Goal: Book appointment/travel/reservation

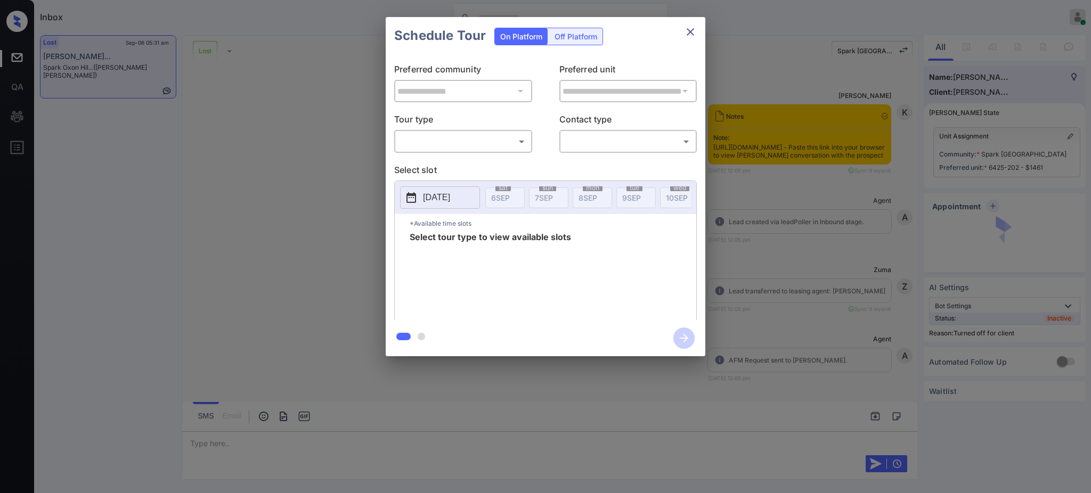
click at [447, 138] on body "Inbox Ajay Kumar Online Set yourself offline Set yourself on break Profile Swit…" at bounding box center [545, 246] width 1091 height 493
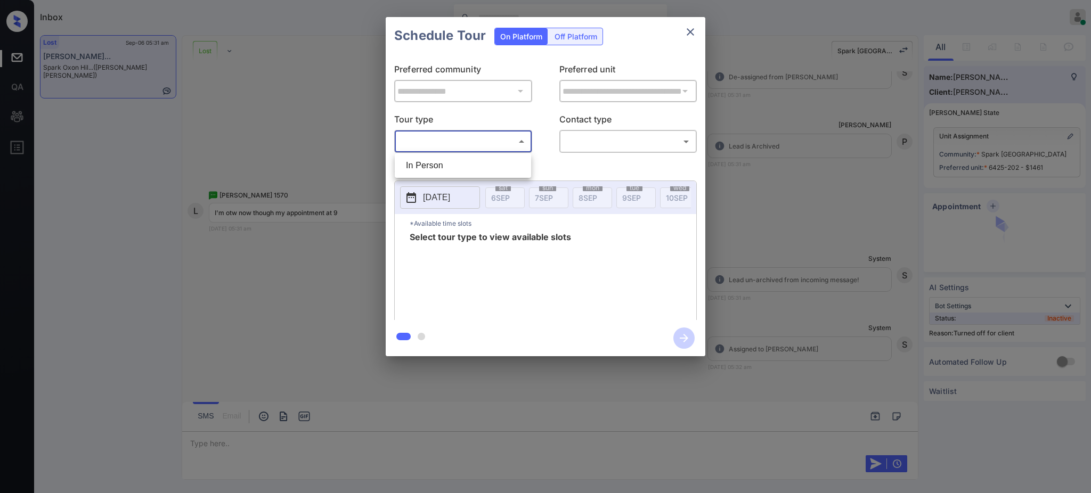
click at [441, 157] on li "In Person" at bounding box center [462, 165] width 131 height 19
type input "********"
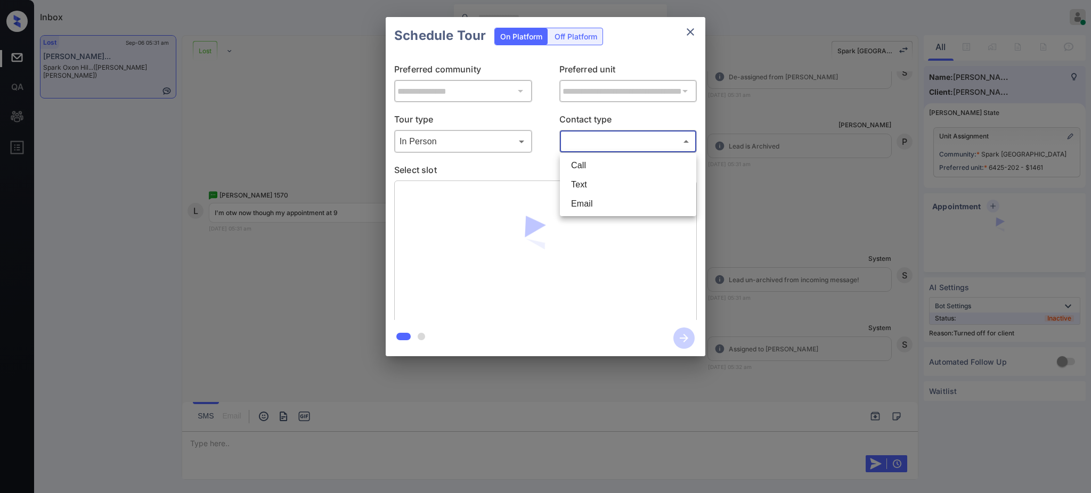
click at [599, 142] on body "Inbox Ajay Kumar Online Set yourself offline Set yourself on break Profile Swit…" at bounding box center [545, 246] width 1091 height 493
click at [589, 177] on li "Text" at bounding box center [627, 184] width 131 height 19
type input "****"
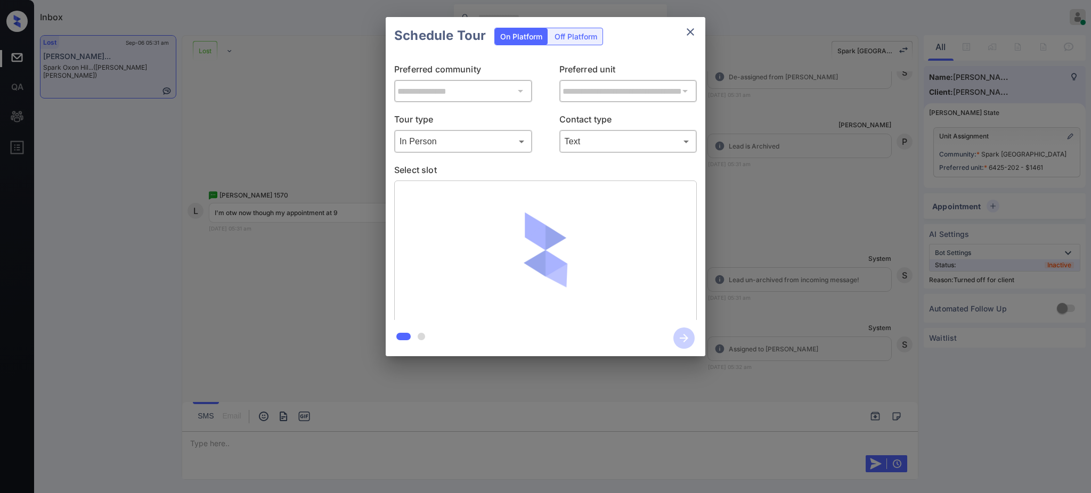
click at [539, 168] on p "Select slot" at bounding box center [545, 171] width 302 height 17
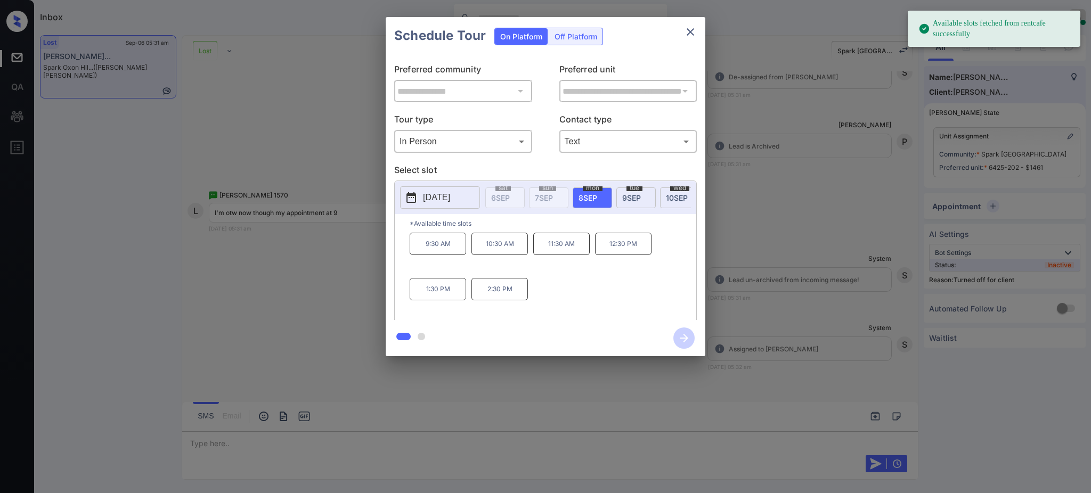
click at [589, 199] on span "8 SEP" at bounding box center [587, 197] width 19 height 9
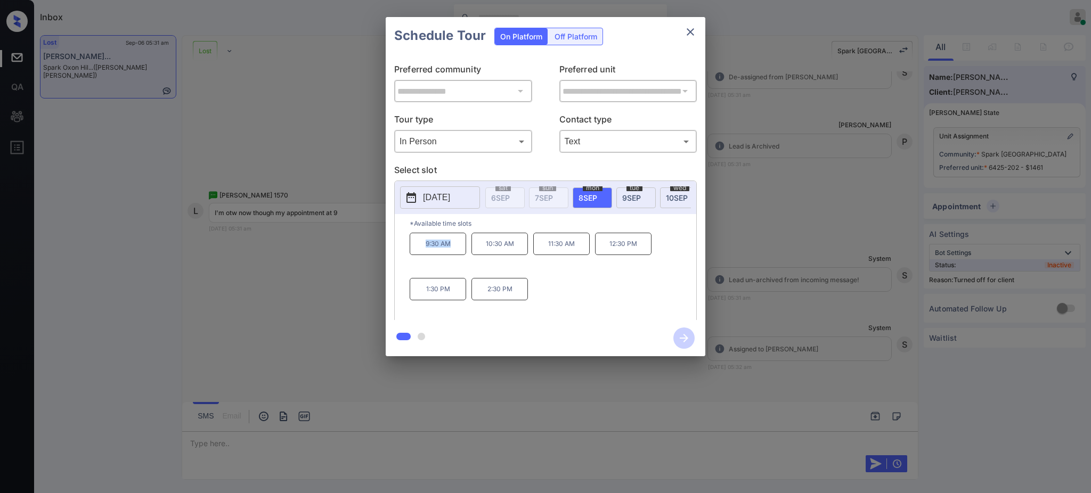
drag, startPoint x: 412, startPoint y: 248, endPoint x: 458, endPoint y: 257, distance: 47.1
click at [452, 255] on p "9:30 AM" at bounding box center [437, 244] width 56 height 22
copy p "9:30 AM"
click at [776, 236] on div "**********" at bounding box center [545, 186] width 1091 height 373
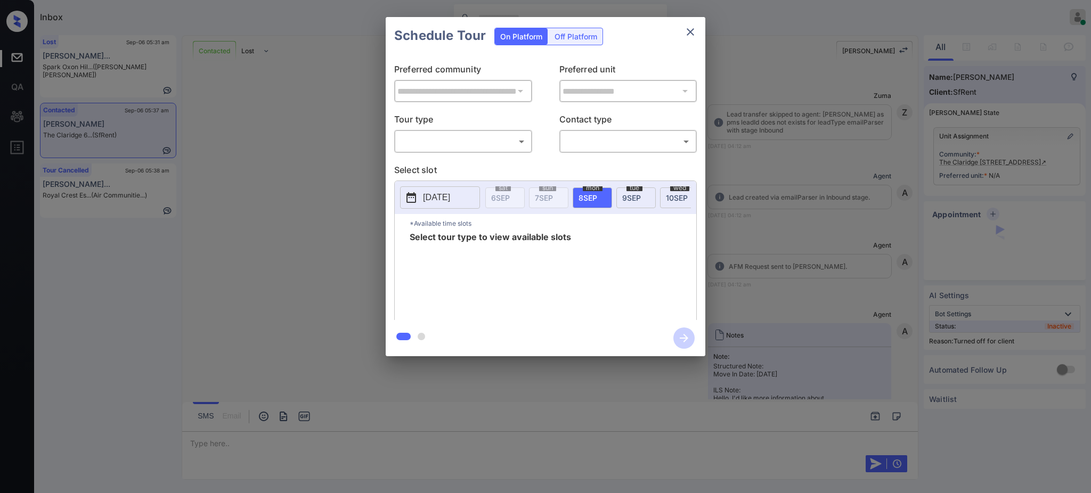
scroll to position [2790, 0]
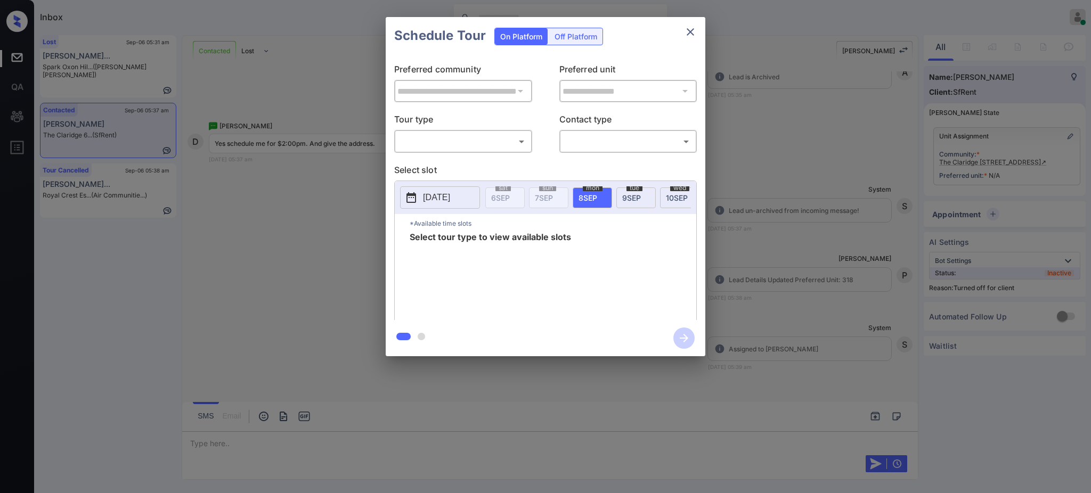
click at [808, 194] on div "**********" at bounding box center [545, 186] width 1091 height 373
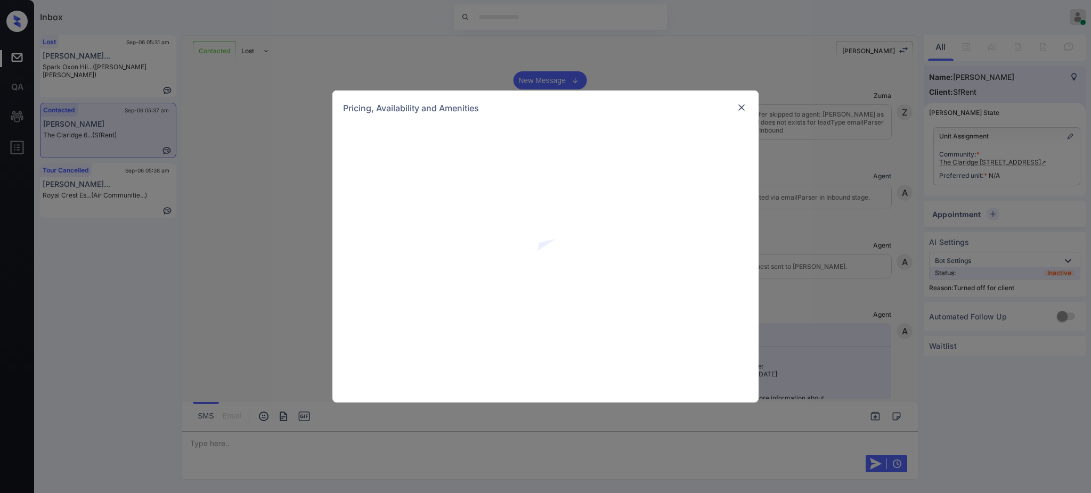
scroll to position [2790, 0]
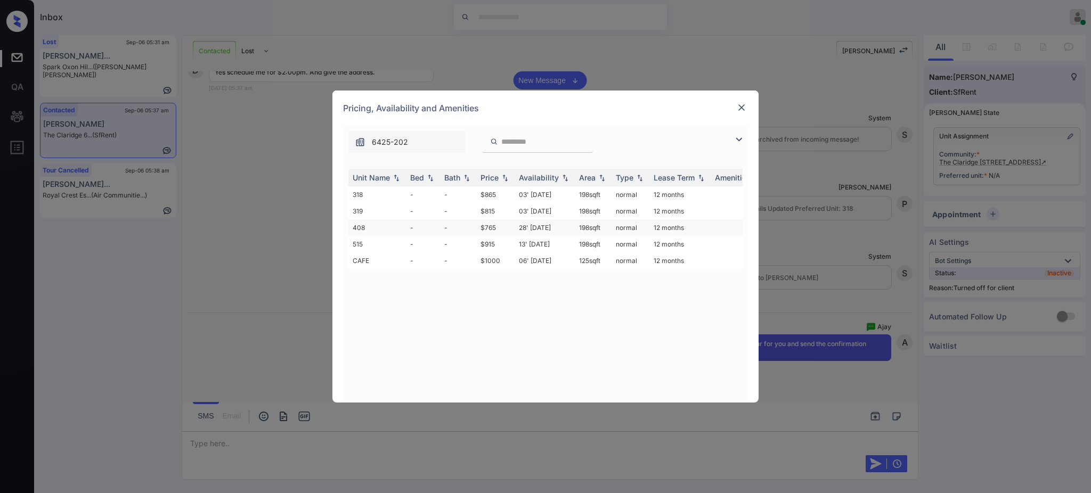
click at [530, 226] on td "28' Apr 20" at bounding box center [544, 227] width 60 height 17
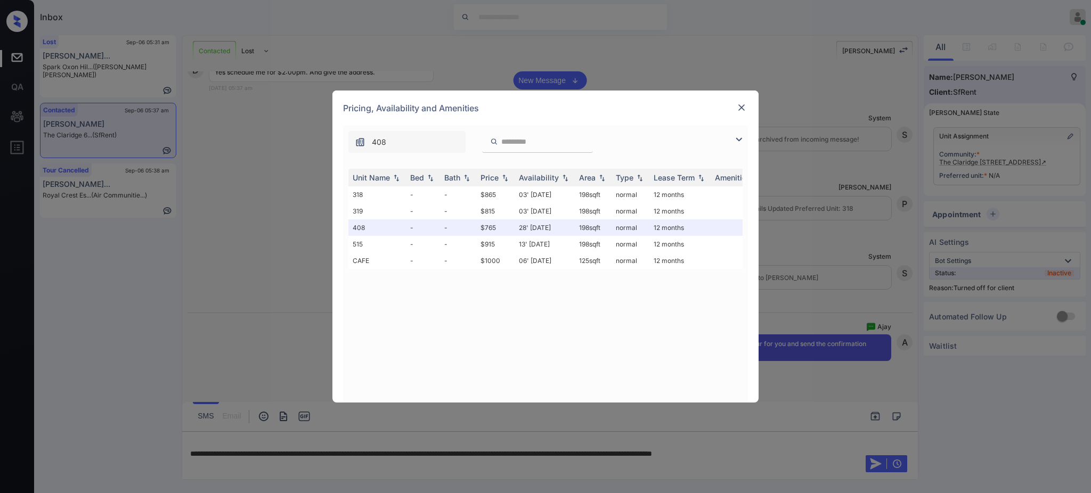
click at [743, 100] on div "Pricing, Availability and Amenities" at bounding box center [545, 108] width 426 height 35
click at [741, 103] on img at bounding box center [741, 107] width 11 height 11
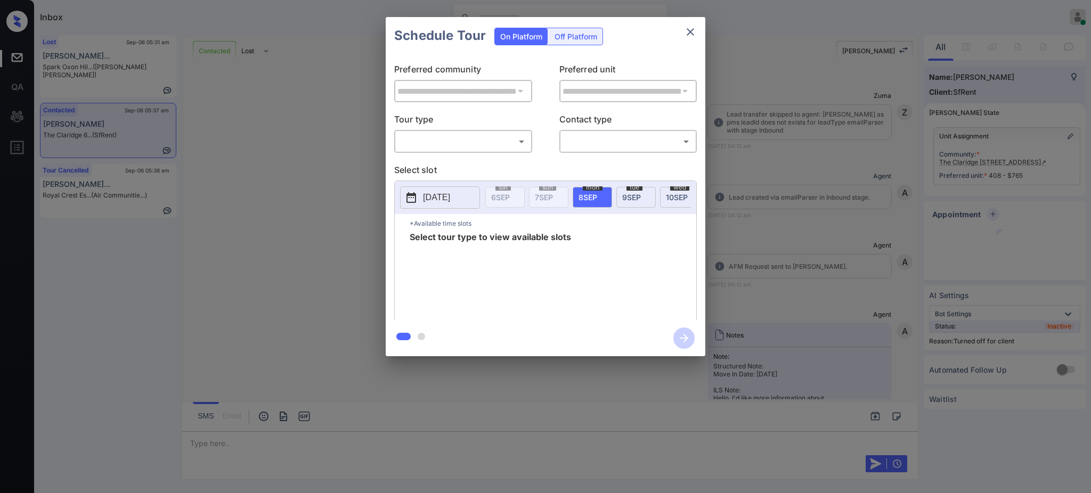
scroll to position [2932, 0]
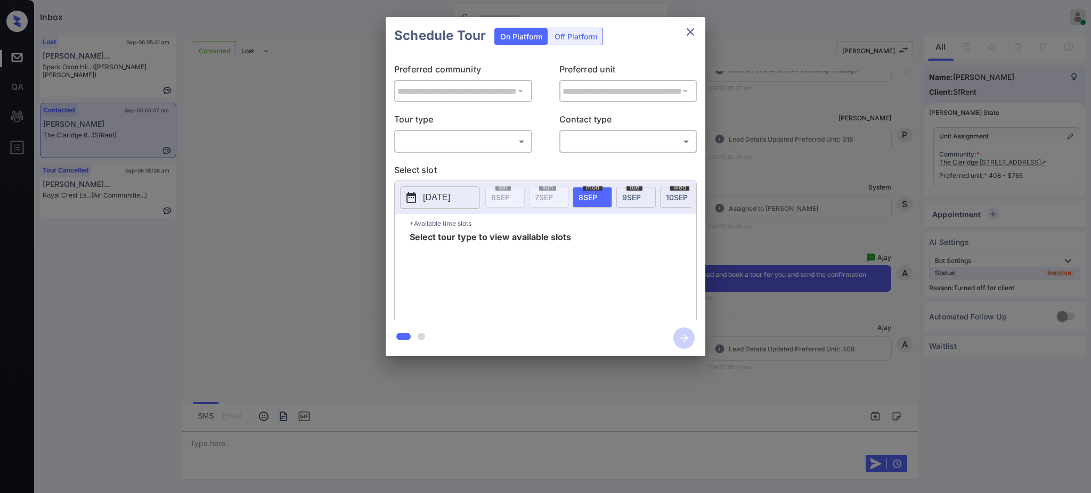
click at [574, 34] on div "Off Platform" at bounding box center [575, 36] width 53 height 17
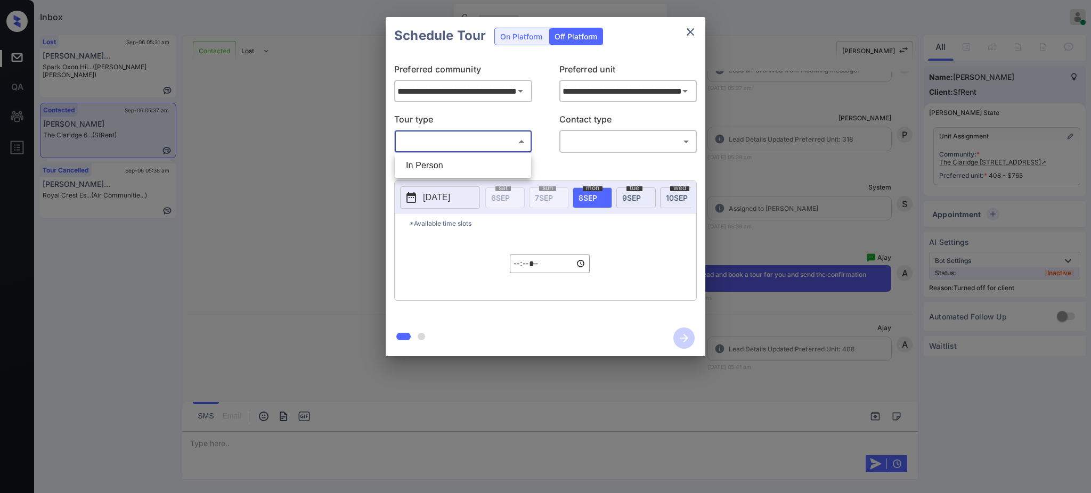
click at [474, 141] on body "Inbox Ajay Kumar Online Set yourself offline Set yourself on break Profile Swit…" at bounding box center [545, 246] width 1091 height 493
click at [442, 169] on li "In Person" at bounding box center [462, 165] width 131 height 19
type input "********"
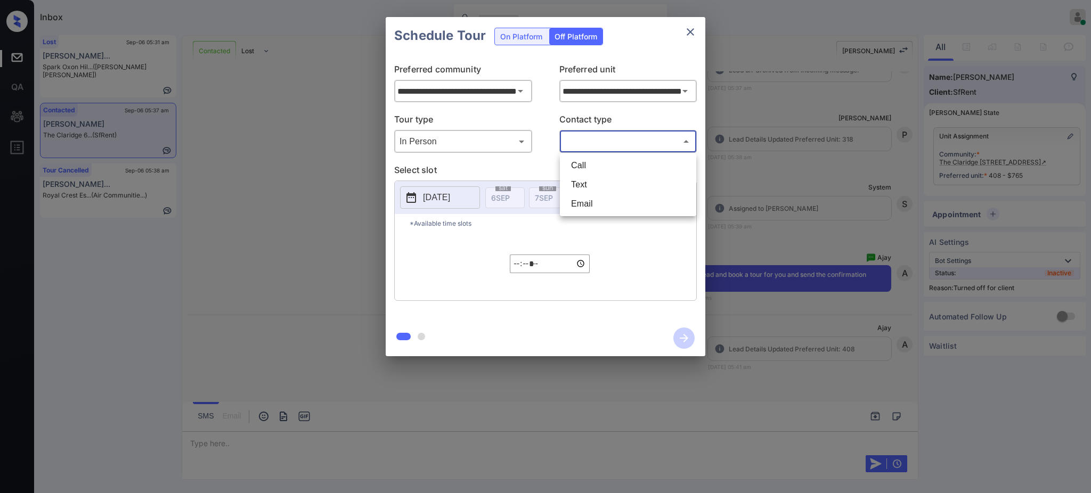
click at [609, 145] on body "Inbox Ajay Kumar Online Set yourself offline Set yourself on break Profile Swit…" at bounding box center [545, 246] width 1091 height 493
click at [594, 178] on li "Text" at bounding box center [627, 184] width 131 height 19
type input "****"
click at [431, 200] on p "2025-09-07" at bounding box center [436, 197] width 27 height 13
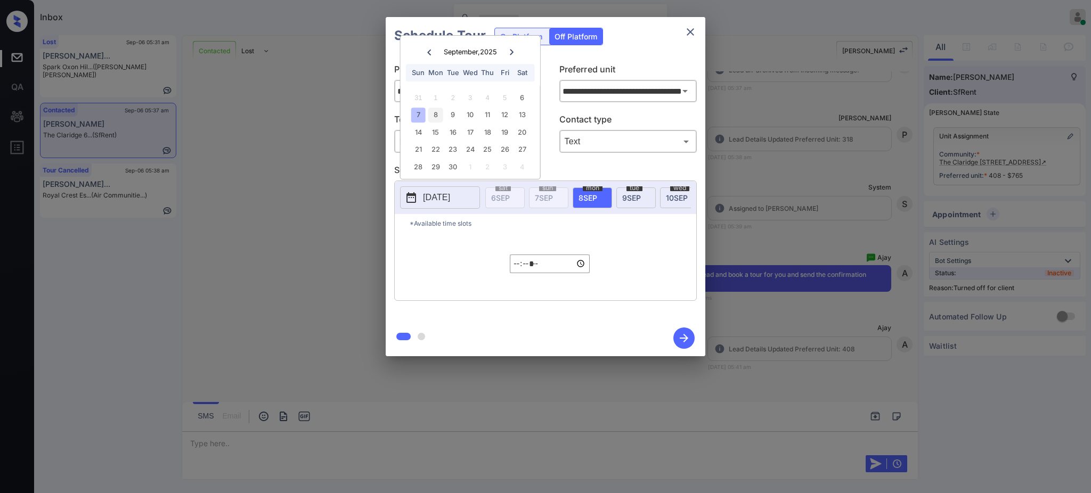
click at [436, 118] on div "8" at bounding box center [435, 115] width 14 height 14
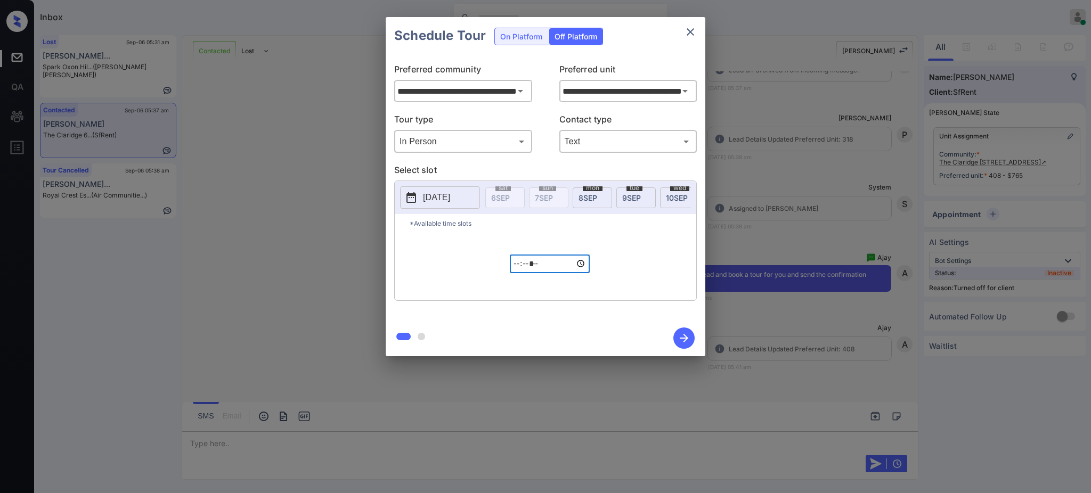
click at [514, 272] on input "*****" at bounding box center [550, 264] width 80 height 19
type input "*****"
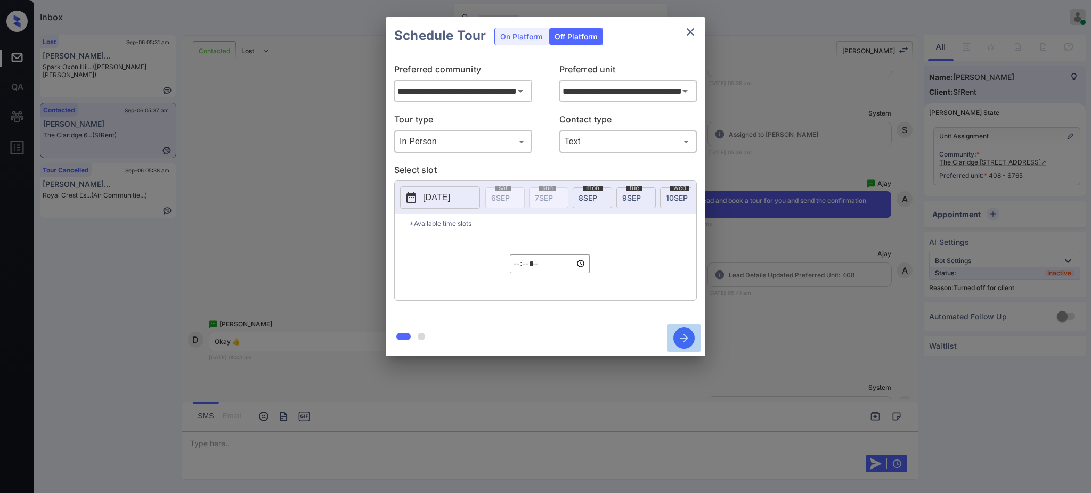
click at [684, 332] on icon "button" at bounding box center [683, 337] width 21 height 21
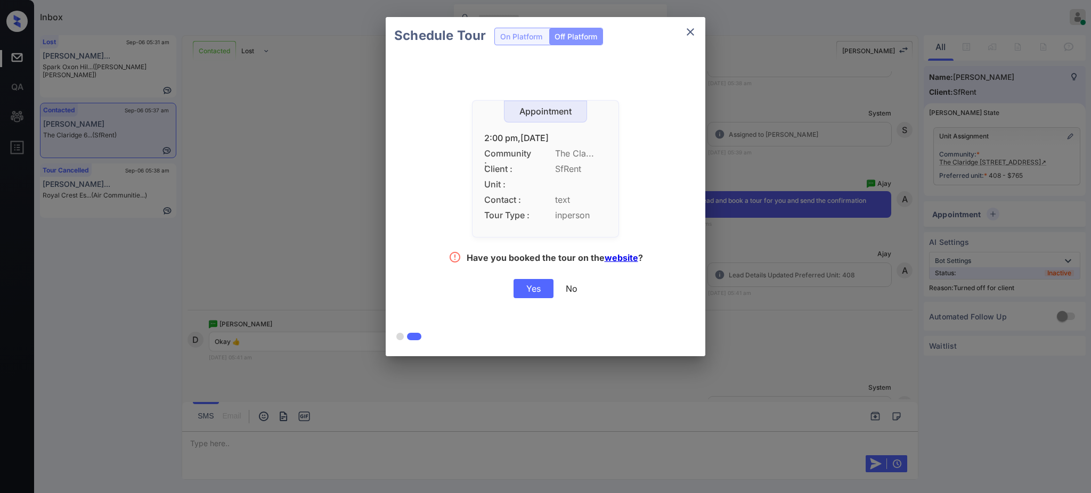
click at [539, 286] on div "Yes" at bounding box center [533, 288] width 40 height 19
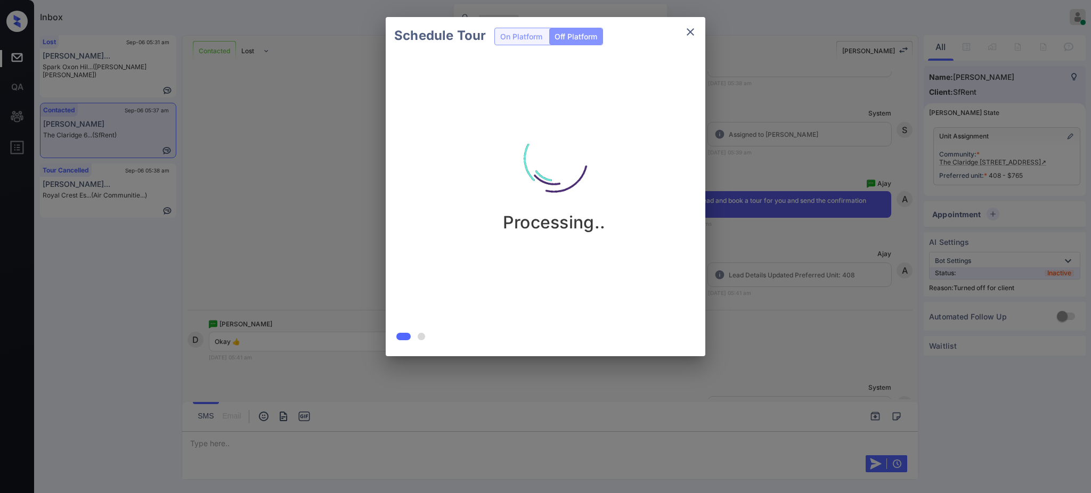
click at [879, 296] on div "Schedule Tour On Platform Off Platform Processing.." at bounding box center [545, 186] width 1091 height 373
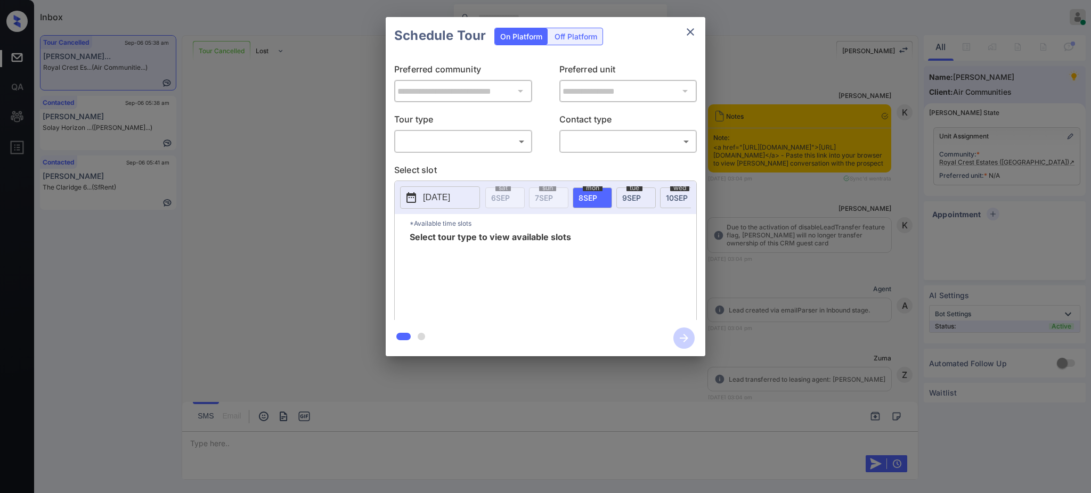
scroll to position [3918, 0]
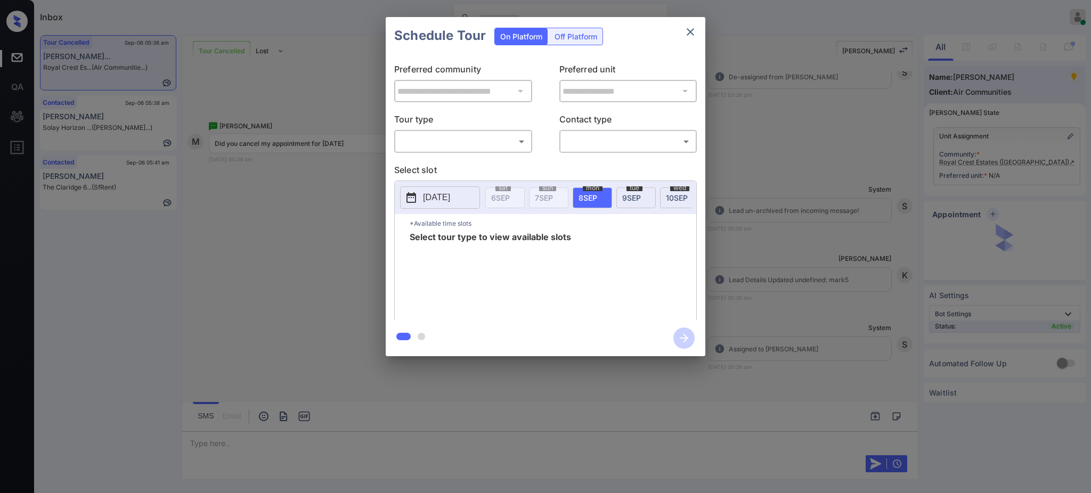
click at [450, 149] on body "Inbox [PERSON_NAME] Online Set yourself offline Set yourself on break Profile S…" at bounding box center [545, 246] width 1091 height 493
click at [836, 202] on div at bounding box center [545, 246] width 1091 height 493
click at [844, 228] on div "**********" at bounding box center [545, 186] width 1091 height 373
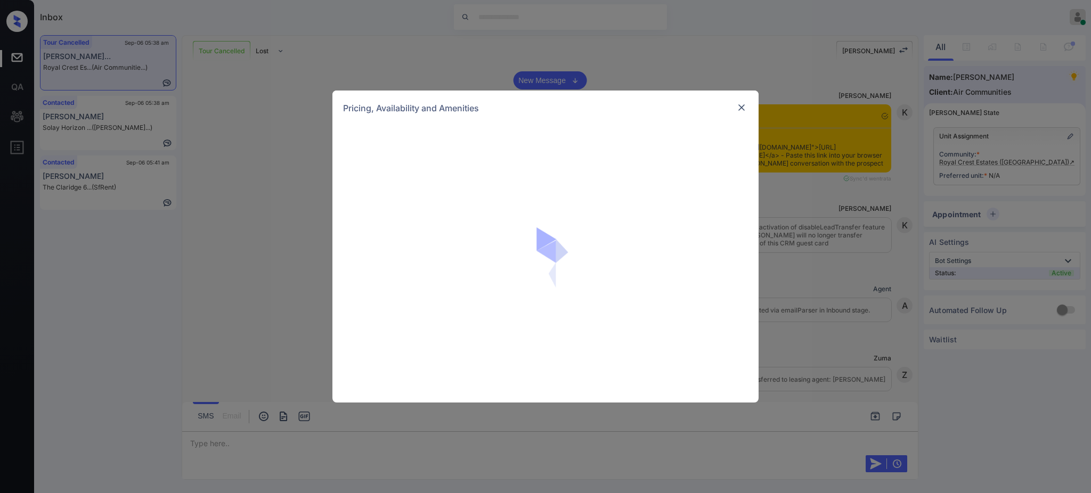
scroll to position [3776, 0]
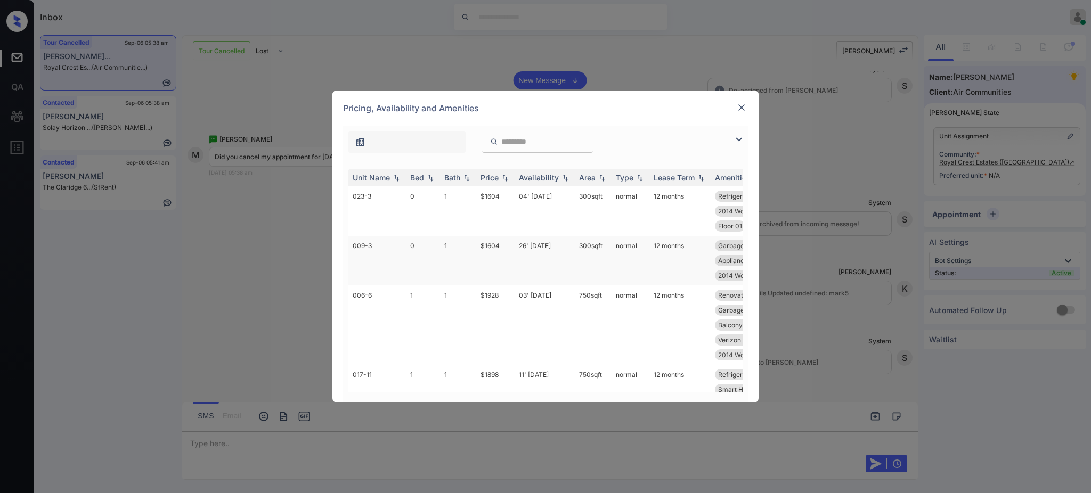
click at [495, 253] on td "$1604" at bounding box center [495, 261] width 38 height 50
click at [493, 244] on td "$1604" at bounding box center [495, 261] width 38 height 50
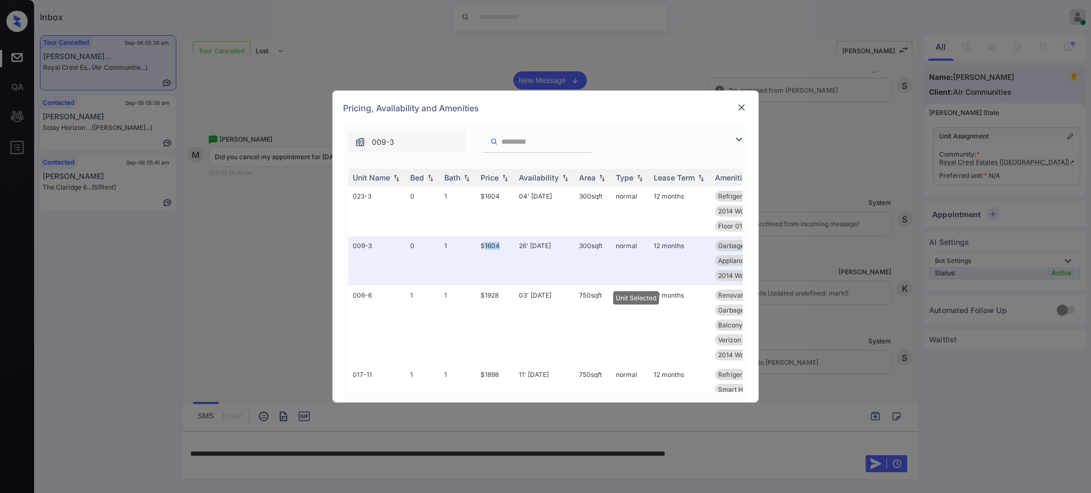
click at [738, 109] on img at bounding box center [741, 107] width 11 height 11
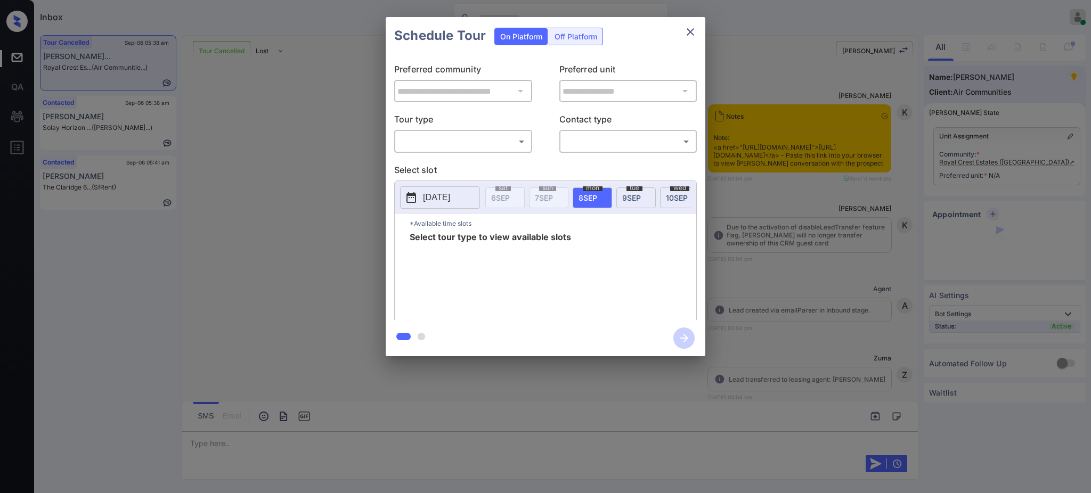
click at [474, 139] on body "Inbox [PERSON_NAME] Online Set yourself offline Set yourself on break Profile S…" at bounding box center [545, 246] width 1091 height 493
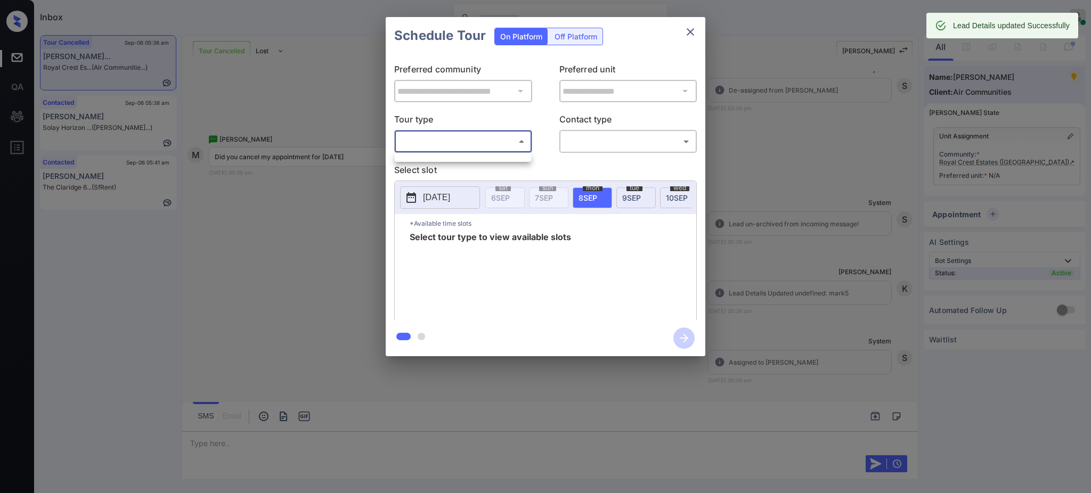
type input "**********"
click at [459, 150] on div at bounding box center [545, 246] width 1091 height 493
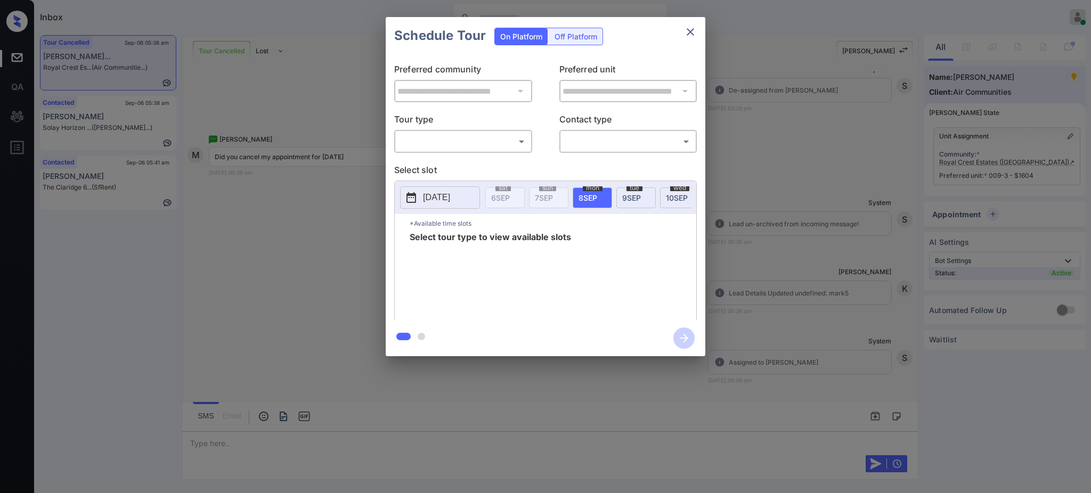
click at [454, 159] on div "**********" at bounding box center [546, 187] width 320 height 266
click at [472, 143] on body "Inbox Ajay Kumar Online Set yourself offline Set yourself on break Profile Swit…" at bounding box center [545, 246] width 1091 height 493
click at [463, 160] on div at bounding box center [463, 157] width 136 height 9
click at [764, 156] on div at bounding box center [545, 246] width 1091 height 493
click at [764, 156] on div "**********" at bounding box center [545, 186] width 1091 height 373
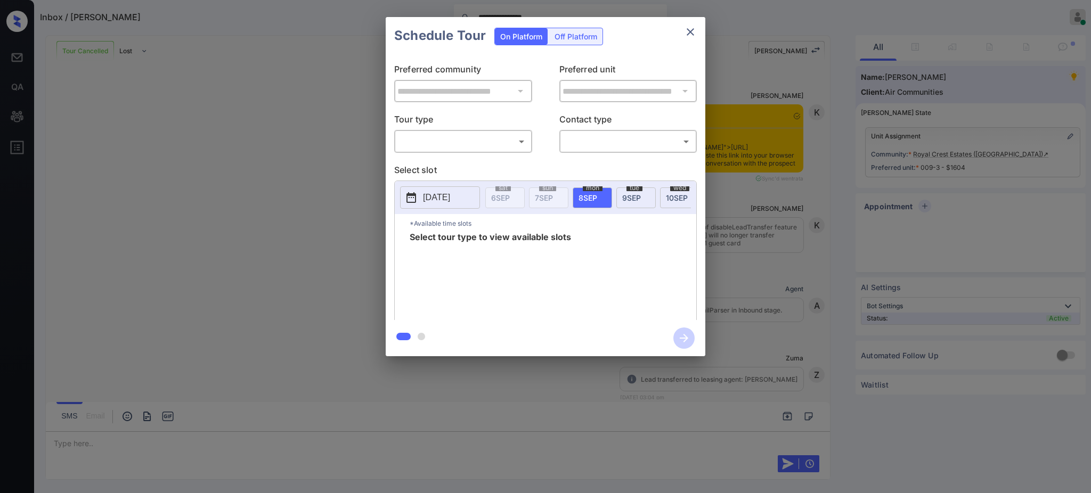
scroll to position [524, 0]
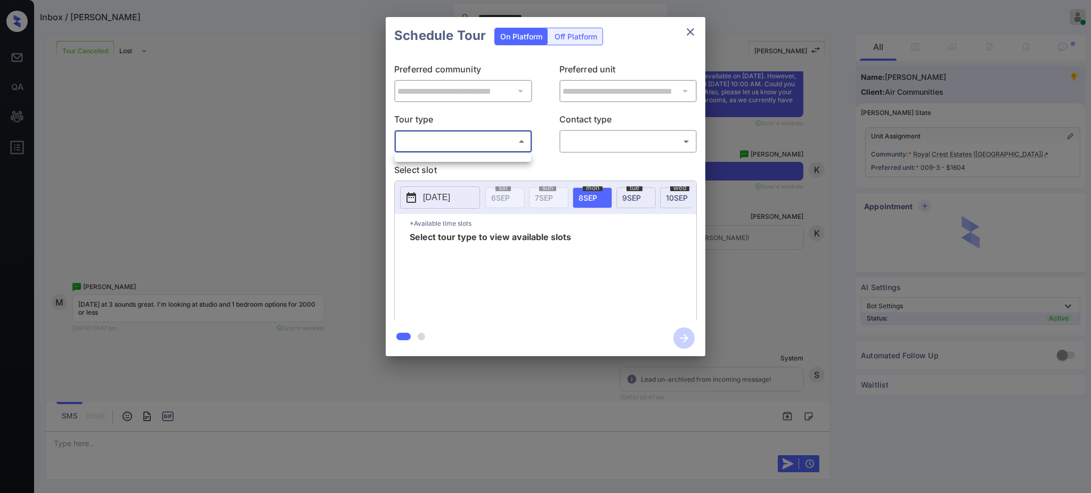
click at [480, 135] on body "**********" at bounding box center [545, 246] width 1091 height 493
click at [692, 31] on div at bounding box center [545, 246] width 1091 height 493
click at [696, 26] on icon "close" at bounding box center [690, 32] width 13 height 13
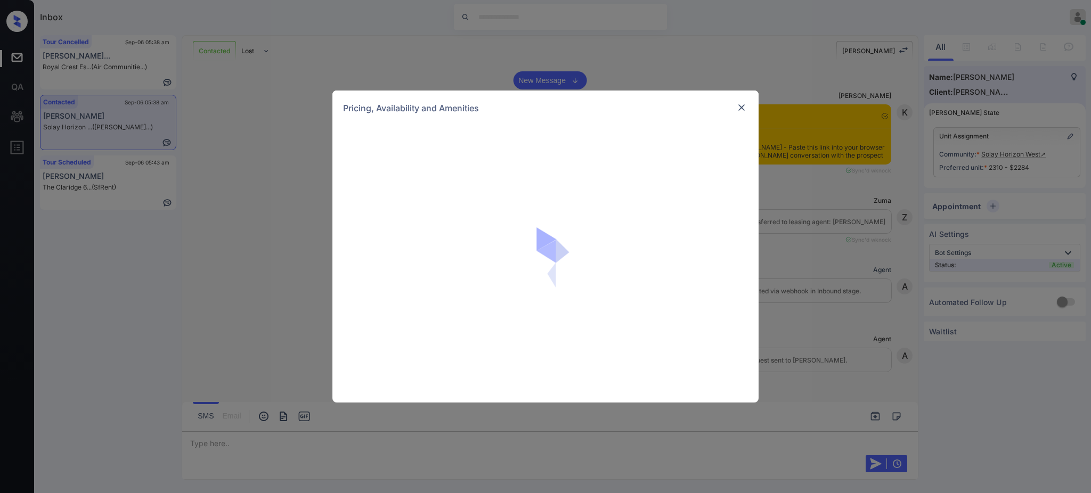
scroll to position [1726, 0]
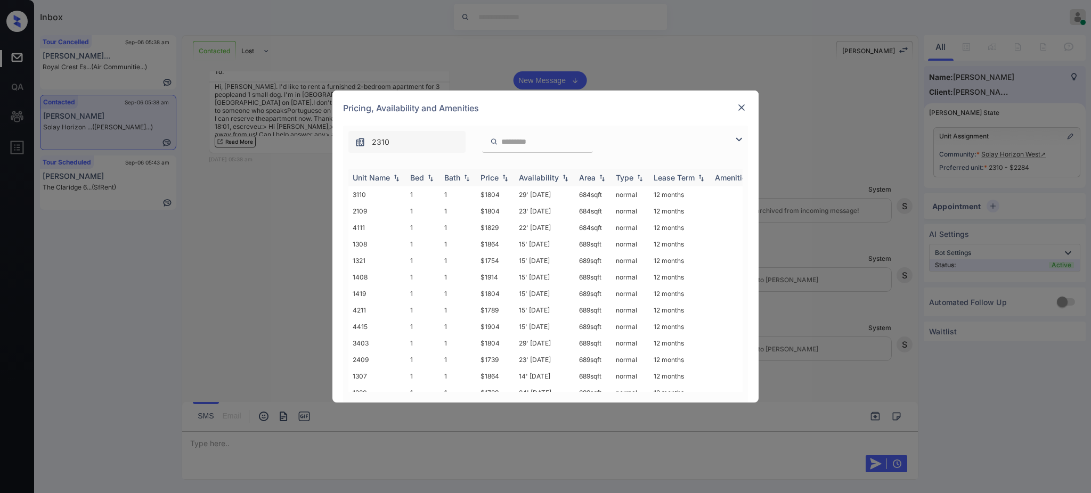
click at [414, 171] on th "Bed" at bounding box center [423, 178] width 34 height 18
drag, startPoint x: 473, startPoint y: 313, endPoint x: 507, endPoint y: 314, distance: 33.6
type textarea "*****"
click at [505, 313] on tr "1206 2 2 $2284 22' Sep 25 1186 sqft normal 12 months" at bounding box center [626, 312] width 556 height 17
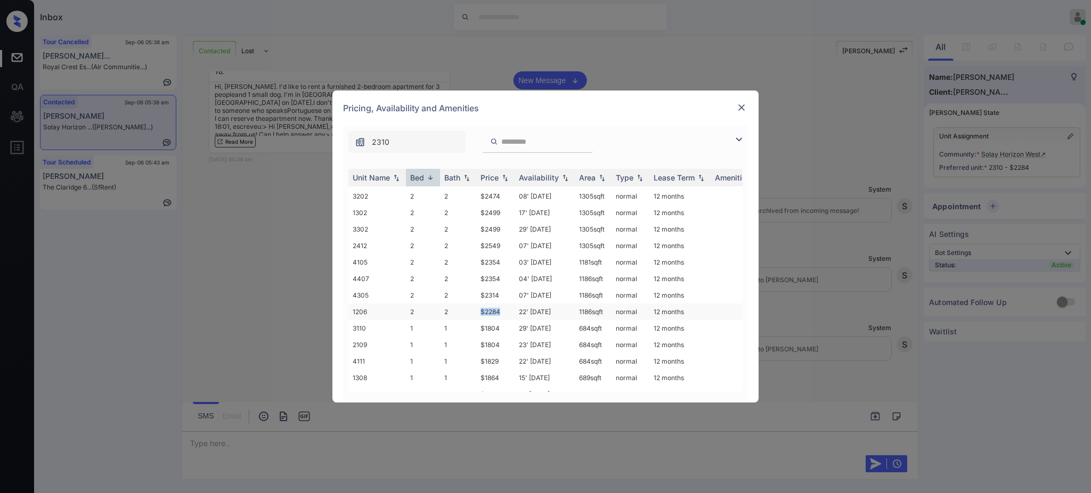
copy tr "$2284"
click at [739, 103] on img at bounding box center [741, 107] width 11 height 11
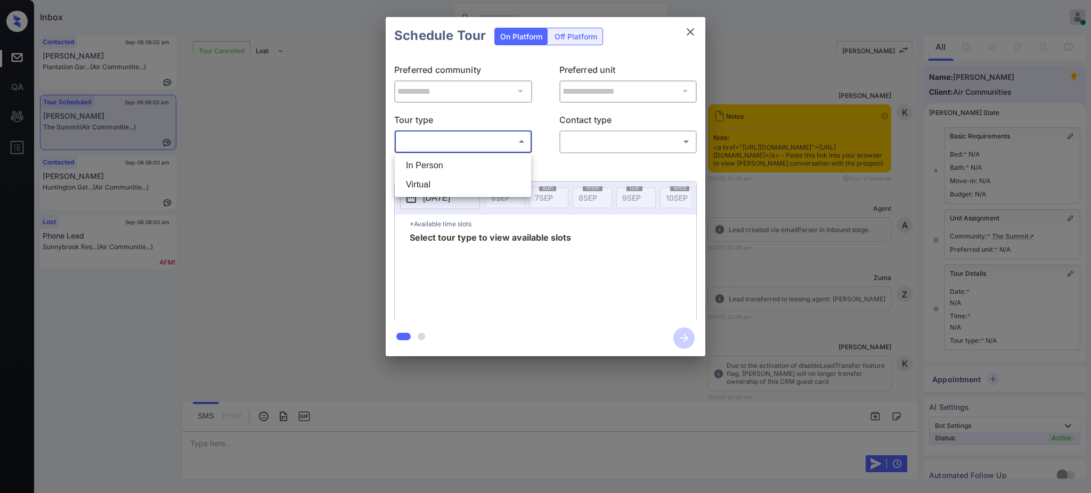
click at [445, 145] on body "Inbox [PERSON_NAME] Online Set yourself offline Set yourself on break Profile S…" at bounding box center [545, 246] width 1091 height 493
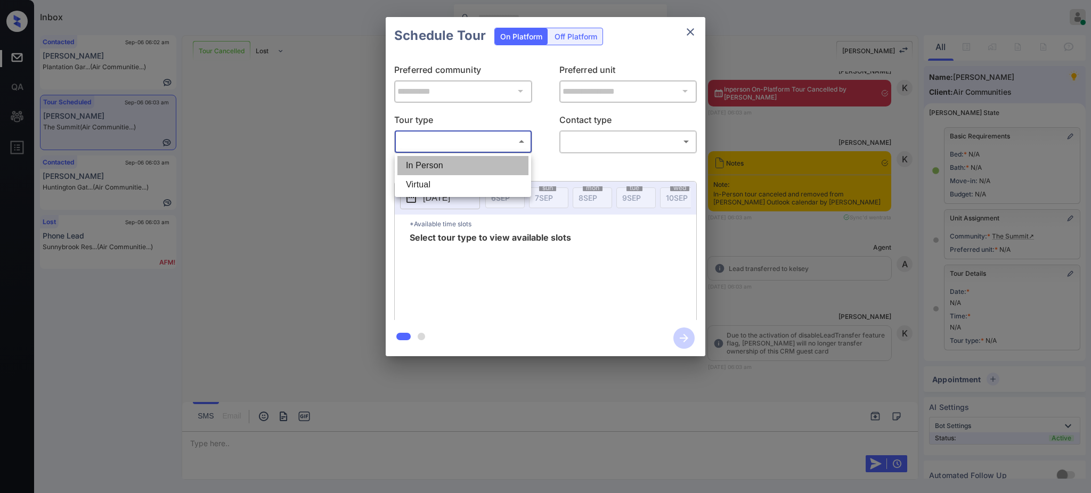
click at [441, 168] on li "In Person" at bounding box center [462, 165] width 131 height 19
type input "********"
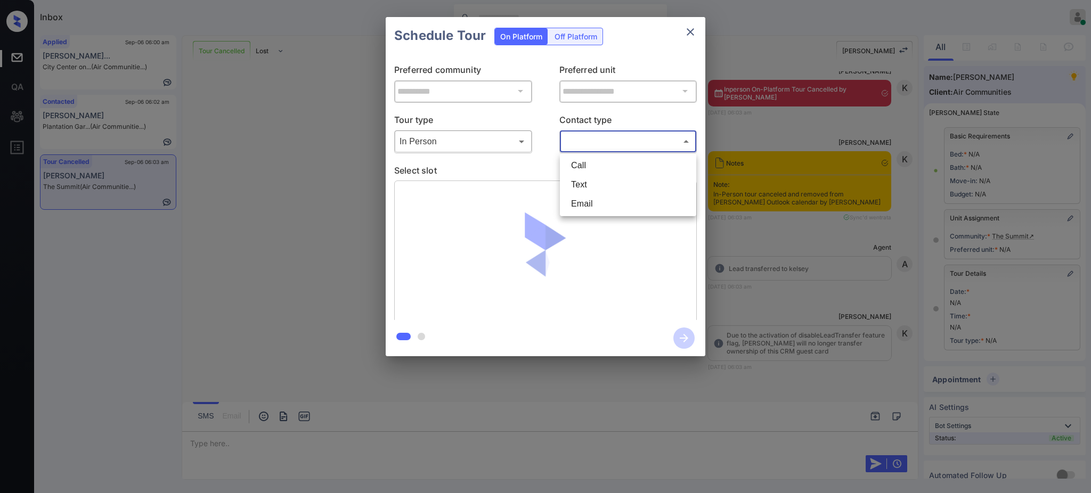
click at [625, 138] on body "Inbox Ajay Kumar Online Set yourself offline Set yourself on break Profile Swit…" at bounding box center [545, 246] width 1091 height 493
click at [594, 179] on li "Text" at bounding box center [627, 184] width 131 height 19
type input "****"
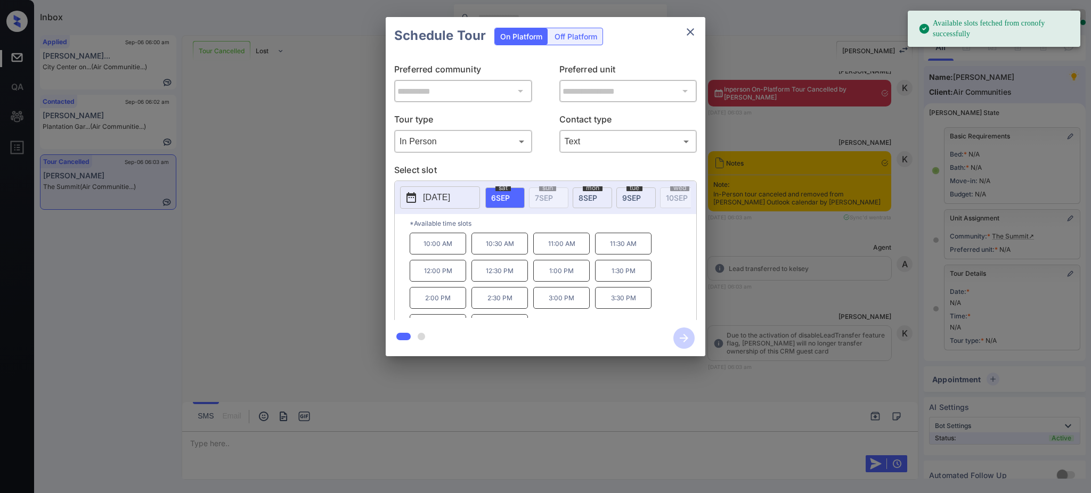
click at [756, 294] on div "**********" at bounding box center [545, 186] width 1091 height 373
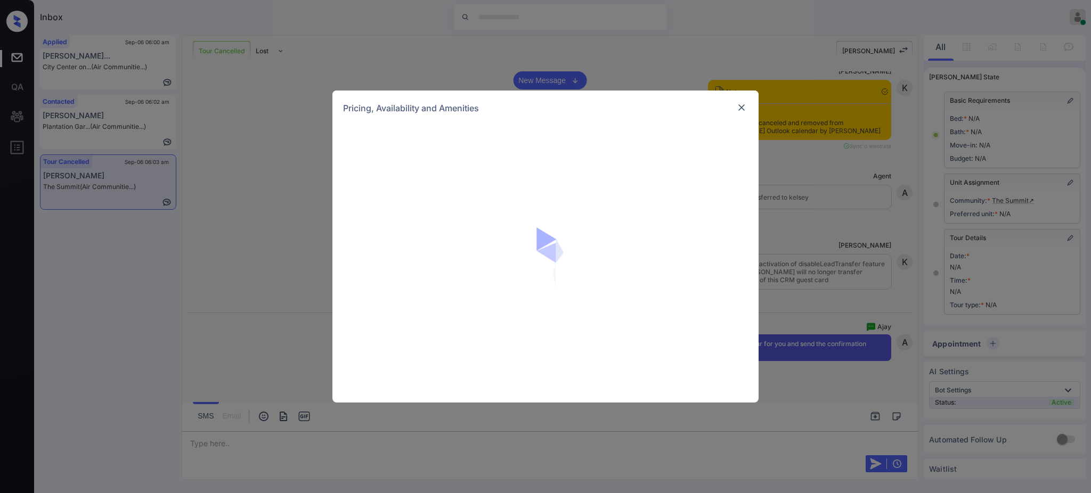
scroll to position [4561, 0]
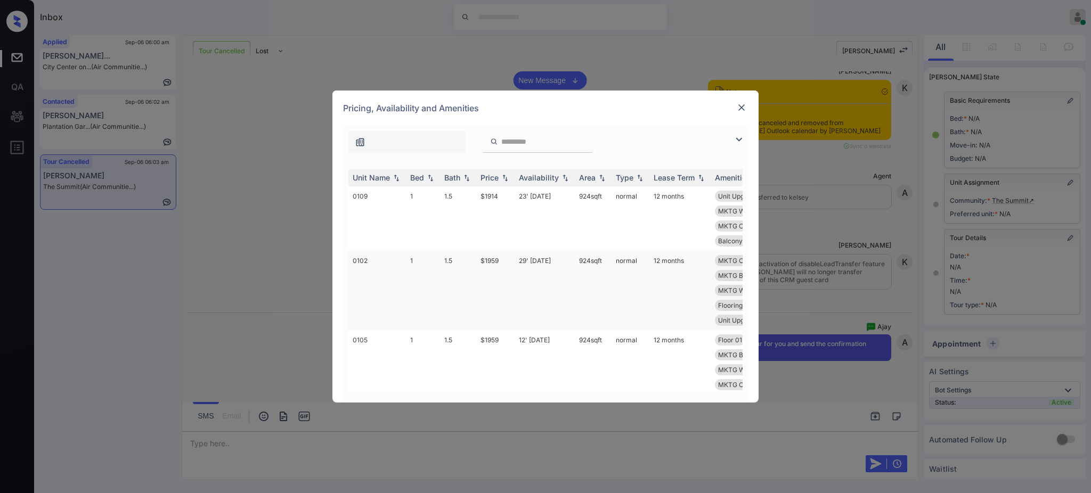
click at [498, 259] on td "$1959" at bounding box center [495, 290] width 38 height 79
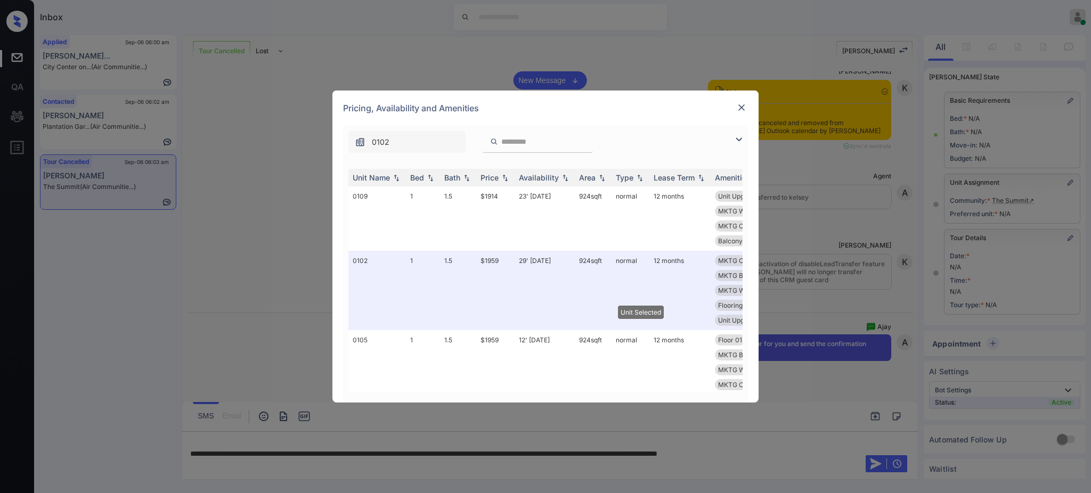
click at [743, 101] on div at bounding box center [741, 107] width 13 height 13
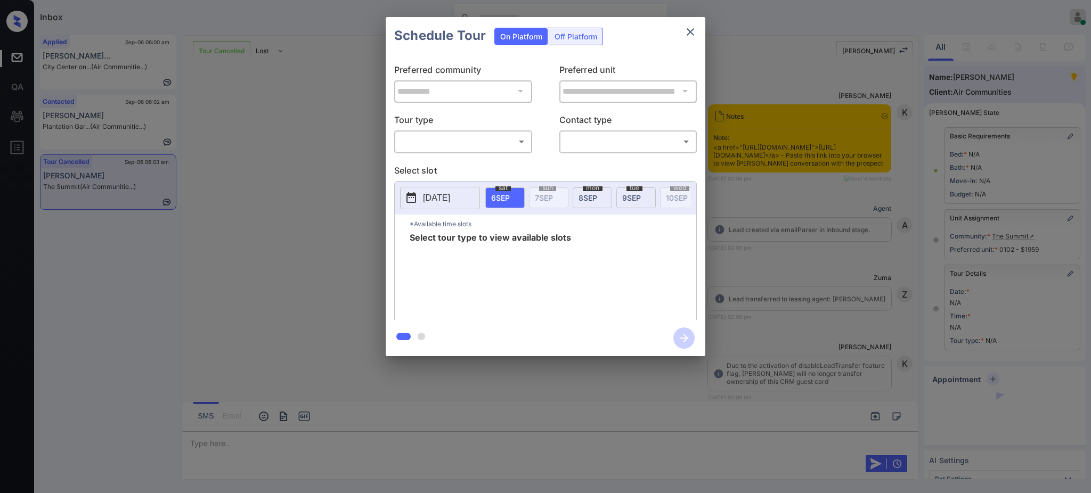
scroll to position [47, 0]
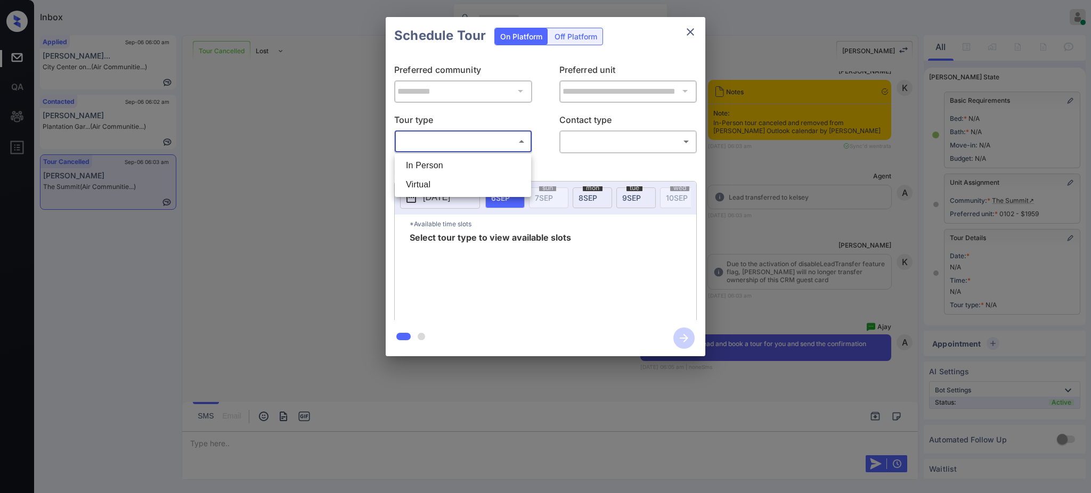
click at [457, 145] on body "Inbox Ajay Kumar Online Set yourself offline Set yourself on break Profile Swit…" at bounding box center [545, 246] width 1091 height 493
click at [438, 160] on li "In Person" at bounding box center [462, 165] width 131 height 19
type input "********"
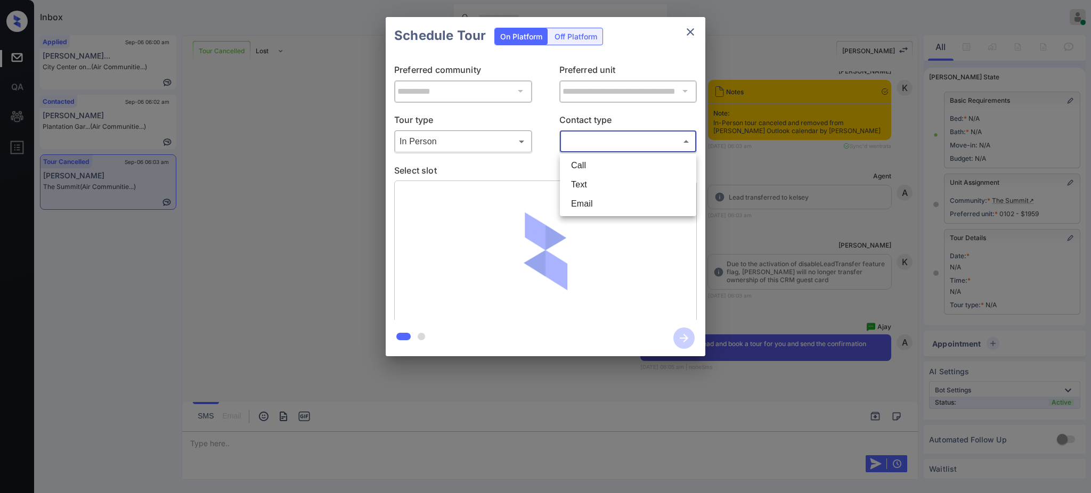
click at [574, 135] on body "Inbox Ajay Kumar Online Set yourself offline Set yourself on break Profile Swit…" at bounding box center [545, 246] width 1091 height 493
click at [581, 177] on li "Text" at bounding box center [627, 184] width 131 height 19
type input "****"
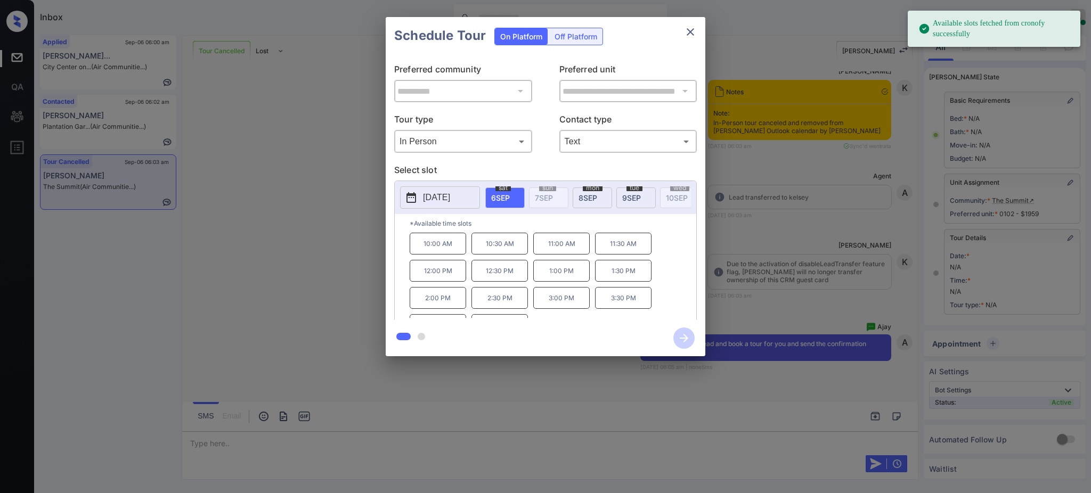
click at [497, 186] on span "sat" at bounding box center [502, 188] width 15 height 6
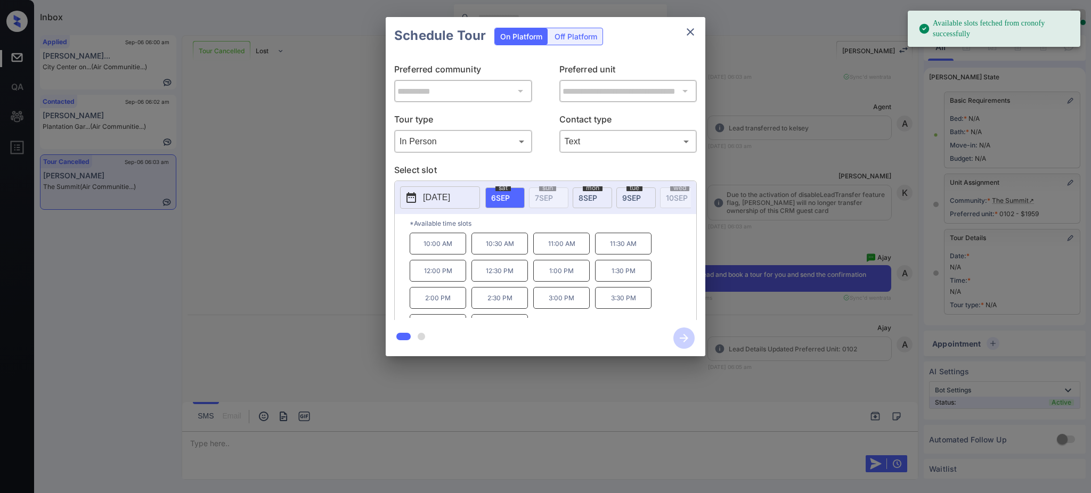
scroll to position [4632, 0]
click at [571, 282] on p "1:00 PM" at bounding box center [561, 271] width 56 height 22
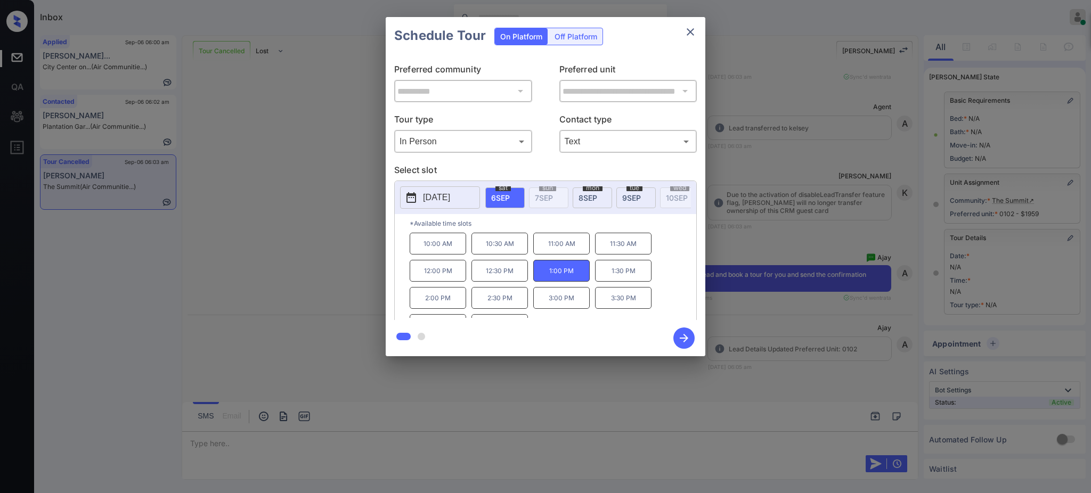
click at [684, 337] on icon "button" at bounding box center [683, 337] width 21 height 21
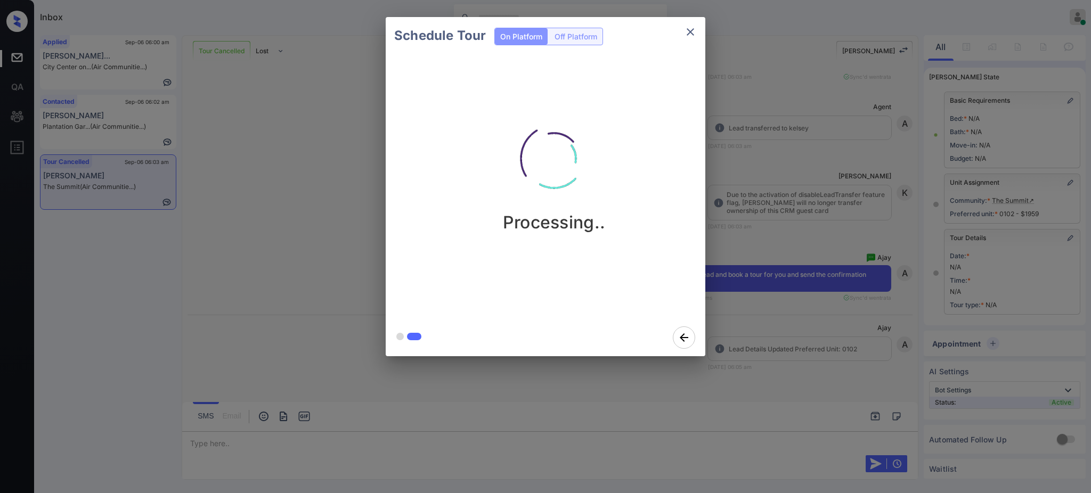
click at [760, 335] on div "Schedule Tour On Platform Off Platform Processing.." at bounding box center [545, 186] width 1091 height 373
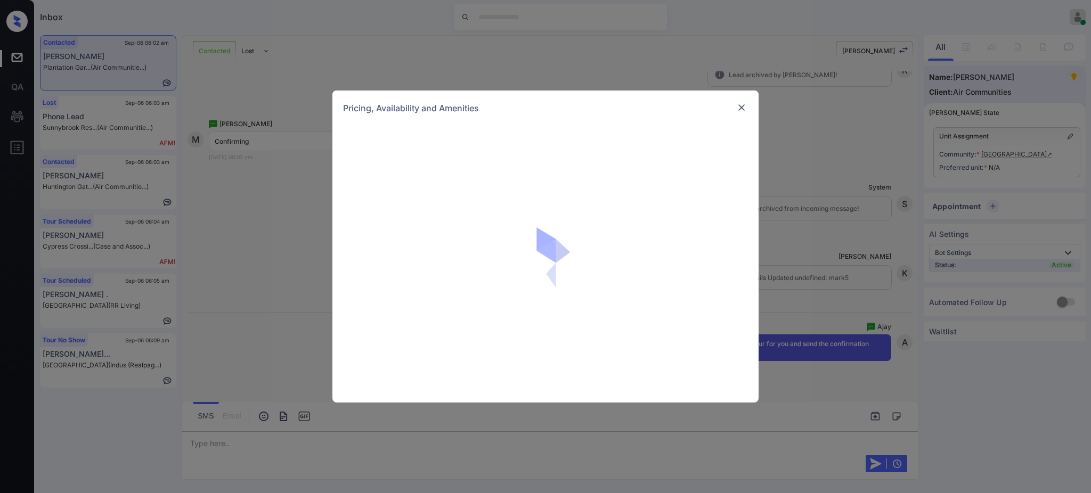
scroll to position [2848, 0]
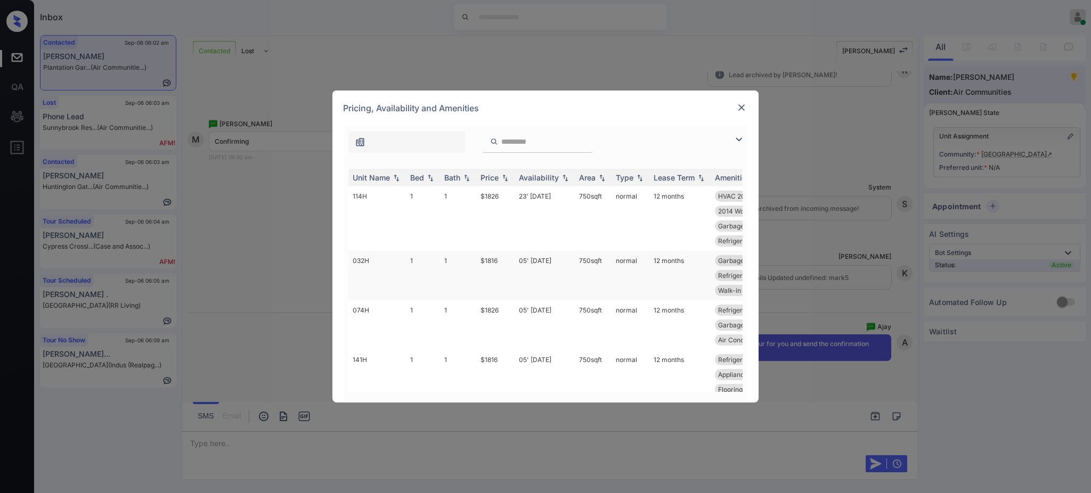
click at [495, 258] on td "$1816" at bounding box center [495, 276] width 38 height 50
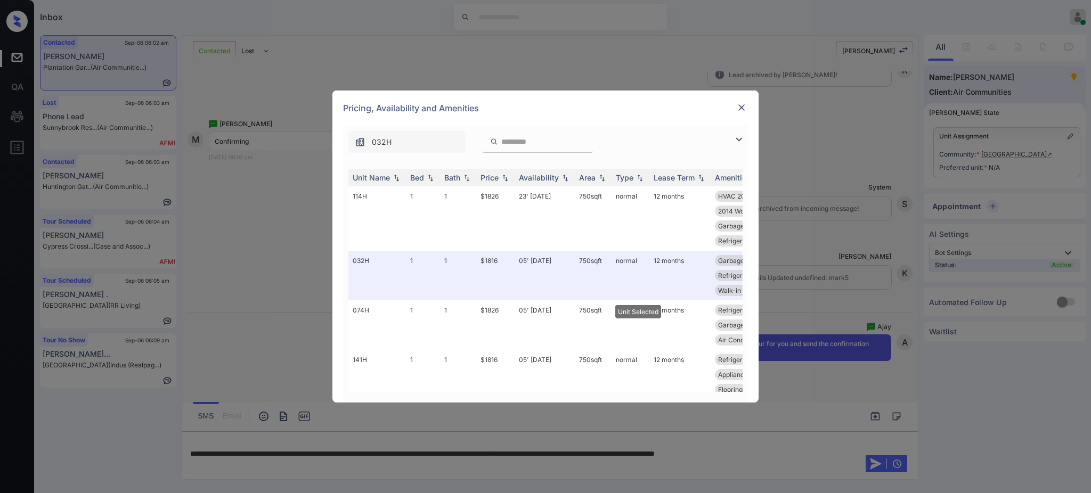
click at [747, 108] on div at bounding box center [741, 107] width 13 height 13
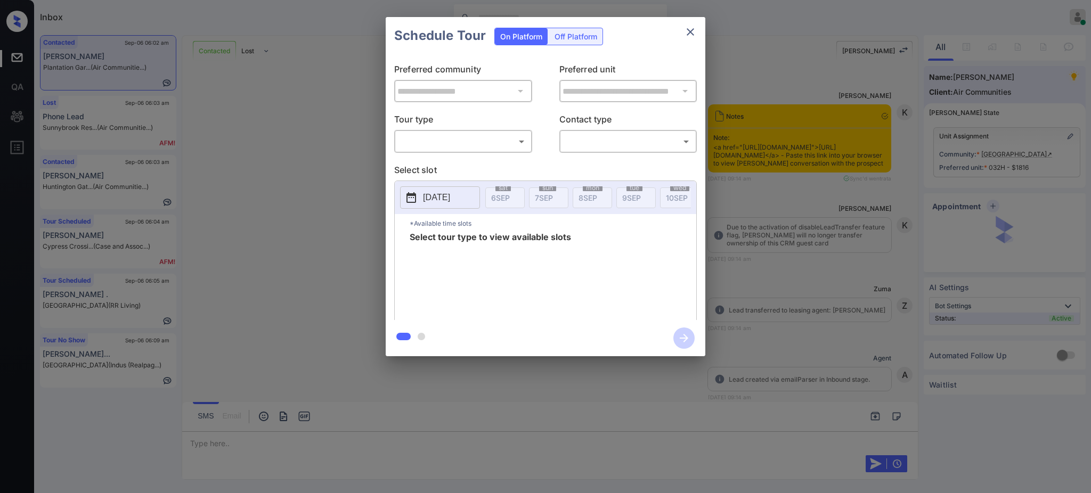
click at [475, 142] on body "Inbox [PERSON_NAME] Online Set yourself offline Set yourself on break Profile S…" at bounding box center [545, 246] width 1091 height 493
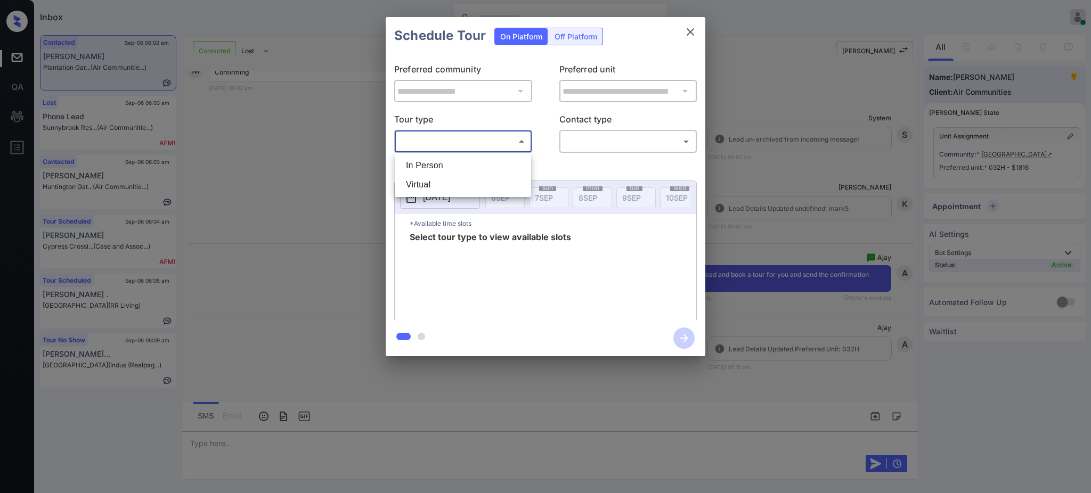
click at [469, 152] on div at bounding box center [545, 246] width 1091 height 493
click at [472, 148] on body "Inbox Ajay Kumar Online Set yourself offline Set yourself on break Profile Swit…" at bounding box center [545, 246] width 1091 height 493
click at [459, 169] on li "In Person" at bounding box center [462, 165] width 131 height 19
type input "********"
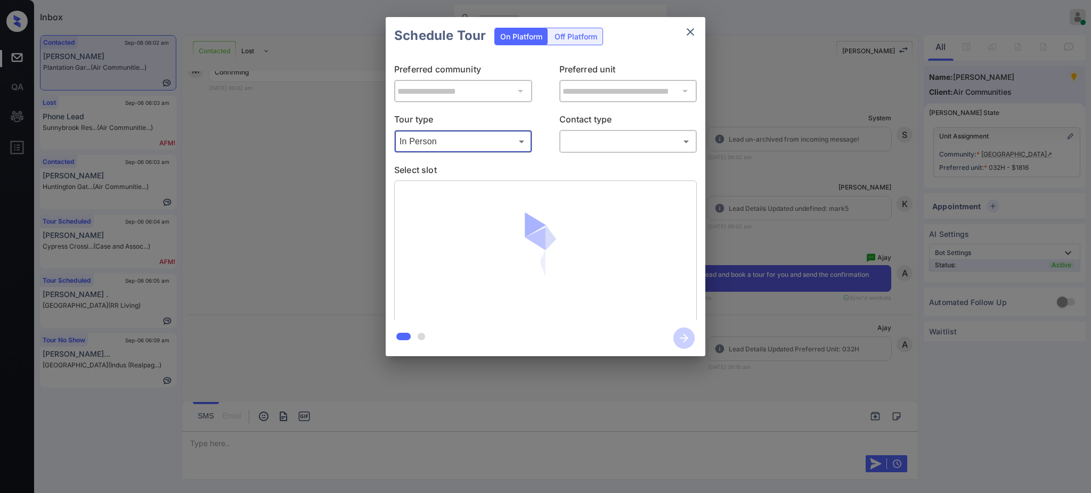
click at [605, 136] on body "Inbox Ajay Kumar Online Set yourself offline Set yourself on break Profile Swit…" at bounding box center [545, 246] width 1091 height 493
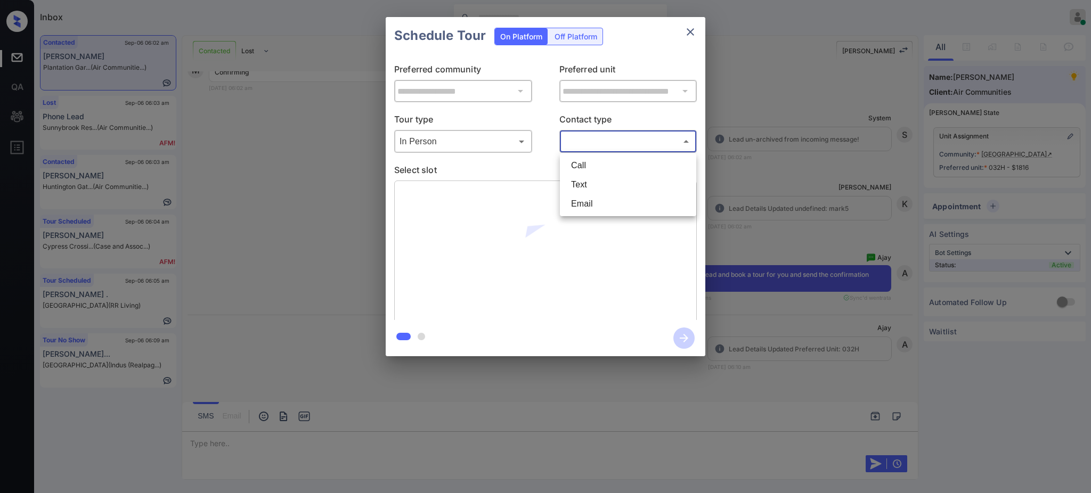
click at [588, 178] on li "Text" at bounding box center [627, 184] width 131 height 19
type input "****"
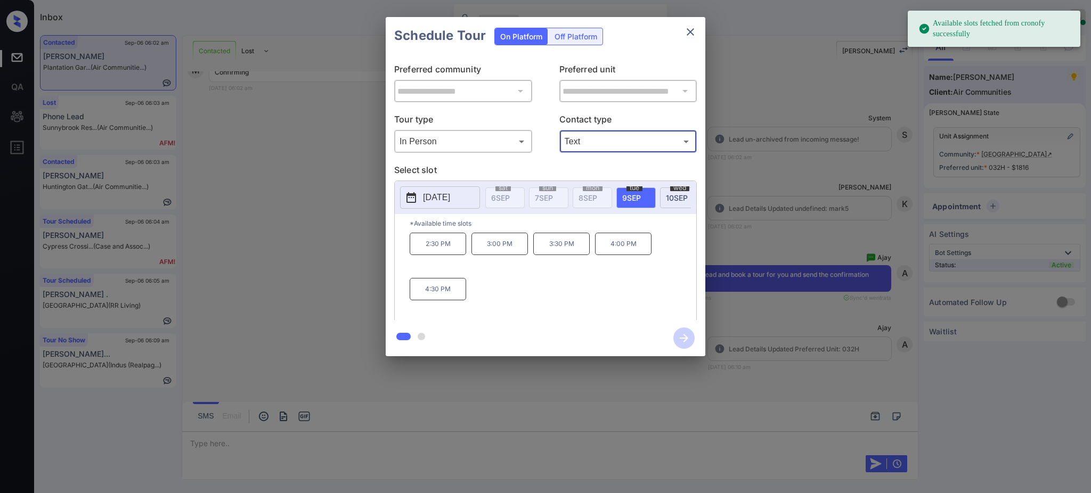
click at [450, 199] on p "2025-09-09" at bounding box center [436, 197] width 27 height 13
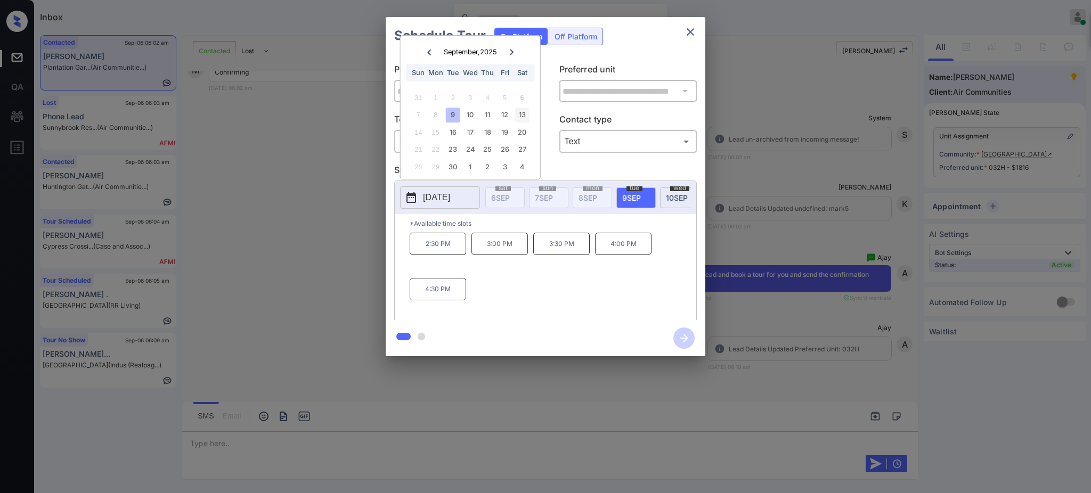
click at [527, 111] on div "13" at bounding box center [521, 115] width 14 height 14
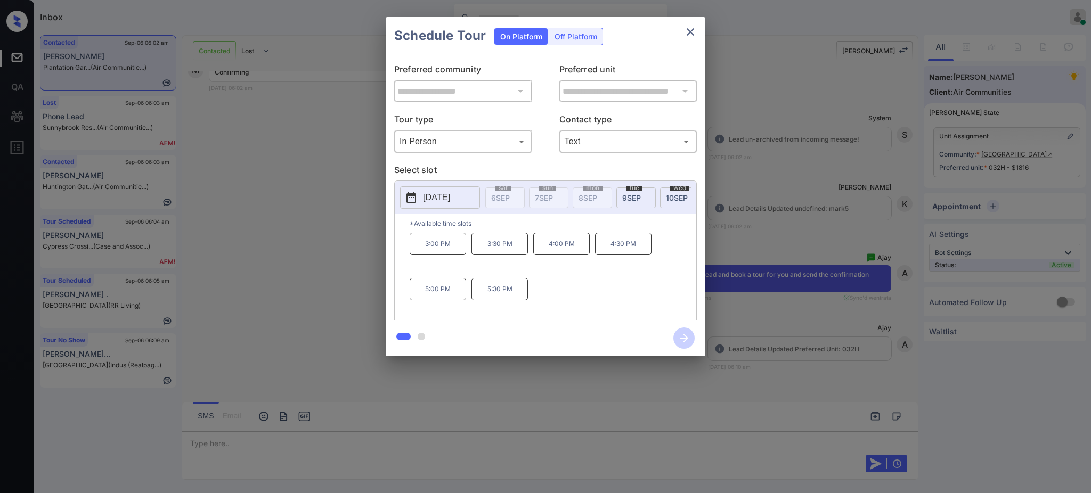
click at [452, 247] on p "3:00 PM" at bounding box center [437, 244] width 56 height 22
click at [683, 342] on icon "button" at bounding box center [683, 337] width 21 height 21
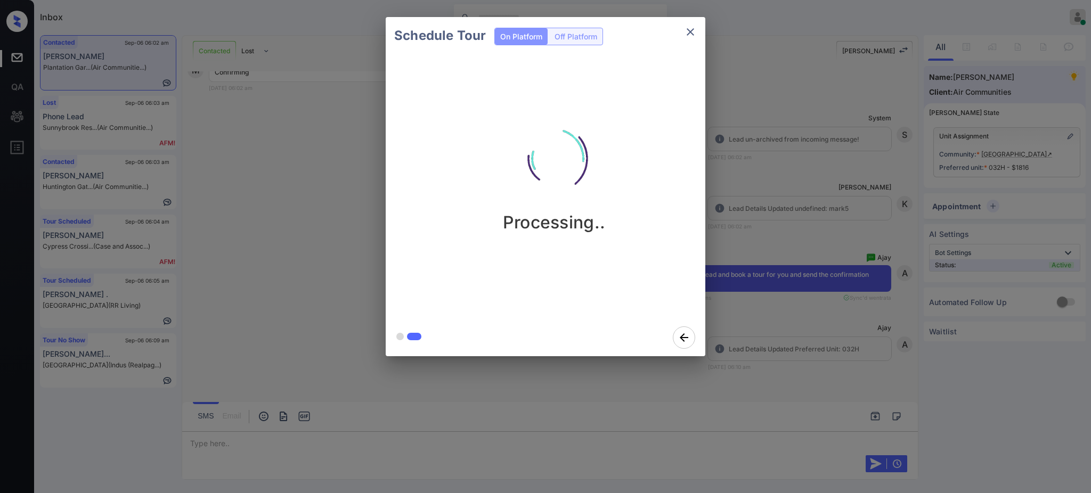
click at [774, 269] on div "Schedule Tour On Platform Off Platform Processing.." at bounding box center [545, 186] width 1091 height 373
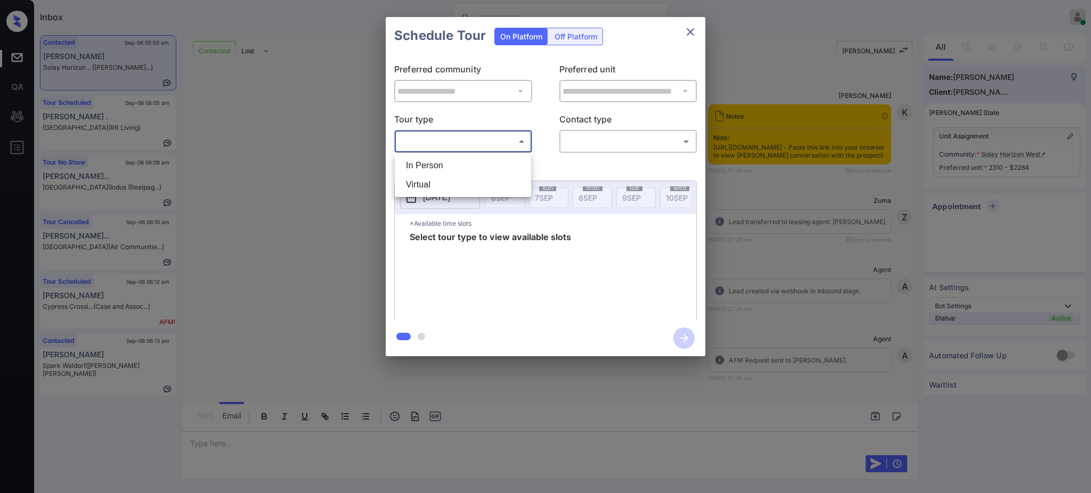
click at [470, 145] on body "Inbox [PERSON_NAME] Online Set yourself offline Set yourself on break Profile S…" at bounding box center [545, 246] width 1091 height 493
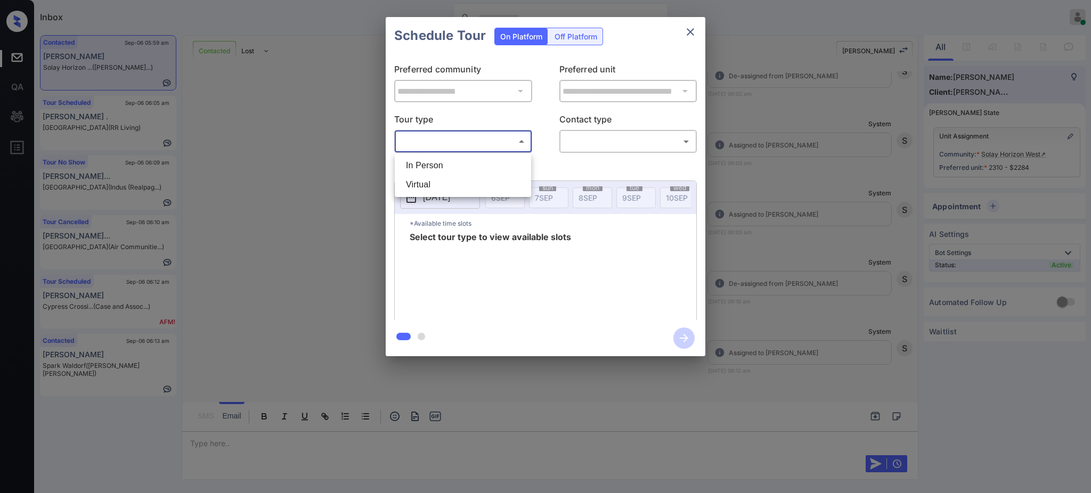
click at [437, 186] on li "Virtual" at bounding box center [462, 184] width 131 height 19
type input "*******"
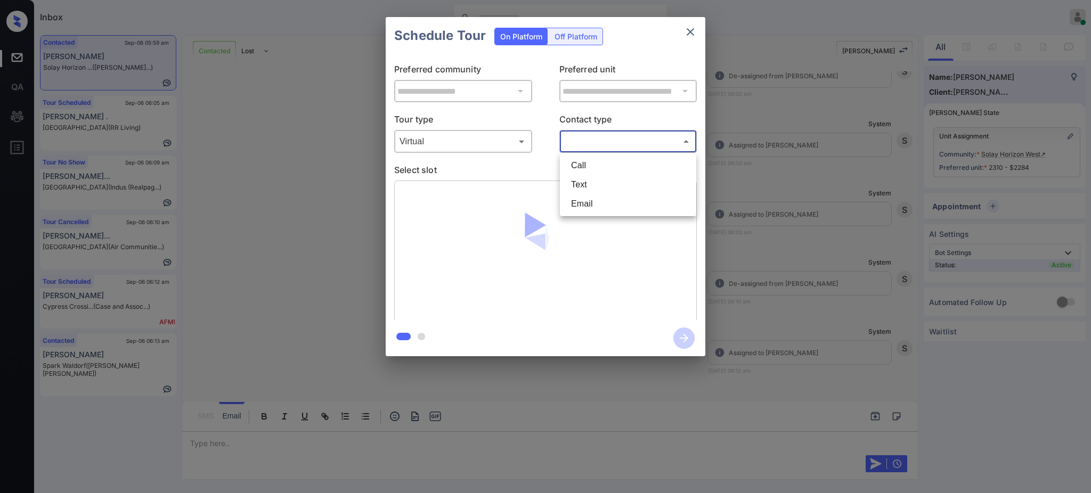
click at [597, 143] on body "Inbox [PERSON_NAME] Online Set yourself offline Set yourself on break Profile S…" at bounding box center [545, 246] width 1091 height 493
click at [580, 183] on li "Text" at bounding box center [627, 184] width 131 height 19
type input "****"
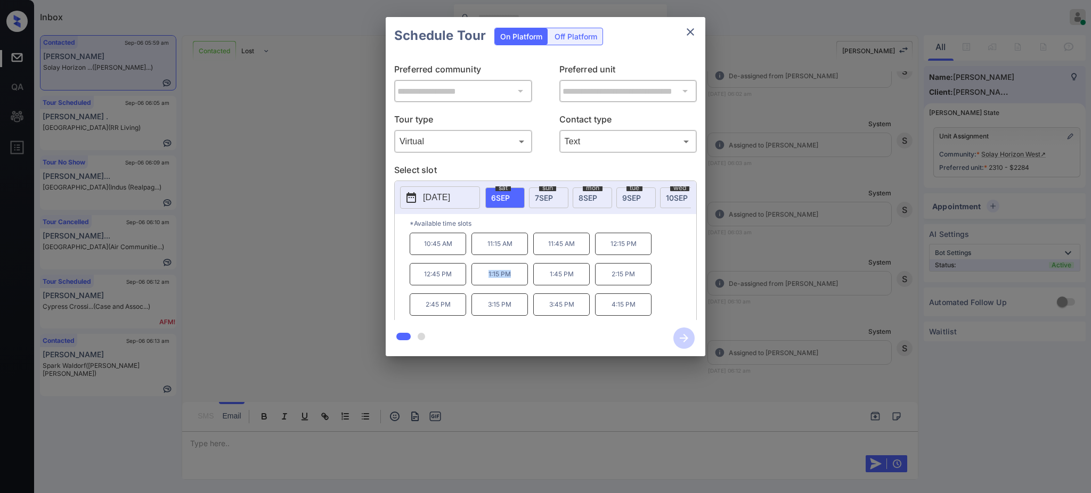
drag, startPoint x: 481, startPoint y: 281, endPoint x: 515, endPoint y: 285, distance: 34.3
click at [515, 285] on p "1:15 PM" at bounding box center [499, 274] width 56 height 22
copy p "1:15 PM"
click at [689, 34] on icon "close" at bounding box center [690, 32] width 13 height 13
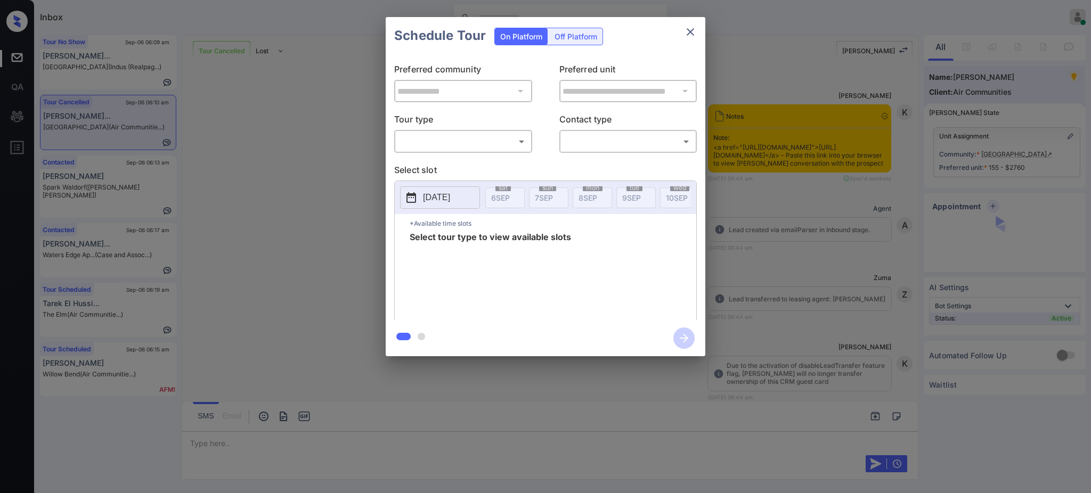
scroll to position [3639, 0]
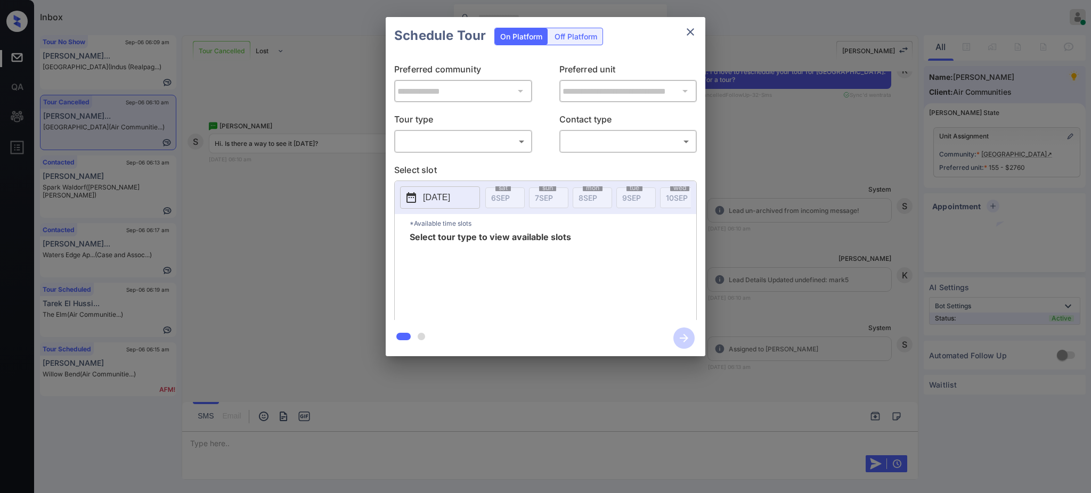
click at [481, 134] on body "Inbox [PERSON_NAME] Online Set yourself offline Set yourself on break Profile S…" at bounding box center [545, 246] width 1091 height 493
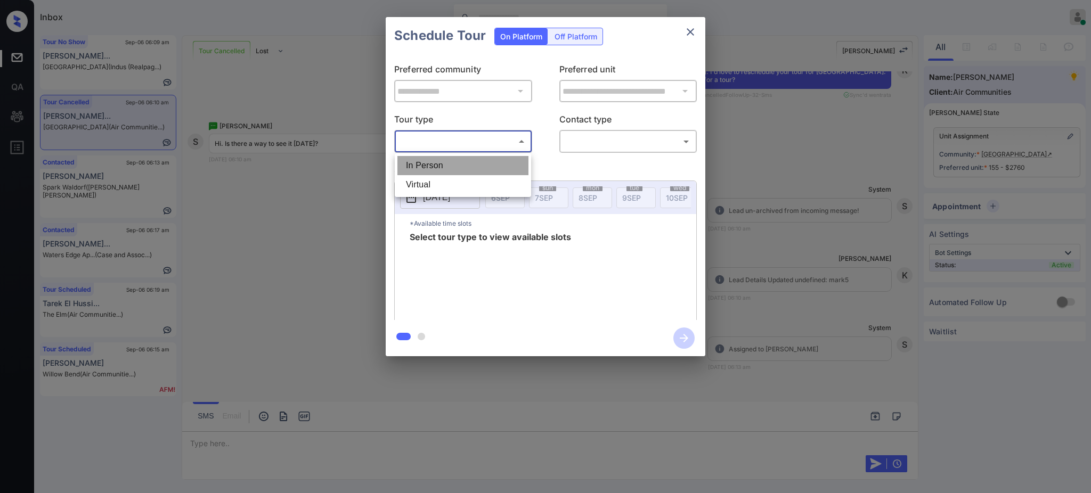
drag, startPoint x: 472, startPoint y: 160, endPoint x: 483, endPoint y: 167, distance: 13.0
click at [473, 162] on li "In Person" at bounding box center [462, 165] width 131 height 19
type input "********"
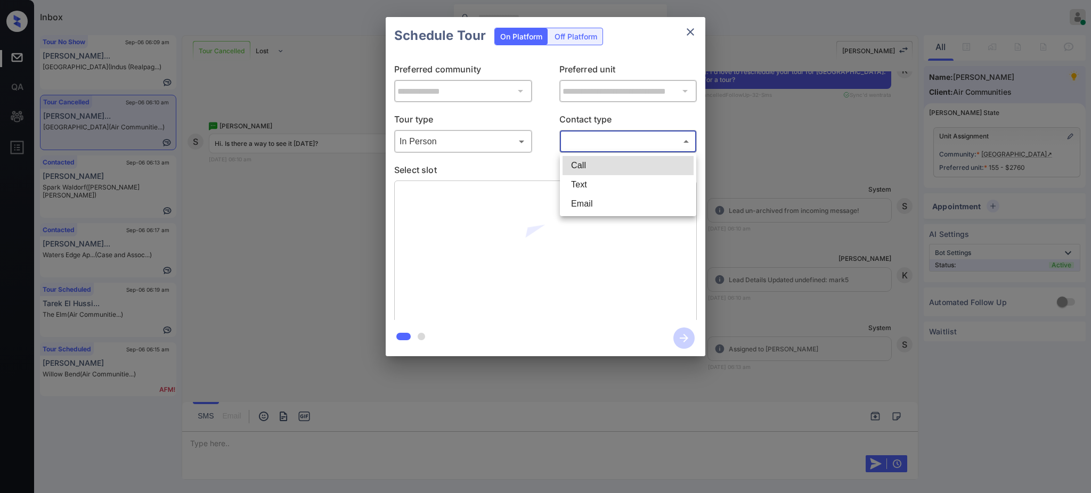
click at [586, 143] on body "Inbox [PERSON_NAME] Online Set yourself offline Set yourself on break Profile S…" at bounding box center [545, 246] width 1091 height 493
click at [585, 191] on li "Text" at bounding box center [627, 184] width 131 height 19
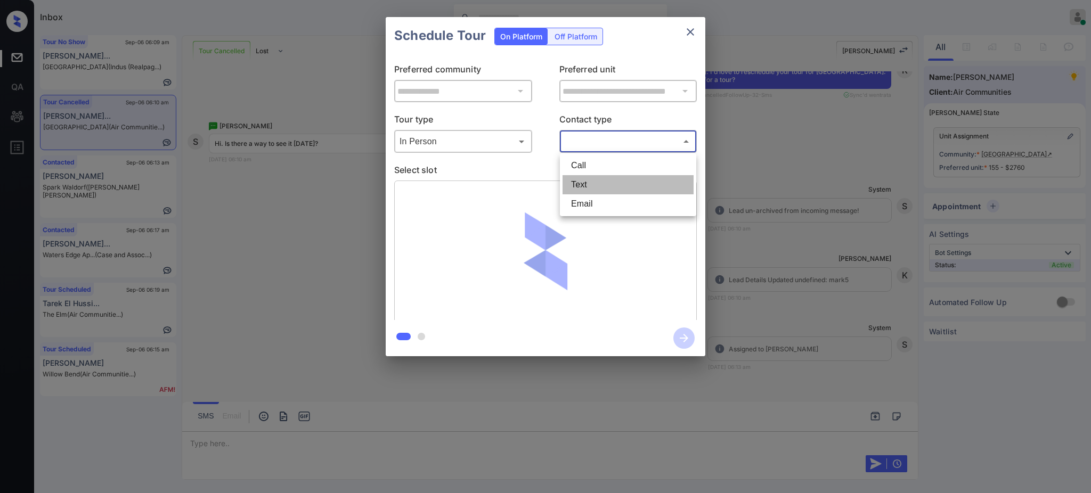
type input "****"
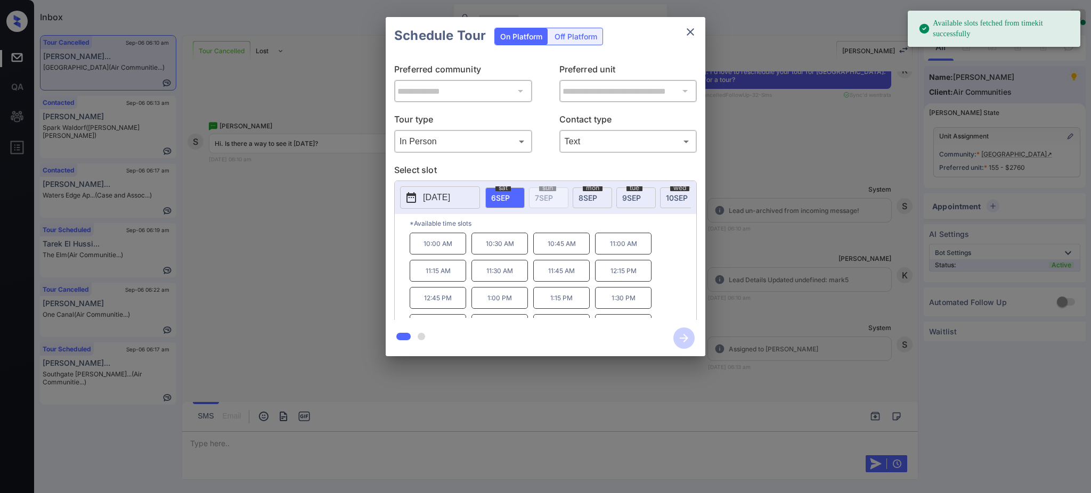
click at [509, 197] on span "[DATE]" at bounding box center [500, 197] width 19 height 9
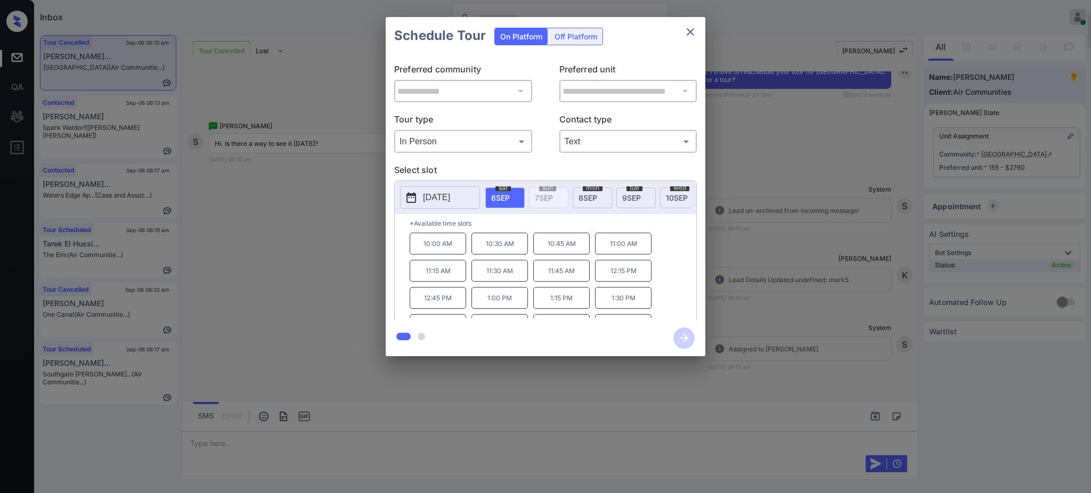
click at [463, 188] on button "[DATE]" at bounding box center [440, 197] width 80 height 22
click at [450, 200] on p "[DATE]" at bounding box center [436, 197] width 27 height 13
click at [219, 449] on div at bounding box center [545, 246] width 1091 height 493
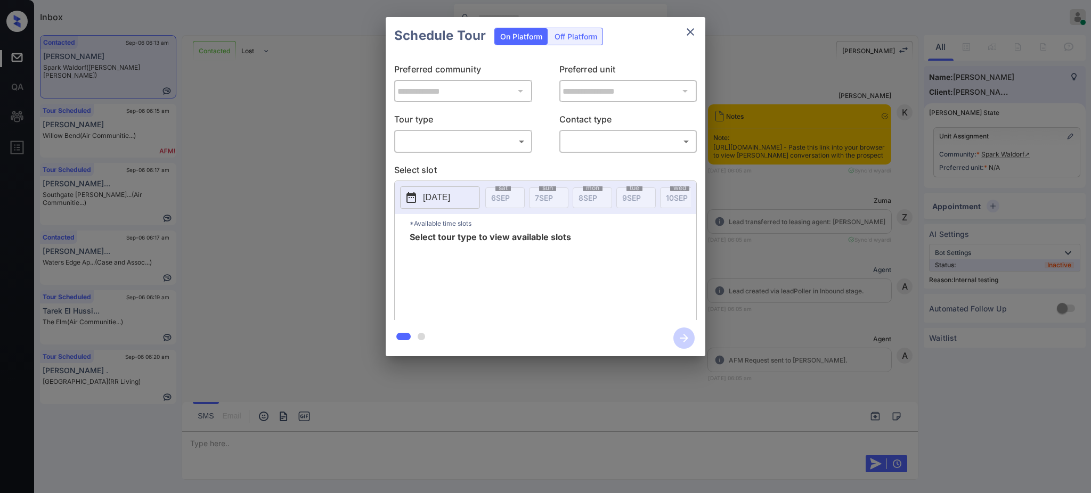
scroll to position [994, 0]
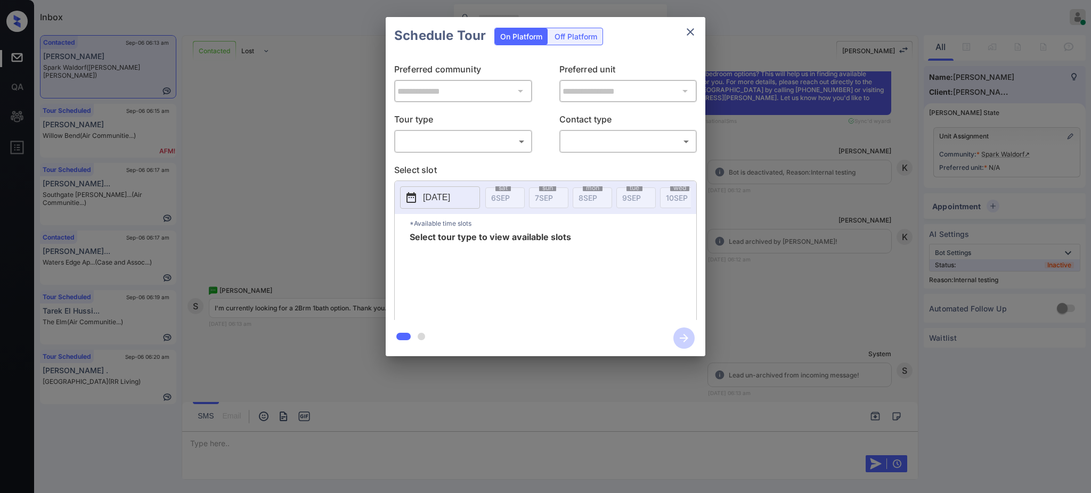
click at [746, 112] on div "**********" at bounding box center [545, 186] width 1091 height 373
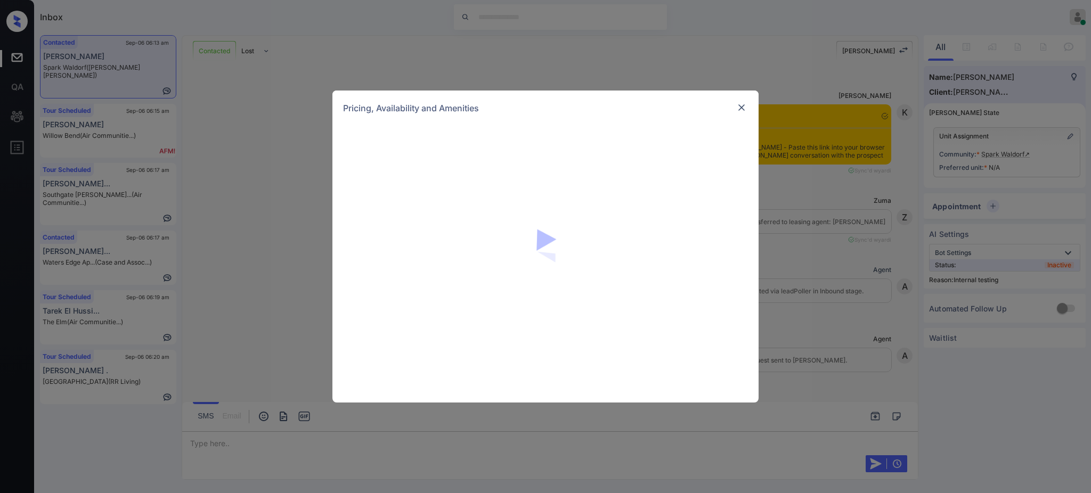
scroll to position [994, 0]
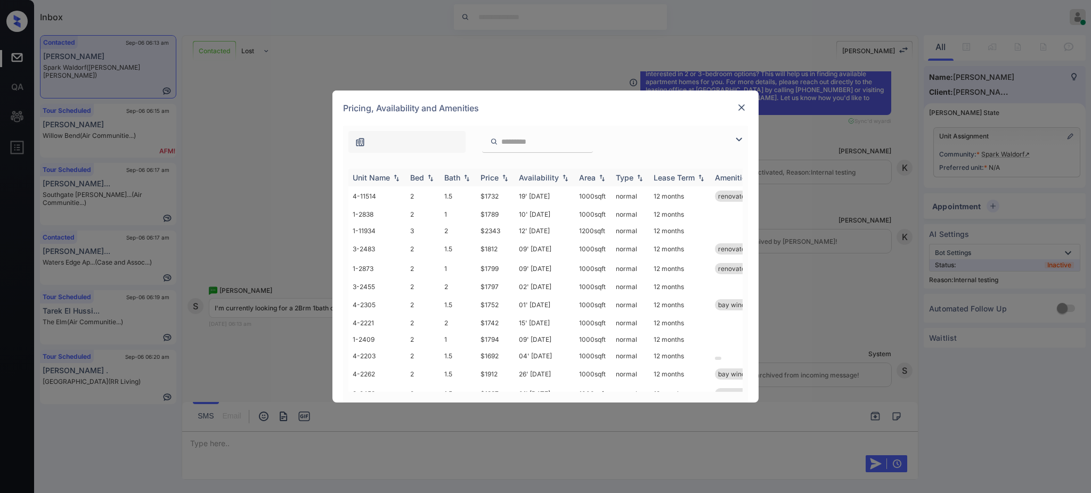
click at [427, 180] on img at bounding box center [430, 177] width 11 height 7
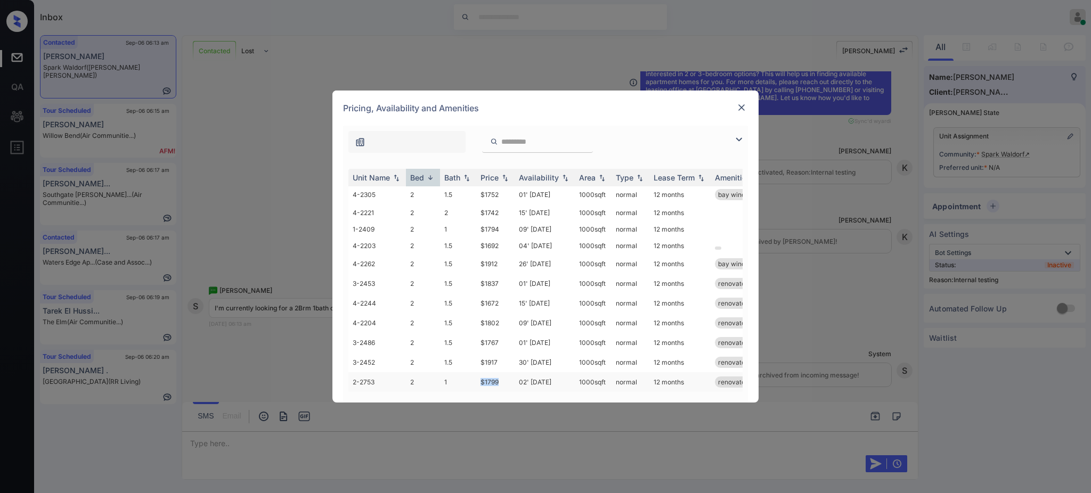
drag, startPoint x: 472, startPoint y: 371, endPoint x: 500, endPoint y: 373, distance: 27.8
type textarea "*****"
click at [500, 373] on tr "2-2753 2 1 $1799 02' Sep 25 1000 sqft normal 12 months renovated" at bounding box center [626, 382] width 556 height 20
copy tr "$1799"
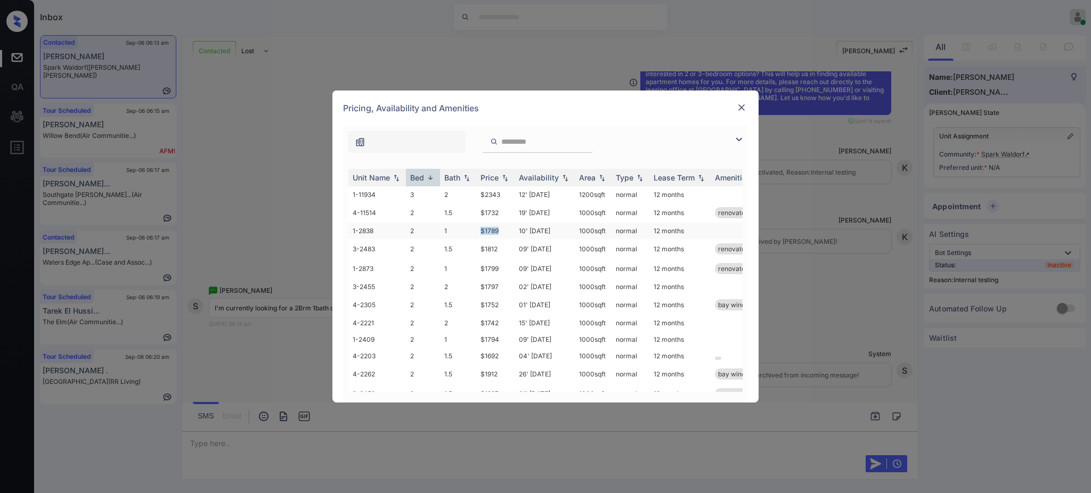
drag, startPoint x: 475, startPoint y: 227, endPoint x: 503, endPoint y: 232, distance: 28.2
click at [503, 232] on tr "1-2838 2 1 $1789 10' Sep 25 1000 sqft normal 12 months" at bounding box center [626, 231] width 556 height 17
copy tr "$1789"
drag, startPoint x: 479, startPoint y: 217, endPoint x: 505, endPoint y: 220, distance: 26.8
click at [499, 217] on td "$1732" at bounding box center [495, 213] width 38 height 20
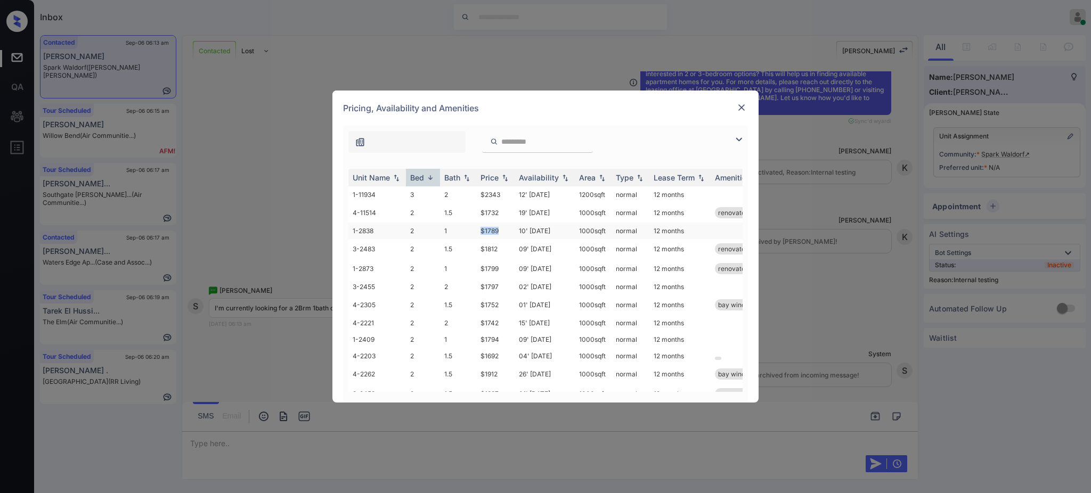
drag, startPoint x: 472, startPoint y: 231, endPoint x: 510, endPoint y: 231, distance: 37.8
click at [510, 231] on tr "1-2838 2 1 $1789 10' Sep 25 1000 sqft normal 12 months" at bounding box center [626, 231] width 556 height 17
copy tr "$1789"
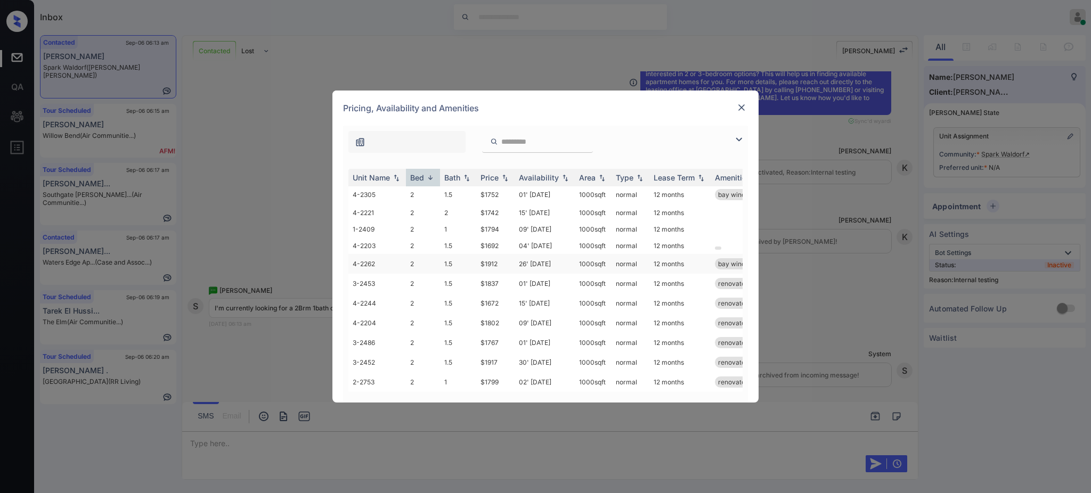
scroll to position [121, 0]
drag, startPoint x: 480, startPoint y: 293, endPoint x: 511, endPoint y: 294, distance: 30.9
click at [505, 293] on td "$1672" at bounding box center [495, 303] width 38 height 20
copy td "$1672"
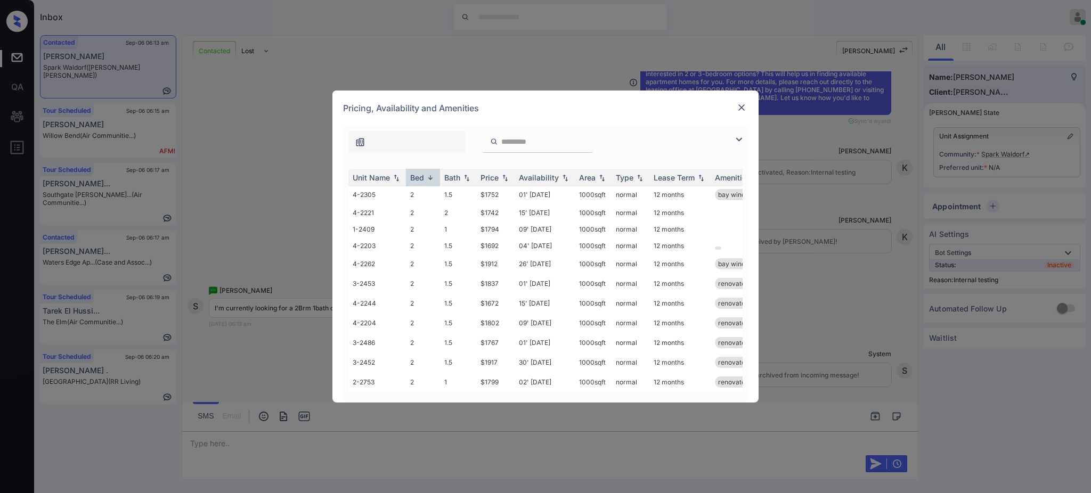
click at [741, 113] on div at bounding box center [741, 108] width 13 height 14
click at [736, 105] on img at bounding box center [741, 107] width 11 height 11
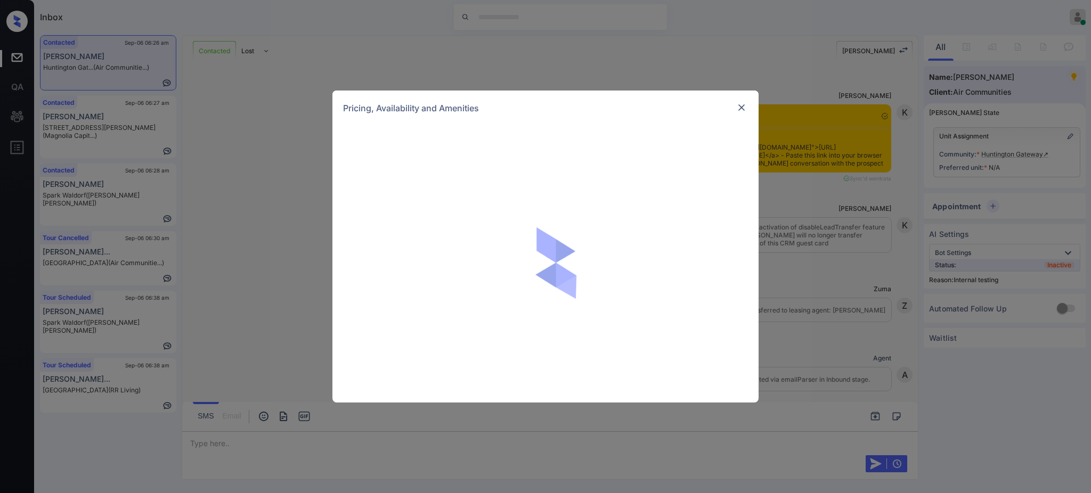
scroll to position [2228, 0]
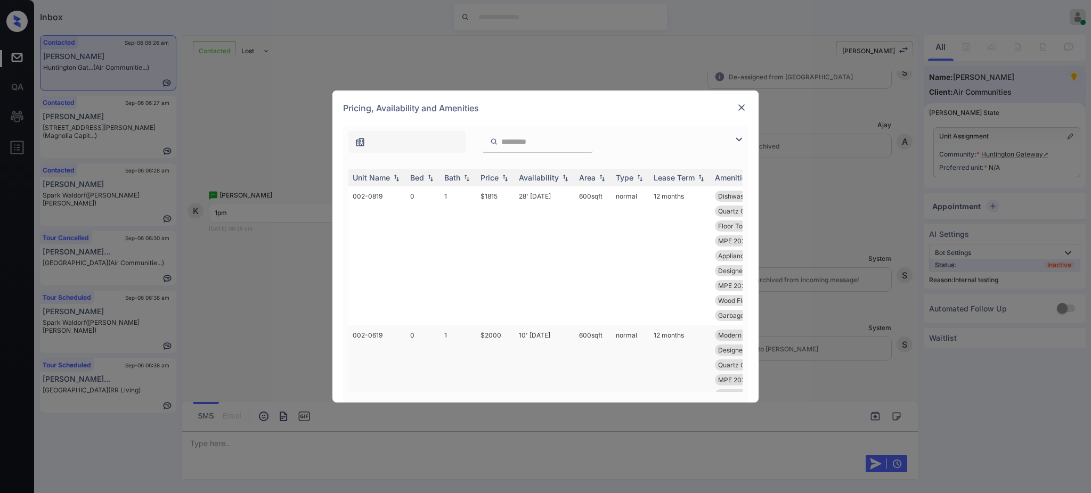
click at [512, 338] on td "$2000" at bounding box center [495, 409] width 38 height 169
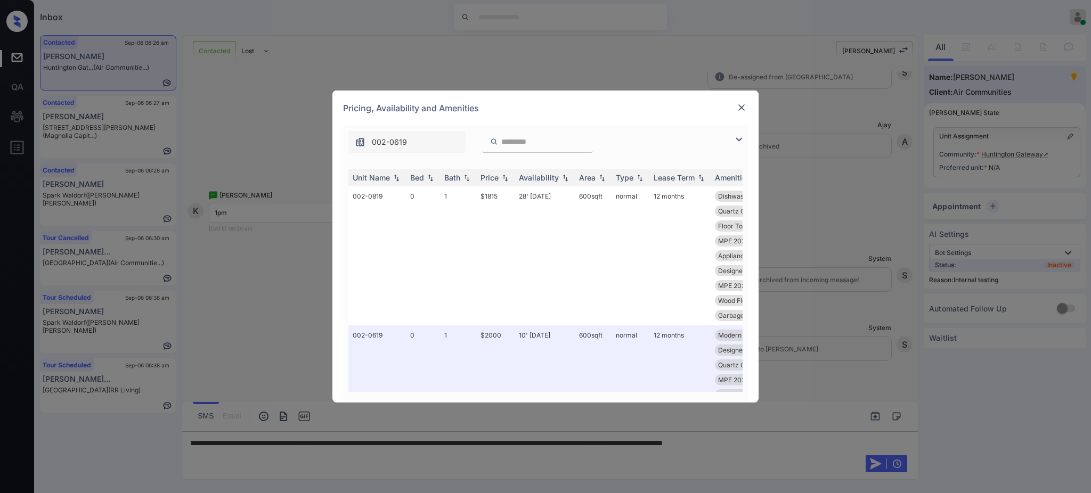
click at [742, 104] on img at bounding box center [741, 107] width 11 height 11
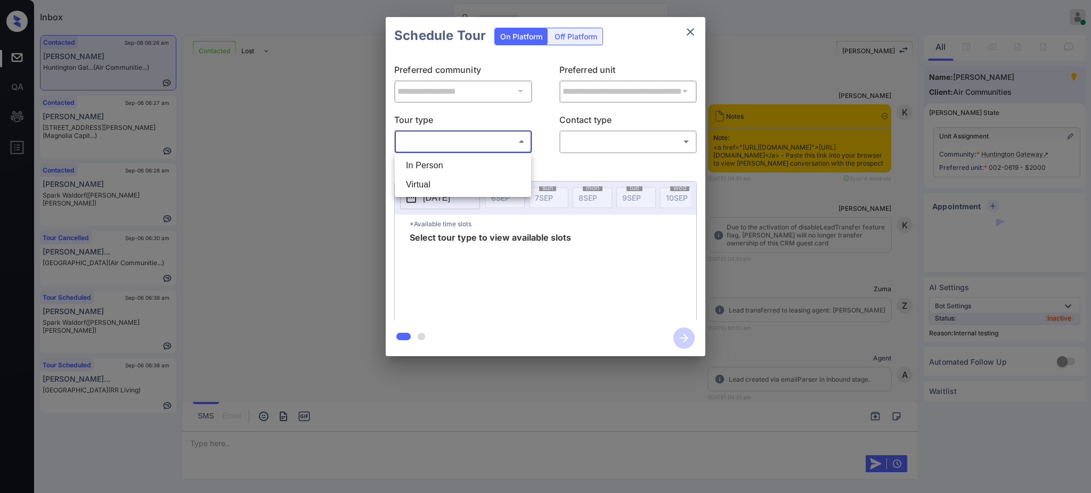
scroll to position [2299, 0]
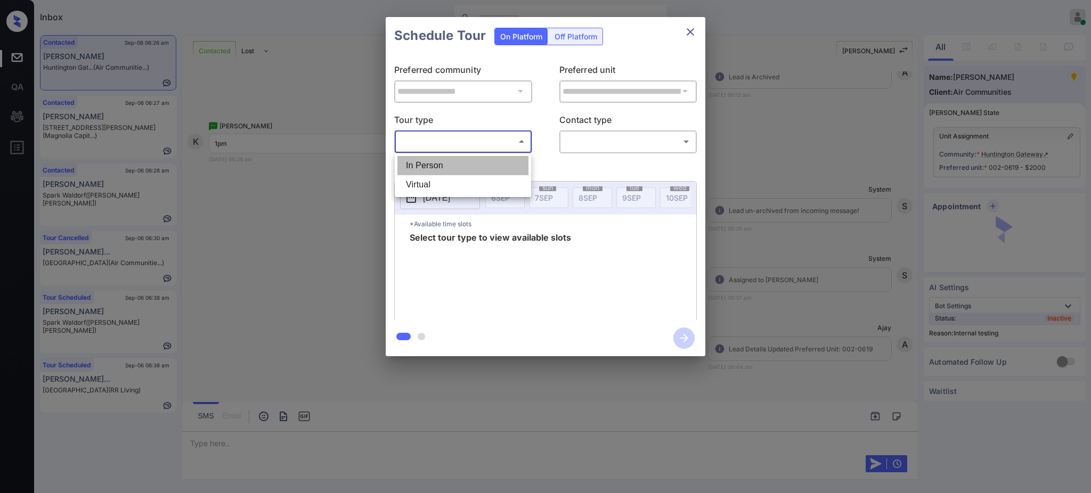
click at [465, 161] on li "In Person" at bounding box center [462, 165] width 131 height 19
type input "********"
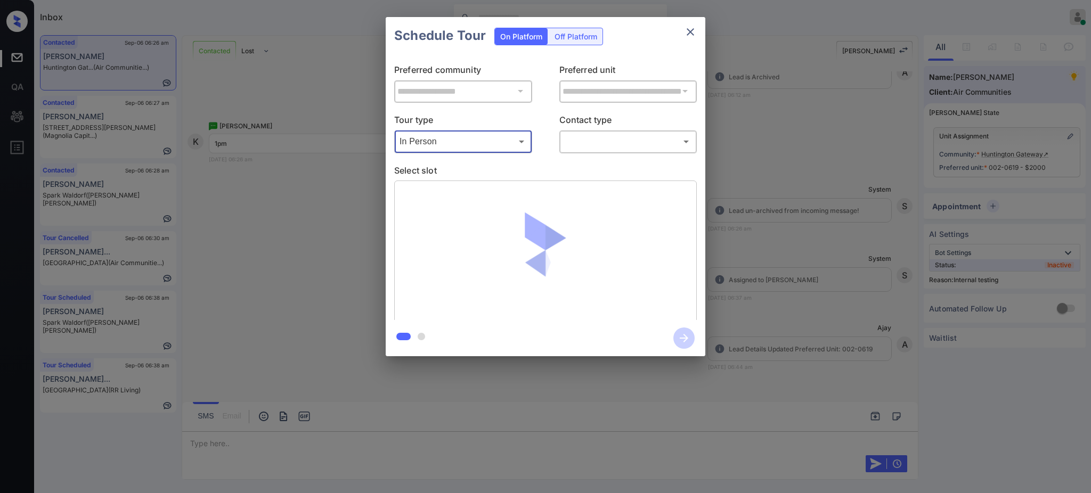
click at [577, 148] on body "Inbox [PERSON_NAME] Online Set yourself offline Set yourself on break Profile S…" at bounding box center [545, 246] width 1091 height 493
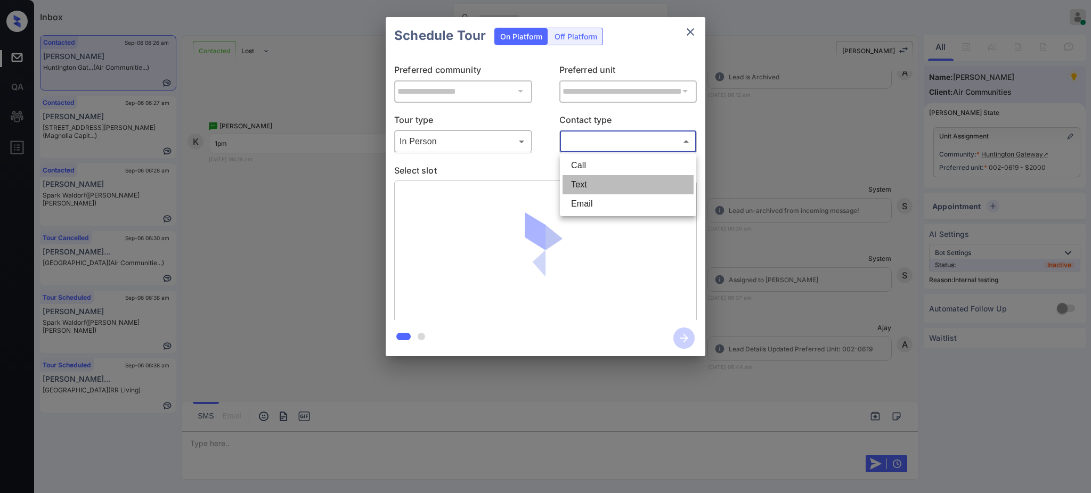
click at [595, 179] on li "Text" at bounding box center [627, 184] width 131 height 19
type input "****"
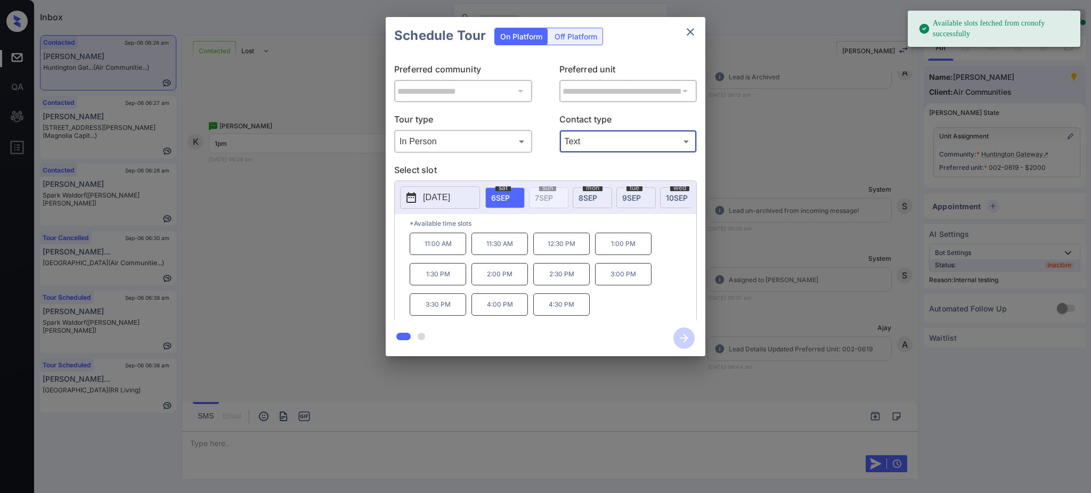
click at [581, 196] on span "[DATE]" at bounding box center [587, 197] width 19 height 9
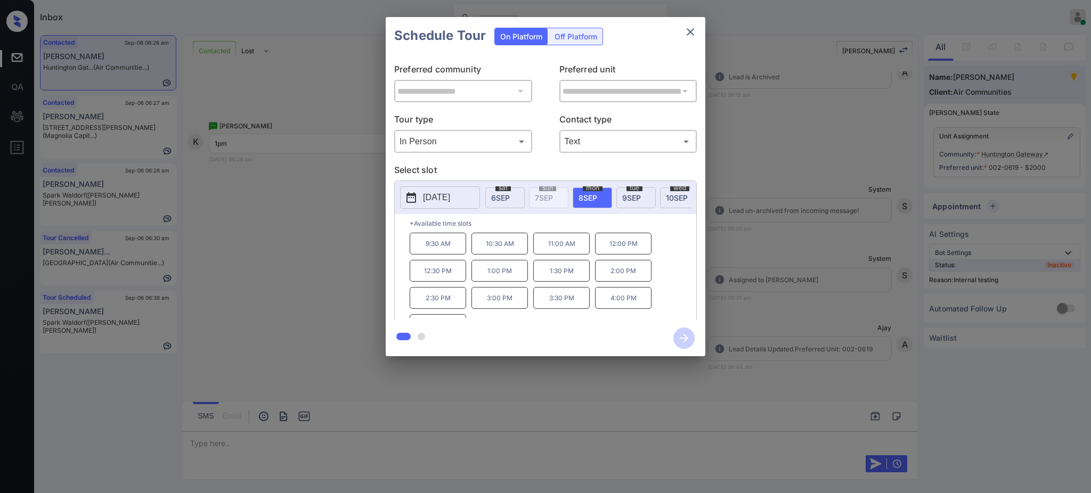
click at [776, 242] on div "**********" at bounding box center [545, 186] width 1091 height 373
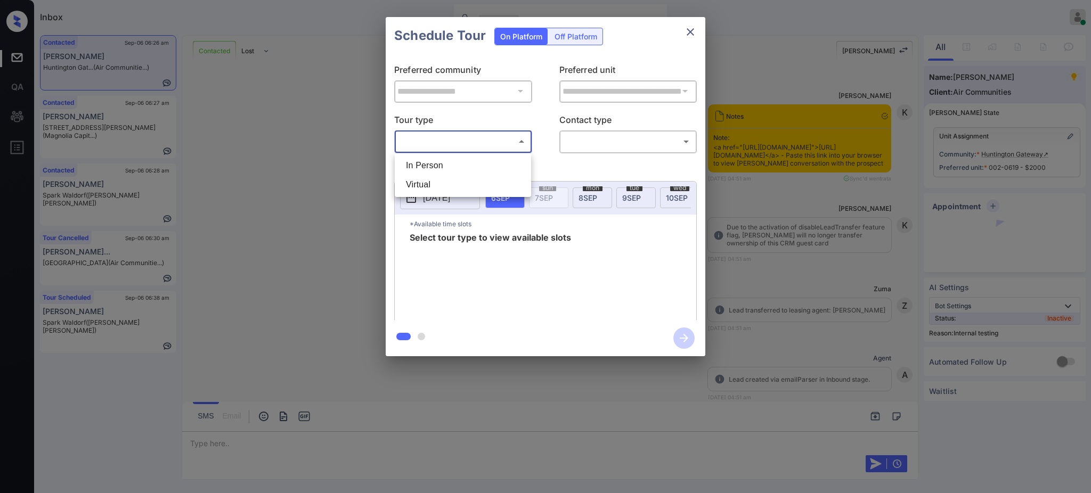
click at [490, 150] on body "Inbox [PERSON_NAME] Online Set yourself offline Set yourself on break Profile S…" at bounding box center [545, 246] width 1091 height 493
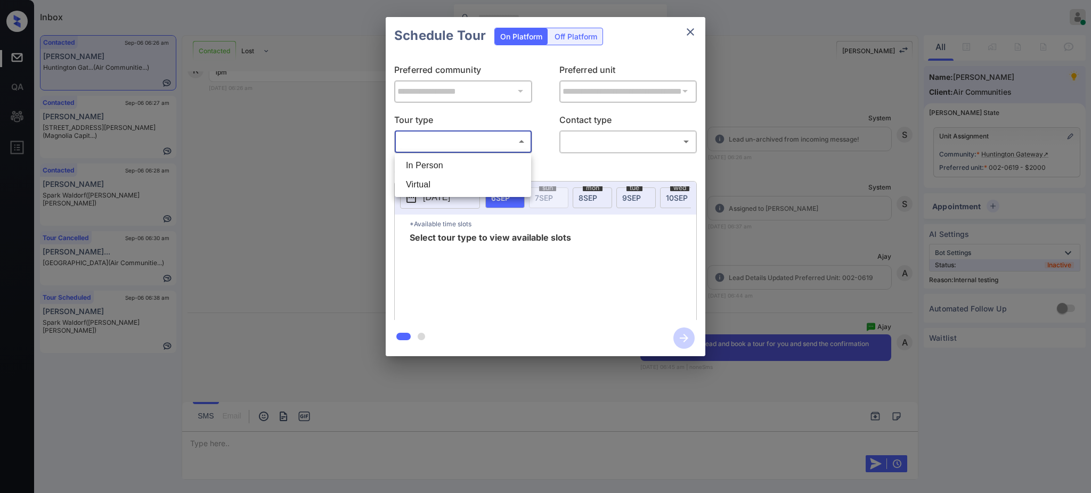
drag, startPoint x: 447, startPoint y: 162, endPoint x: 456, endPoint y: 160, distance: 9.2
click at [447, 162] on li "In Person" at bounding box center [462, 165] width 131 height 19
type input "********"
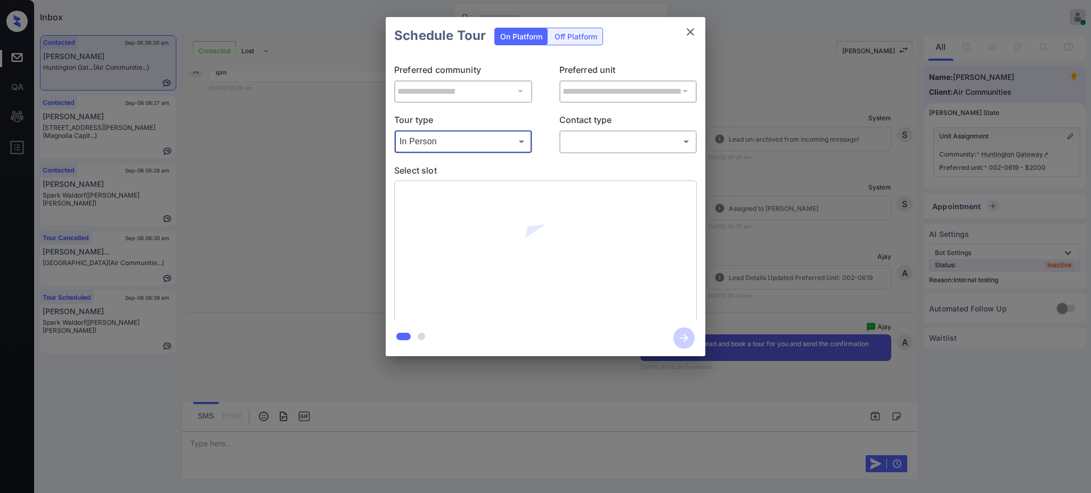
click at [559, 135] on div "​ ​" at bounding box center [628, 141] width 138 height 23
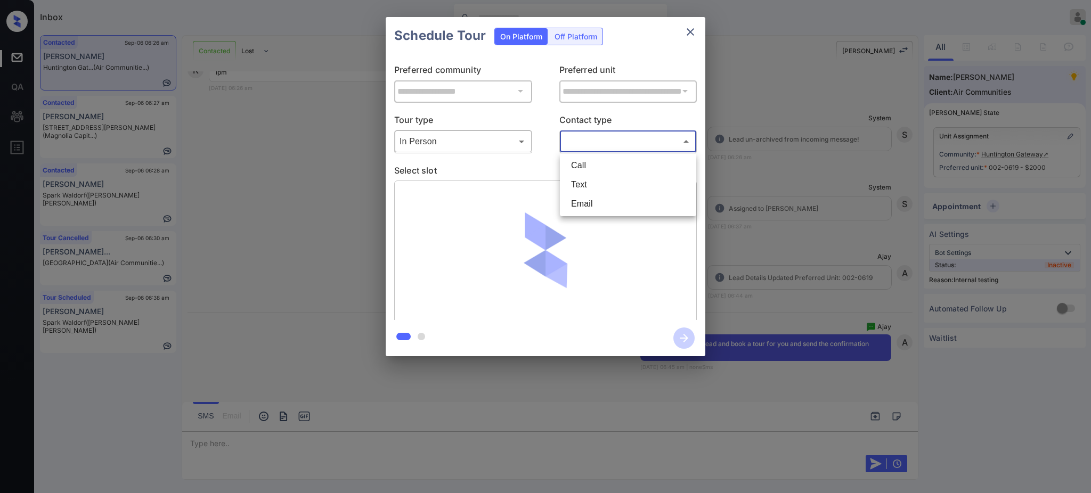
click at [585, 140] on body "Inbox Ajay Kumar Online Set yourself offline Set yourself on break Profile Swit…" at bounding box center [545, 246] width 1091 height 493
click at [576, 176] on li "Text" at bounding box center [627, 184] width 131 height 19
type input "****"
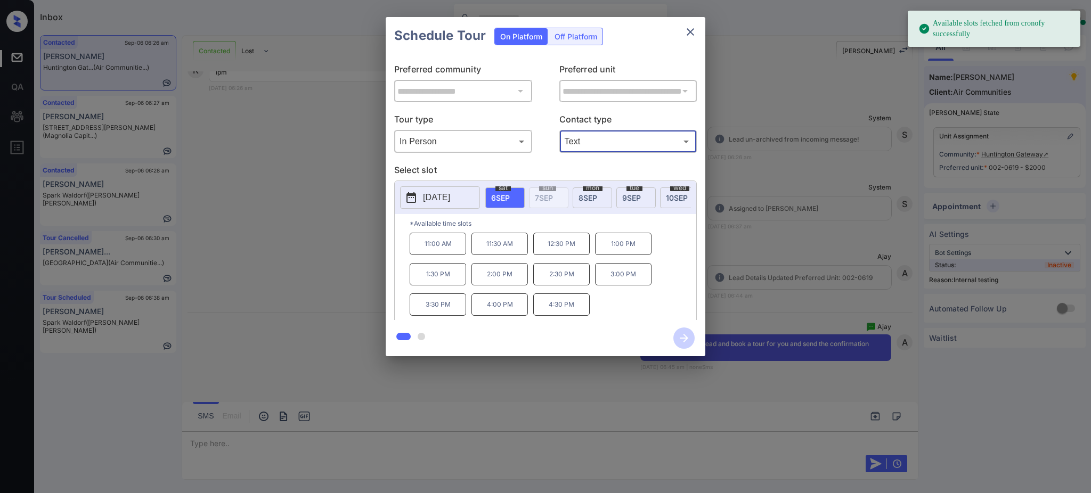
click at [590, 199] on span "8 SEP" at bounding box center [587, 197] width 19 height 9
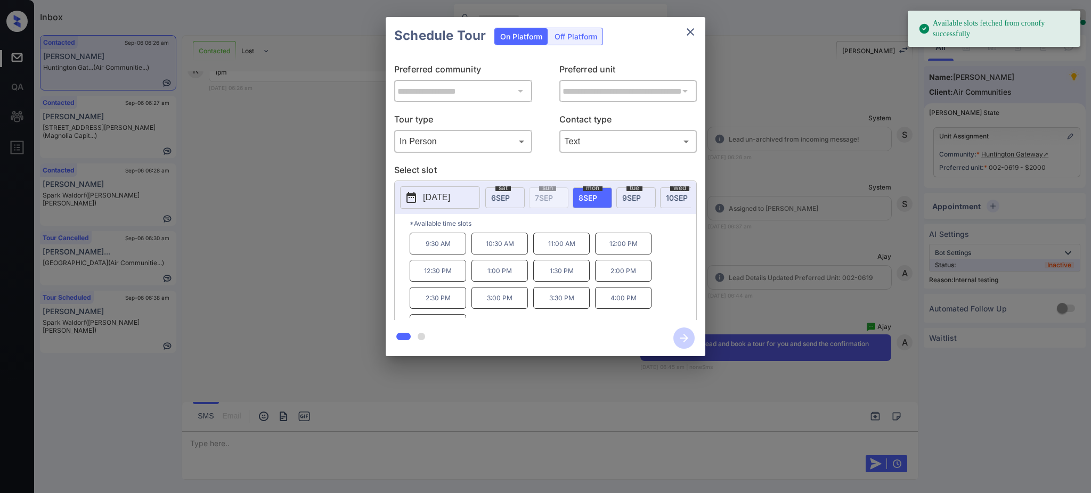
click at [500, 282] on p "1:00 PM" at bounding box center [499, 271] width 56 height 22
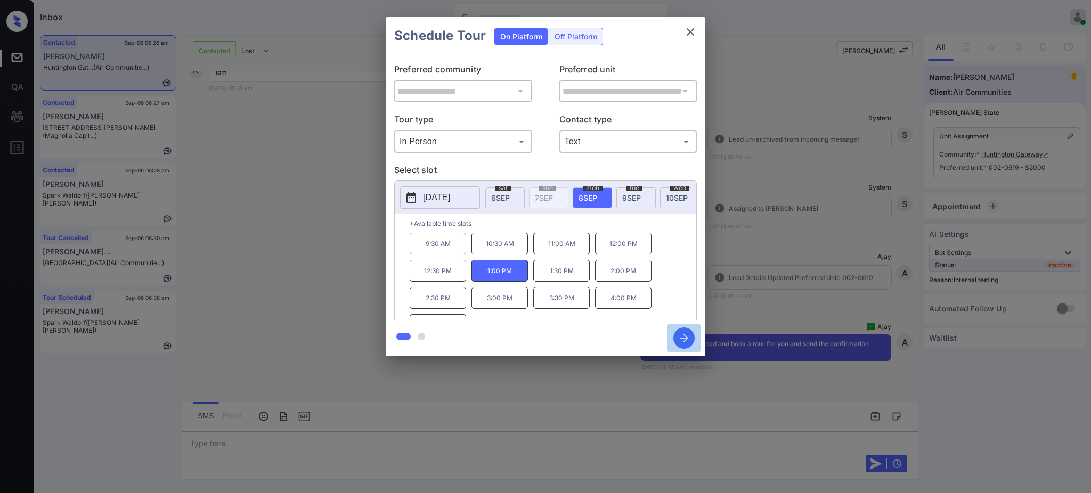
click at [682, 333] on icon "button" at bounding box center [683, 337] width 21 height 21
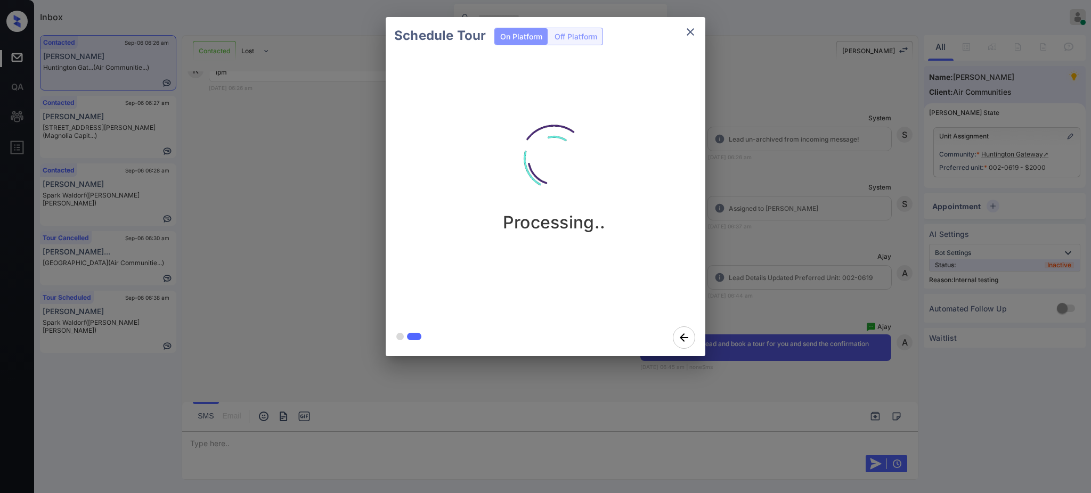
click at [779, 285] on div "Schedule Tour On Platform Off Platform Processing.." at bounding box center [545, 186] width 1091 height 373
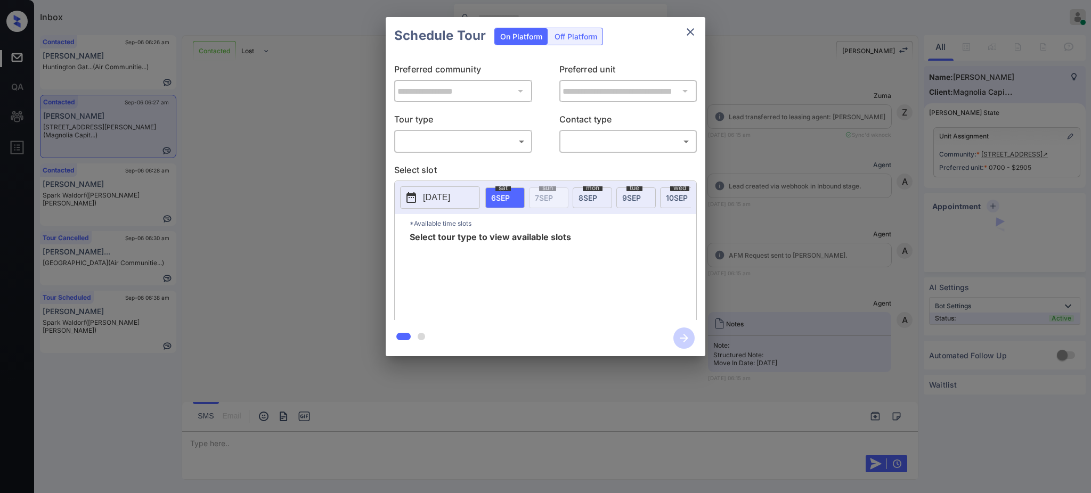
scroll to position [1426, 0]
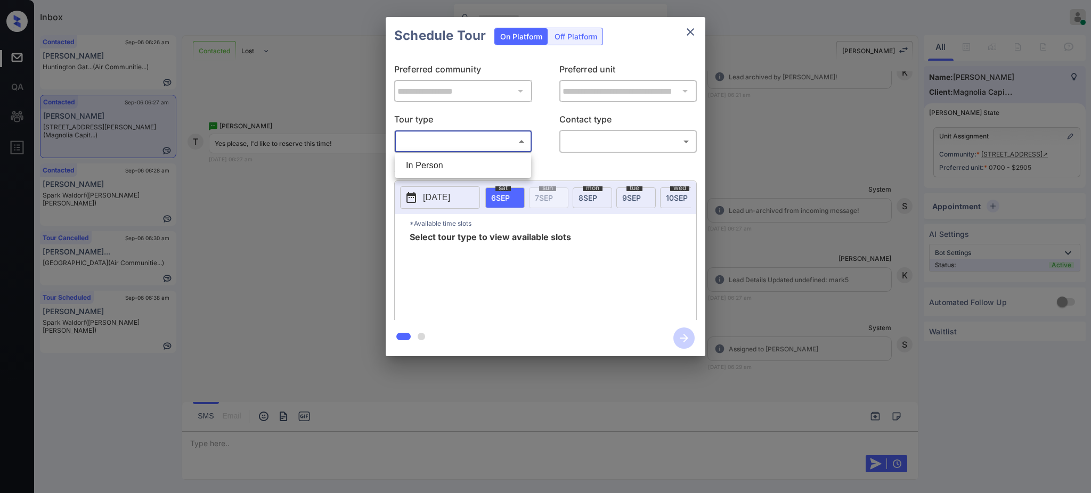
click at [495, 135] on body "Inbox Ajay Kumar Online Set yourself offline Set yourself on break Profile Swit…" at bounding box center [545, 246] width 1091 height 493
click at [469, 157] on li "In Person" at bounding box center [462, 165] width 131 height 19
type input "********"
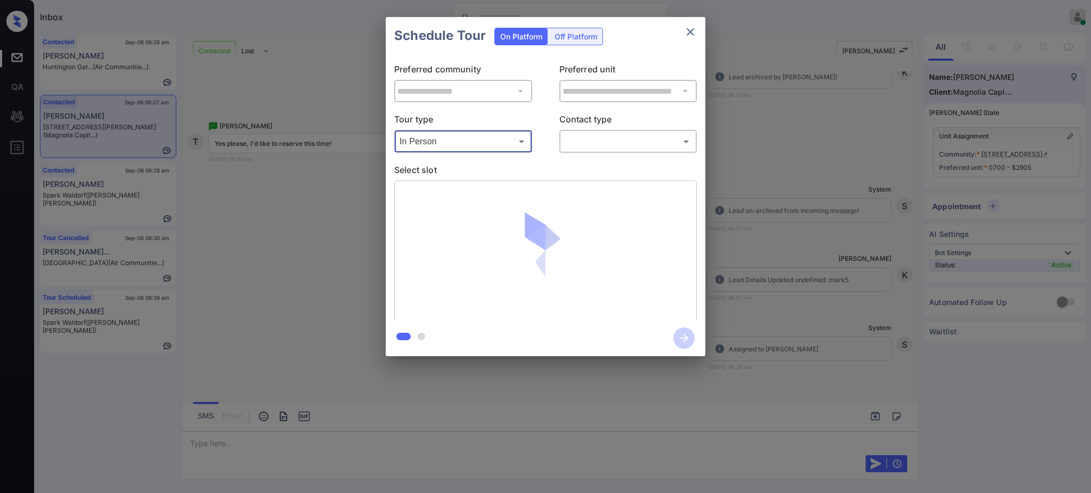
click at [573, 136] on body "Inbox Ajay Kumar Online Set yourself offline Set yourself on break Profile Swit…" at bounding box center [545, 246] width 1091 height 493
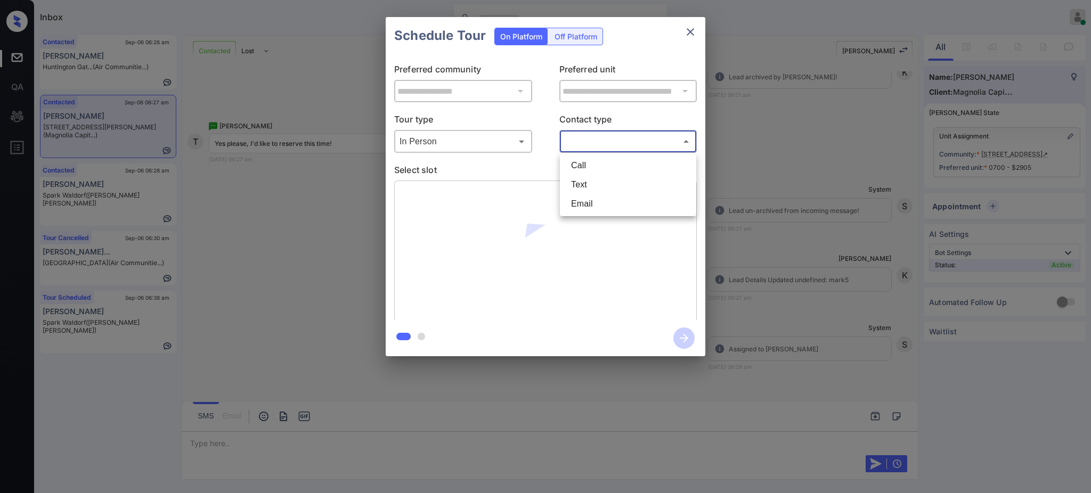
click at [587, 183] on li "Text" at bounding box center [627, 184] width 131 height 19
type input "****"
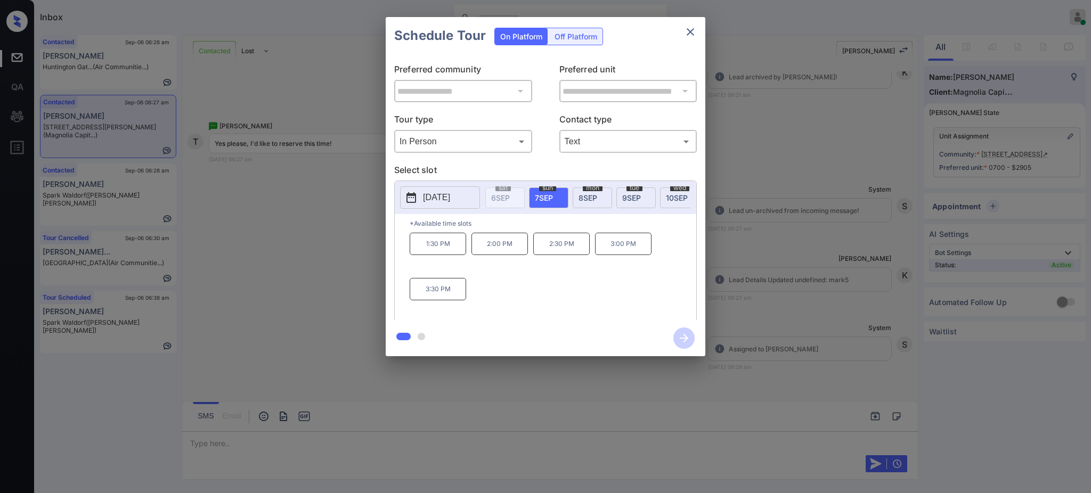
click at [849, 274] on div "**********" at bounding box center [545, 186] width 1091 height 373
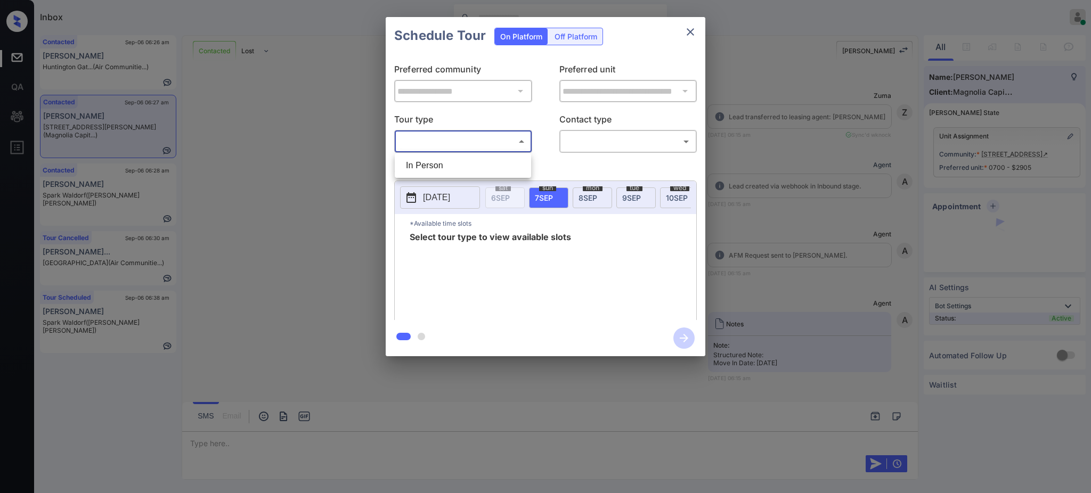
scroll to position [1426, 0]
drag, startPoint x: 437, startPoint y: 160, endPoint x: 514, endPoint y: 157, distance: 77.8
click at [437, 161] on li "In Person" at bounding box center [462, 165] width 131 height 19
type input "********"
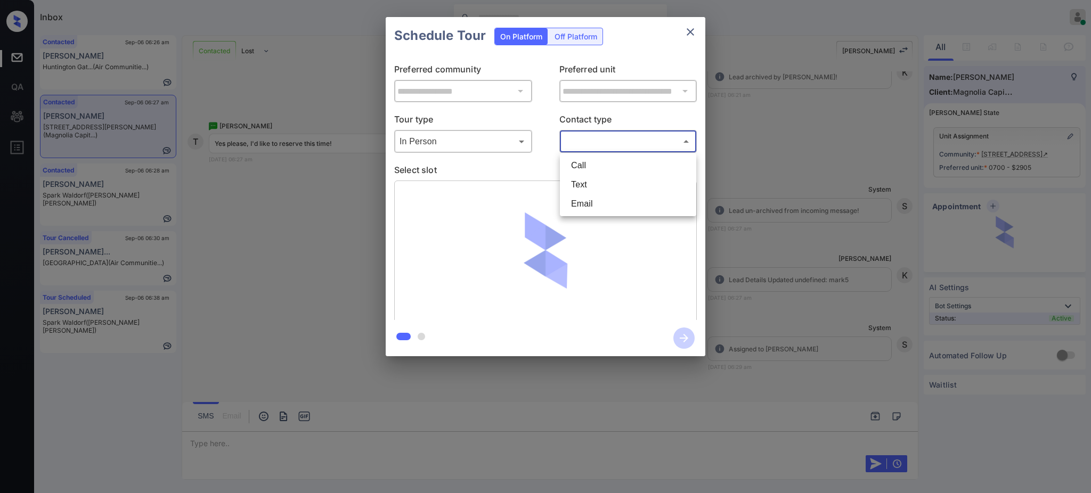
click at [603, 137] on body "Inbox Ajay Kumar Online Set yourself offline Set yourself on break Profile Swit…" at bounding box center [545, 246] width 1091 height 493
click at [581, 183] on li "Text" at bounding box center [627, 184] width 131 height 19
type input "****"
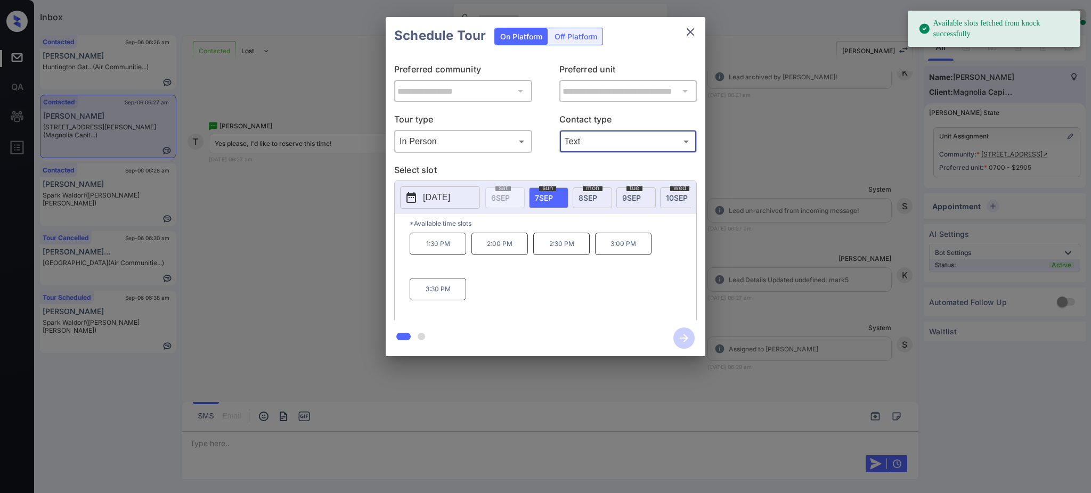
click at [539, 196] on span "7 SEP" at bounding box center [544, 197] width 18 height 9
click at [420, 300] on p "3:30 PM" at bounding box center [437, 289] width 56 height 22
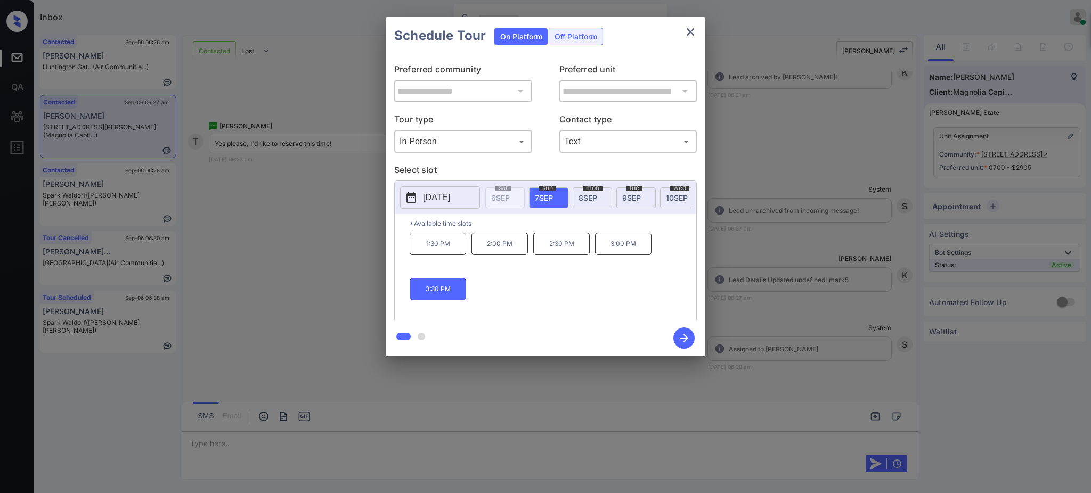
click at [618, 251] on p "3:00 PM" at bounding box center [623, 244] width 56 height 22
click at [686, 343] on icon "button" at bounding box center [683, 337] width 21 height 21
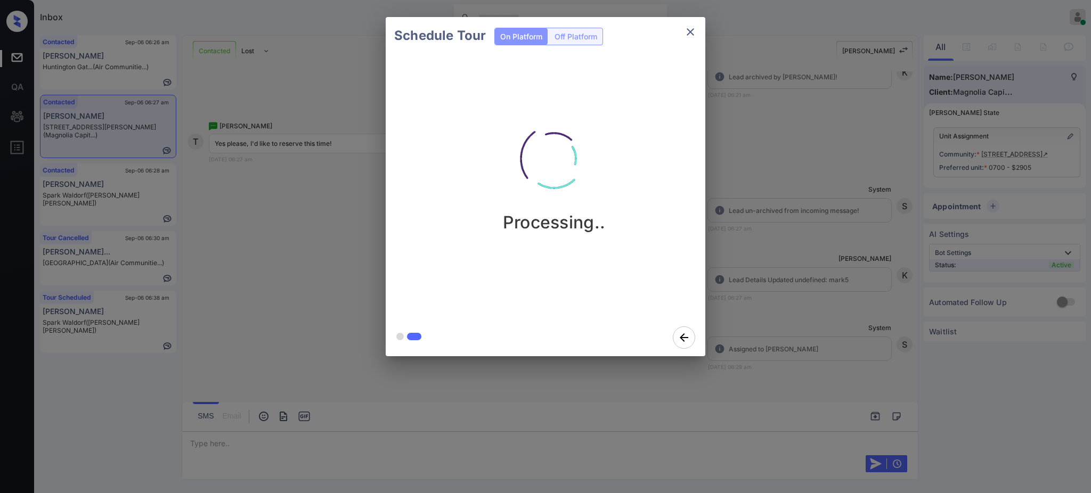
click at [764, 292] on div "Schedule Tour On Platform Off Platform Processing.." at bounding box center [545, 186] width 1091 height 373
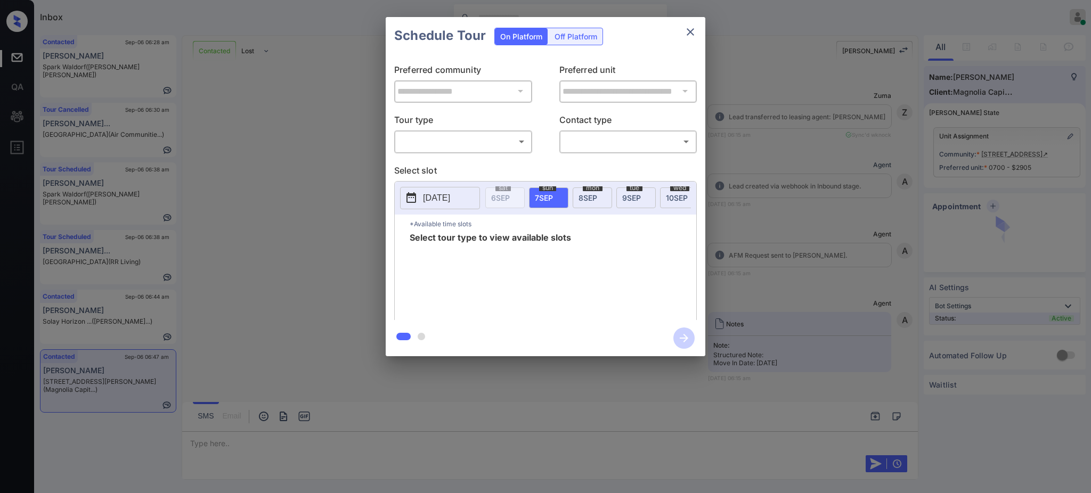
scroll to position [1774, 0]
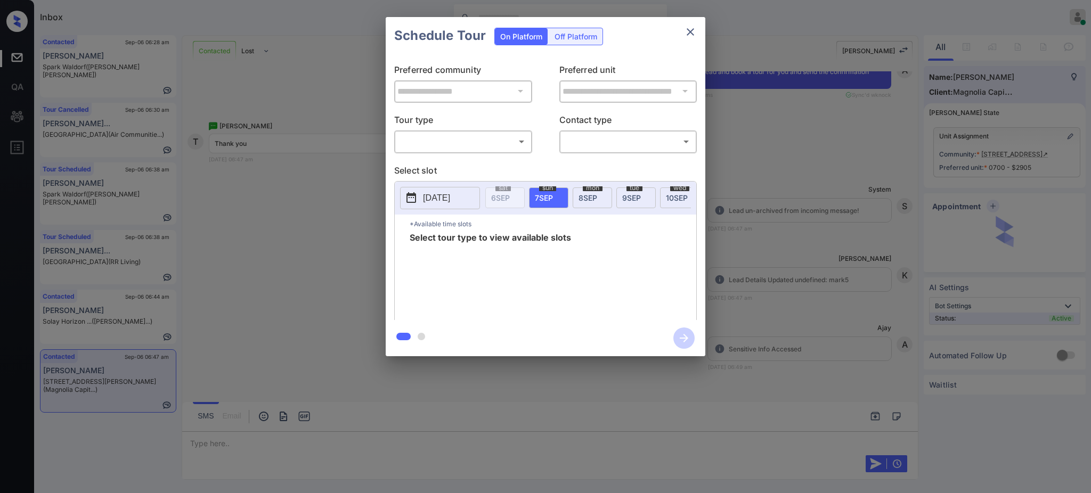
click at [563, 29] on div "Off Platform" at bounding box center [575, 36] width 53 height 17
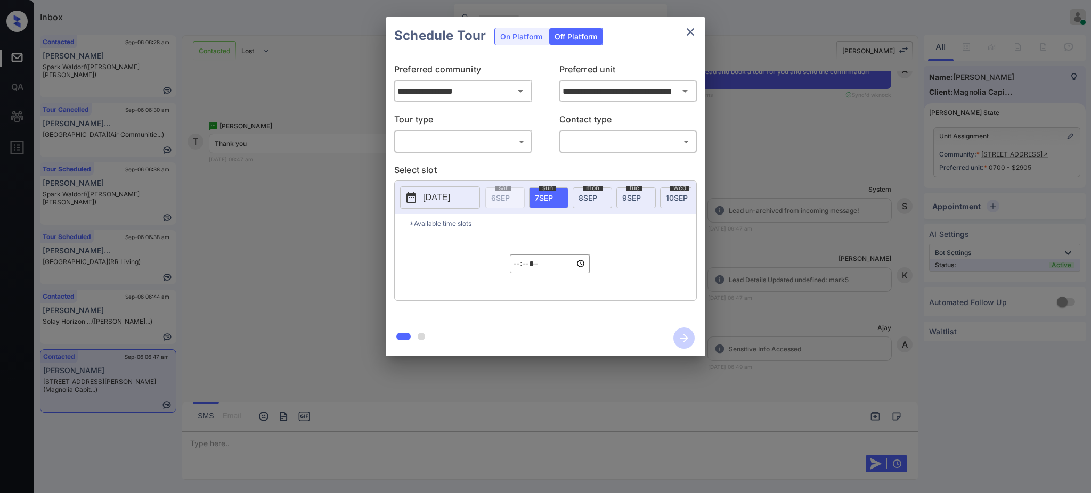
drag, startPoint x: 515, startPoint y: 110, endPoint x: 442, endPoint y: 167, distance: 93.0
click at [469, 149] on div "**********" at bounding box center [546, 187] width 320 height 266
click at [445, 146] on body "Inbox [PERSON_NAME] Online Set yourself offline Set yourself on break Profile S…" at bounding box center [545, 246] width 1091 height 493
click at [443, 161] on li "In Person" at bounding box center [462, 165] width 131 height 19
type input "********"
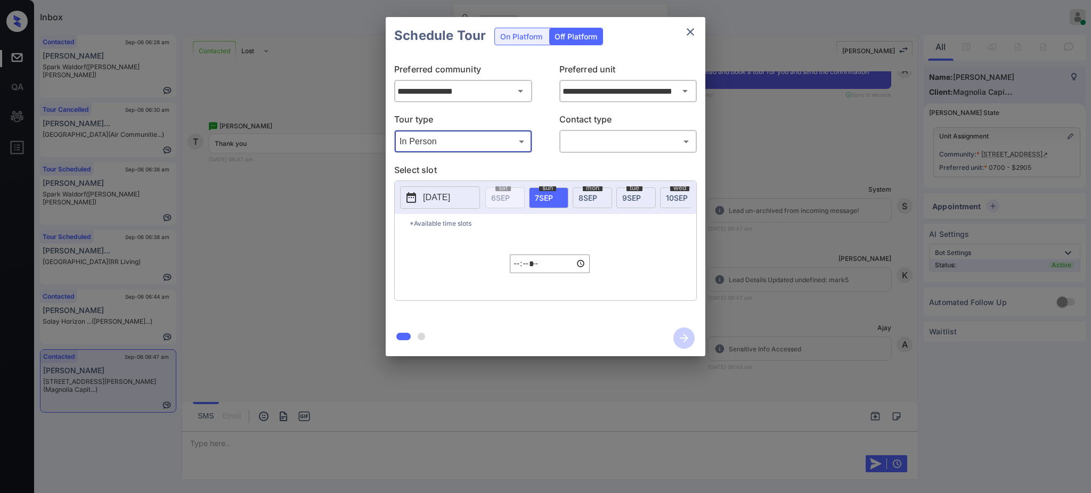
click at [656, 148] on body "Inbox Ajay Kumar Online Set yourself offline Set yourself on break Profile Swit…" at bounding box center [545, 246] width 1091 height 493
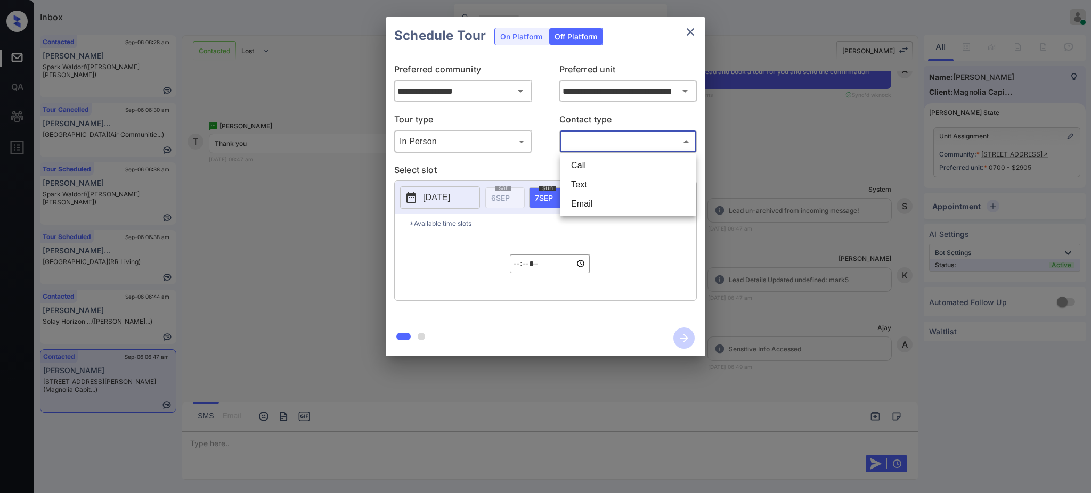
click at [585, 186] on li "Text" at bounding box center [627, 184] width 131 height 19
type input "****"
drag, startPoint x: 547, startPoint y: 192, endPoint x: 544, endPoint y: 203, distance: 12.1
click at [547, 193] on span "[DATE]" at bounding box center [544, 197] width 18 height 9
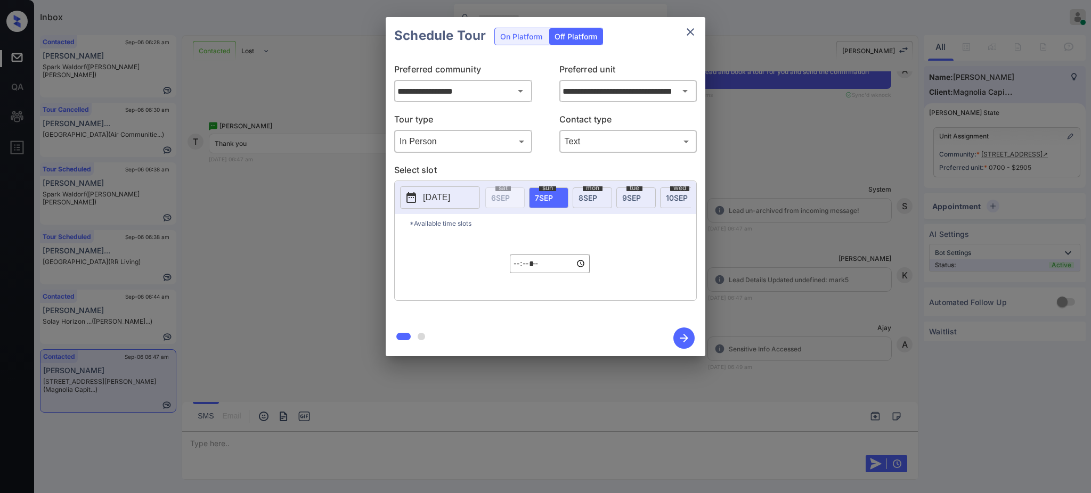
click at [513, 273] on input "*****" at bounding box center [550, 264] width 80 height 19
type input "*****"
click at [678, 340] on icon "button" at bounding box center [683, 337] width 21 height 21
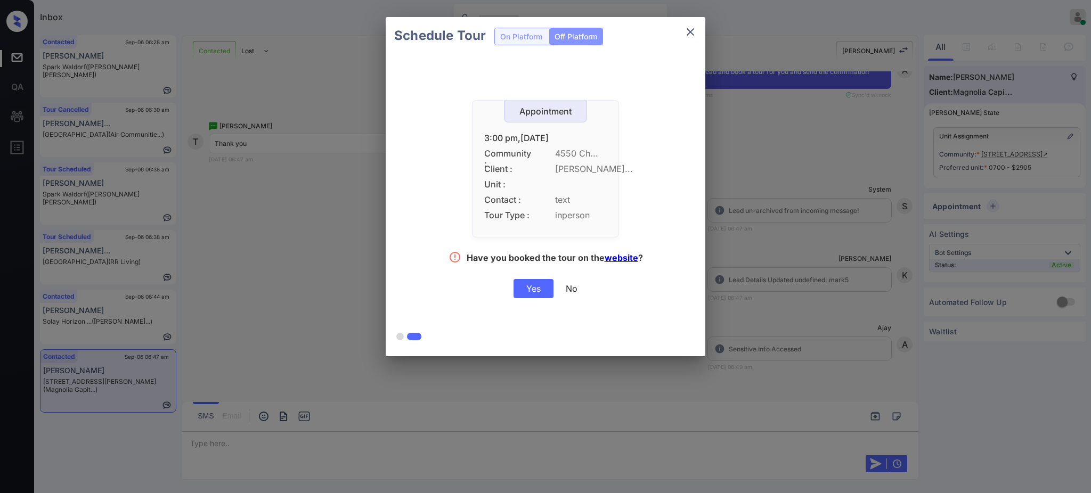
click at [532, 296] on div "Yes" at bounding box center [533, 288] width 40 height 19
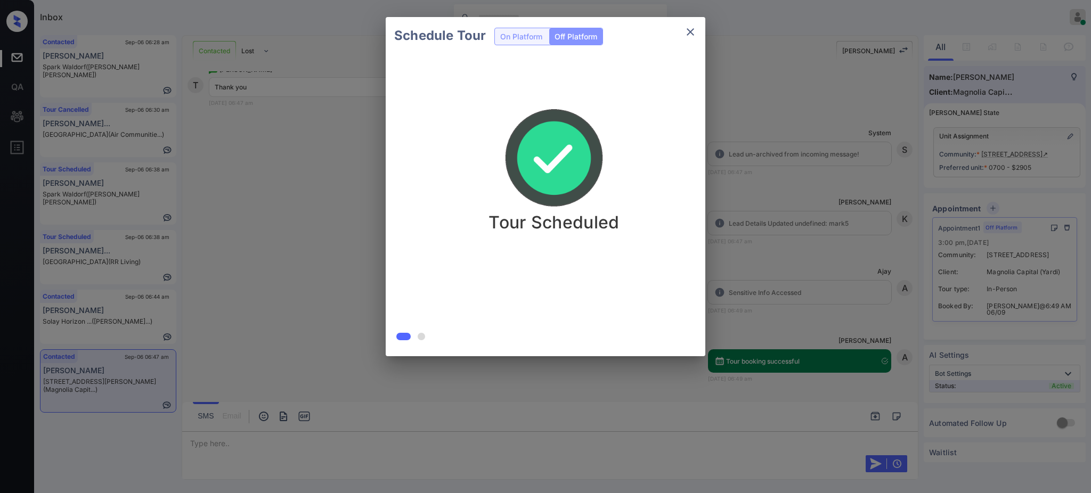
click at [768, 200] on div "Schedule Tour On Platform Off Platform Tour Scheduled" at bounding box center [545, 186] width 1091 height 373
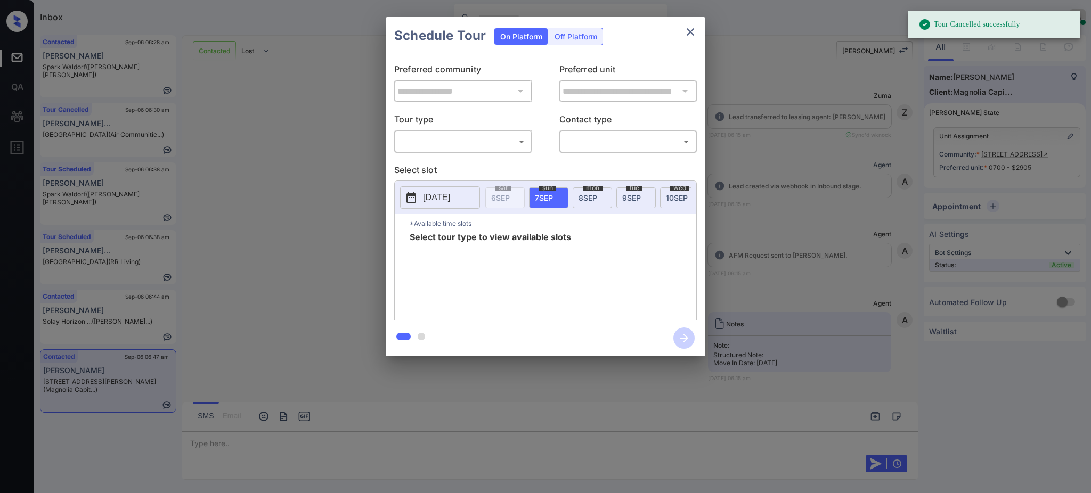
scroll to position [1844, 0]
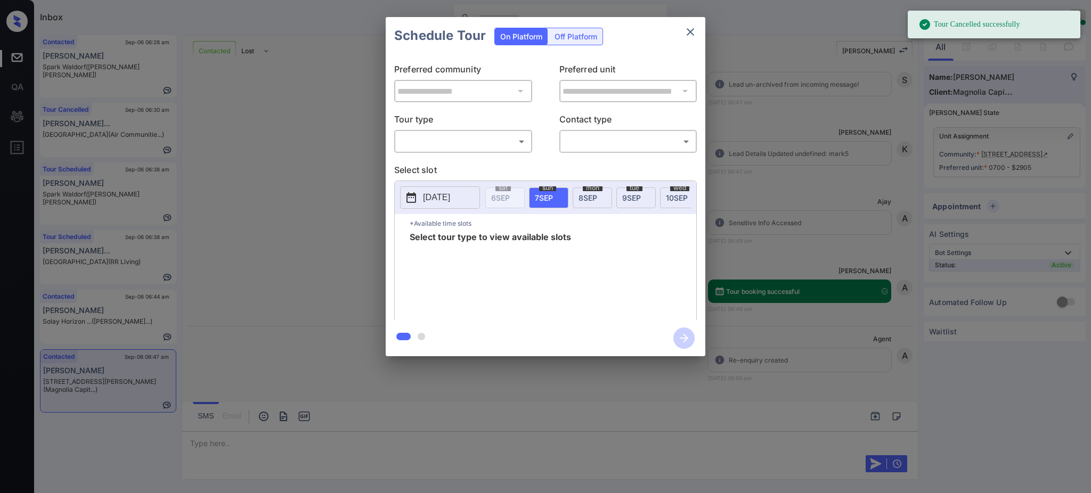
click at [564, 36] on div "Off Platform" at bounding box center [575, 36] width 53 height 17
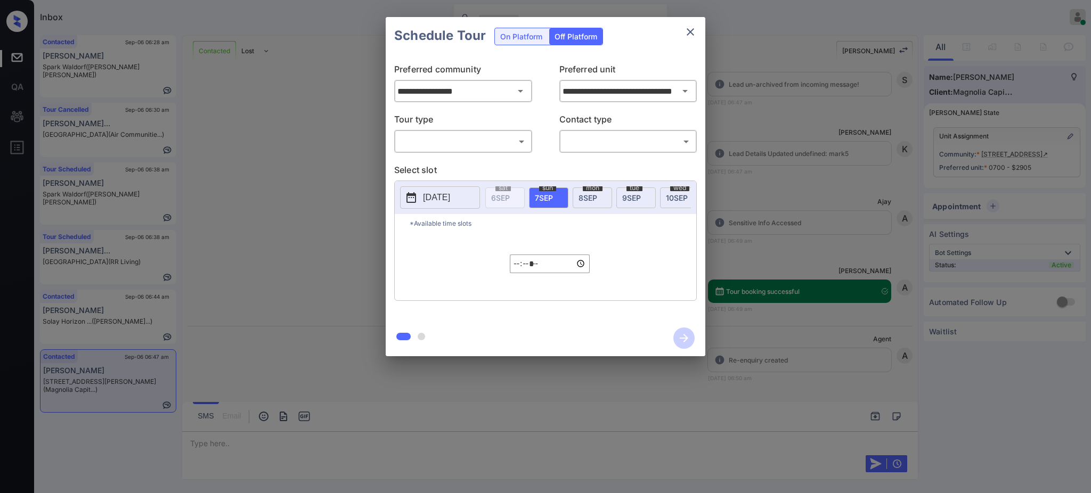
click at [495, 137] on body "Tour Cancelled successfully Inbox [PERSON_NAME] Online Set yourself offline Set…" at bounding box center [545, 246] width 1091 height 493
click at [470, 166] on li "In Person" at bounding box center [462, 165] width 131 height 19
type input "********"
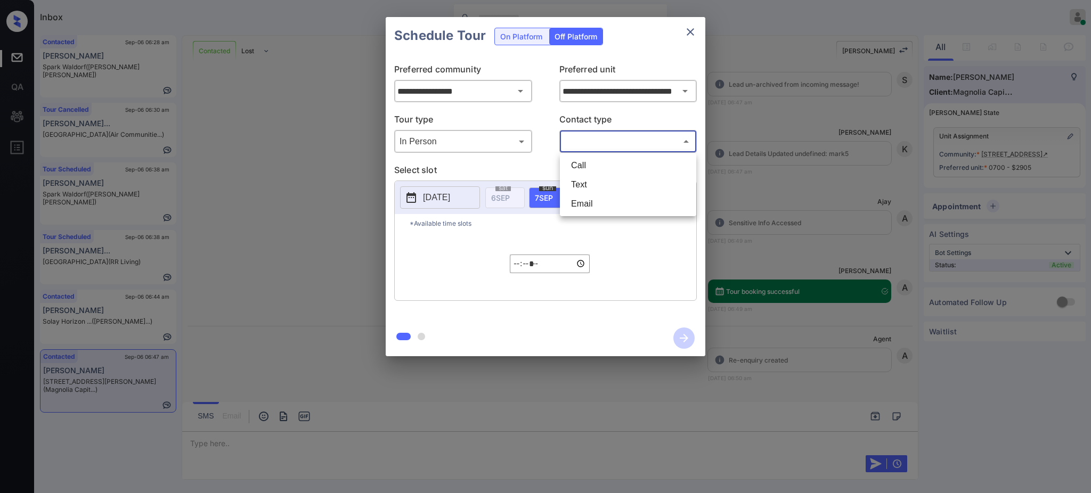
click at [605, 145] on body "Inbox Ajay Kumar Online Set yourself offline Set yourself on break Profile Swit…" at bounding box center [545, 246] width 1091 height 493
click at [584, 183] on li "Text" at bounding box center [627, 184] width 131 height 19
type input "****"
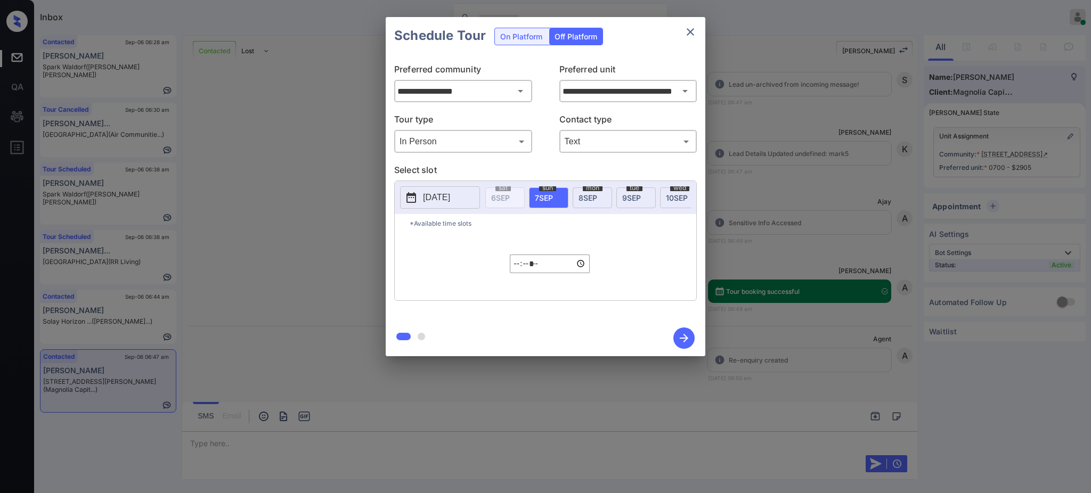
click at [542, 199] on span "7 SEP" at bounding box center [544, 197] width 18 height 9
click at [517, 273] on input "*****" at bounding box center [550, 264] width 80 height 19
type input "*****"
click at [685, 331] on icon "button" at bounding box center [683, 337] width 21 height 21
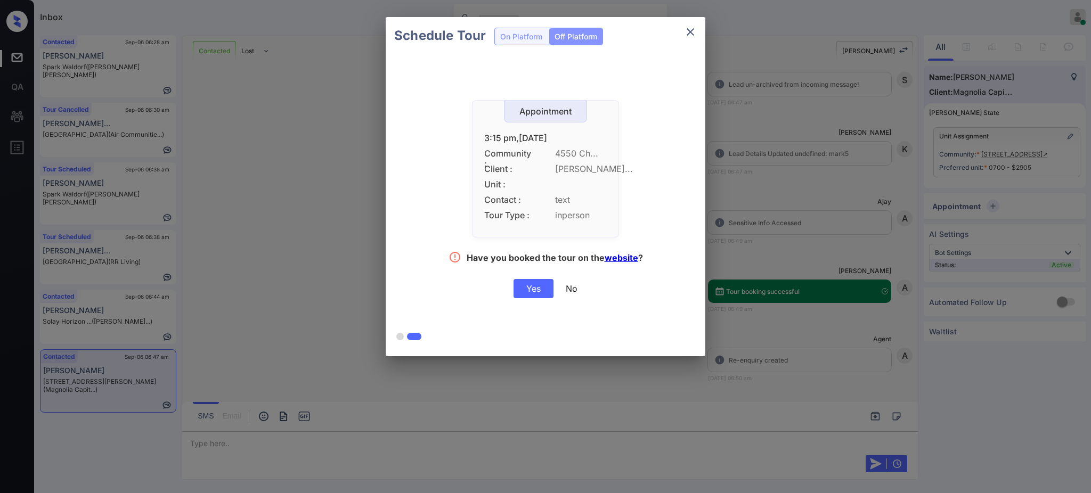
click at [531, 288] on div "Yes" at bounding box center [533, 288] width 40 height 19
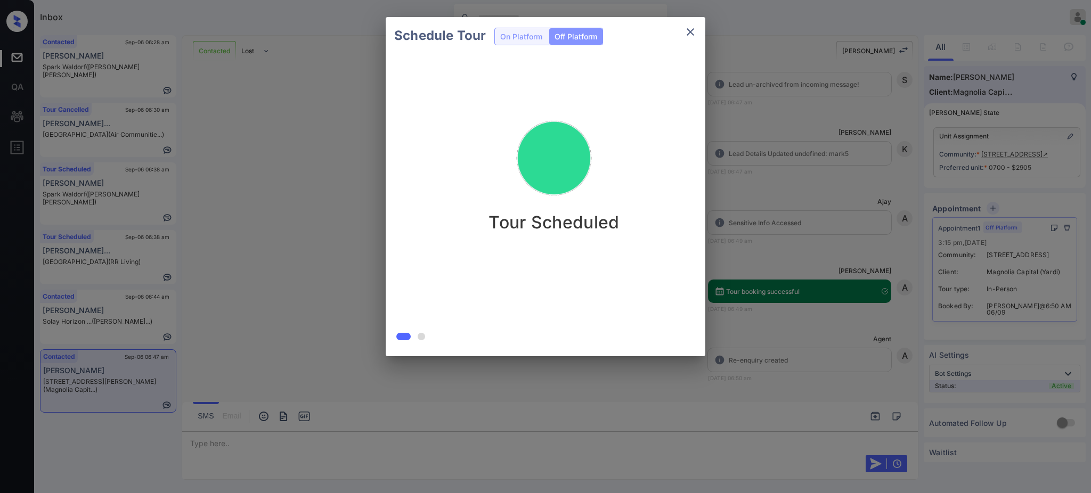
click at [822, 181] on div "Schedule Tour On Platform Off Platform Tour Scheduled" at bounding box center [545, 186] width 1091 height 373
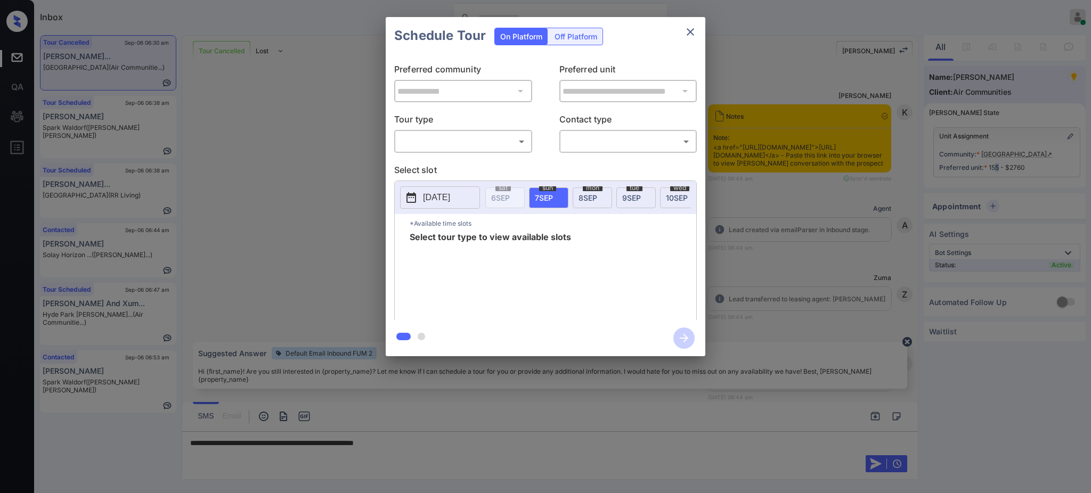
scroll to position [4136, 0]
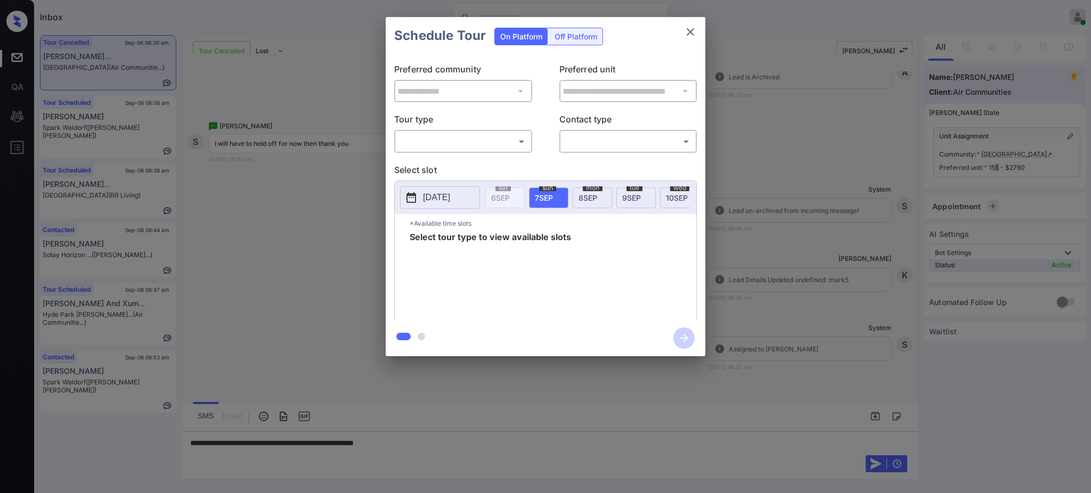
click at [418, 144] on body "Inbox [PERSON_NAME] Online Set yourself offline Set yourself on break Profile S…" at bounding box center [545, 246] width 1091 height 493
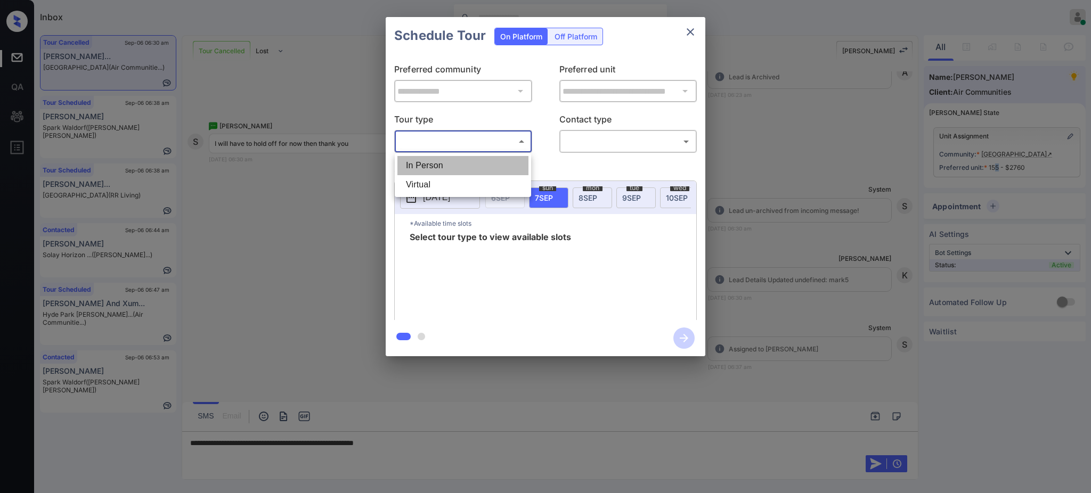
click at [415, 168] on li "In Person" at bounding box center [462, 165] width 131 height 19
type input "********"
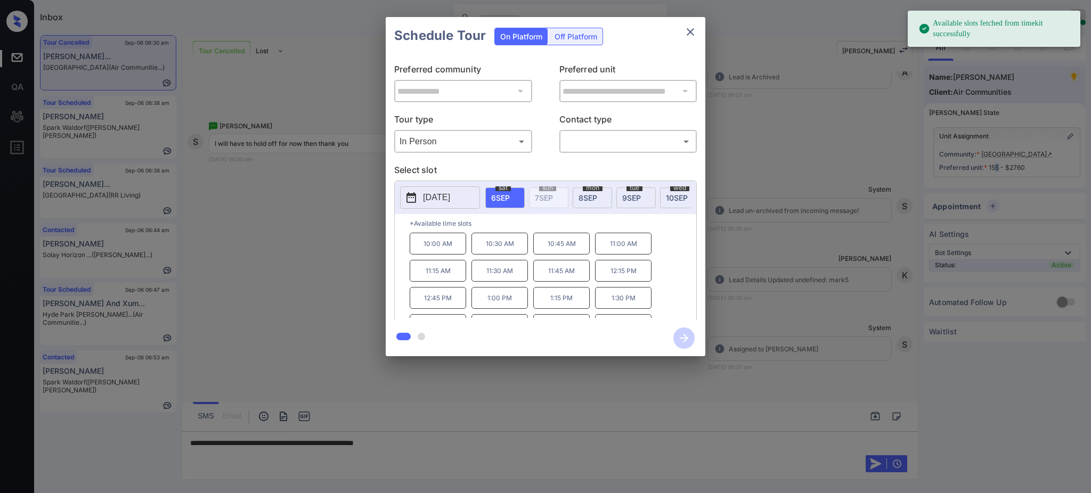
click at [443, 198] on p "[DATE]" at bounding box center [436, 197] width 27 height 13
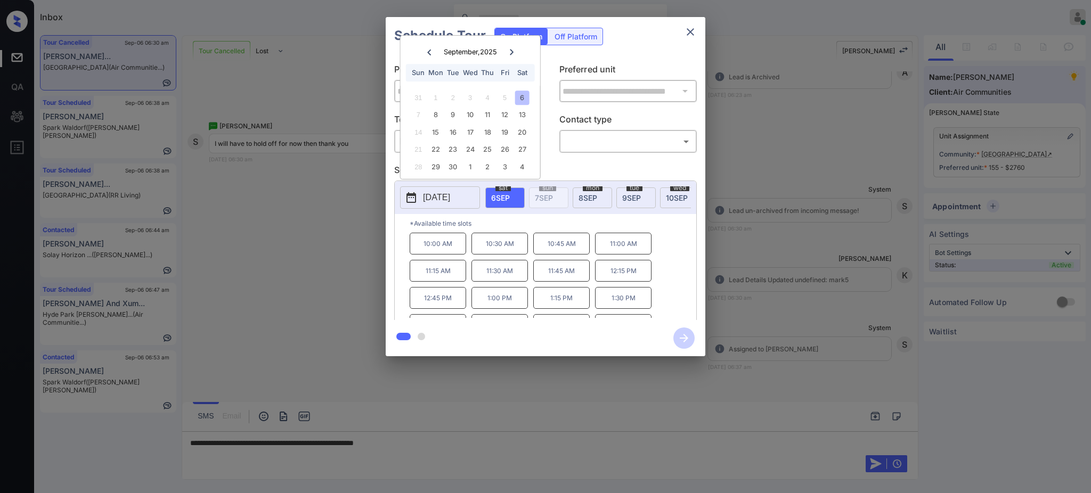
click at [424, 437] on div at bounding box center [545, 246] width 1091 height 493
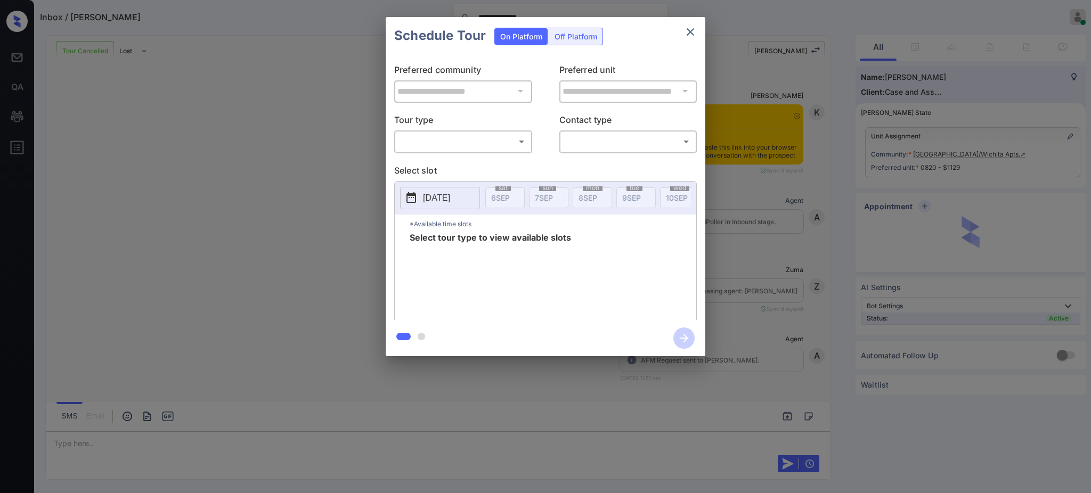
click at [453, 134] on body "**********" at bounding box center [545, 246] width 1091 height 493
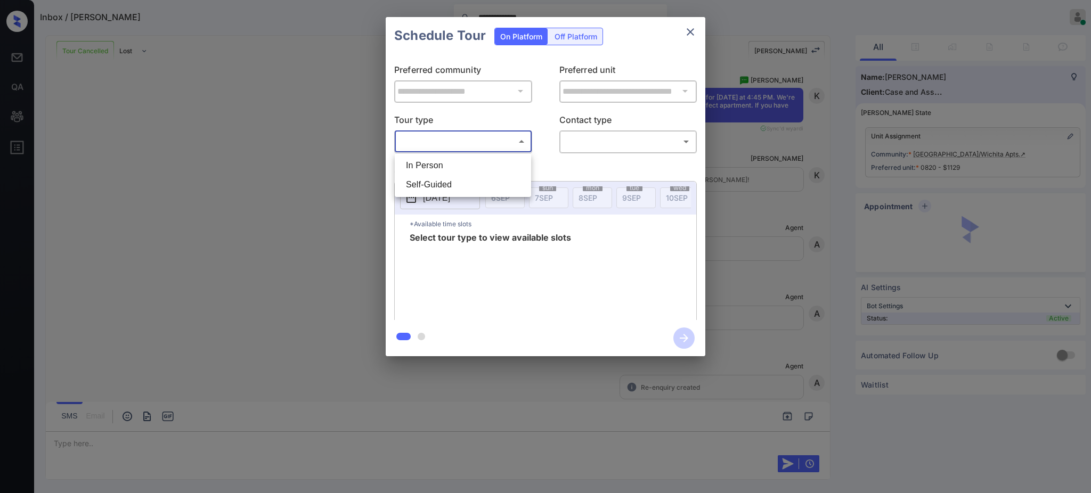
click at [453, 162] on li "In Person" at bounding box center [462, 165] width 131 height 19
type input "********"
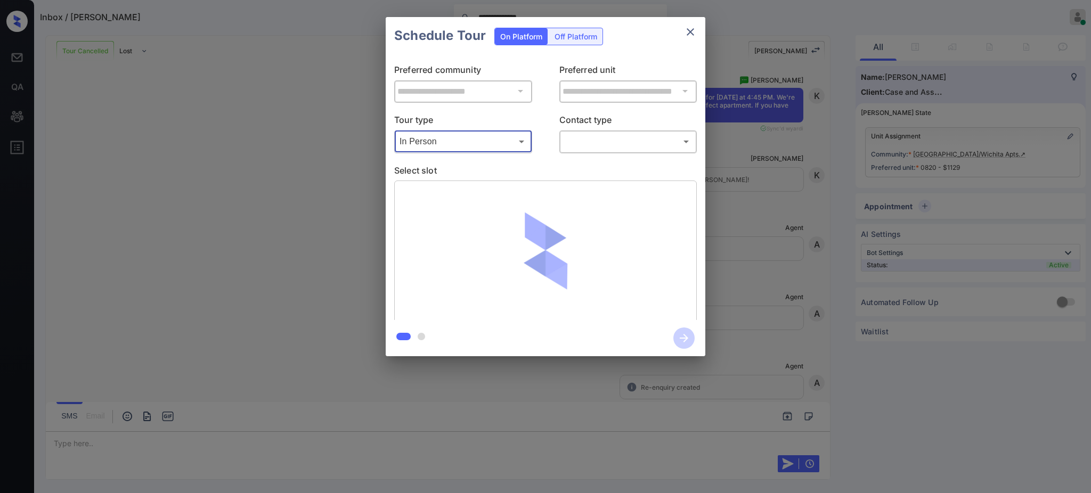
click at [591, 136] on body "**********" at bounding box center [545, 246] width 1091 height 493
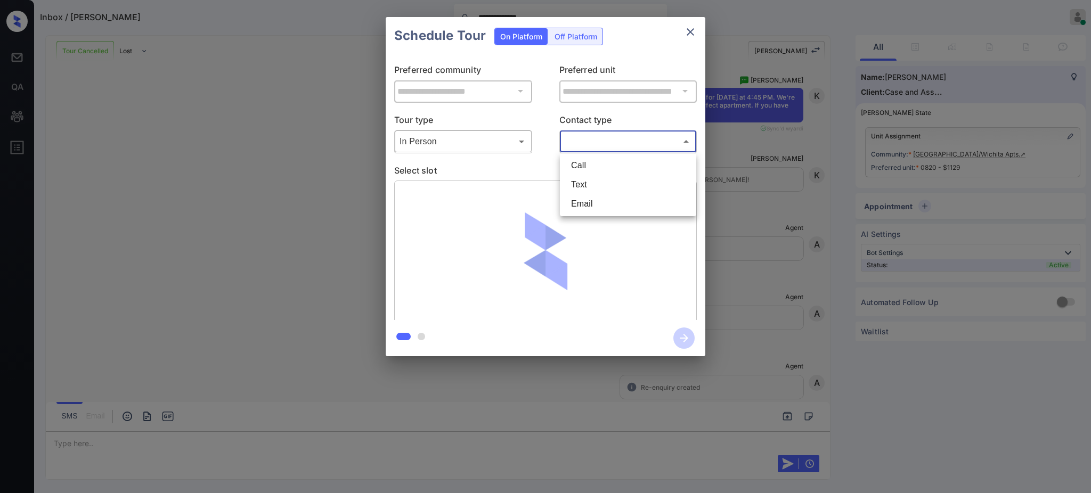
click at [592, 183] on li "Text" at bounding box center [627, 184] width 131 height 19
type input "****"
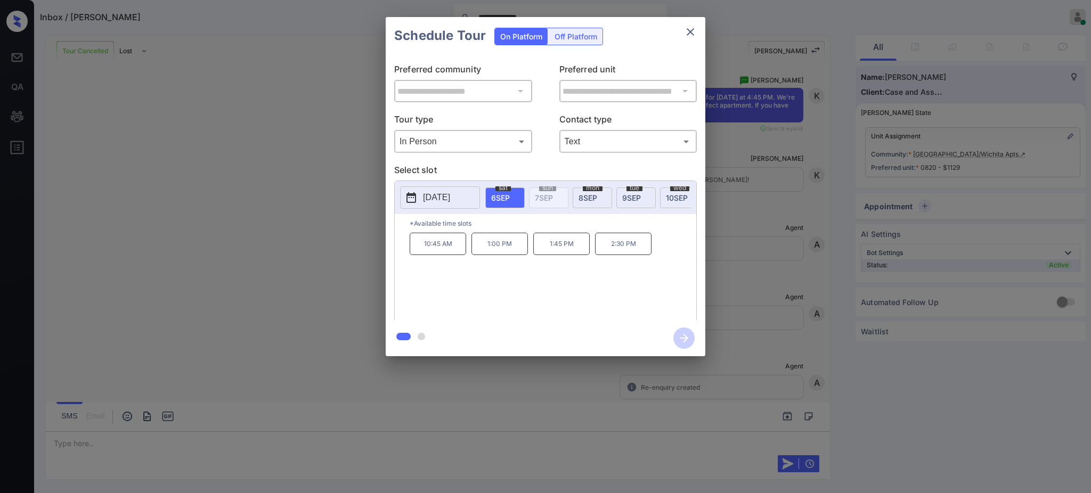
click at [749, 234] on div "**********" at bounding box center [545, 186] width 1091 height 373
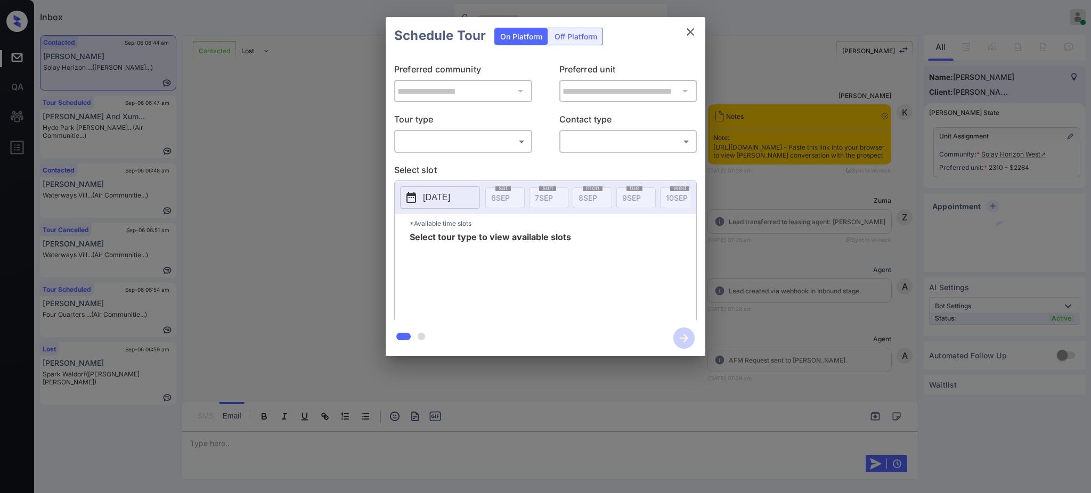
scroll to position [3483, 0]
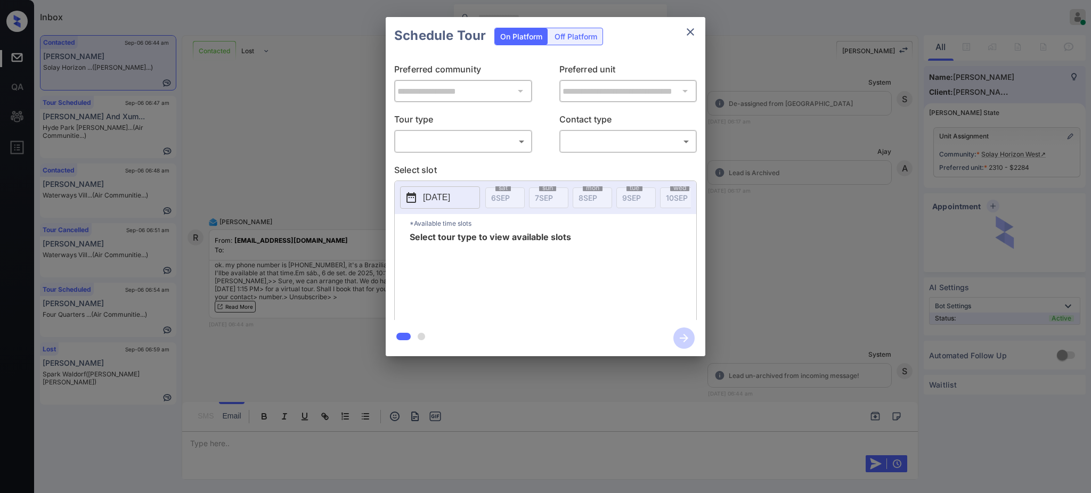
click at [440, 138] on body "Inbox [PERSON_NAME] Online Set yourself offline Set yourself on break Profile S…" at bounding box center [545, 246] width 1091 height 493
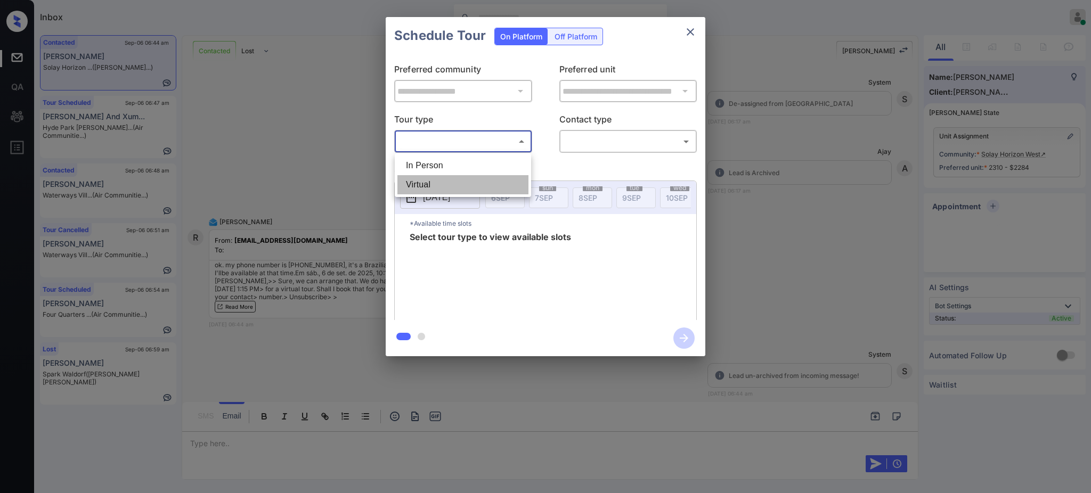
click at [409, 185] on li "Virtual" at bounding box center [462, 184] width 131 height 19
type input "*******"
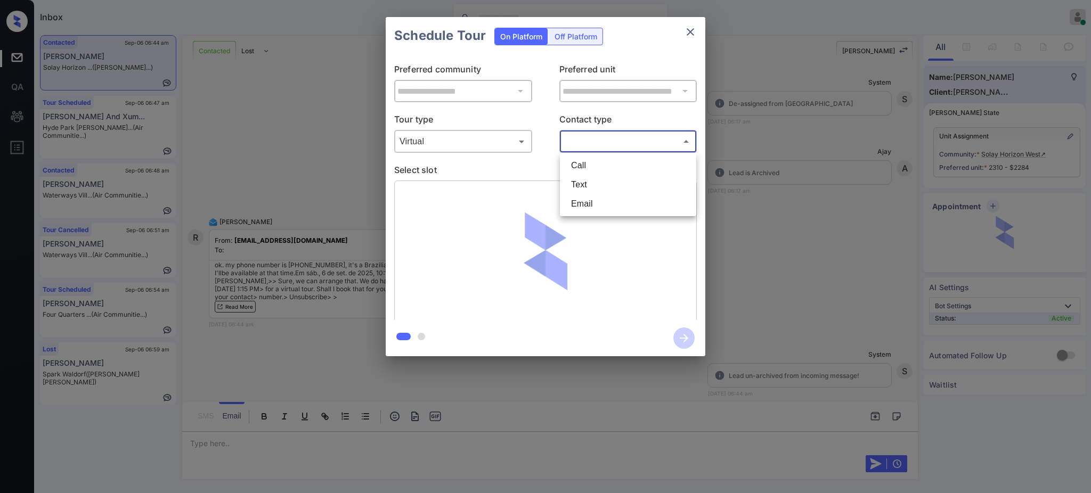
click at [643, 136] on body "Inbox Ajay Kumar Online Set yourself offline Set yourself on break Profile Swit…" at bounding box center [545, 246] width 1091 height 493
click at [593, 183] on li "Text" at bounding box center [627, 184] width 131 height 19
type input "****"
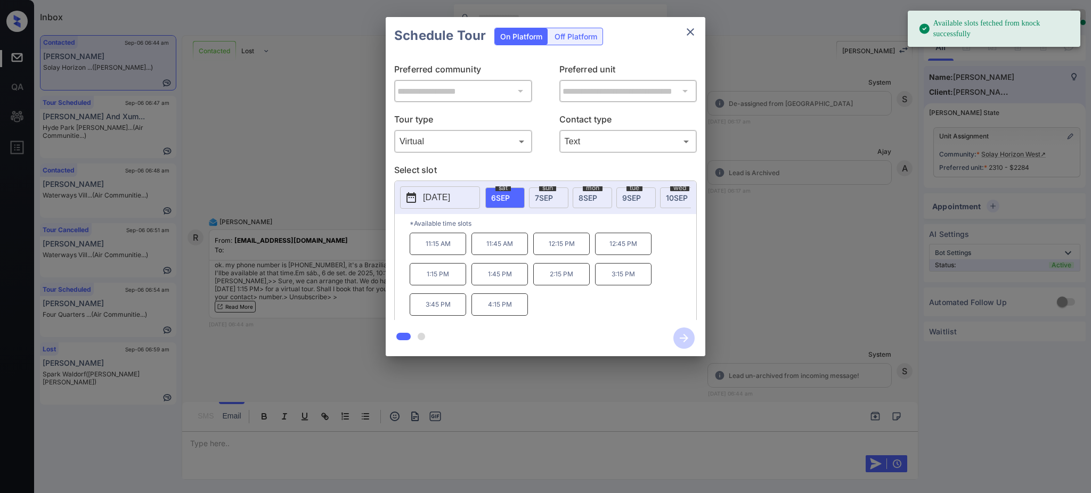
click at [496, 198] on span "6 SEP" at bounding box center [500, 197] width 19 height 9
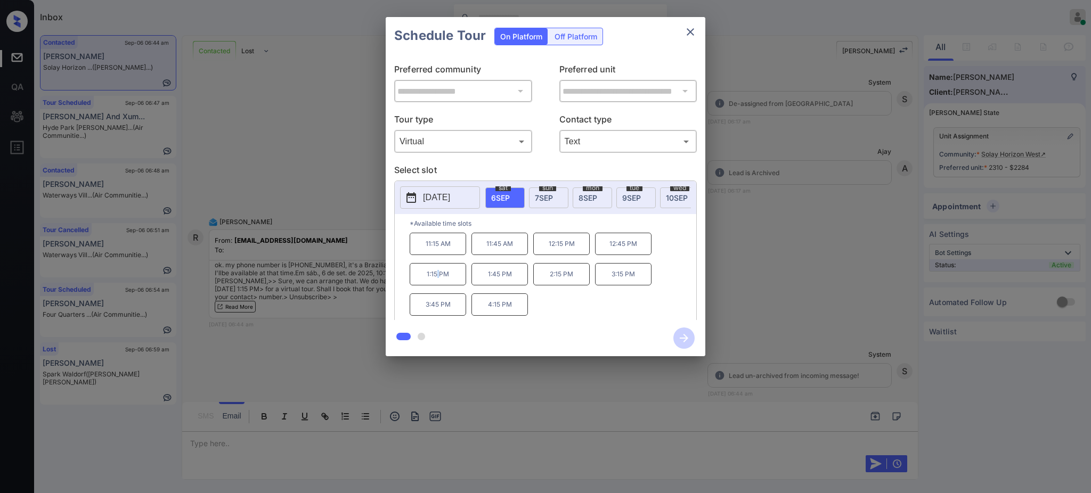
click at [438, 285] on p "1:15 PM" at bounding box center [437, 274] width 56 height 22
click at [684, 337] on icon "button" at bounding box center [683, 337] width 21 height 21
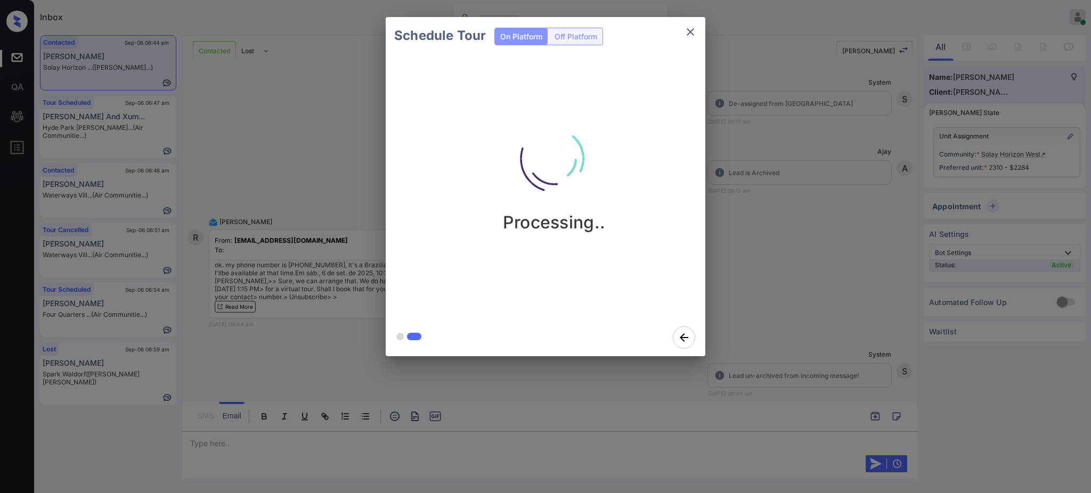
click at [853, 289] on div "Schedule Tour On Platform Off Platform Processing.." at bounding box center [545, 186] width 1091 height 373
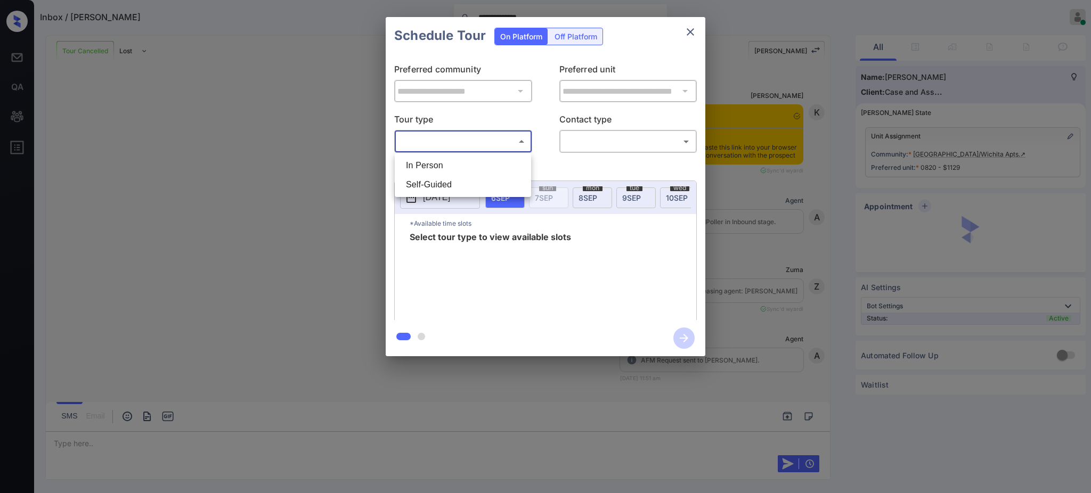
scroll to position [4040, 0]
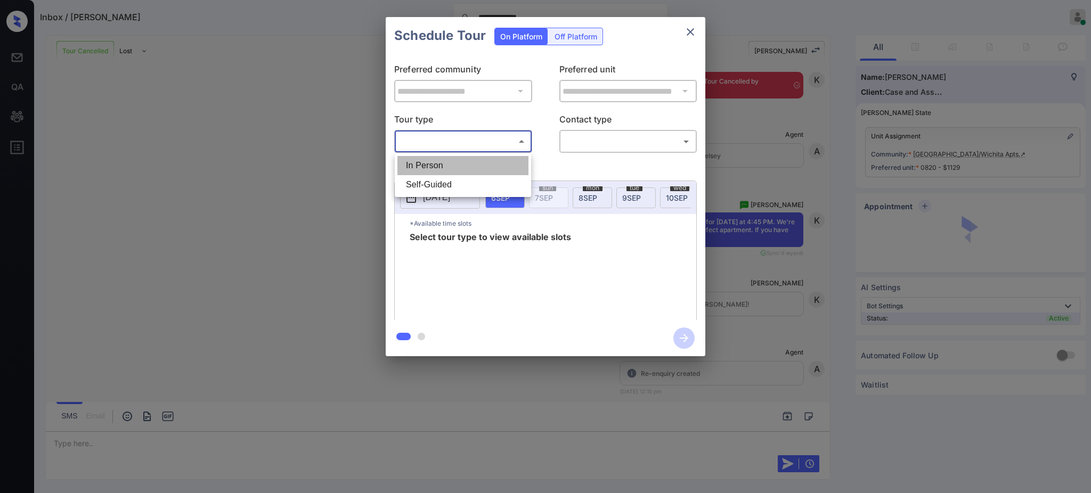
click at [438, 165] on li "In Person" at bounding box center [462, 165] width 131 height 19
type input "********"
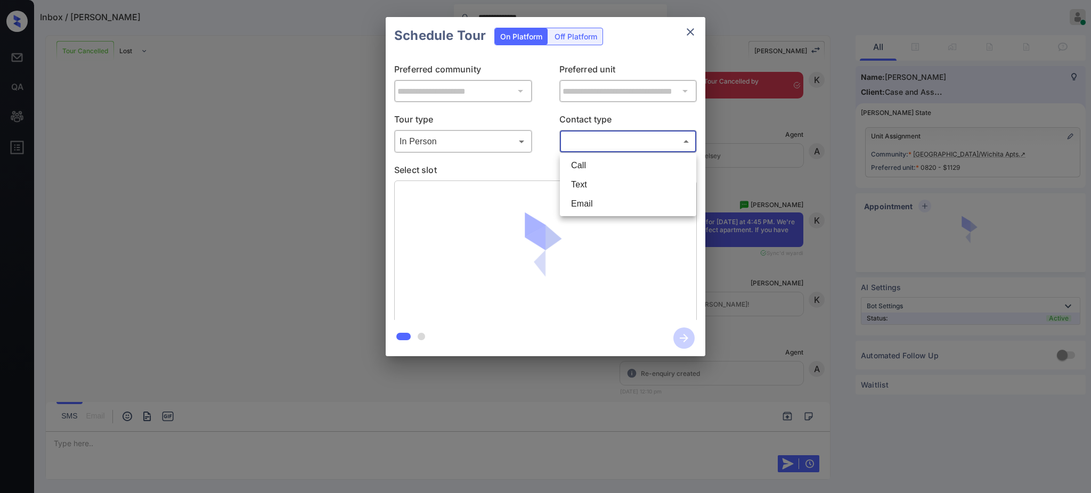
click at [577, 137] on body "**********" at bounding box center [545, 246] width 1091 height 493
click at [578, 187] on li "Text" at bounding box center [627, 184] width 131 height 19
type input "****"
click at [548, 168] on p "Select slot" at bounding box center [545, 171] width 302 height 17
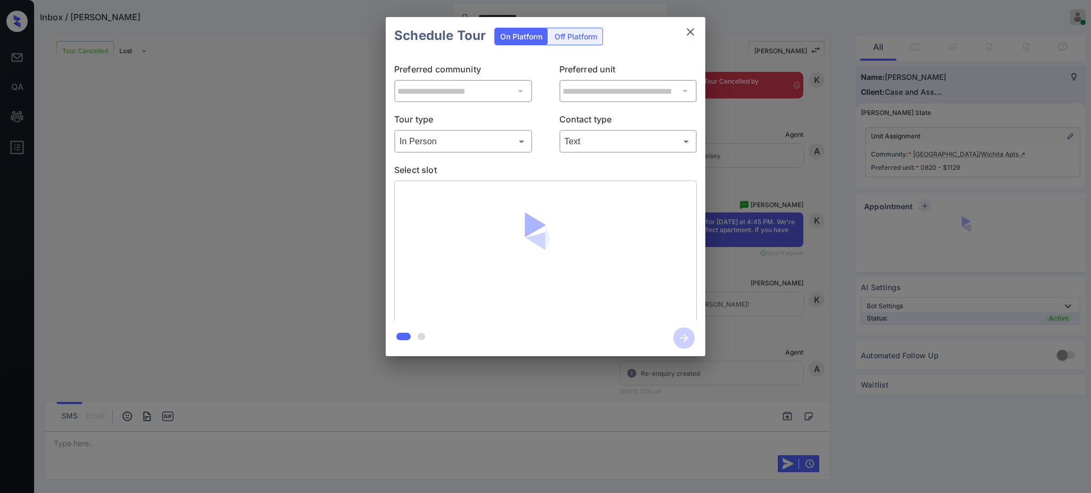
click at [547, 167] on p "Select slot" at bounding box center [545, 171] width 302 height 17
click at [555, 160] on div "**********" at bounding box center [546, 187] width 320 height 266
click at [549, 171] on p "Select slot" at bounding box center [545, 171] width 302 height 17
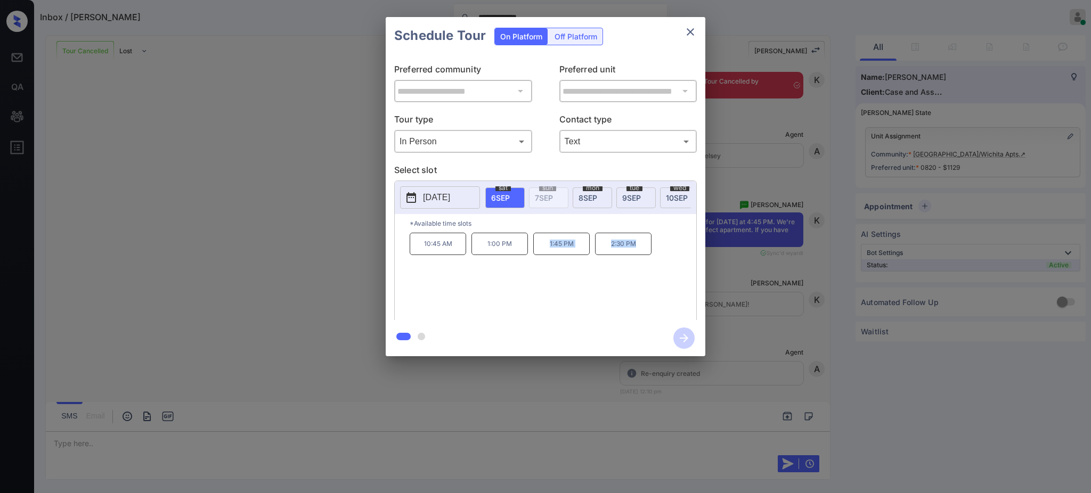
drag, startPoint x: 543, startPoint y: 253, endPoint x: 658, endPoint y: 245, distance: 115.3
click at [657, 245] on div "10:45 AM 1:00 PM 1:45 PM 2:30 PM" at bounding box center [552, 275] width 286 height 85
copy div "1:45 PM 2:30 PM"
click at [684, 23] on button "close" at bounding box center [689, 31] width 21 height 21
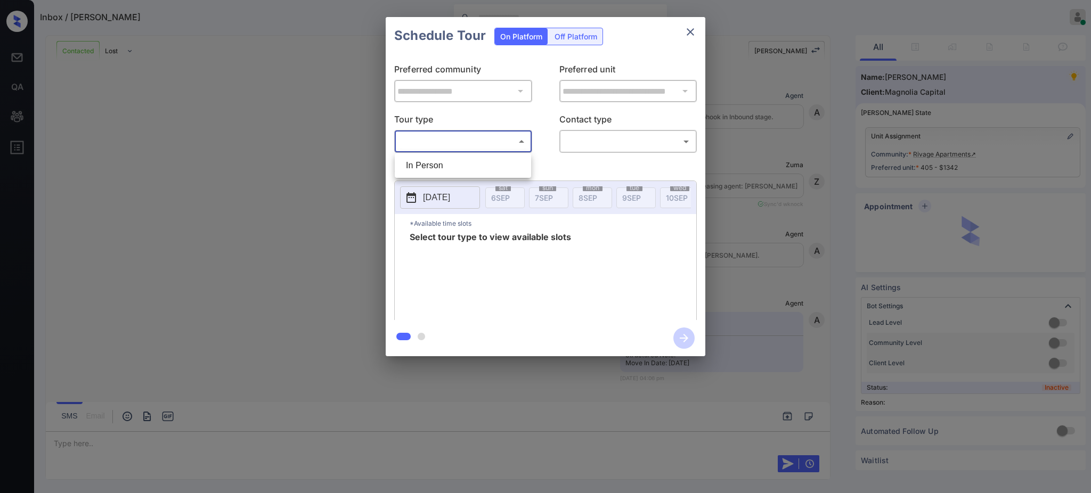
scroll to position [5650, 0]
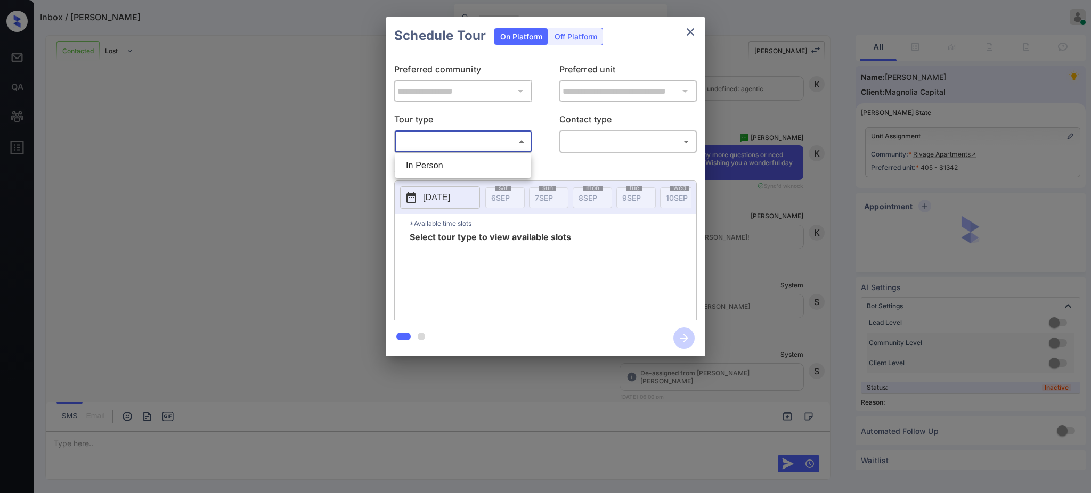
drag, startPoint x: 441, startPoint y: 166, endPoint x: 575, endPoint y: 153, distance: 133.7
click at [441, 166] on li "In Person" at bounding box center [462, 165] width 131 height 19
type input "********"
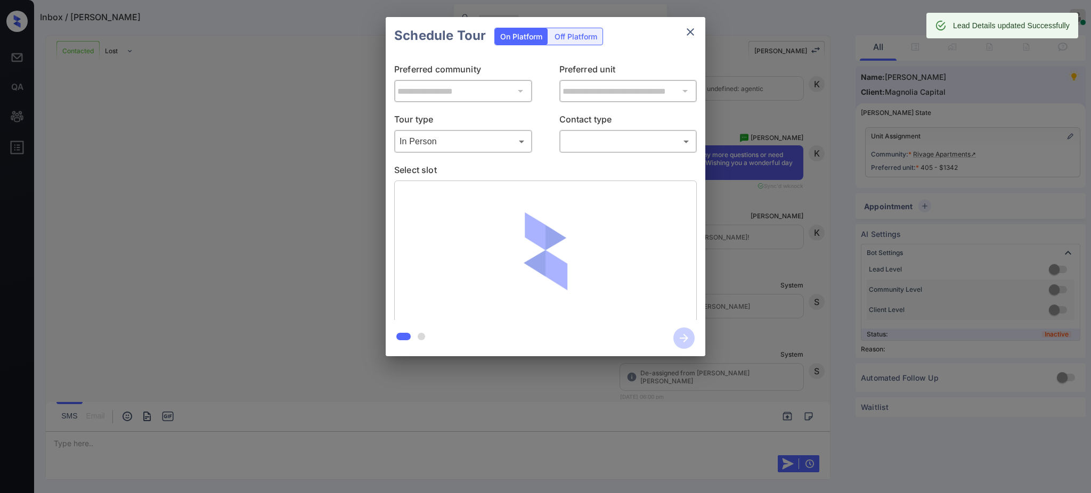
click at [591, 141] on body "Inbox / [PERSON_NAME] [PERSON_NAME] Online Set yourself offline Set yourself on…" at bounding box center [545, 246] width 1091 height 493
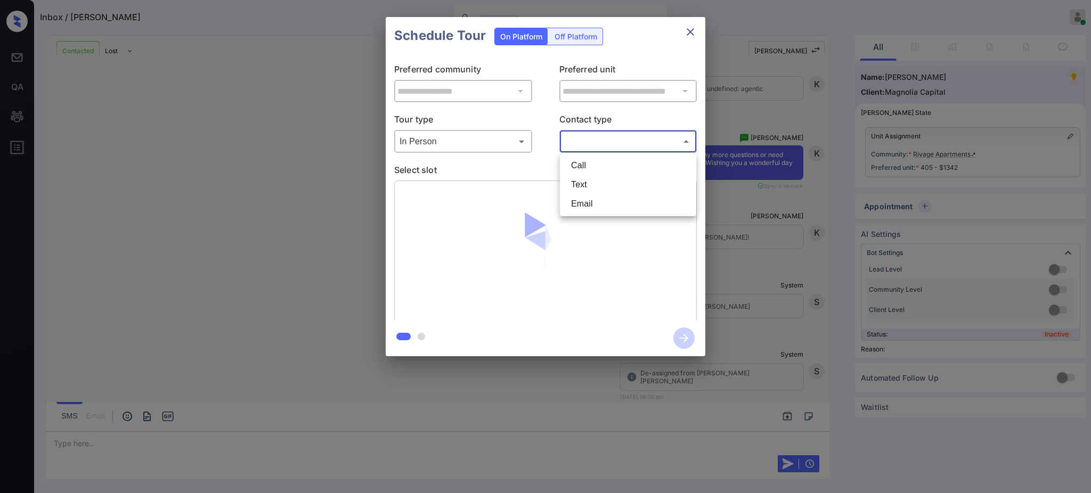
click at [588, 179] on li "Text" at bounding box center [627, 184] width 131 height 19
type input "****"
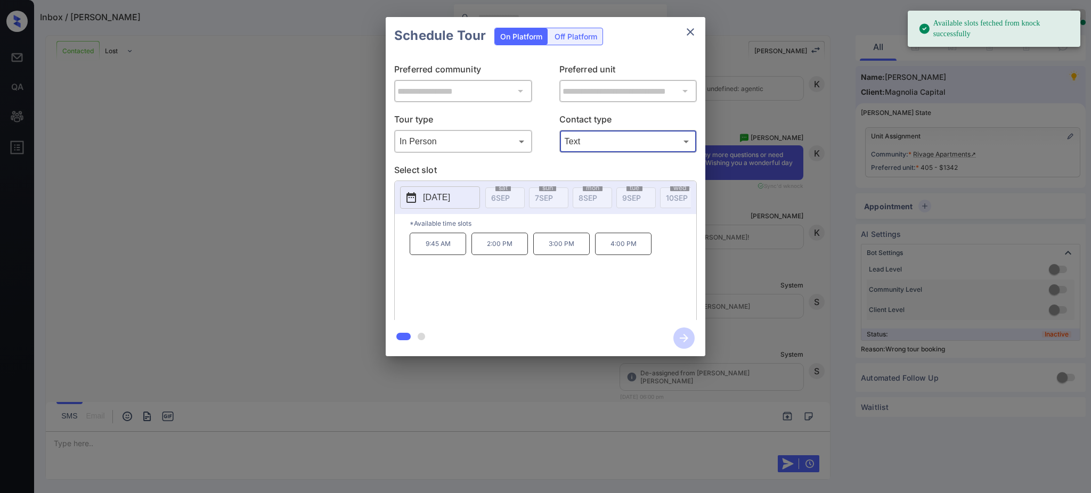
click at [450, 192] on p "2025-09-15" at bounding box center [436, 197] width 27 height 13
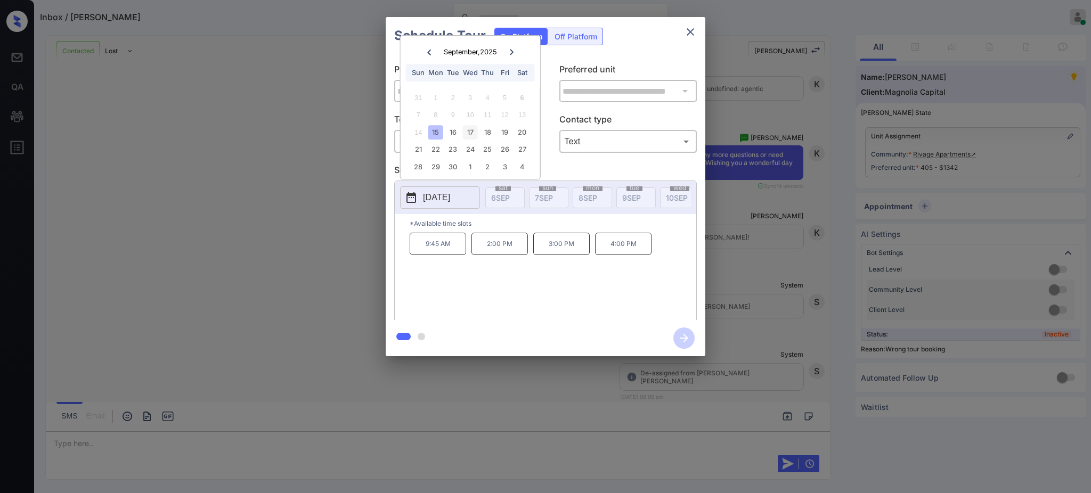
click at [471, 132] on div "17" at bounding box center [470, 132] width 14 height 14
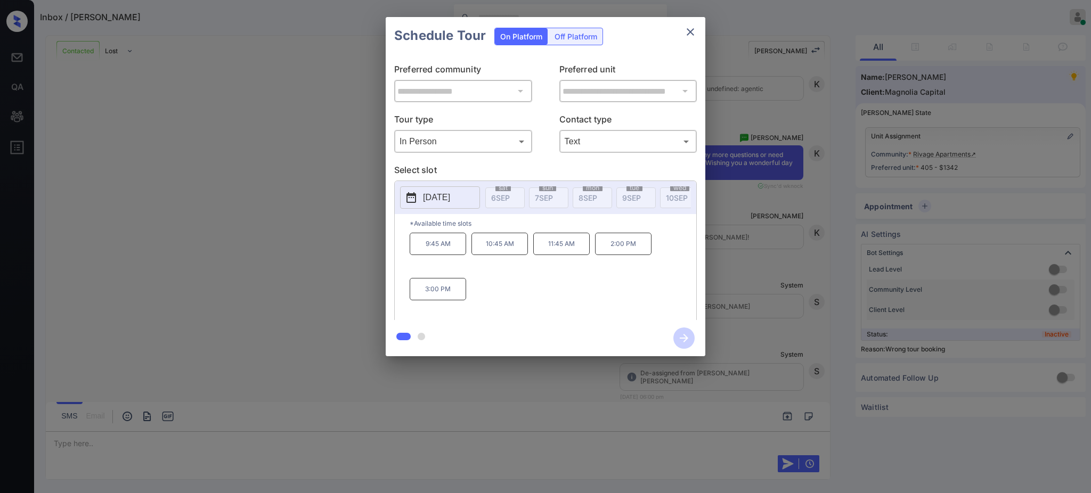
click at [546, 289] on div "9:45 AM 10:45 AM 11:45 AM 2:00 PM 3:00 PM" at bounding box center [552, 275] width 286 height 85
drag, startPoint x: 604, startPoint y: 253, endPoint x: 659, endPoint y: 256, distance: 55.4
type textarea "*******"
click at [648, 253] on p "2:00 PM" at bounding box center [623, 244] width 56 height 22
copy p "2:00 PM"
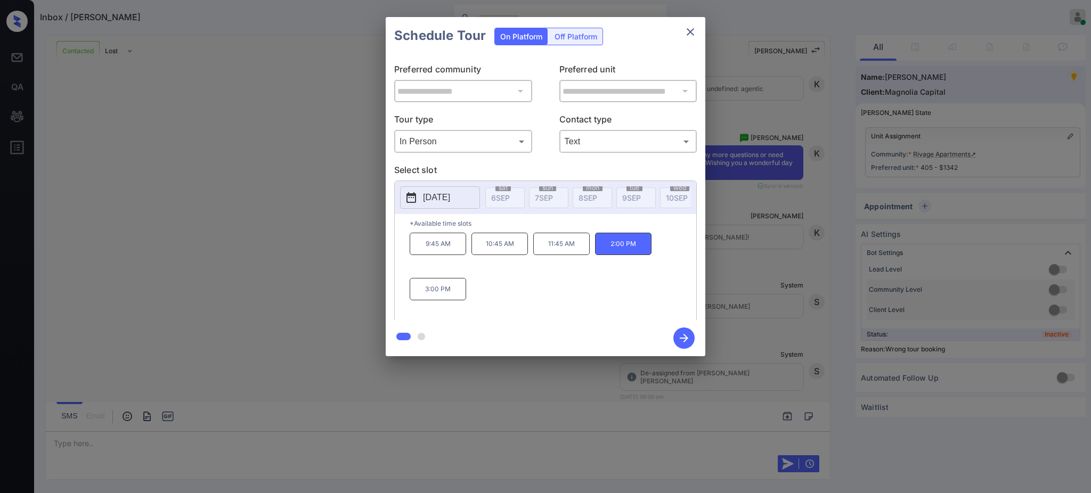
click at [590, 291] on div "9:45 AM 10:45 AM 11:45 AM 2:00 PM 3:00 PM" at bounding box center [552, 275] width 286 height 85
drag, startPoint x: 539, startPoint y: 252, endPoint x: 644, endPoint y: 255, distance: 105.5
click at [644, 255] on div "9:45 AM 10:45 AM 11:45 AM 2:00 PM 3:00 PM" at bounding box center [552, 275] width 286 height 85
copy div "11:45 AM 2:00 PM"
click at [689, 33] on icon "close" at bounding box center [690, 32] width 13 height 13
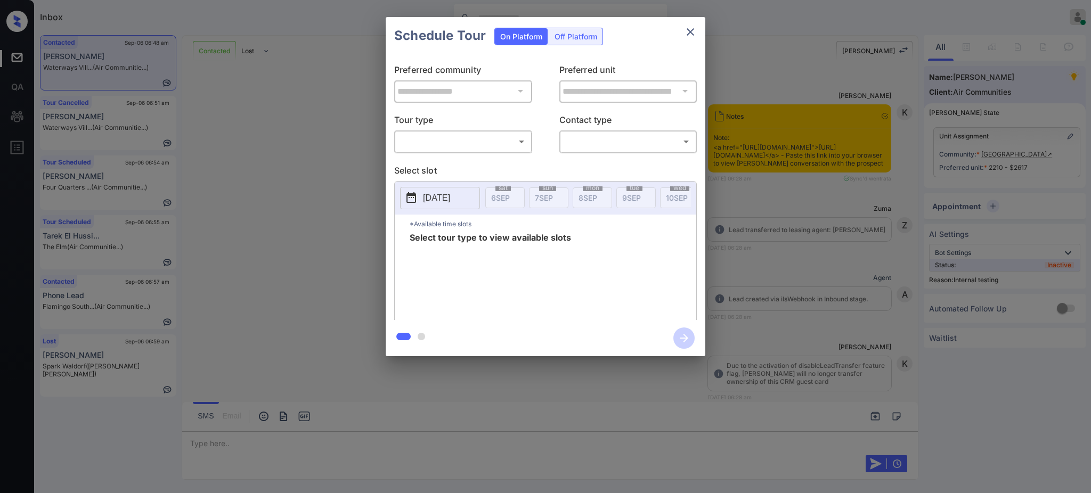
scroll to position [1111, 0]
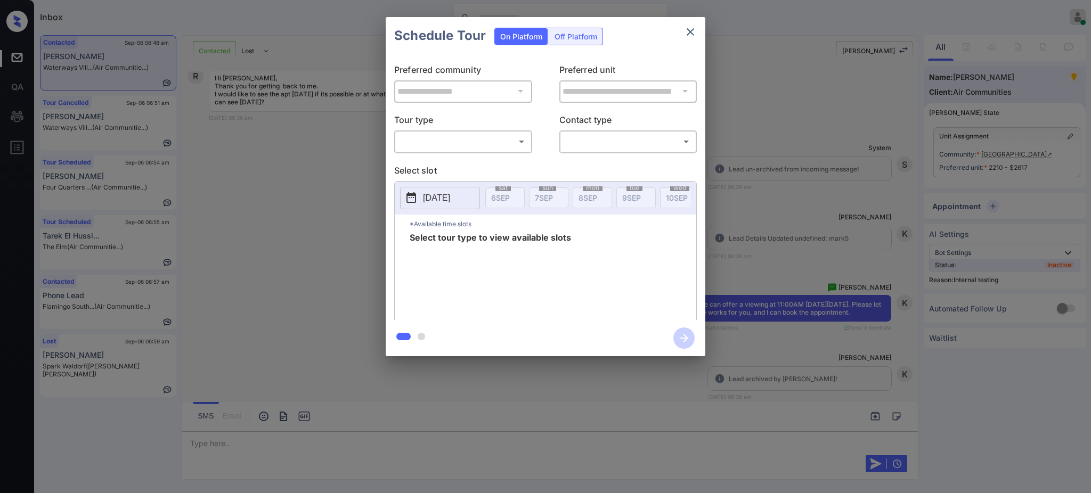
click at [440, 131] on div "​ ​" at bounding box center [463, 141] width 138 height 23
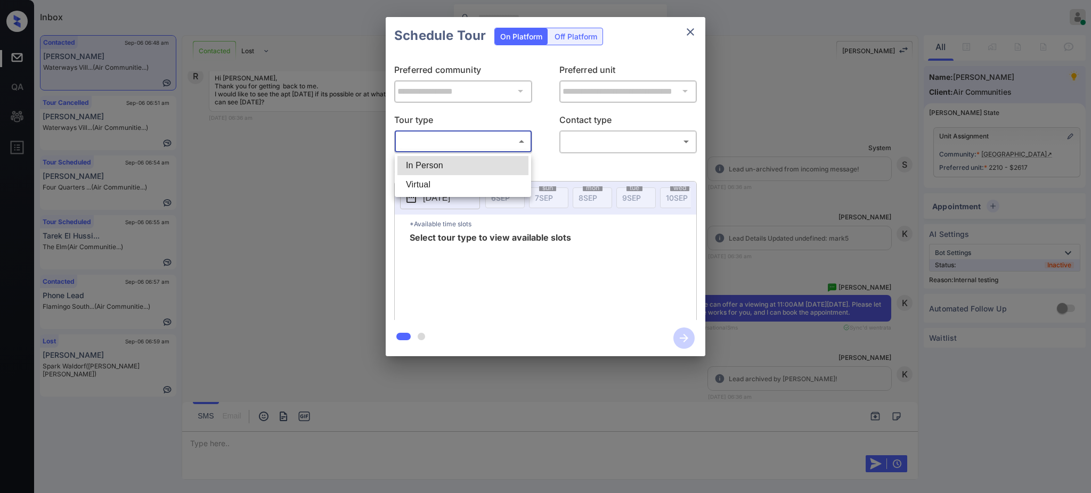
click at [439, 145] on body "Inbox [PERSON_NAME] Online Set yourself offline Set yourself on break Profile S…" at bounding box center [545, 246] width 1091 height 493
click at [443, 170] on li "In Person" at bounding box center [462, 165] width 131 height 19
type input "********"
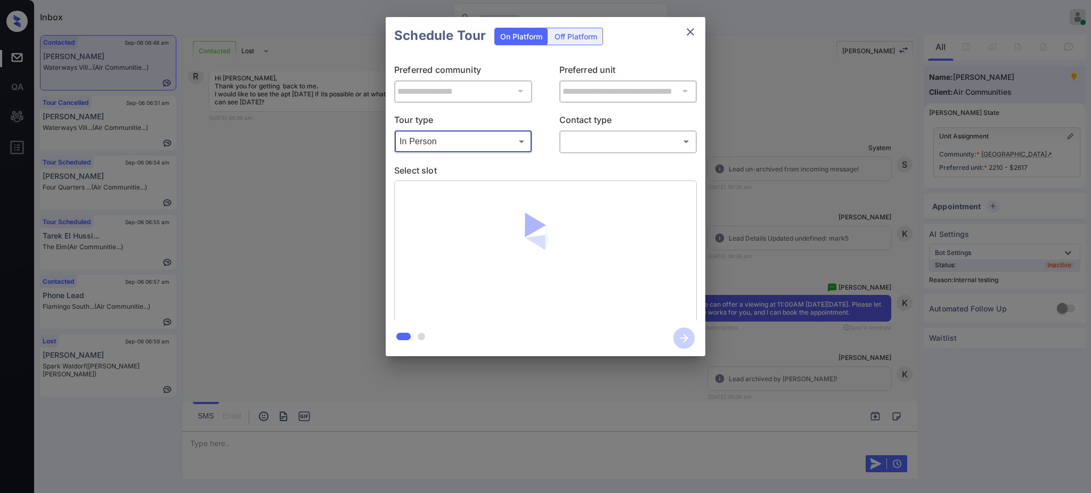
click at [626, 139] on body "Inbox [PERSON_NAME] Online Set yourself offline Set yourself on break Profile S…" at bounding box center [545, 246] width 1091 height 493
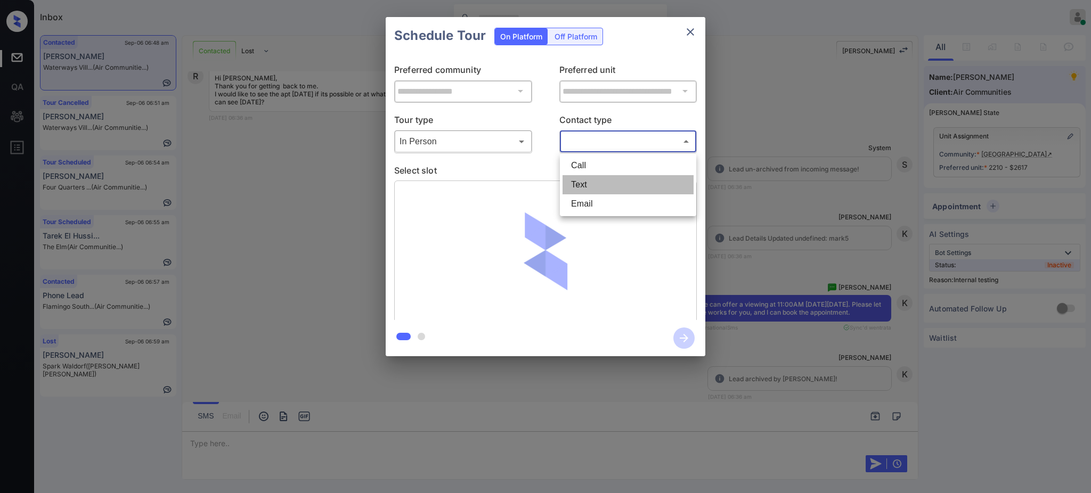
click at [587, 184] on li "Text" at bounding box center [627, 184] width 131 height 19
type input "****"
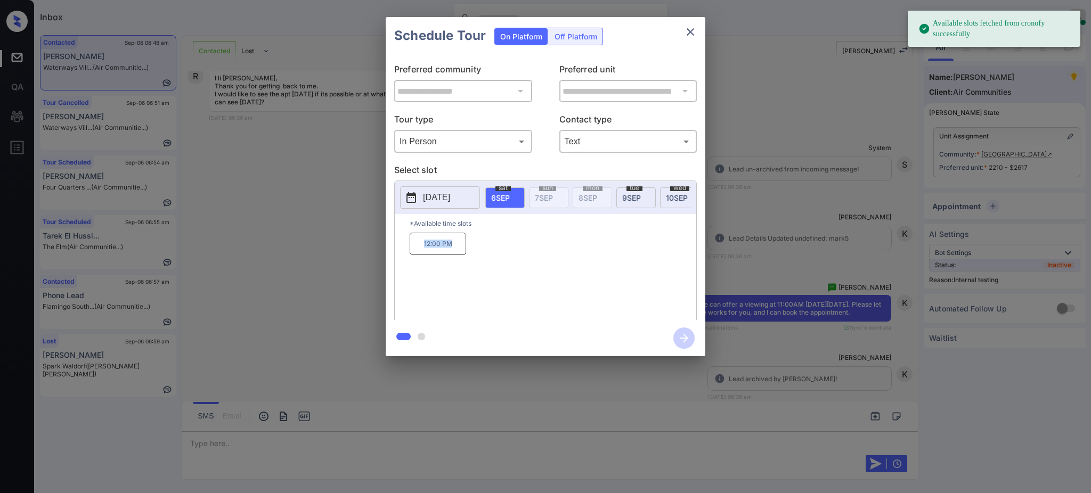
drag, startPoint x: 411, startPoint y: 251, endPoint x: 481, endPoint y: 253, distance: 70.3
type textarea "********"
click at [468, 253] on div "12:00 PM" at bounding box center [552, 275] width 286 height 85
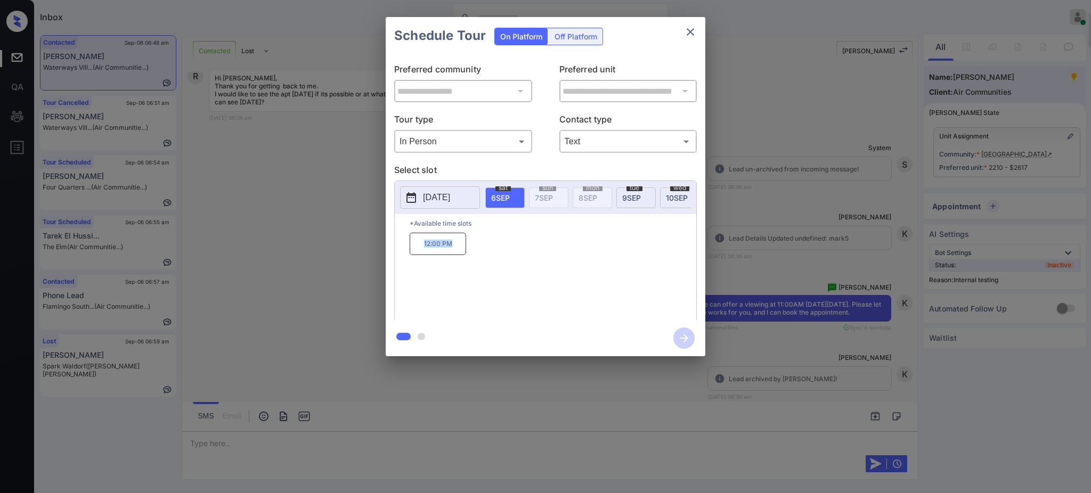
copy p "12:00 PM"
click at [450, 192] on p "[DATE]" at bounding box center [436, 197] width 27 height 13
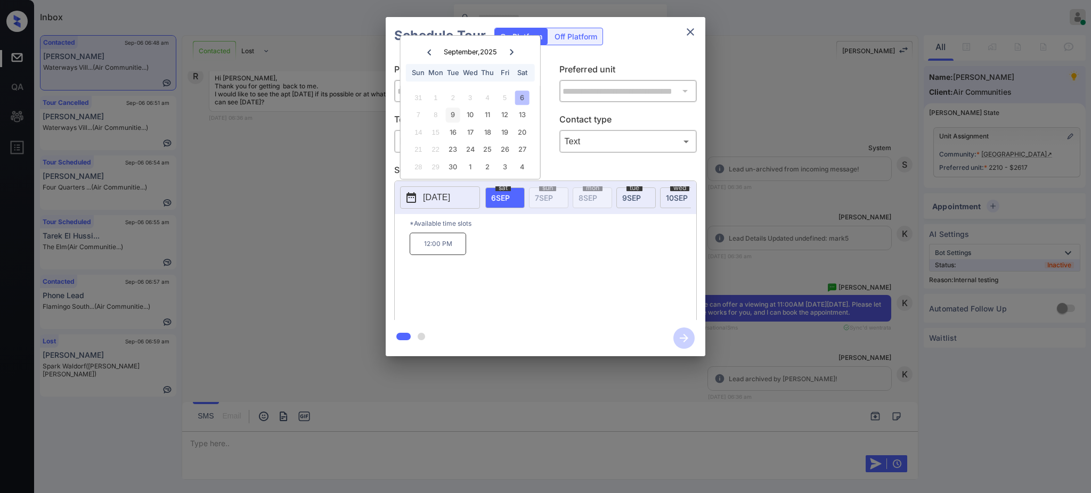
click at [455, 114] on div "9" at bounding box center [453, 115] width 14 height 14
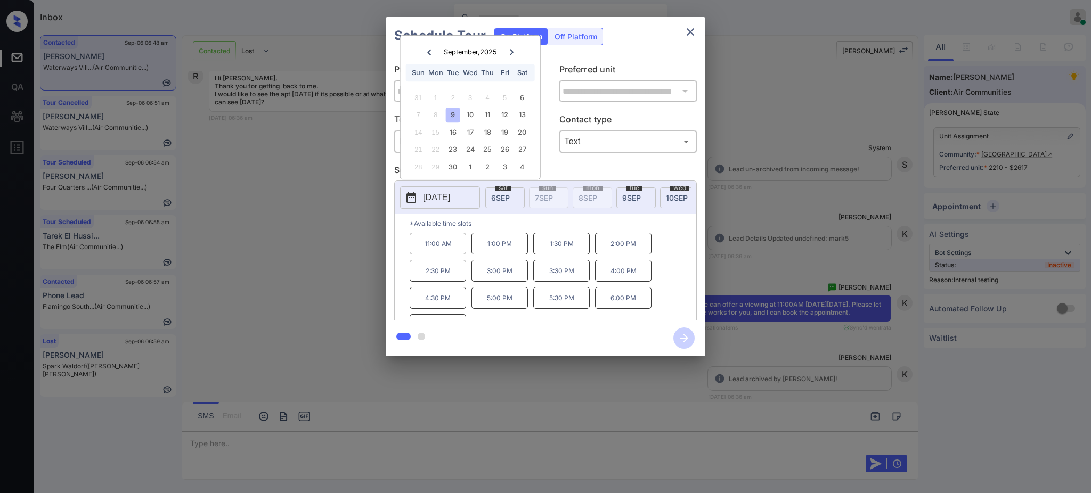
scroll to position [18, 0]
click at [766, 251] on div "**********" at bounding box center [545, 186] width 1091 height 373
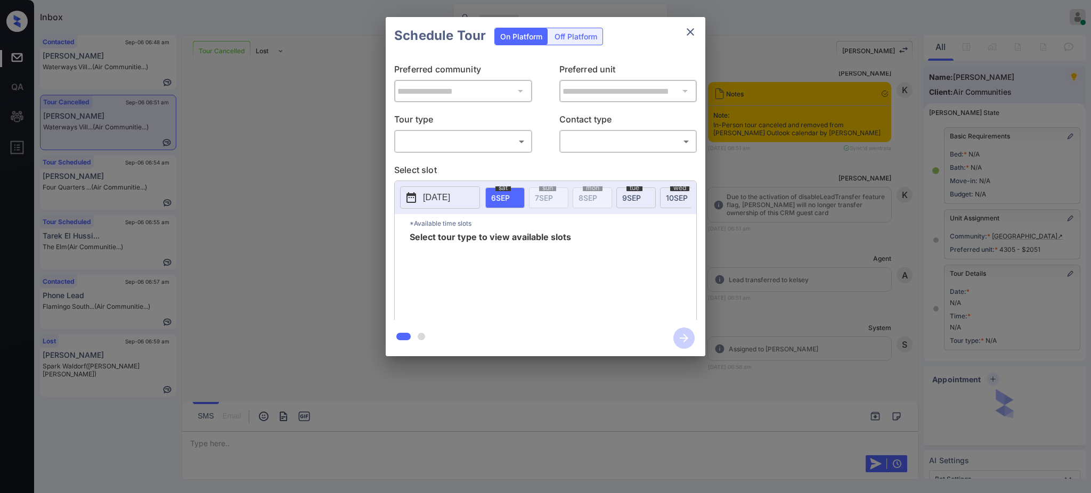
scroll to position [47, 0]
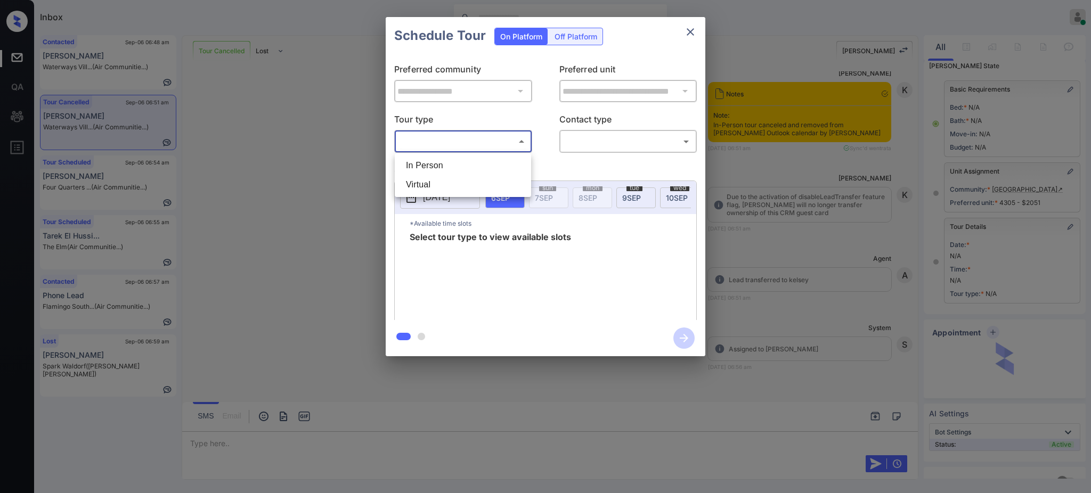
click at [460, 139] on body "Inbox Ajay Kumar Online Set yourself offline Set yourself on break Profile Swit…" at bounding box center [545, 246] width 1091 height 493
click at [449, 162] on li "In Person" at bounding box center [462, 165] width 131 height 19
type input "********"
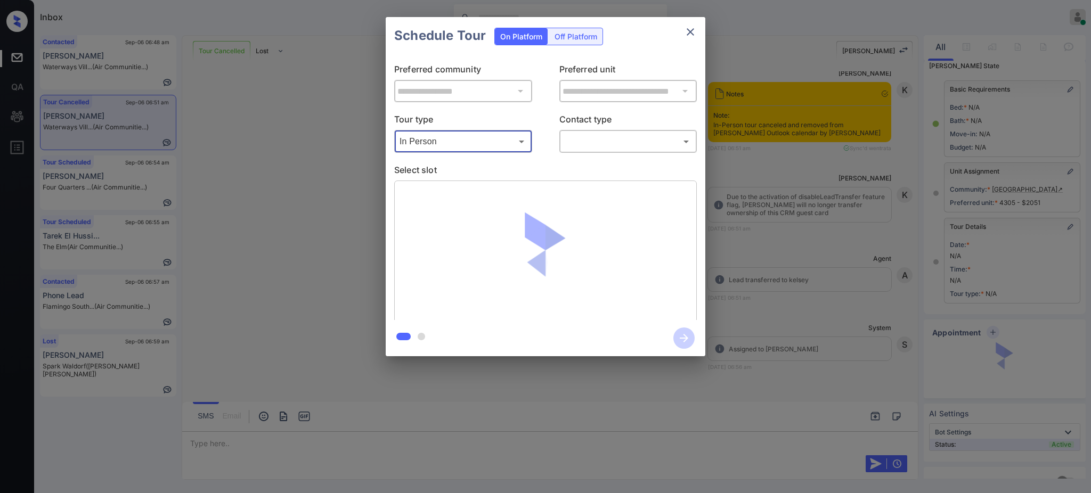
click at [592, 139] on body "Inbox Ajay Kumar Online Set yourself offline Set yourself on break Profile Swit…" at bounding box center [545, 246] width 1091 height 493
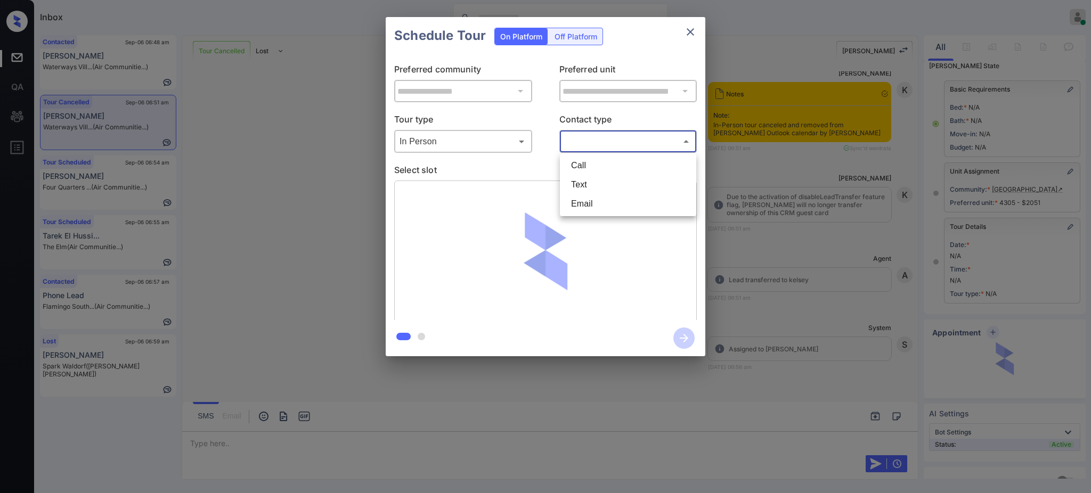
click at [571, 189] on li "Text" at bounding box center [627, 184] width 131 height 19
type input "****"
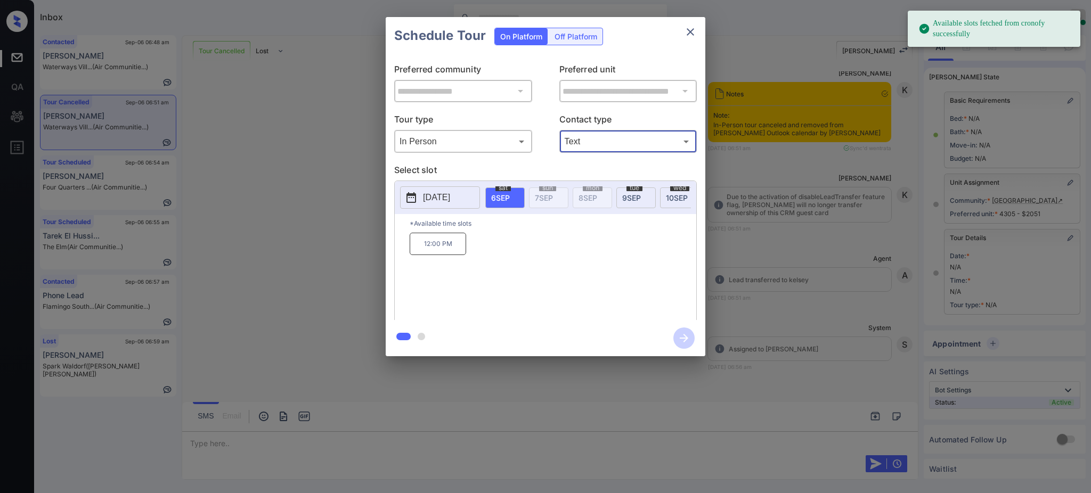
click at [439, 203] on p "2025-09-06" at bounding box center [436, 197] width 27 height 13
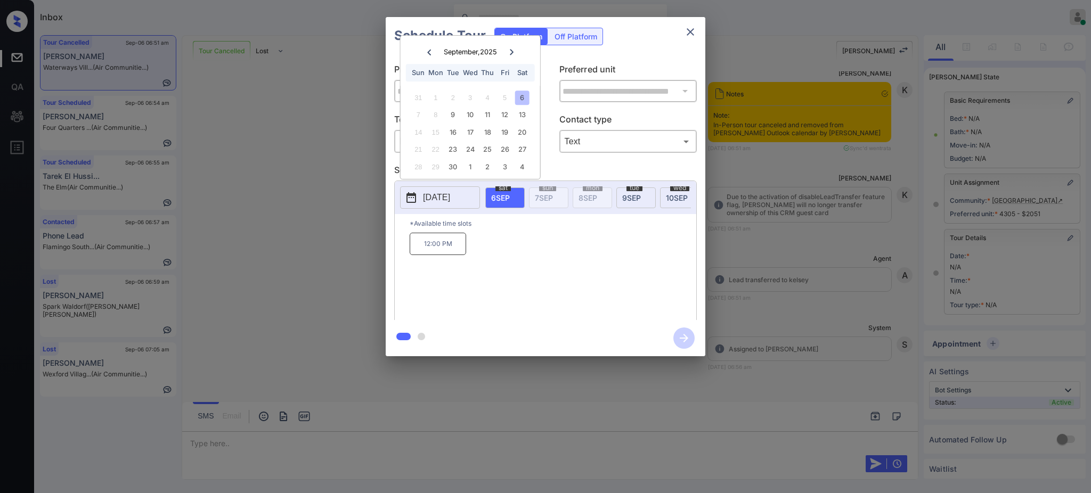
click at [210, 440] on div at bounding box center [545, 246] width 1091 height 493
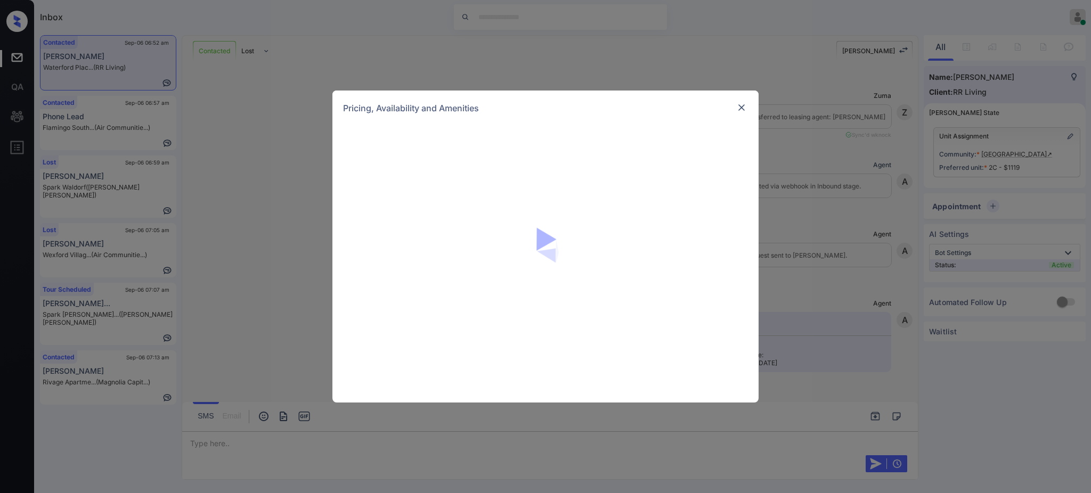
scroll to position [355, 0]
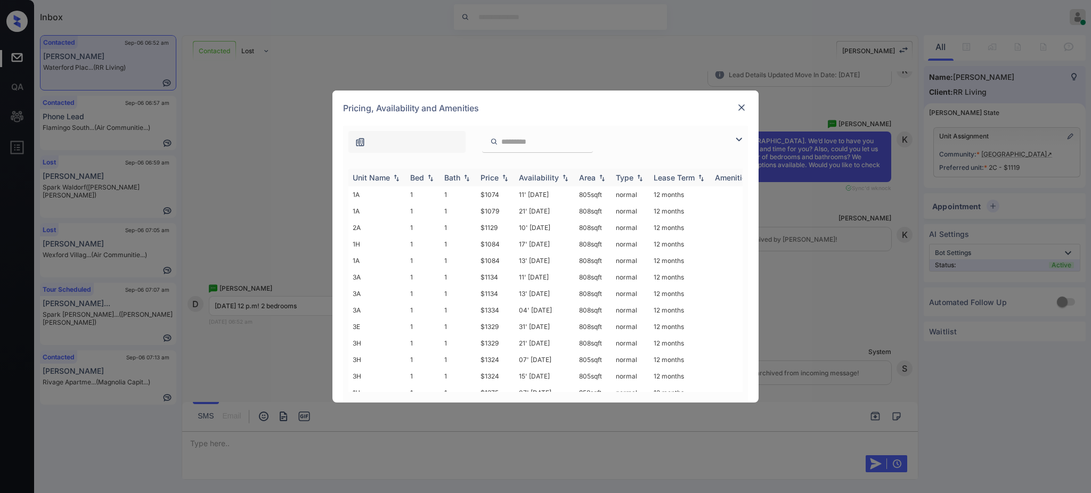
click at [414, 176] on div "Bed" at bounding box center [417, 177] width 14 height 9
drag, startPoint x: 476, startPoint y: 277, endPoint x: 500, endPoint y: 284, distance: 25.5
type textarea "*****"
click at [500, 284] on td "$1141" at bounding box center [495, 282] width 38 height 17
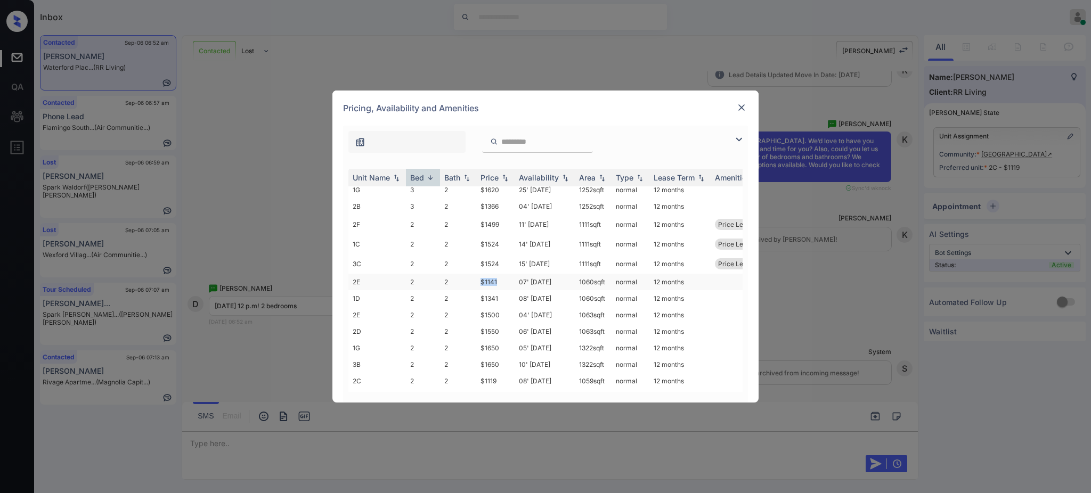
copy td "$1141"
drag, startPoint x: 475, startPoint y: 361, endPoint x: 507, endPoint y: 367, distance: 33.1
click at [492, 363] on tr "1F 2 2 $1169 12' [DATE] sqft normal 12 months" at bounding box center [626, 363] width 556 height 17
copy tr "$116"
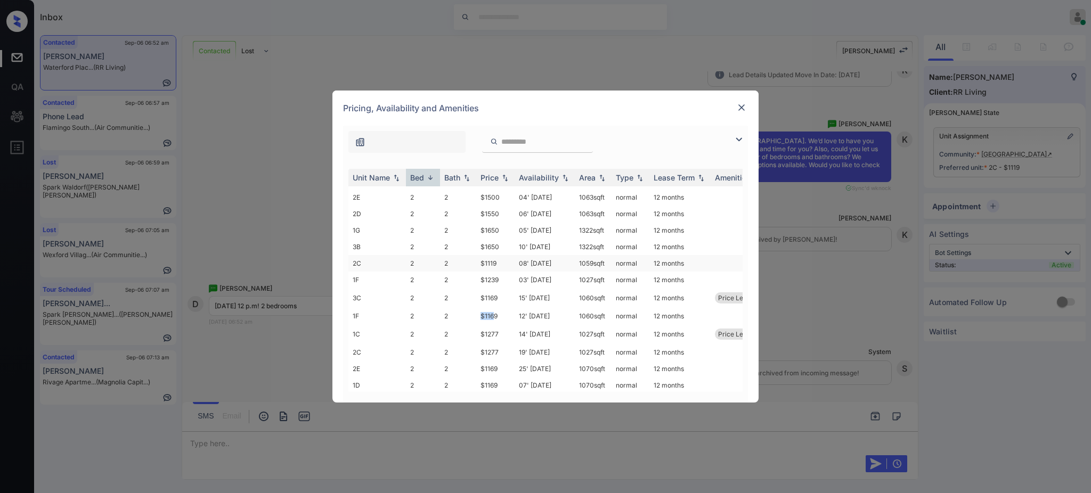
scroll to position [213, 0]
drag, startPoint x: 476, startPoint y: 357, endPoint x: 507, endPoint y: 360, distance: 31.0
click at [505, 360] on td "$1169" at bounding box center [495, 361] width 38 height 17
copy td "$1169"
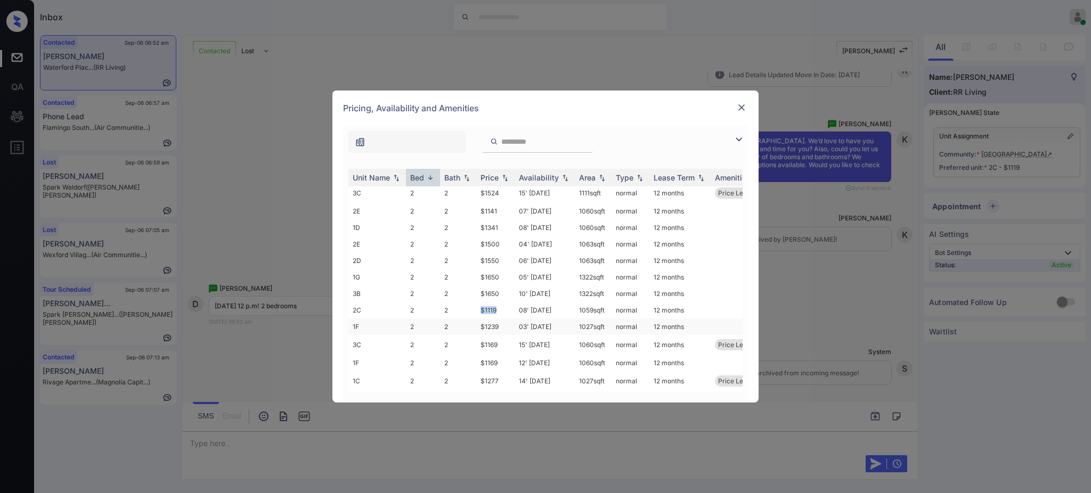
drag, startPoint x: 478, startPoint y: 313, endPoint x: 551, endPoint y: 322, distance: 73.4
click at [505, 314] on td "$1119" at bounding box center [495, 310] width 38 height 17
copy td "$1119"
click at [743, 105] on img at bounding box center [741, 107] width 11 height 11
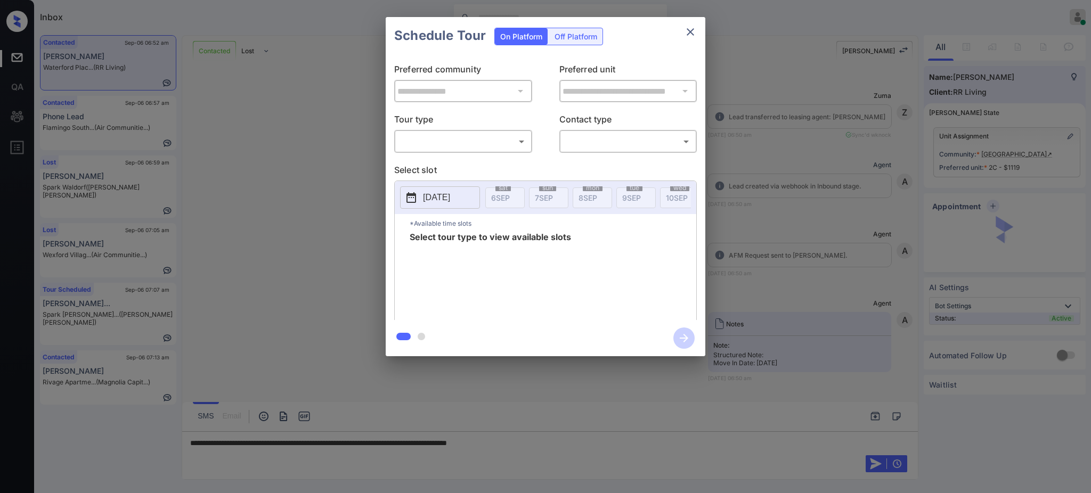
scroll to position [568, 0]
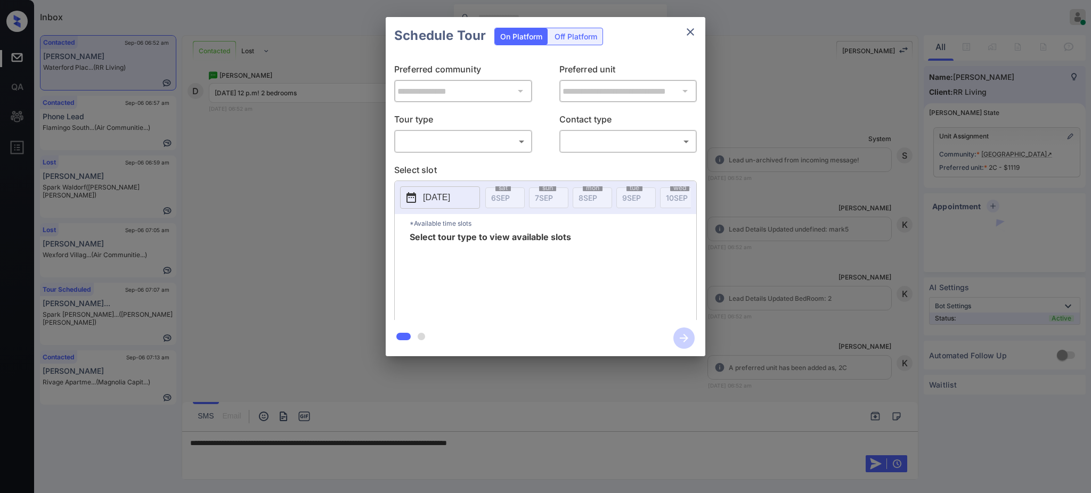
click at [438, 135] on body "Inbox Ajay Kumar Online Set yourself offline Set yourself on break Profile Swit…" at bounding box center [545, 246] width 1091 height 493
click at [438, 160] on li "In Person" at bounding box center [462, 165] width 131 height 19
type input "********"
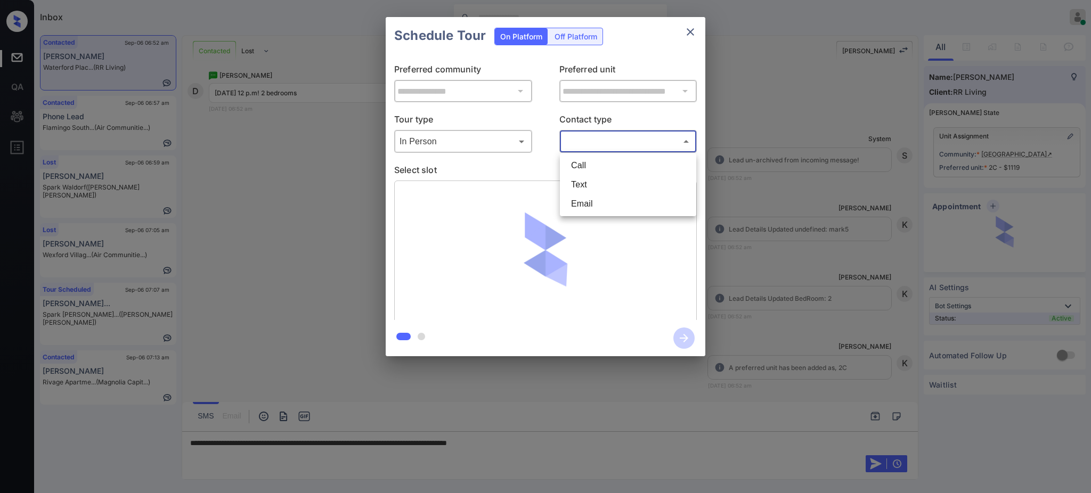
click at [586, 143] on body "Inbox Ajay Kumar Online Set yourself offline Set yourself on break Profile Swit…" at bounding box center [545, 246] width 1091 height 493
click at [582, 194] on li "Email" at bounding box center [627, 203] width 131 height 19
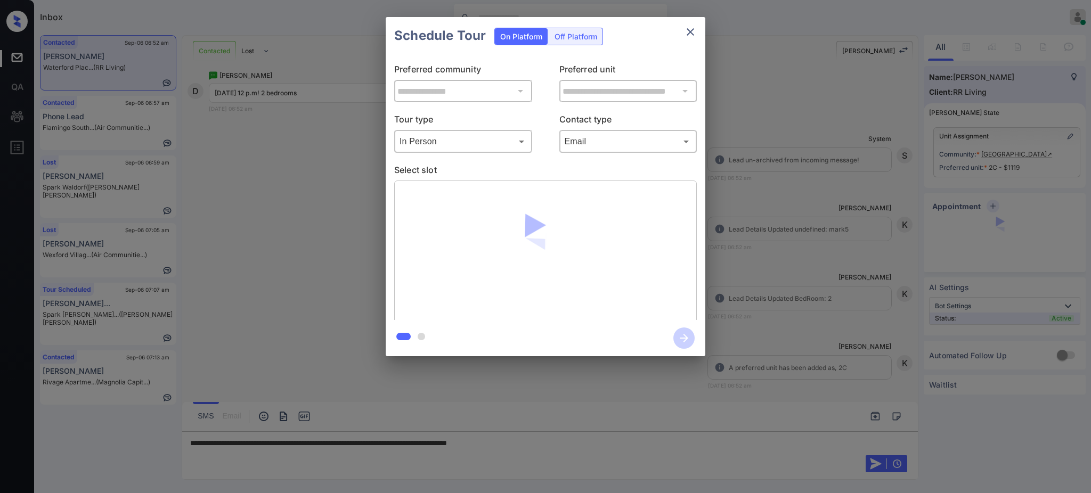
click at [582, 187] on li "Email" at bounding box center [628, 181] width 99 height 11
click at [584, 136] on body "Inbox Ajay Kumar Online Set yourself offline Set yourself on break Profile Swit…" at bounding box center [545, 246] width 1091 height 493
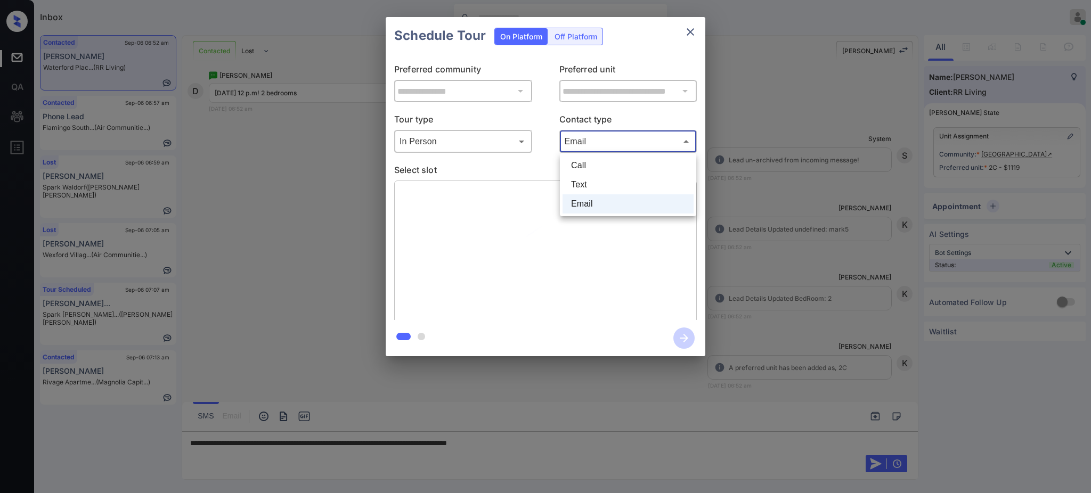
click at [586, 181] on li "Text" at bounding box center [627, 184] width 131 height 19
type input "****"
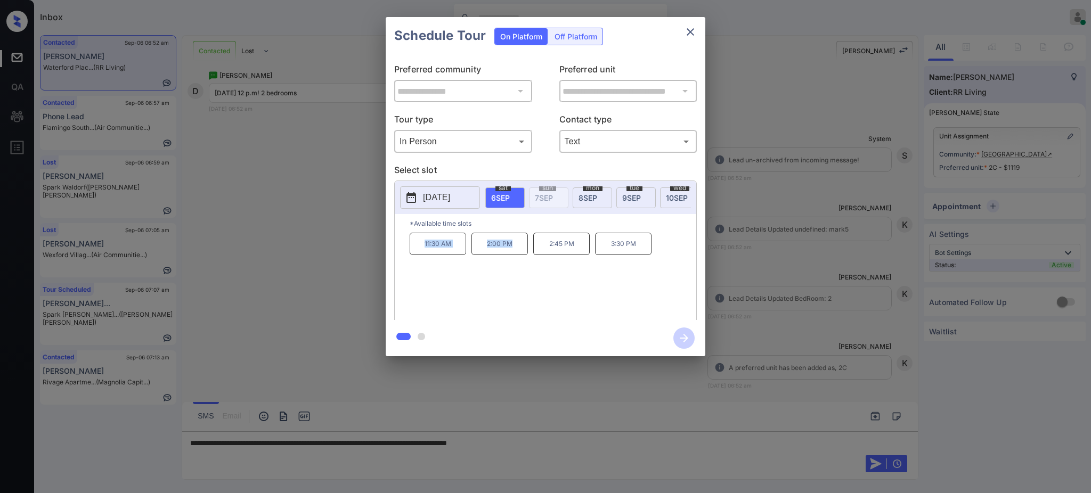
drag, startPoint x: 418, startPoint y: 253, endPoint x: 513, endPoint y: 265, distance: 96.0
click at [513, 255] on div "11:30 AM 2:00 PM 2:45 PM 3:30 PM" at bounding box center [552, 275] width 286 height 85
click at [485, 290] on div "11:30 AM 2:00 PM 2:45 PM 3:30 PM" at bounding box center [552, 275] width 286 height 85
drag, startPoint x: 478, startPoint y: 279, endPoint x: 469, endPoint y: 259, distance: 21.7
click at [478, 277] on div "11:30 AM 2:00 PM 2:45 PM 3:30 PM" at bounding box center [552, 275] width 286 height 85
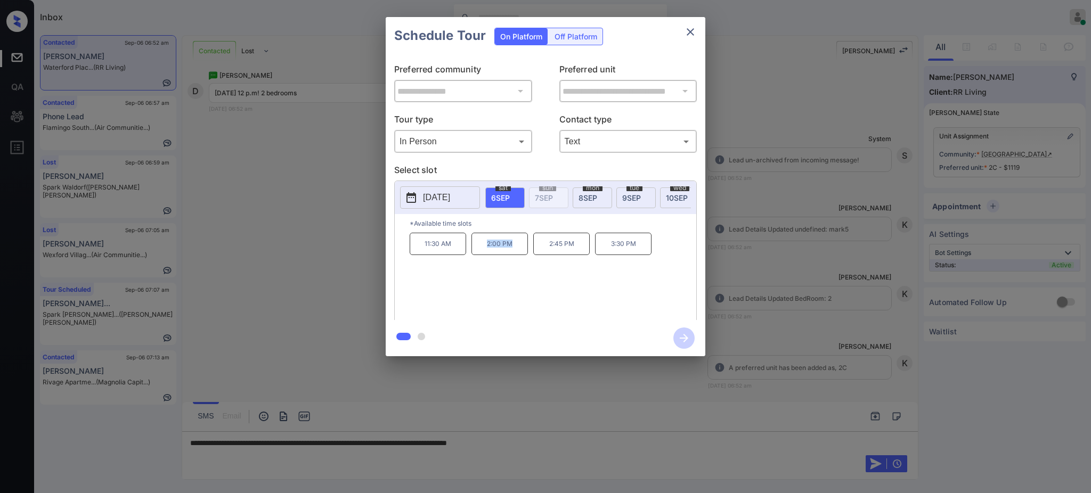
drag, startPoint x: 479, startPoint y: 251, endPoint x: 559, endPoint y: 219, distance: 86.7
click at [517, 250] on p "2:00 PM" at bounding box center [499, 244] width 56 height 22
copy p "2:00 PM"
click at [506, 289] on div "11:30 AM 2:00 PM 2:45 PM 3:30 PM" at bounding box center [552, 275] width 286 height 85
drag, startPoint x: 421, startPoint y: 247, endPoint x: 526, endPoint y: 250, distance: 105.0
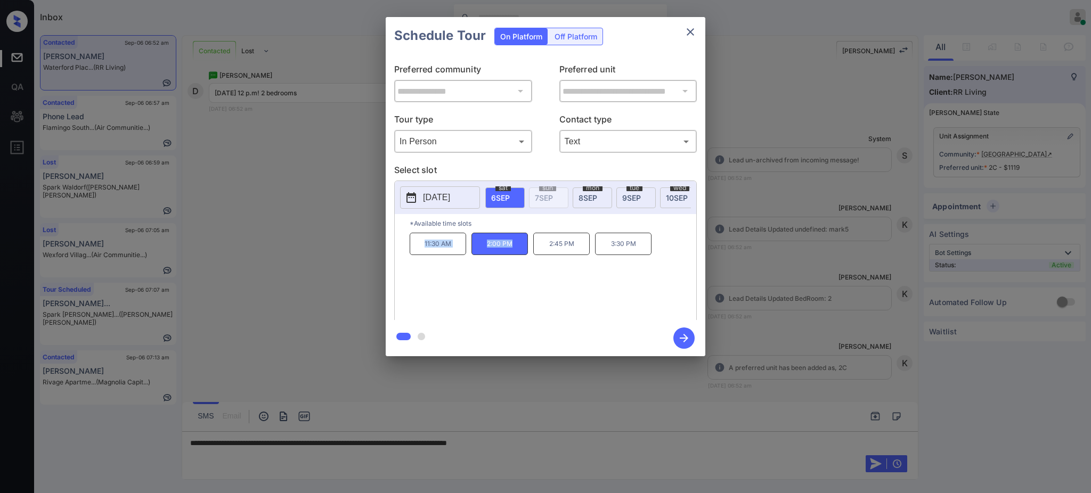
click at [526, 250] on div "11:30 AM 2:00 PM 2:45 PM 3:30 PM" at bounding box center [552, 275] width 286 height 85
copy div "11:30 AM 2:00 PM"
click at [691, 29] on icon "close" at bounding box center [690, 32] width 13 height 13
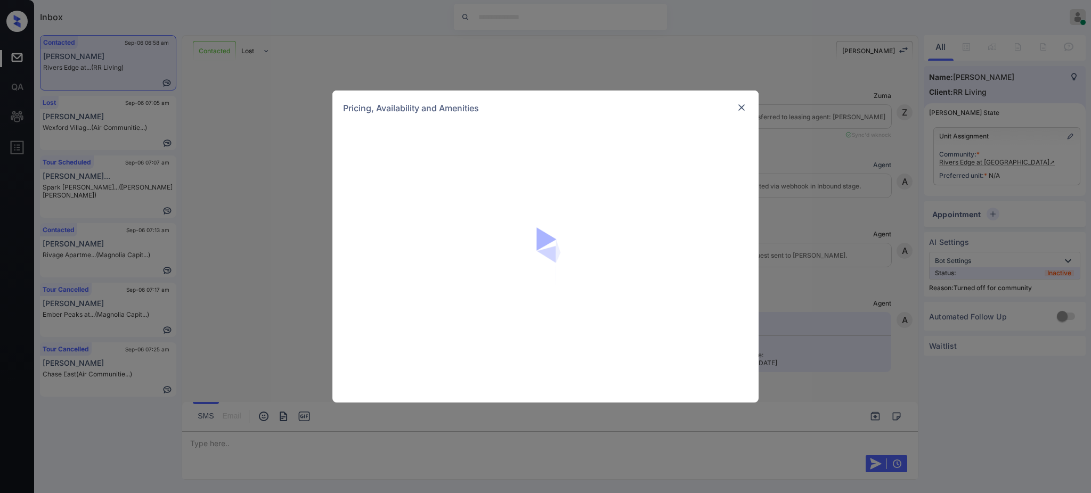
scroll to position [905, 0]
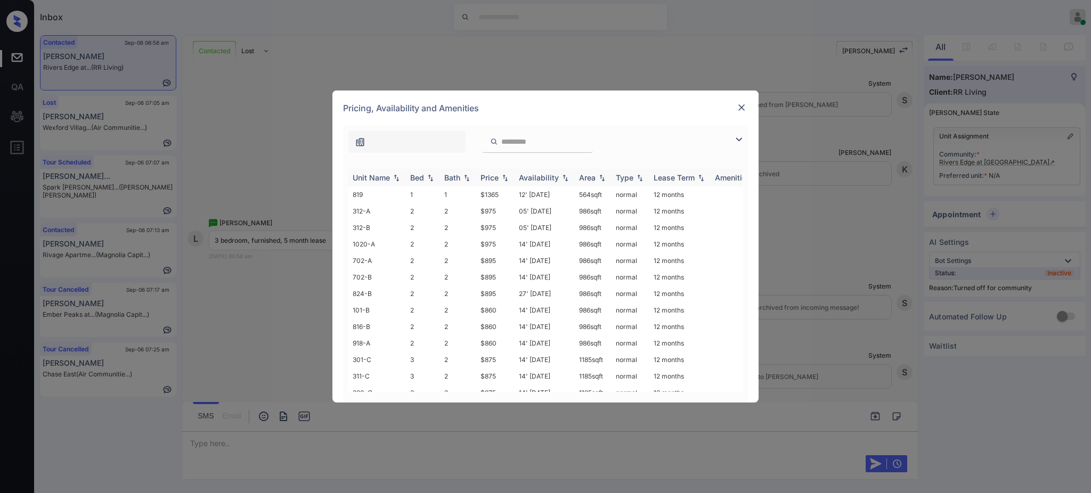
click at [414, 186] on th "Bed" at bounding box center [423, 178] width 34 height 18
drag, startPoint x: 478, startPoint y: 263, endPoint x: 513, endPoint y: 263, distance: 35.1
type textarea "****"
click at [513, 263] on td "$875" at bounding box center [495, 260] width 38 height 17
copy td "$875"
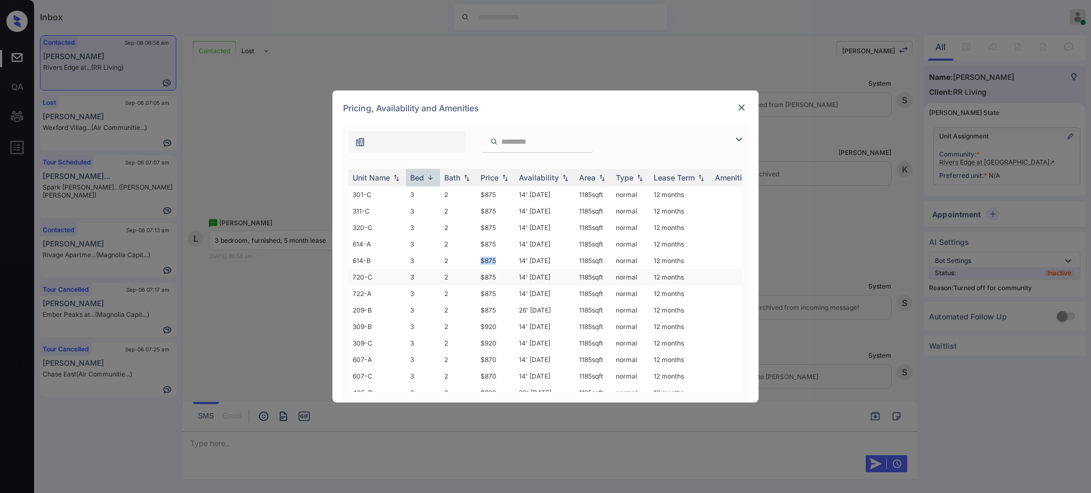
scroll to position [71, 0]
drag, startPoint x: 478, startPoint y: 285, endPoint x: 498, endPoint y: 288, distance: 20.3
click at [497, 287] on td "$870" at bounding box center [495, 289] width 38 height 17
copy td "$870"
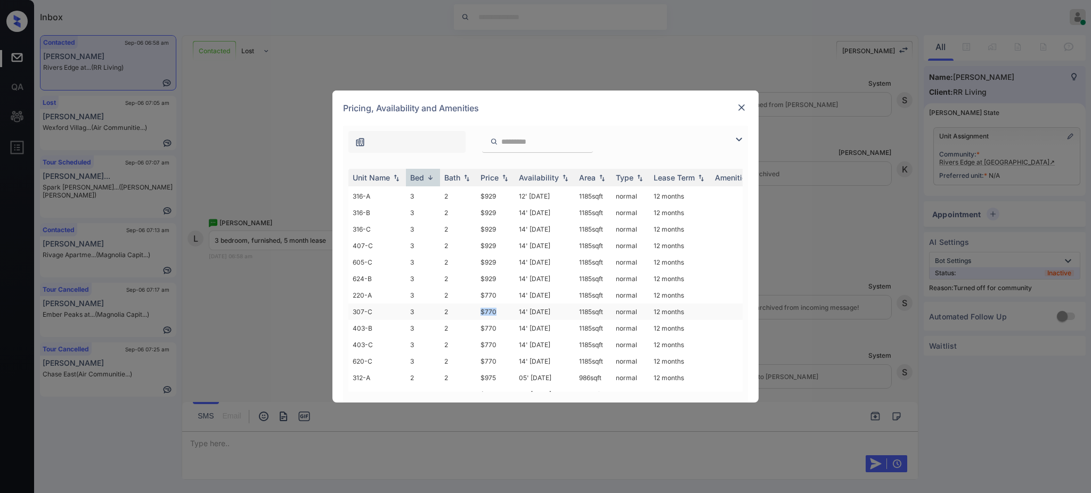
drag, startPoint x: 463, startPoint y: 315, endPoint x: 515, endPoint y: 316, distance: 52.2
click at [497, 317] on tr "307-C 3 2 $770 14' Aug 25 1185 sqft normal 12 months" at bounding box center [626, 312] width 556 height 17
copy tr "$770"
click at [739, 111] on img at bounding box center [741, 107] width 11 height 11
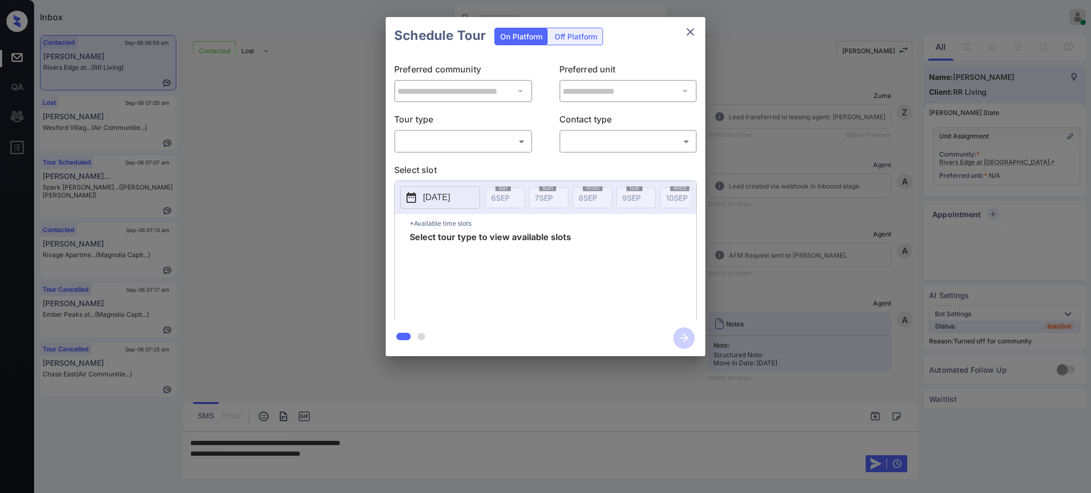
scroll to position [976, 0]
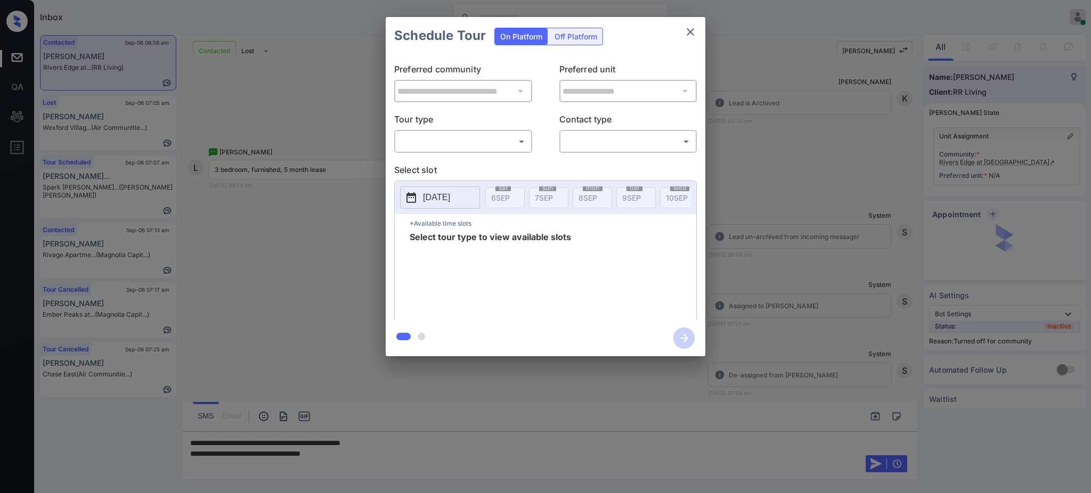
click at [494, 141] on body "Inbox [PERSON_NAME] Online Set yourself offline Set yourself on break Profile S…" at bounding box center [545, 246] width 1091 height 493
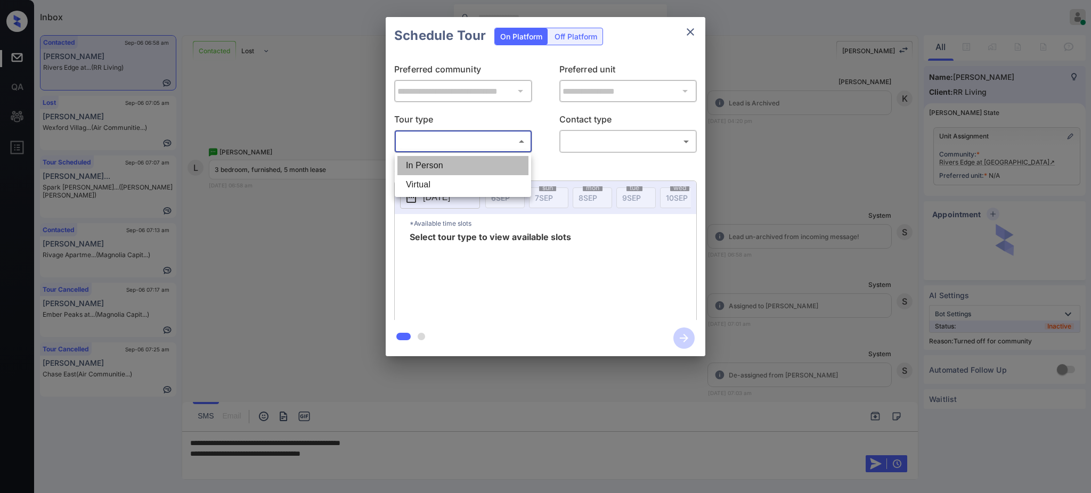
click at [465, 161] on li "In Person" at bounding box center [462, 165] width 131 height 19
type input "********"
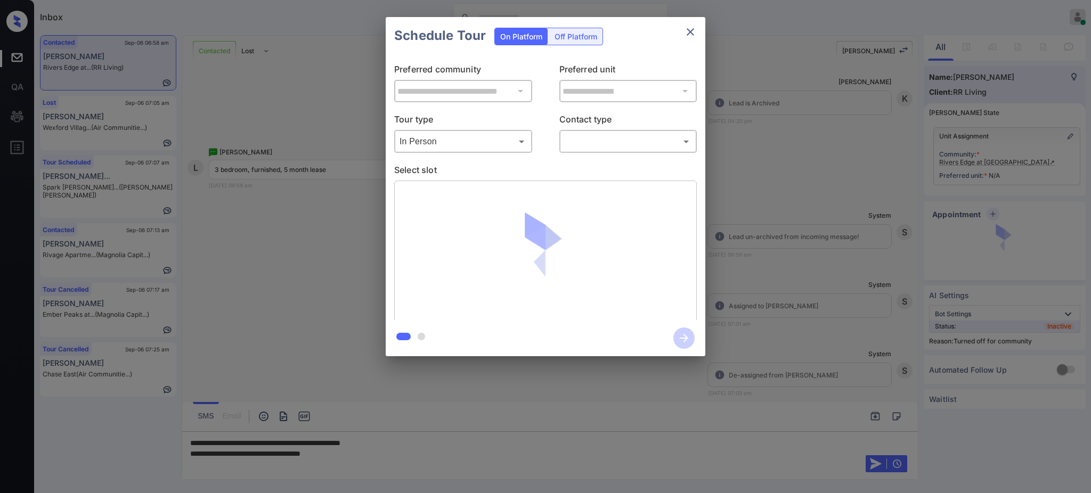
click at [627, 132] on div "​ ​" at bounding box center [628, 141] width 138 height 23
click at [619, 141] on body "Inbox Ajay Kumar Online Set yourself offline Set yourself on break Profile Swit…" at bounding box center [545, 246] width 1091 height 493
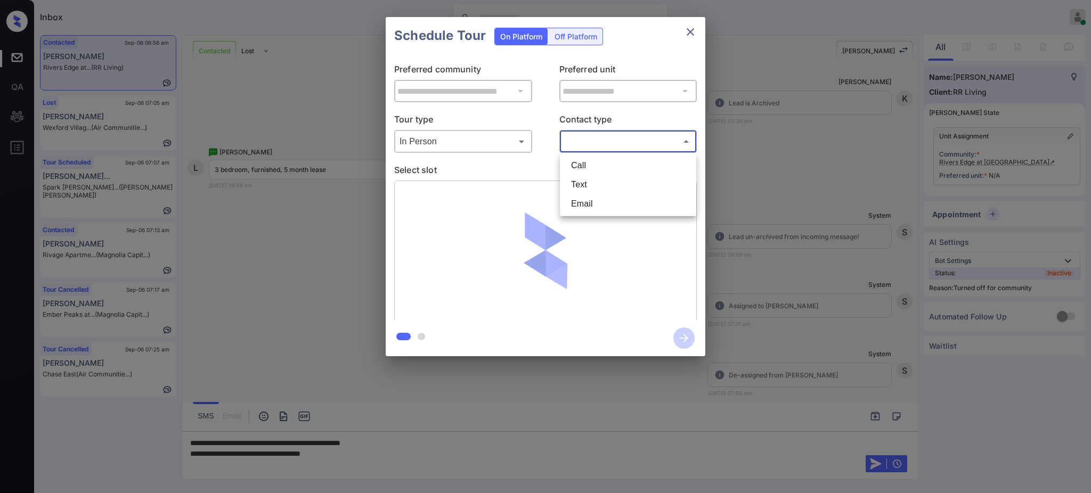
click at [605, 182] on li "Text" at bounding box center [627, 184] width 131 height 19
type input "****"
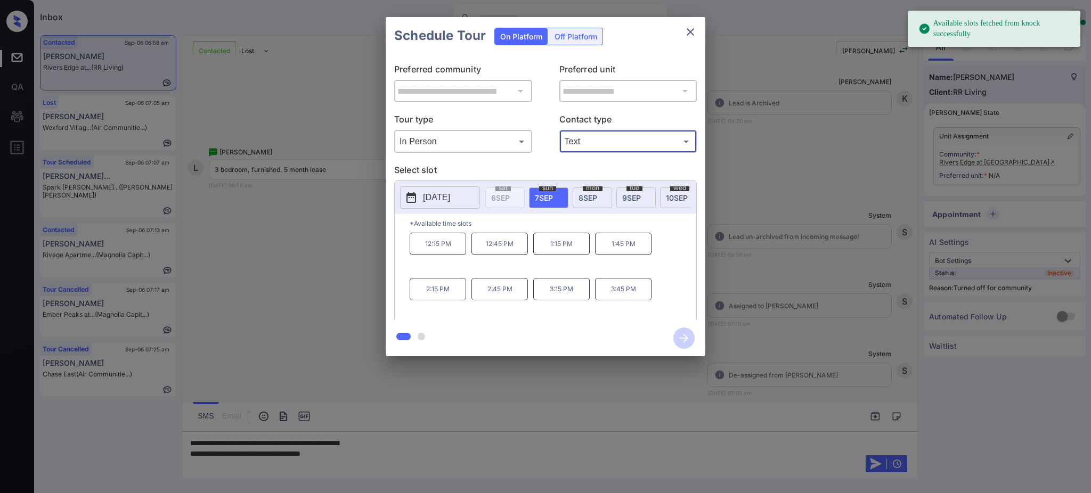
click at [461, 186] on button "2025-09-07" at bounding box center [440, 197] width 80 height 22
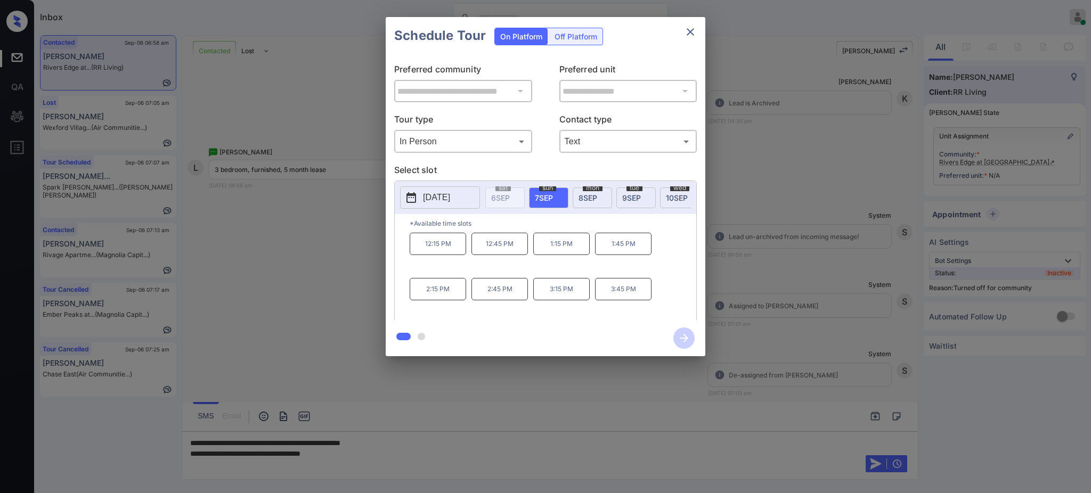
click at [378, 450] on div at bounding box center [545, 246] width 1091 height 493
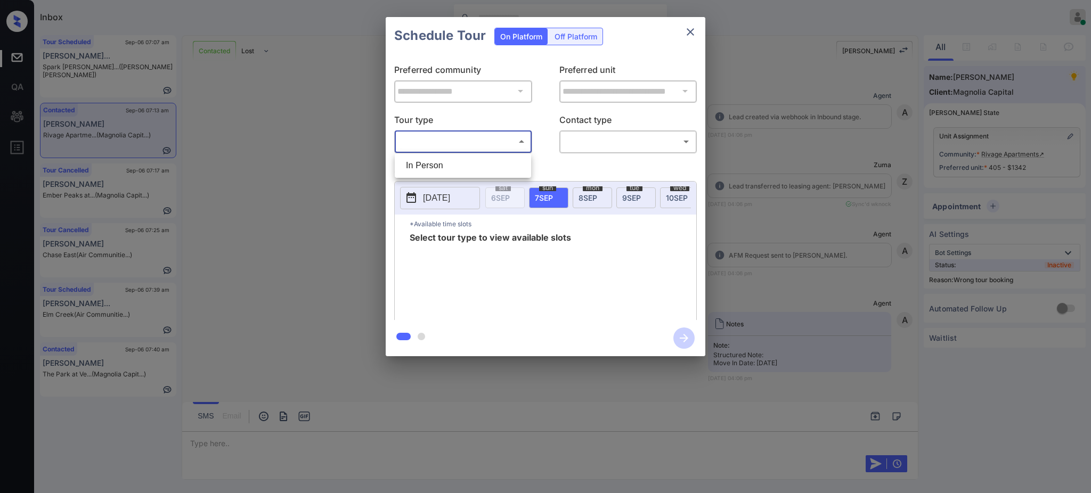
scroll to position [6220, 0]
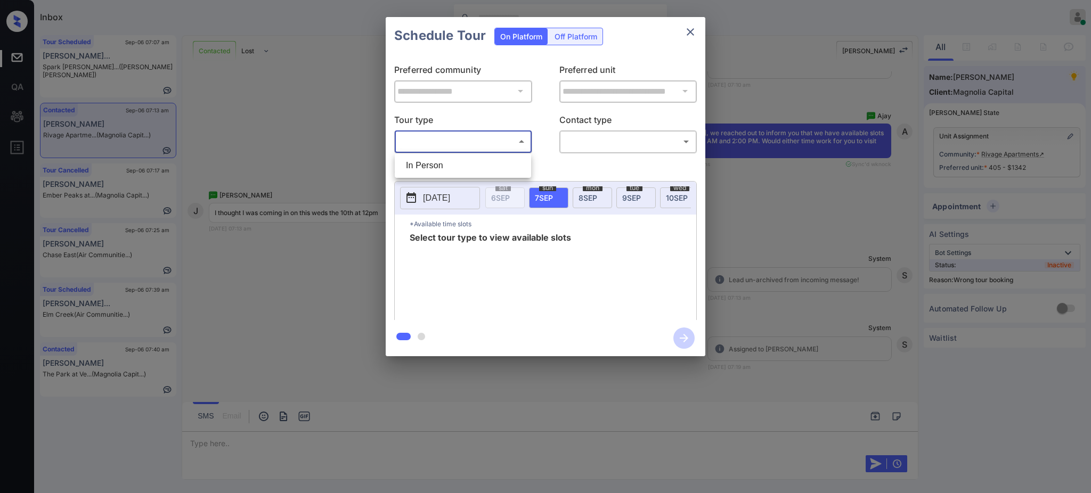
drag, startPoint x: 454, startPoint y: 158, endPoint x: 537, endPoint y: 159, distance: 83.1
click at [454, 159] on li "In Person" at bounding box center [462, 165] width 131 height 19
type input "********"
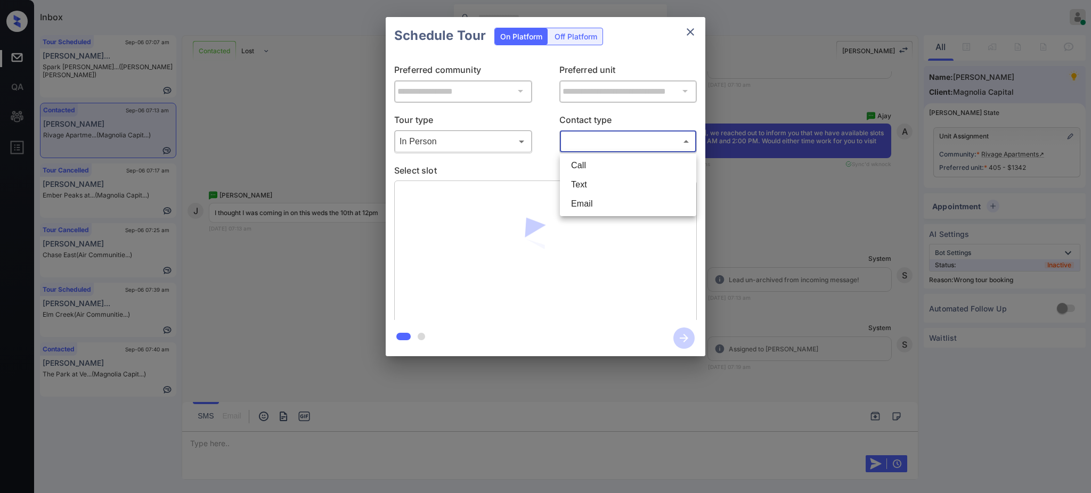
click at [608, 139] on body "Inbox [PERSON_NAME] Online Set yourself offline Set yourself on break Profile S…" at bounding box center [545, 246] width 1091 height 493
click at [594, 185] on li "Text" at bounding box center [627, 184] width 131 height 19
type input "****"
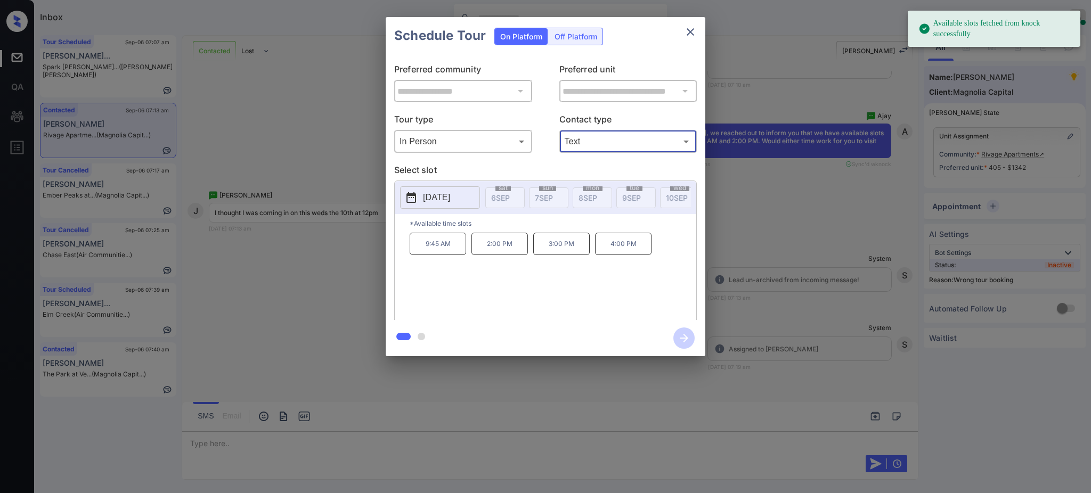
click at [447, 194] on p "[DATE]" at bounding box center [436, 197] width 27 height 13
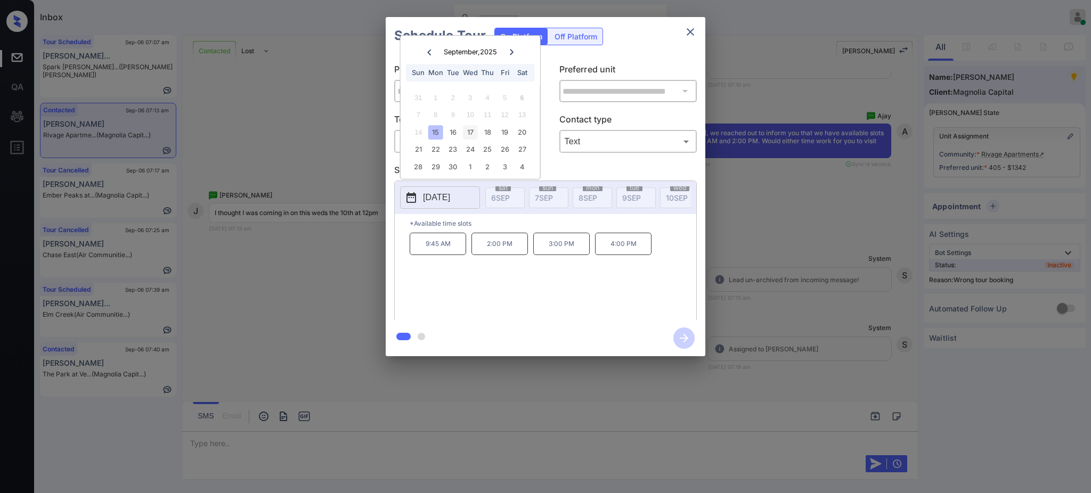
click at [470, 129] on div "17" at bounding box center [470, 132] width 14 height 14
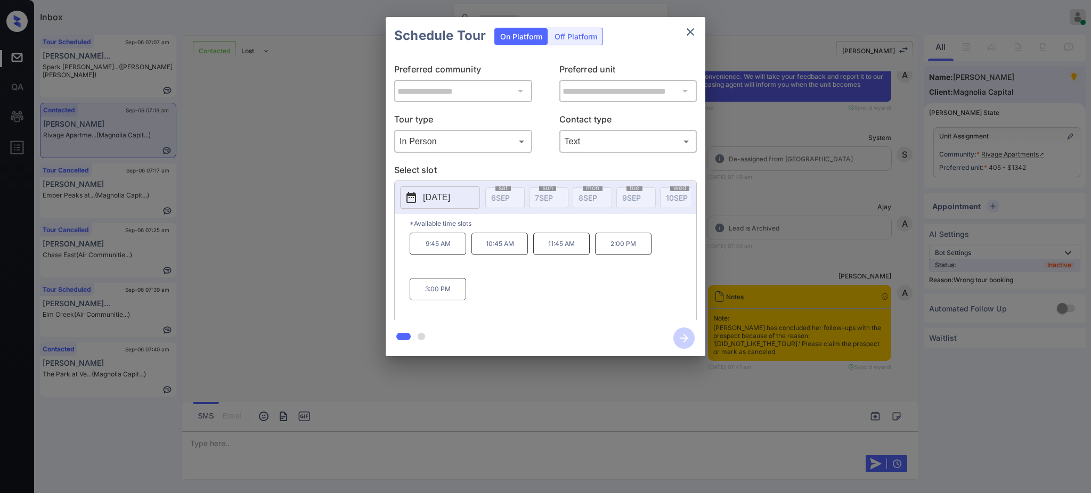
scroll to position [2270, 0]
drag, startPoint x: 565, startPoint y: 253, endPoint x: 651, endPoint y: 252, distance: 86.3
click at [651, 252] on div "9:45 AM 10:45 AM 11:45 AM 2:00 PM 3:00 PM" at bounding box center [552, 275] width 286 height 85
copy div "11:45 AM 2:00 PM"
click at [693, 26] on icon "close" at bounding box center [690, 32] width 13 height 13
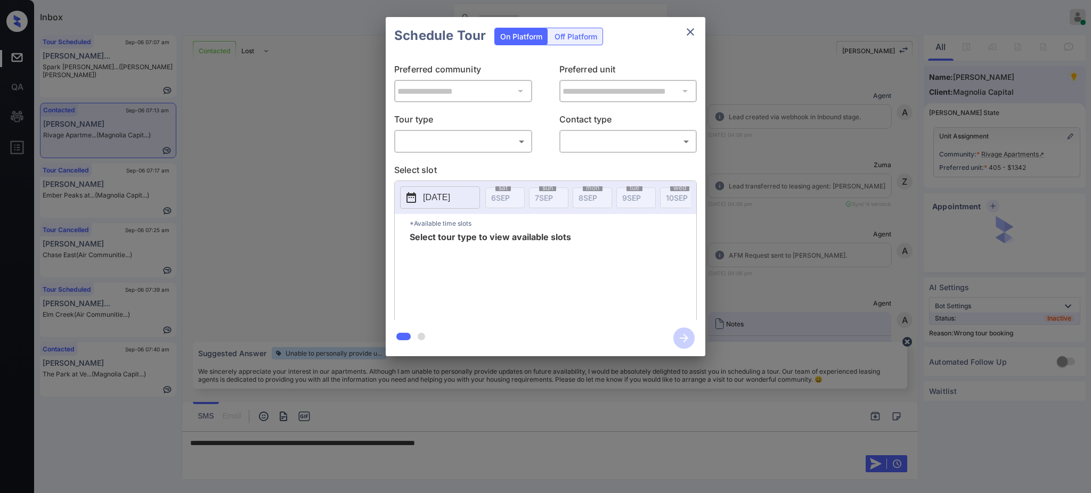
scroll to position [6220, 0]
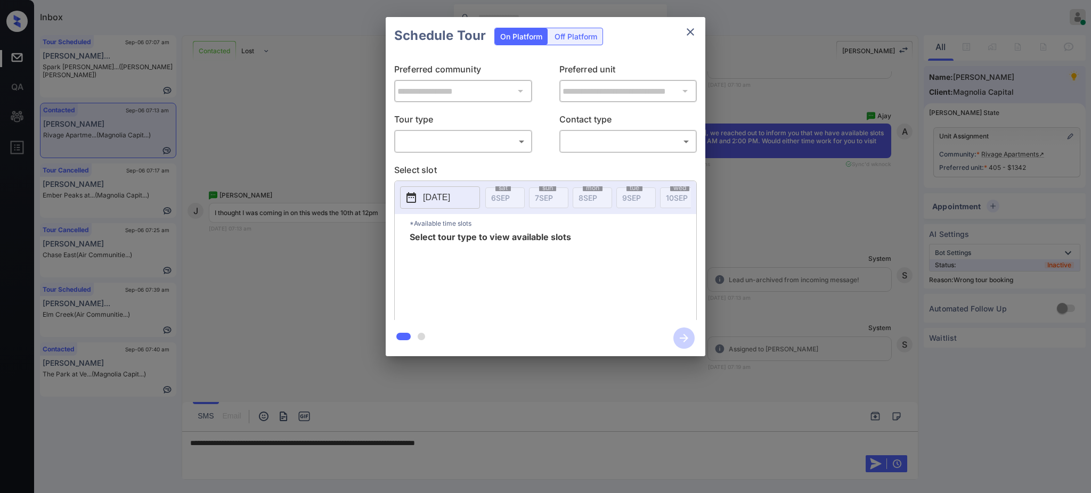
click at [449, 196] on p "[DATE]" at bounding box center [436, 197] width 27 height 13
click at [514, 441] on div at bounding box center [545, 246] width 1091 height 493
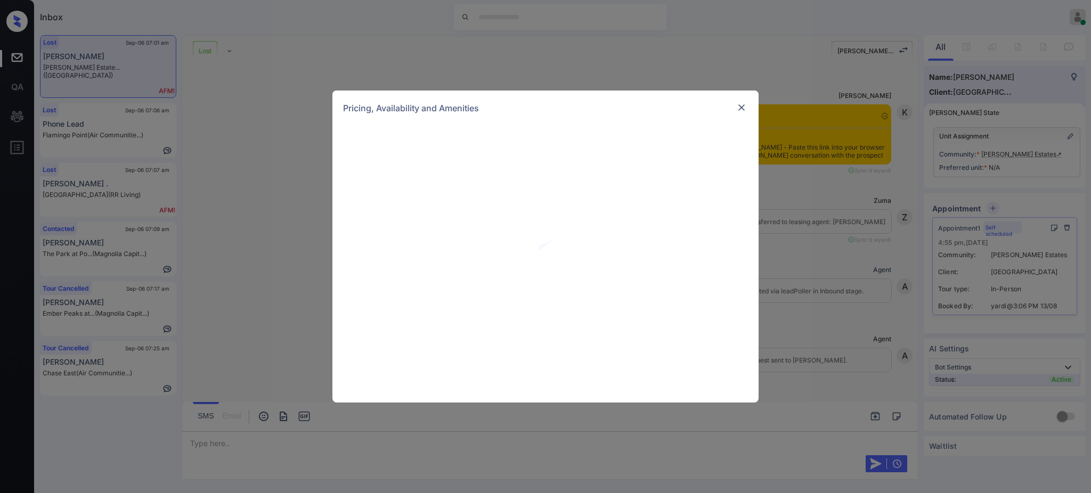
scroll to position [3016, 0]
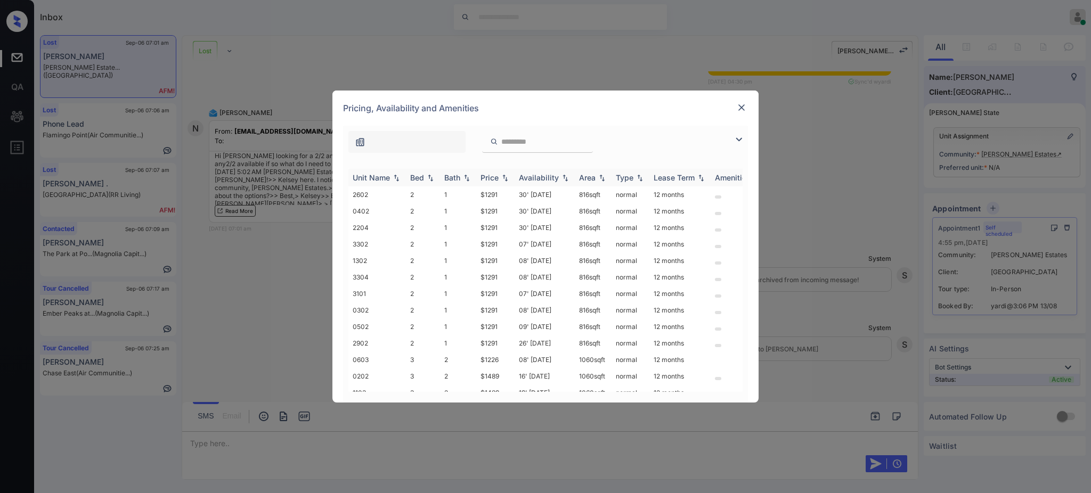
click at [411, 178] on div "Bed" at bounding box center [417, 177] width 14 height 9
click at [418, 178] on div "Bed" at bounding box center [417, 177] width 14 height 9
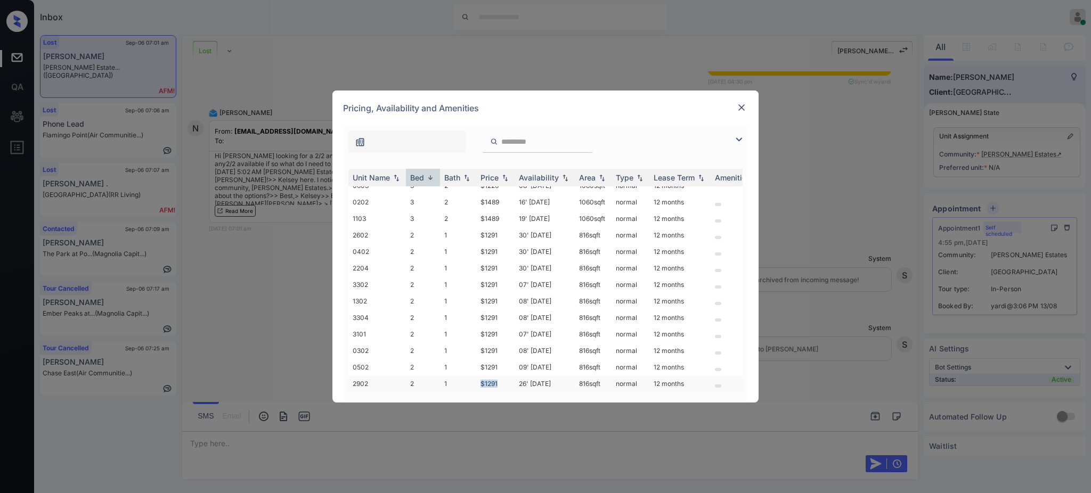
drag, startPoint x: 478, startPoint y: 375, endPoint x: 507, endPoint y: 374, distance: 29.3
type textarea "*****"
click at [507, 375] on td "$1291" at bounding box center [495, 383] width 38 height 17
copy td "$1291"
drag, startPoint x: 473, startPoint y: 351, endPoint x: 504, endPoint y: 361, distance: 32.8
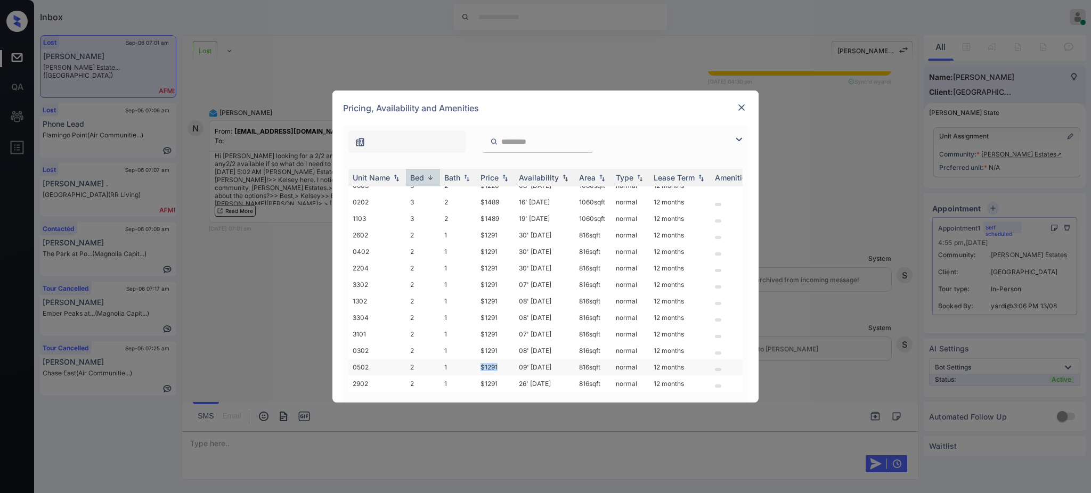
click at [502, 360] on tr "0502 2 1 $1291 09' Sep 25 816 sqft normal 12 months" at bounding box center [626, 367] width 556 height 17
copy tr "$1291"
click at [742, 106] on img at bounding box center [741, 107] width 11 height 11
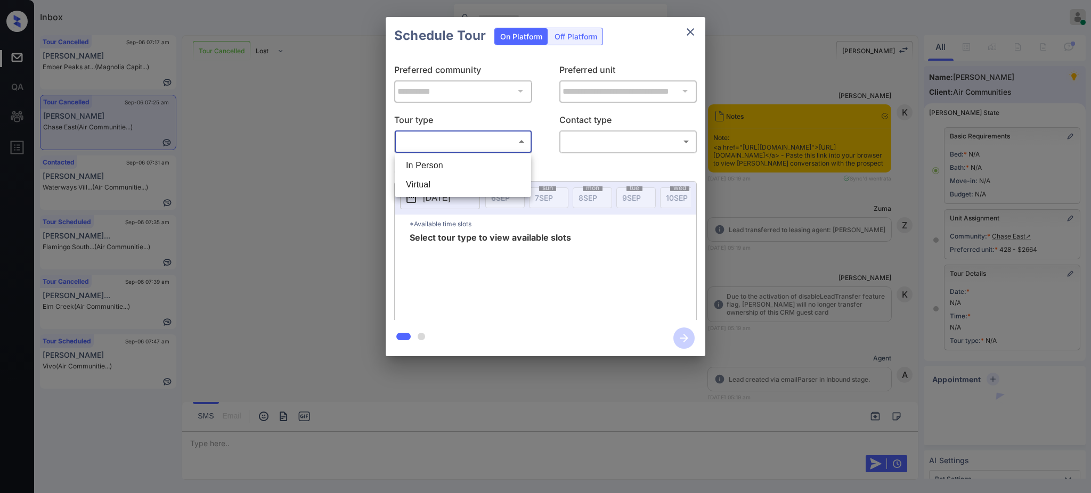
click at [473, 144] on body "Inbox Ajay Kumar Online Set yourself offline Set yourself on break Profile Swit…" at bounding box center [545, 246] width 1091 height 493
click at [457, 156] on li "In Person" at bounding box center [462, 165] width 131 height 19
type input "********"
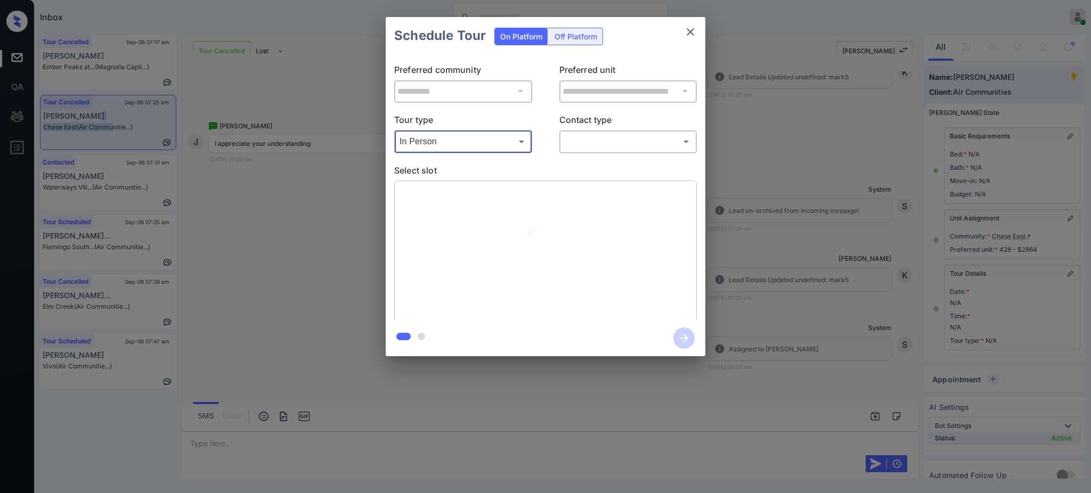
scroll to position [47, 0]
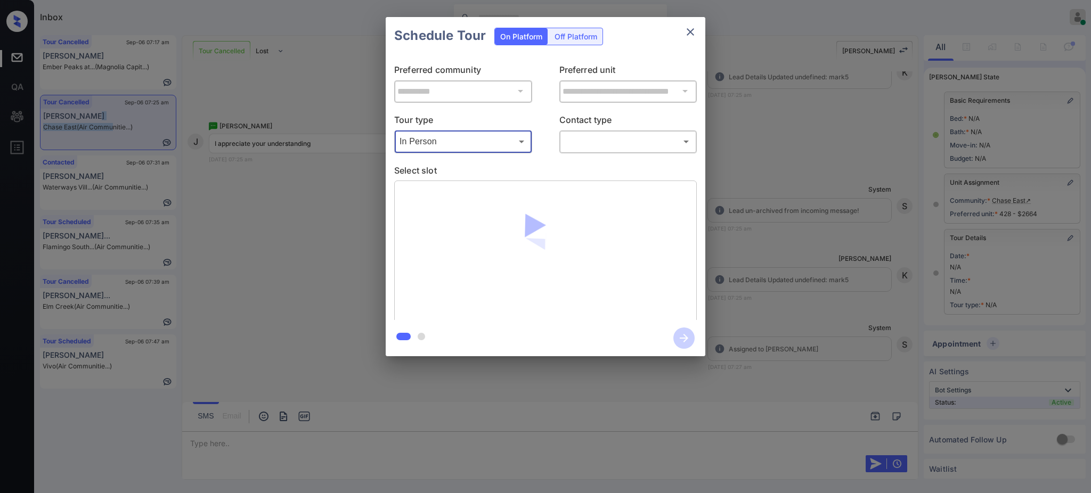
click at [572, 140] on body "Inbox Ajay Kumar Online Set yourself offline Set yourself on break Profile Swit…" at bounding box center [545, 246] width 1091 height 493
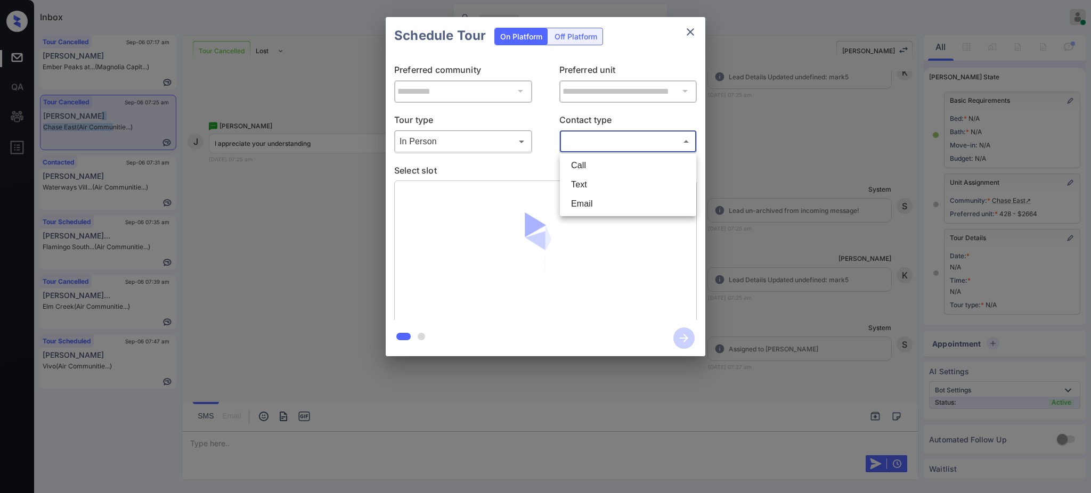
click at [579, 188] on li "Text" at bounding box center [627, 184] width 131 height 19
type input "****"
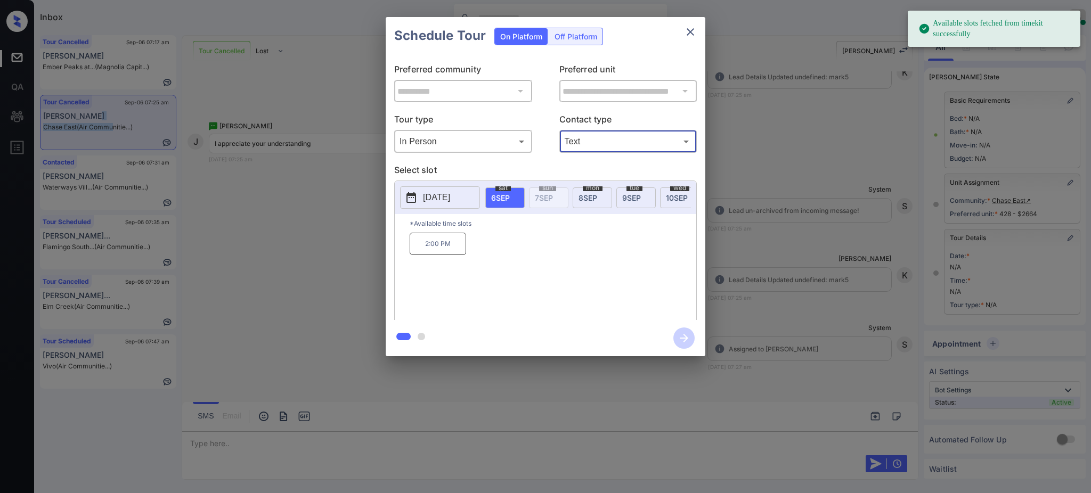
click at [431, 207] on button "[DATE]" at bounding box center [440, 197] width 80 height 22
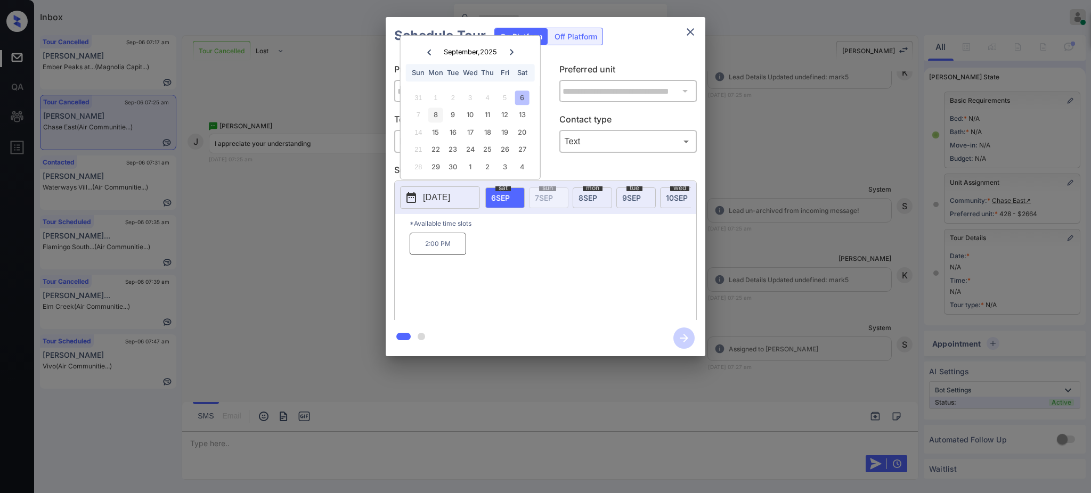
click at [432, 116] on div "8" at bounding box center [435, 115] width 14 height 14
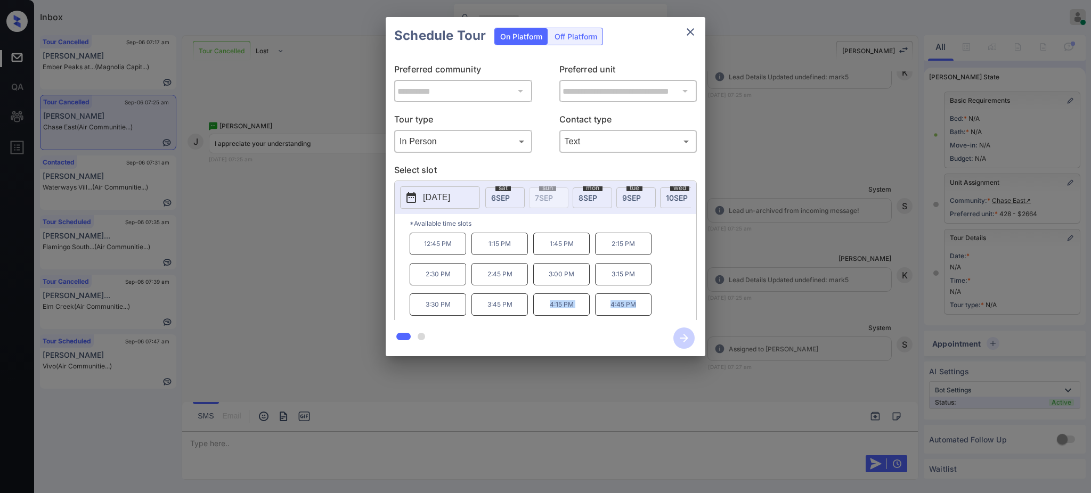
drag, startPoint x: 552, startPoint y: 312, endPoint x: 677, endPoint y: 300, distance: 125.7
click at [677, 302] on div "12:45 PM 1:15 PM 1:45 PM 2:15 PM 2:30 PM 2:45 PM 3:00 PM 3:15 PM 3:30 PM 3:45 P…" at bounding box center [552, 275] width 286 height 85
copy div "4:15 PM 4:45 PM"
click at [689, 30] on icon "close" at bounding box center [690, 32] width 13 height 13
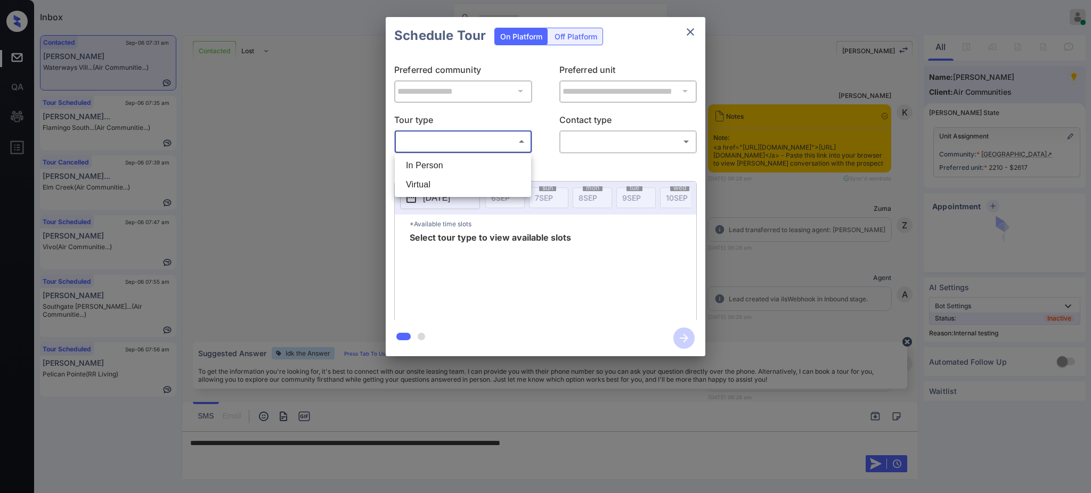
scroll to position [3173, 0]
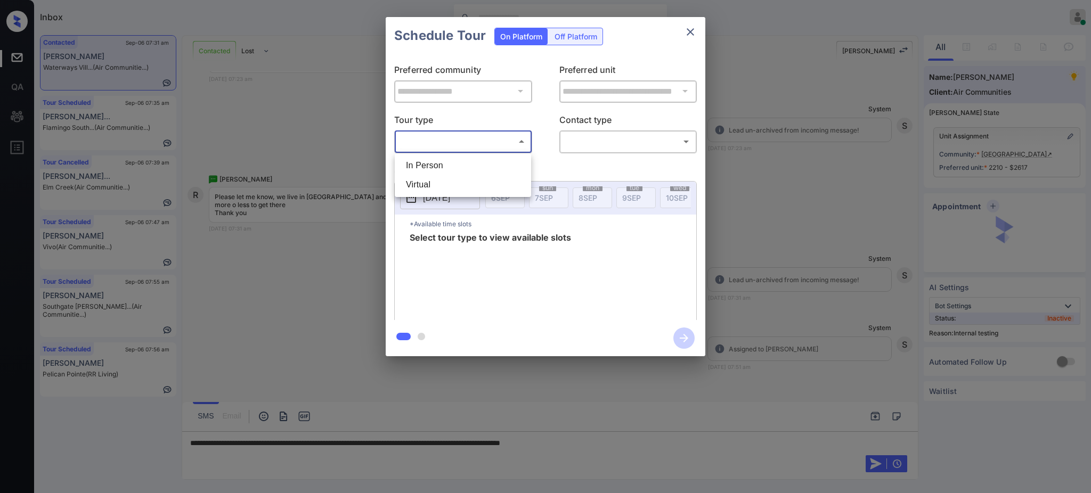
click at [450, 187] on li "Virtual" at bounding box center [462, 184] width 131 height 19
type input "*******"
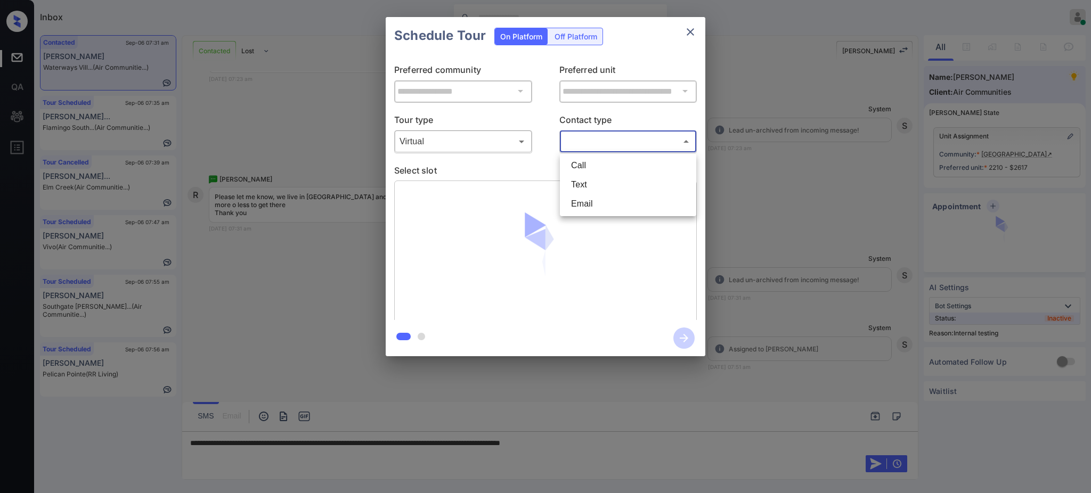
click at [584, 139] on body "Inbox [PERSON_NAME] Online Set yourself offline Set yourself on break Profile S…" at bounding box center [545, 246] width 1091 height 493
click at [592, 190] on li "Text" at bounding box center [627, 184] width 131 height 19
type input "****"
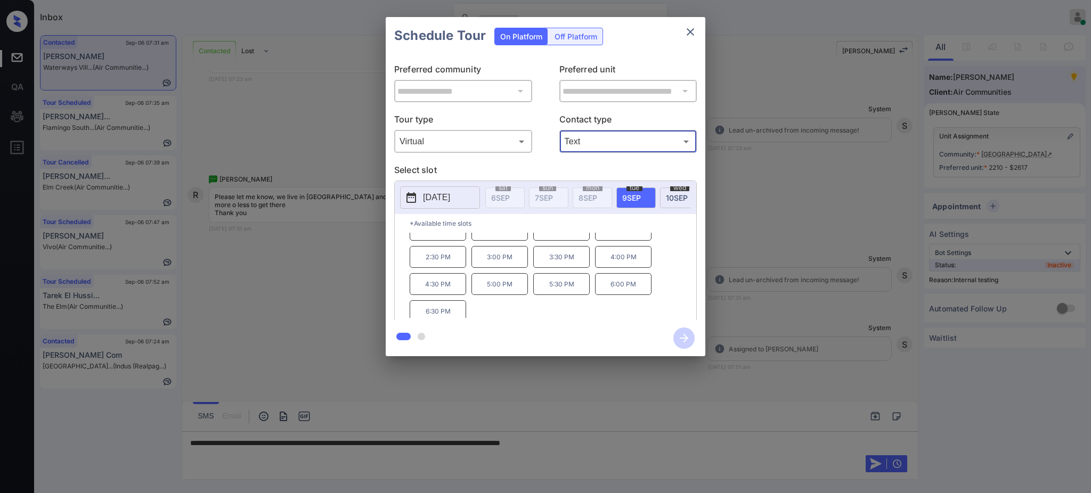
scroll to position [18, 0]
click at [599, 443] on div at bounding box center [545, 246] width 1091 height 493
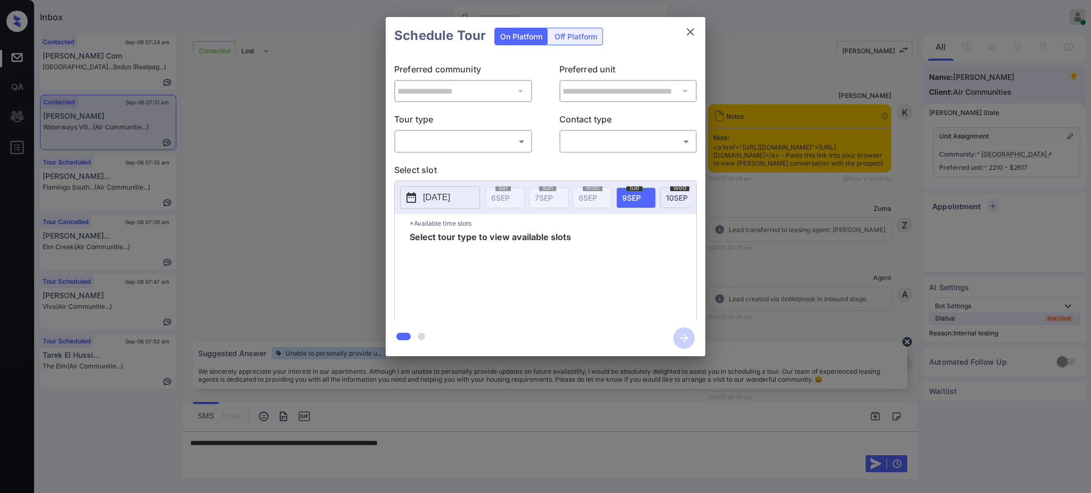
scroll to position [3173, 0]
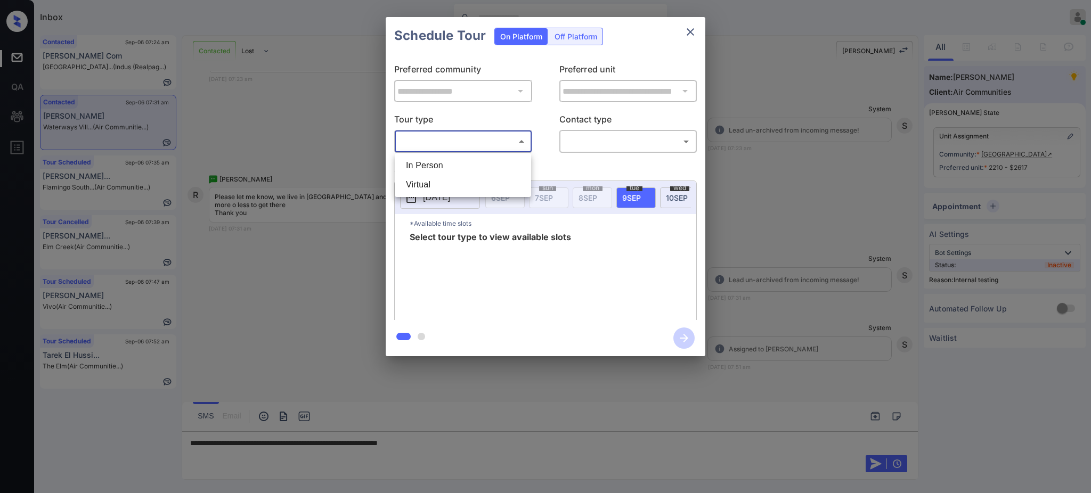
click at [440, 138] on body "Inbox Ajay Kumar Online Set yourself offline Set yourself on break Profile Swit…" at bounding box center [545, 246] width 1091 height 493
click at [438, 186] on li "Virtual" at bounding box center [462, 184] width 131 height 19
type input "*******"
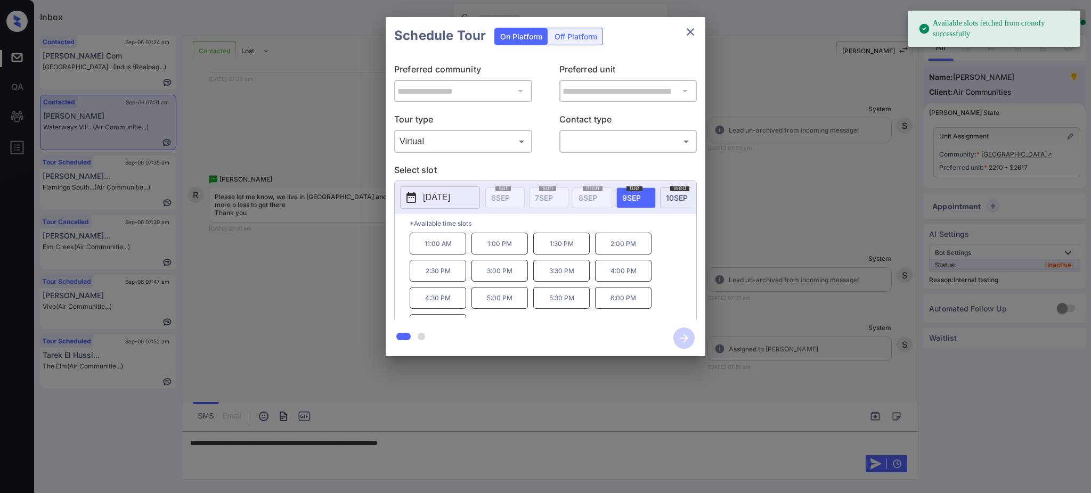
click at [627, 199] on span "9 SEP" at bounding box center [631, 197] width 19 height 9
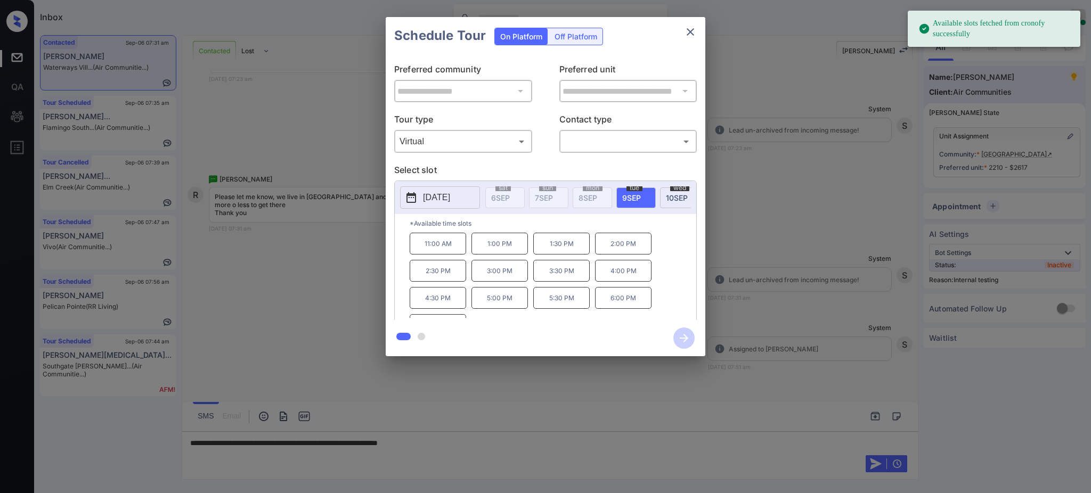
scroll to position [18, 0]
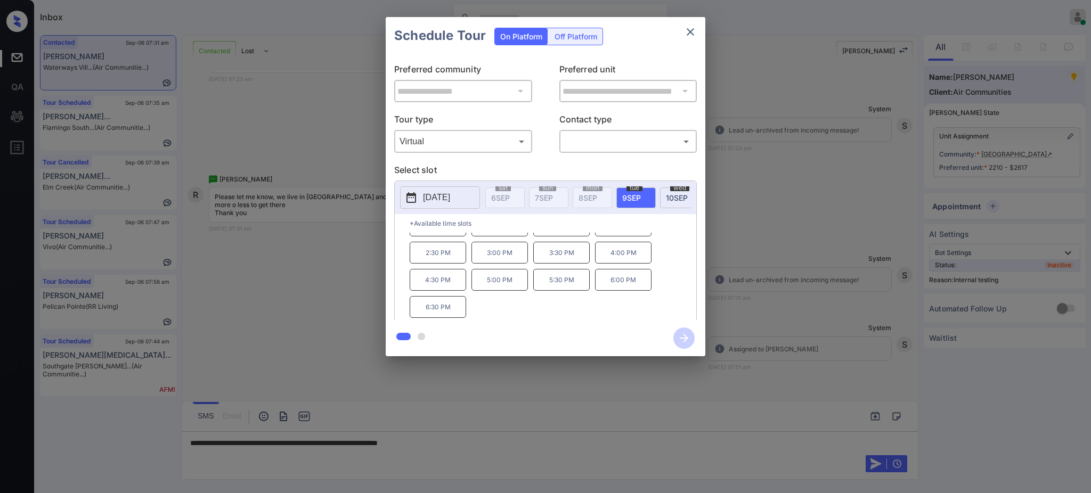
click at [470, 440] on div at bounding box center [545, 246] width 1091 height 493
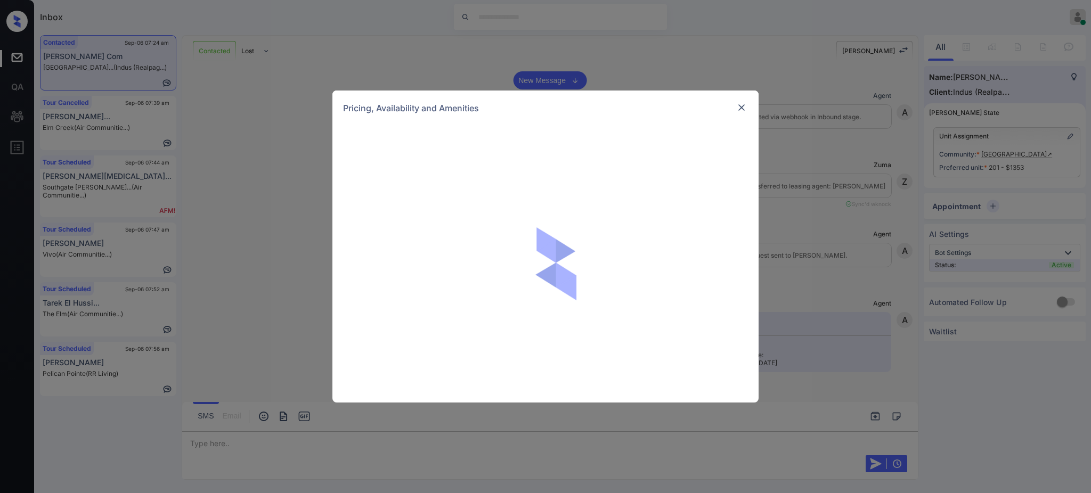
scroll to position [497, 0]
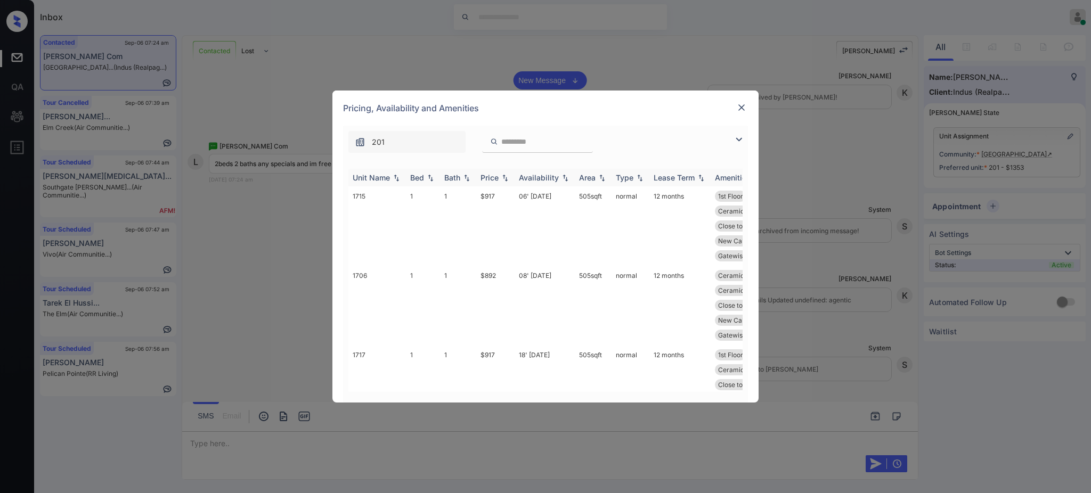
click at [404, 179] on th "Unit Name" at bounding box center [377, 178] width 58 height 18
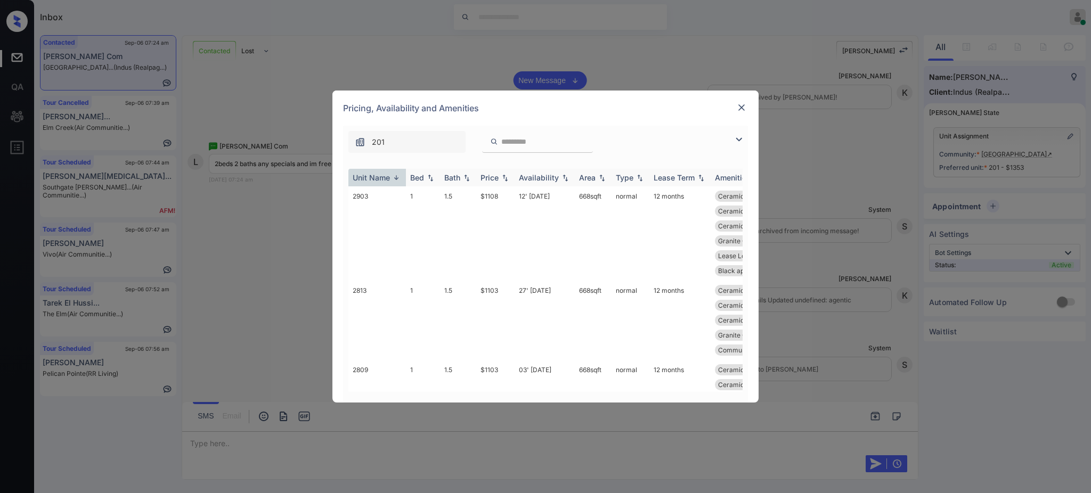
click at [421, 176] on div "Bed" at bounding box center [417, 177] width 14 height 9
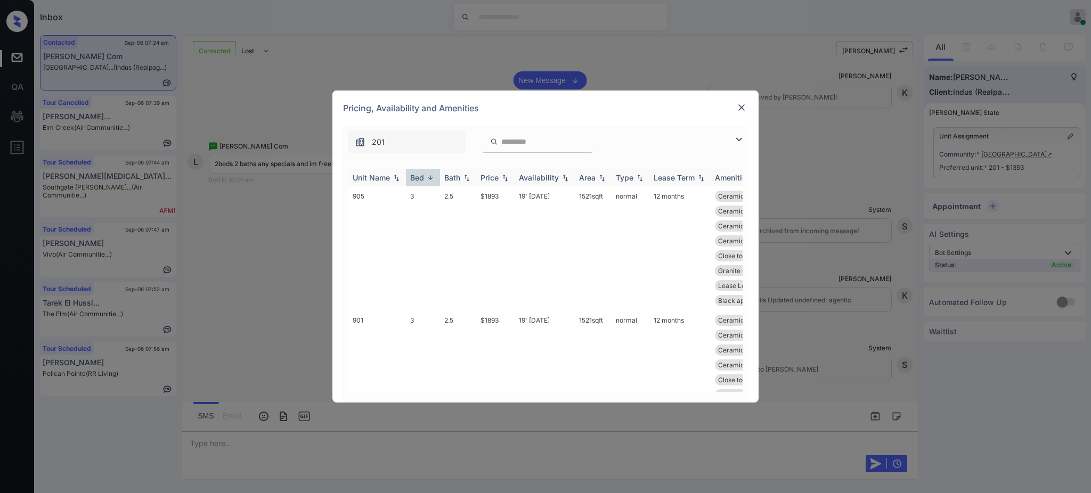
click at [421, 177] on div "Bed" at bounding box center [417, 177] width 14 height 9
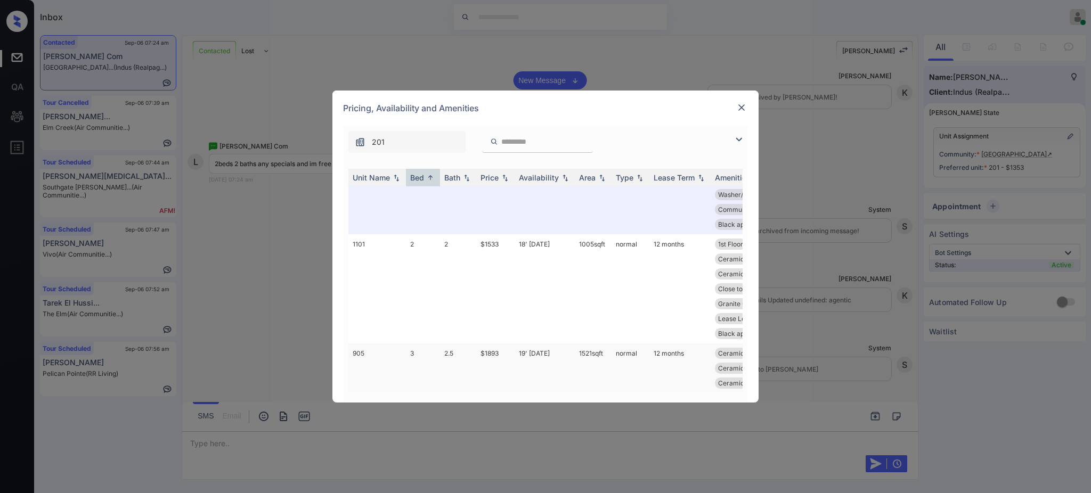
scroll to position [1890, 0]
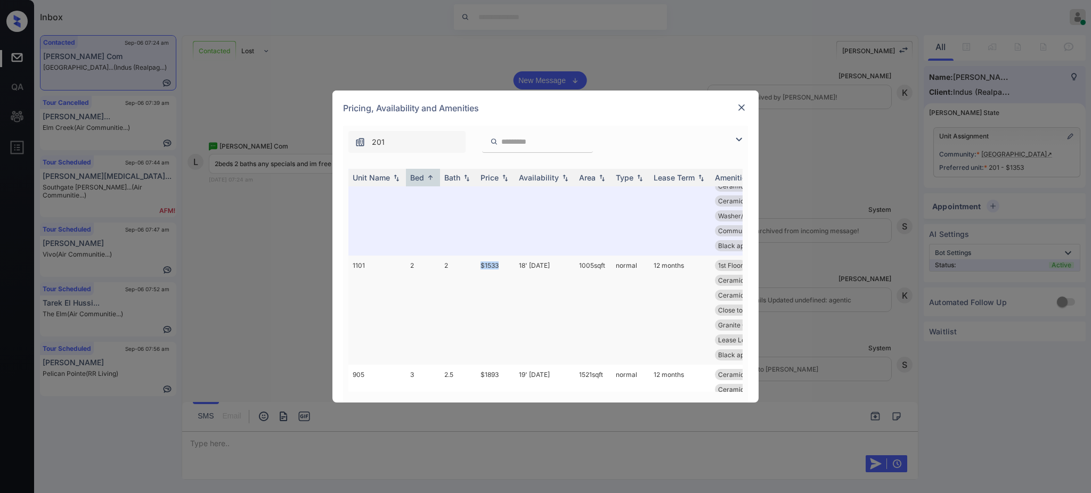
drag, startPoint x: 476, startPoint y: 217, endPoint x: 507, endPoint y: 223, distance: 31.9
click at [507, 256] on td "$1533" at bounding box center [495, 310] width 38 height 109
copy td "$1533"
click at [742, 107] on img at bounding box center [741, 107] width 11 height 11
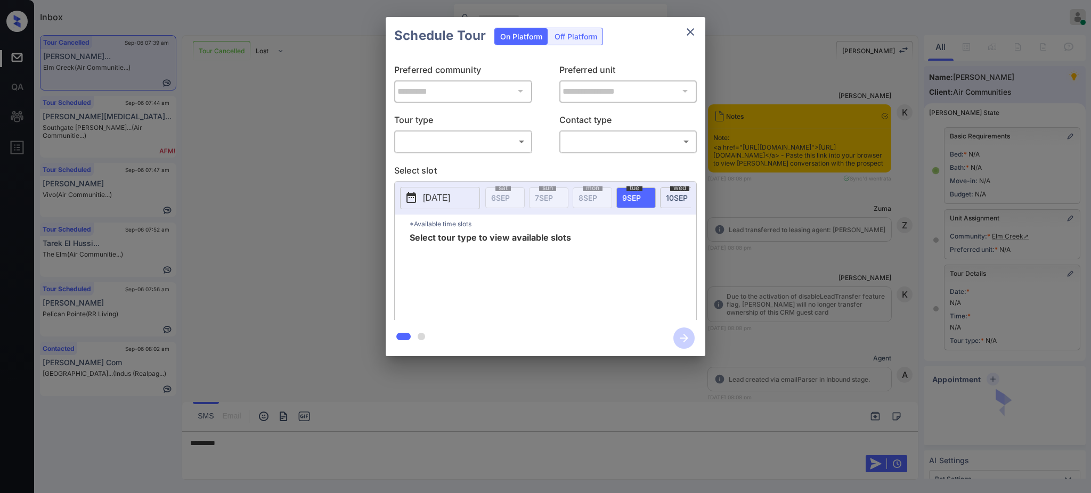
click at [506, 128] on p "Tour type" at bounding box center [463, 121] width 138 height 17
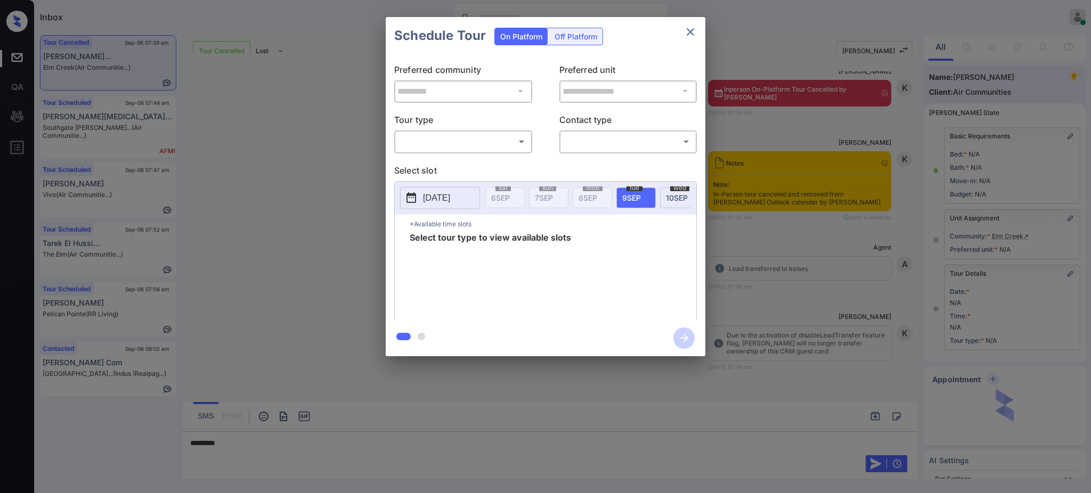
scroll to position [47, 0]
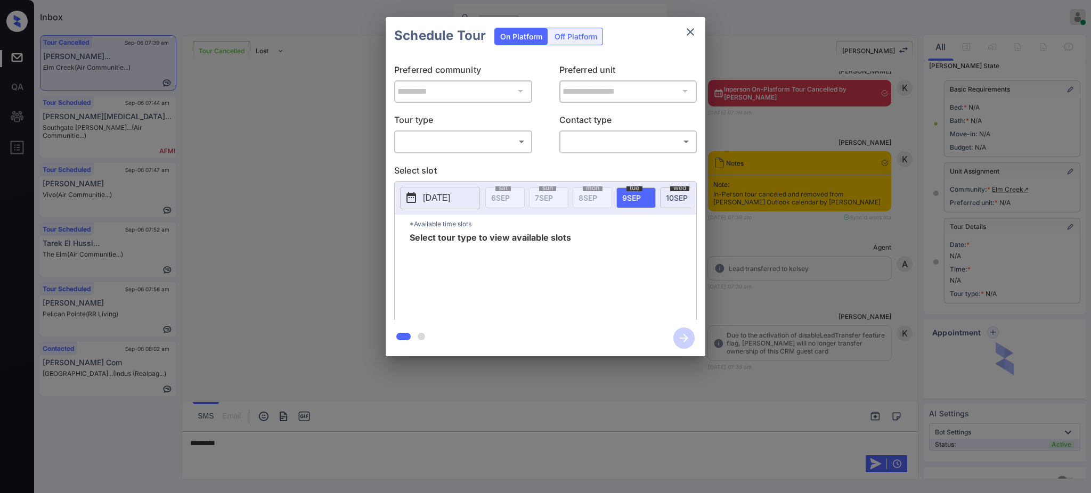
click at [497, 136] on body "Inbox Ajay Kumar Online Set yourself offline Set yourself on break Profile Swit…" at bounding box center [545, 246] width 1091 height 493
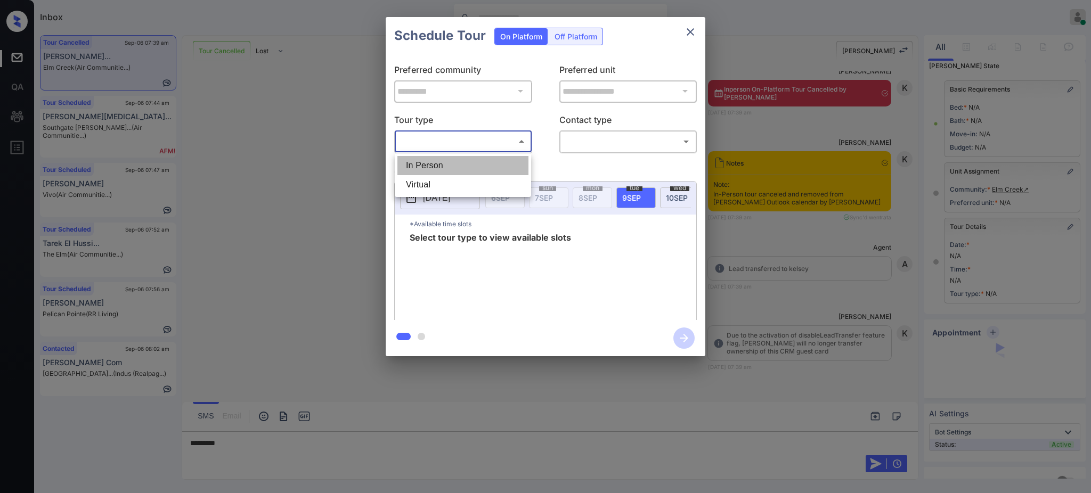
click at [467, 166] on li "In Person" at bounding box center [462, 165] width 131 height 19
type input "********"
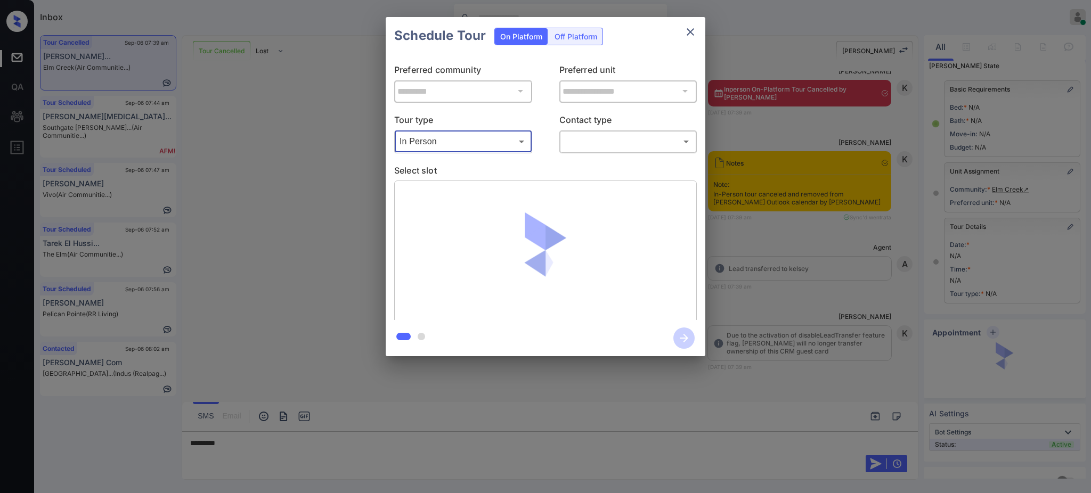
click at [580, 149] on body "Inbox Ajay Kumar Online Set yourself offline Set yourself on break Profile Swit…" at bounding box center [545, 246] width 1091 height 493
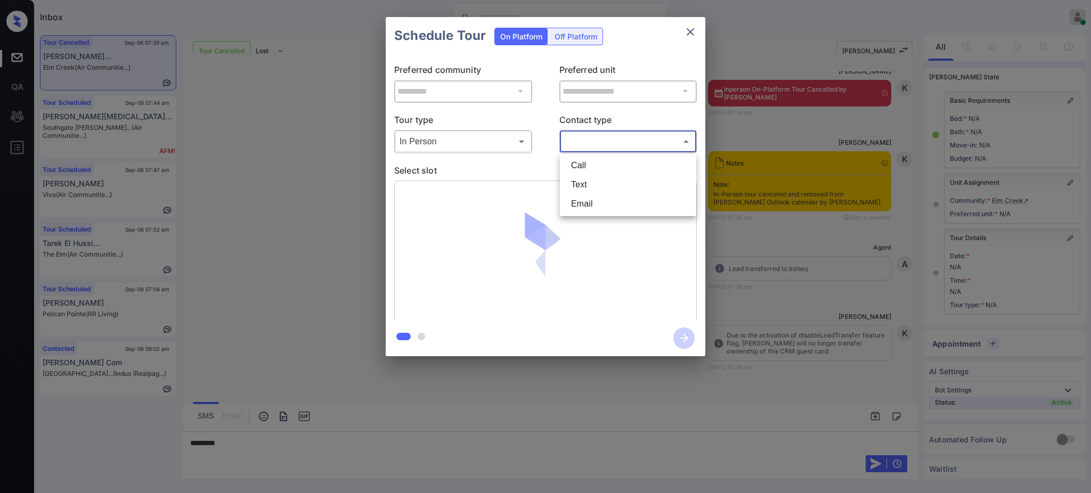
click at [584, 175] on li "Text" at bounding box center [627, 184] width 131 height 19
type input "****"
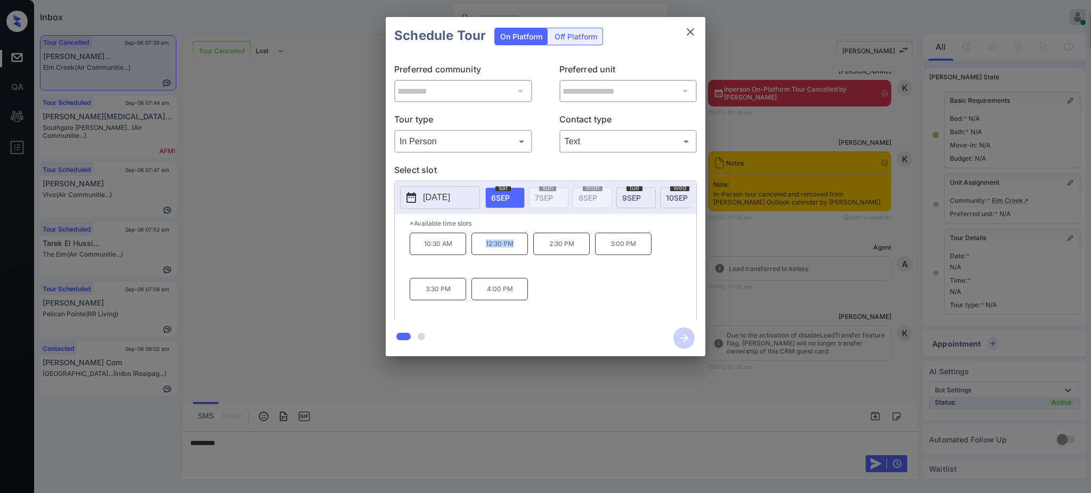
drag, startPoint x: 482, startPoint y: 252, endPoint x: 531, endPoint y: 250, distance: 48.5
click at [523, 253] on p "12:30 PM" at bounding box center [499, 244] width 56 height 22
copy p "12:30 PM"
click at [687, 33] on icon "close" at bounding box center [690, 32] width 13 height 13
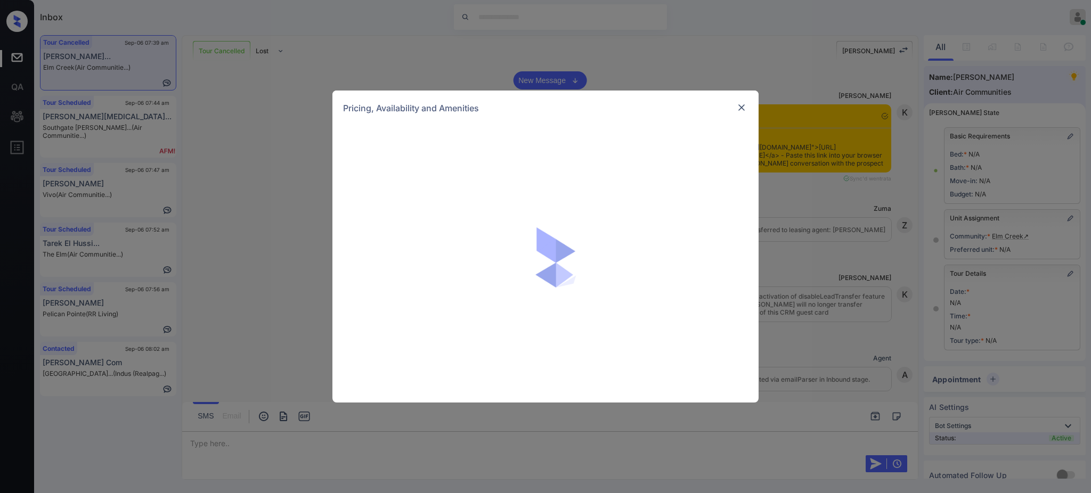
scroll to position [47, 0]
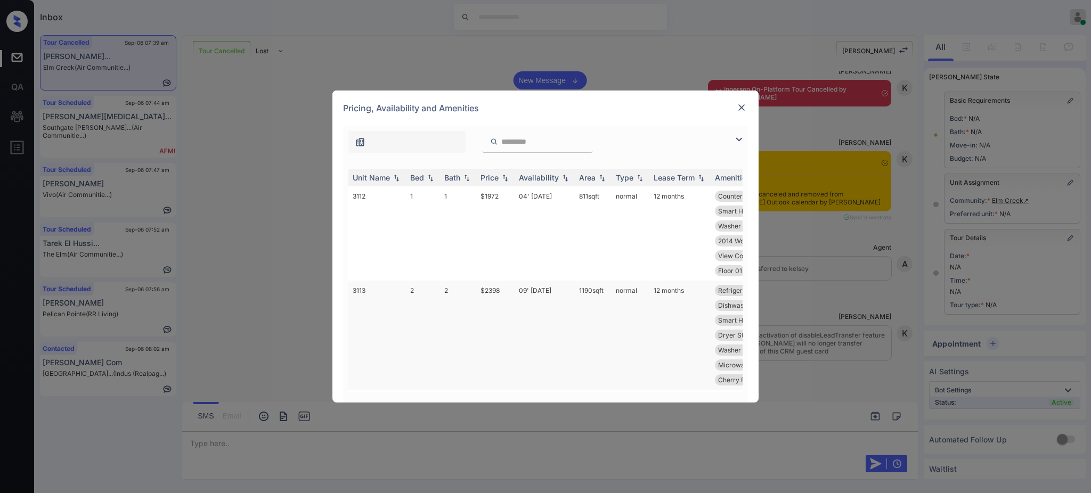
drag, startPoint x: 505, startPoint y: 292, endPoint x: 488, endPoint y: 292, distance: 17.6
click at [496, 292] on td "$2398" at bounding box center [495, 335] width 38 height 109
click at [488, 292] on td "$2398" at bounding box center [495, 335] width 38 height 109
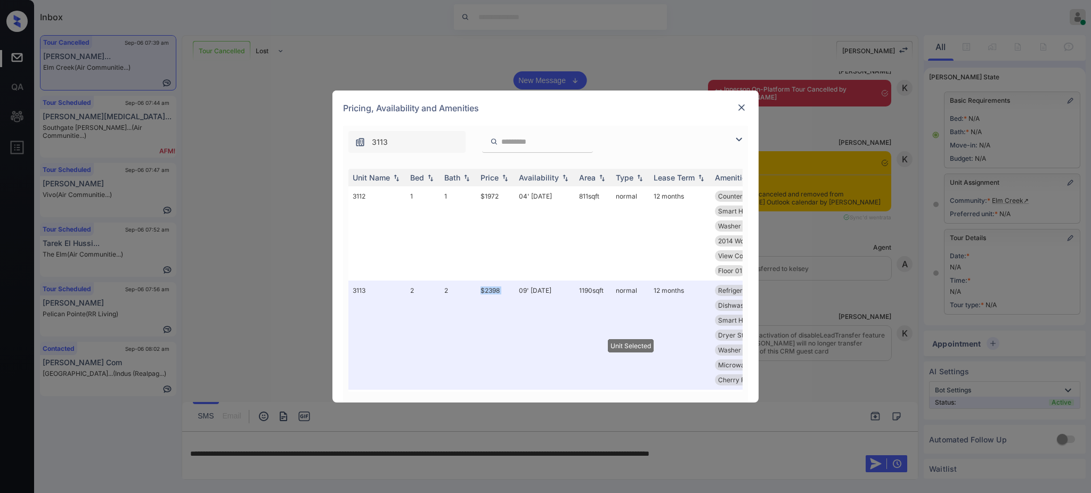
click at [736, 105] on img at bounding box center [741, 107] width 11 height 11
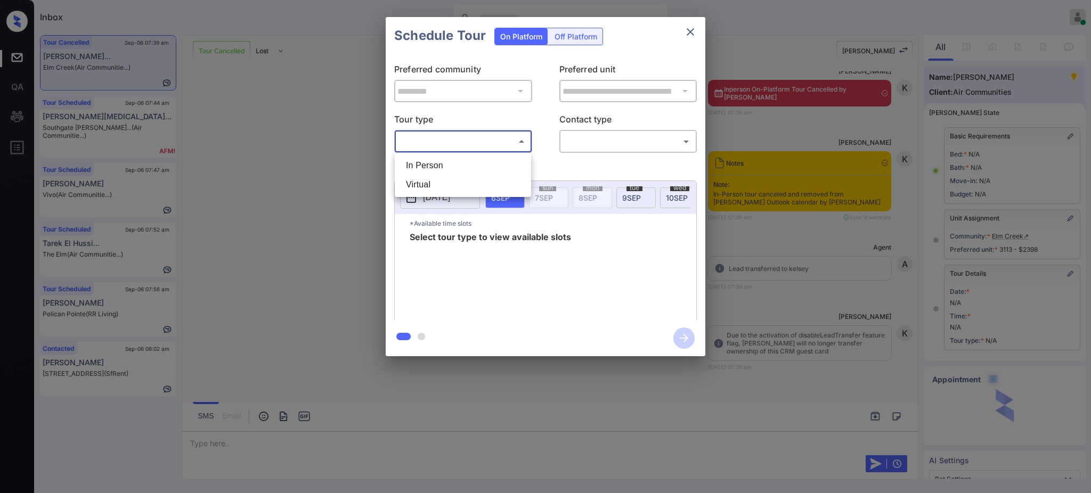
scroll to position [47, 0]
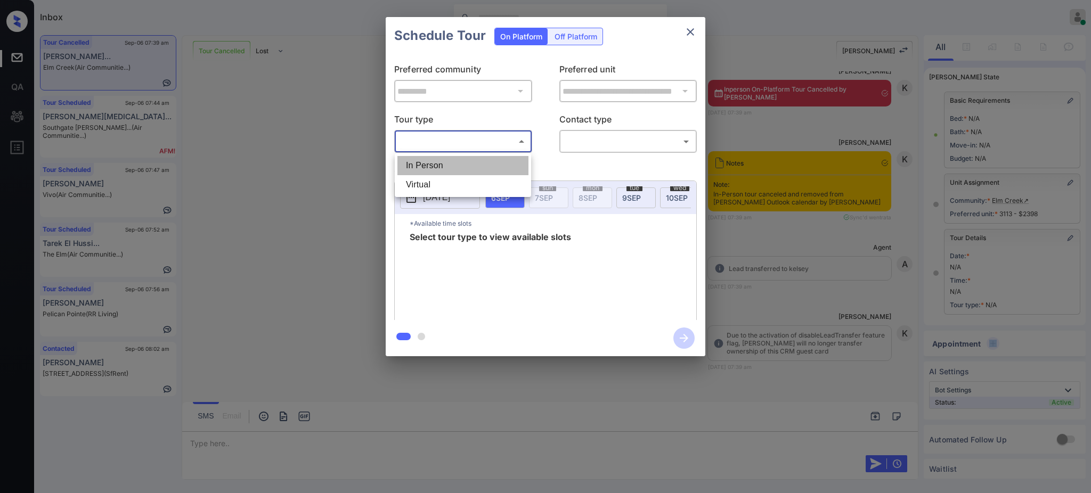
click at [460, 171] on li "In Person" at bounding box center [462, 165] width 131 height 19
type input "********"
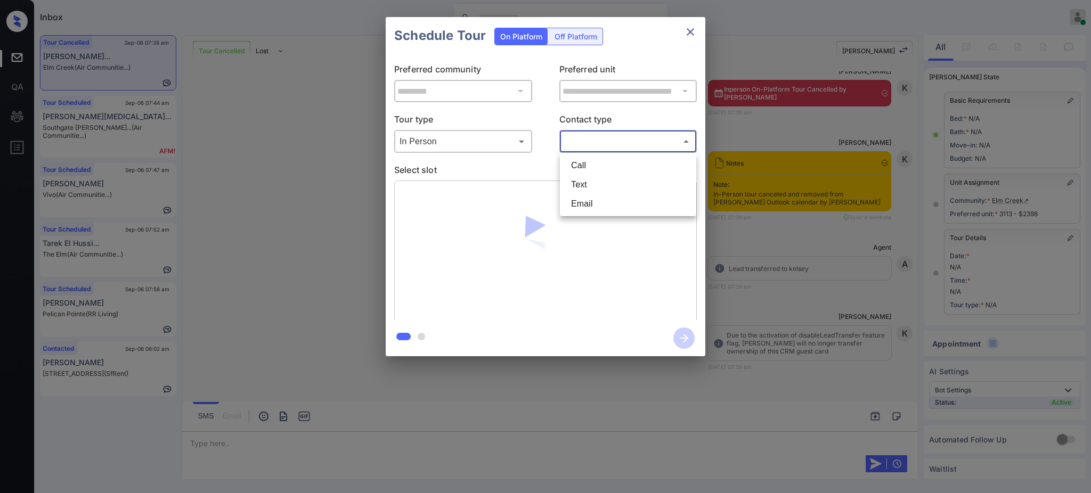
click at [590, 141] on body "Inbox Ajay Kumar Online Set yourself offline Set yourself on break Profile Swit…" at bounding box center [545, 246] width 1091 height 493
click at [592, 187] on li "Text" at bounding box center [627, 184] width 131 height 19
type input "****"
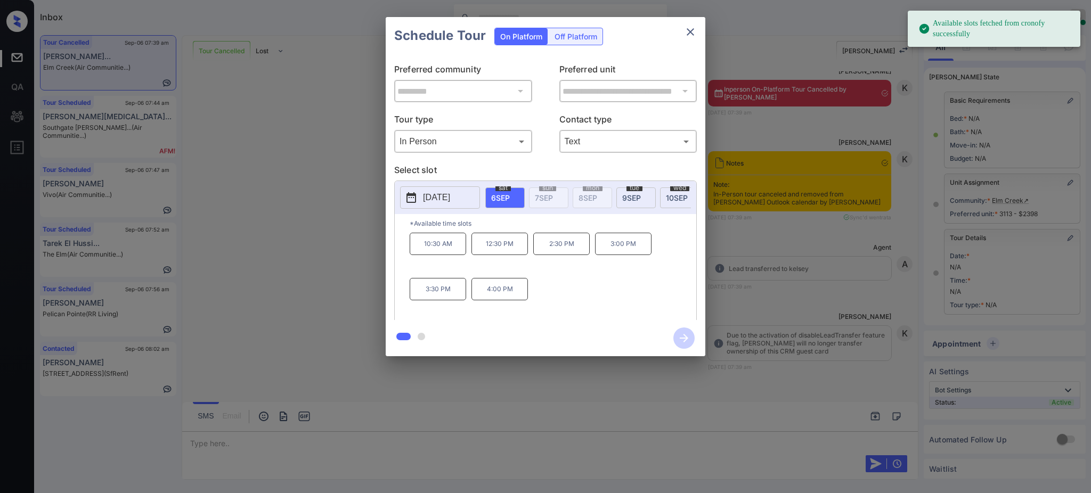
click at [501, 193] on span "6 SEP" at bounding box center [500, 197] width 19 height 9
click at [501, 254] on p "12:30 PM" at bounding box center [499, 244] width 56 height 22
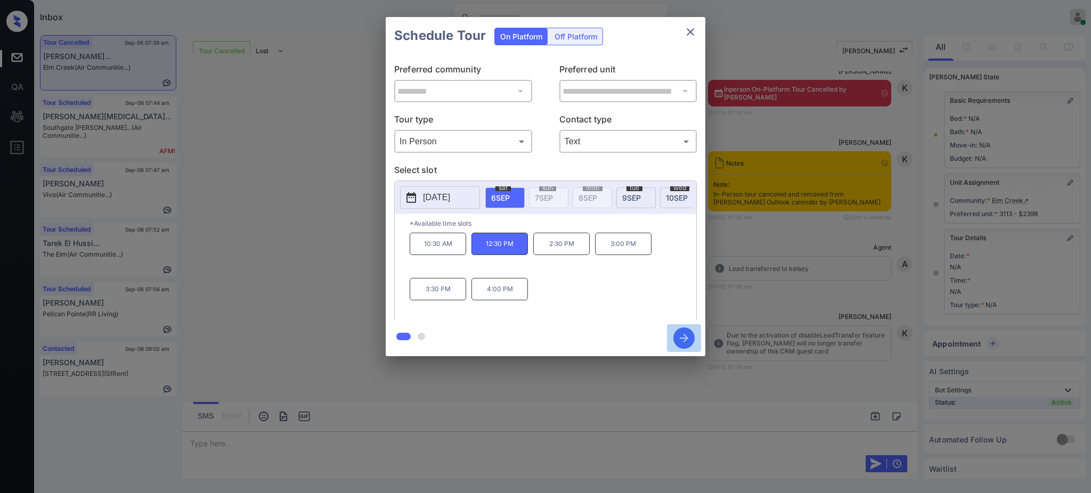
click at [681, 333] on icon "button" at bounding box center [683, 337] width 21 height 21
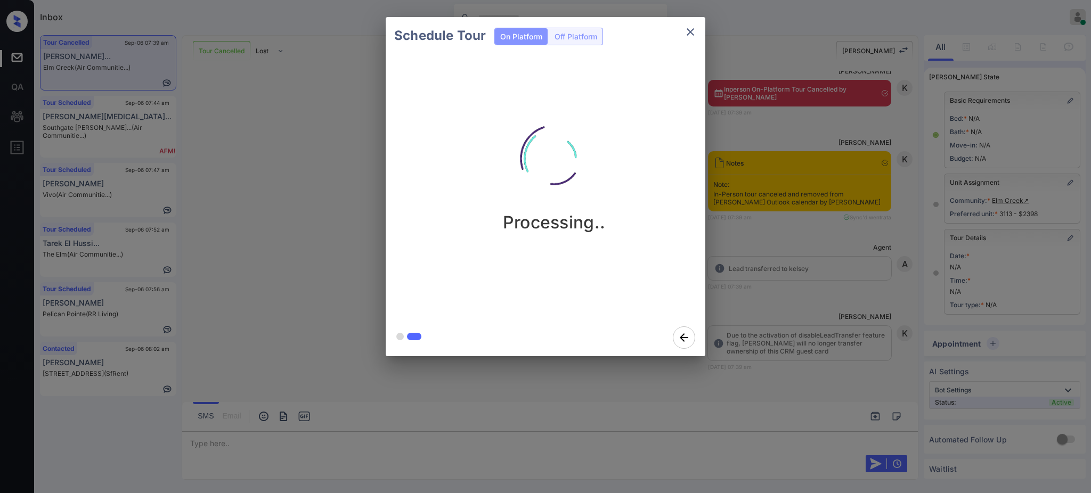
click at [821, 318] on div "Schedule Tour On Platform Off Platform Processing.." at bounding box center [545, 186] width 1091 height 373
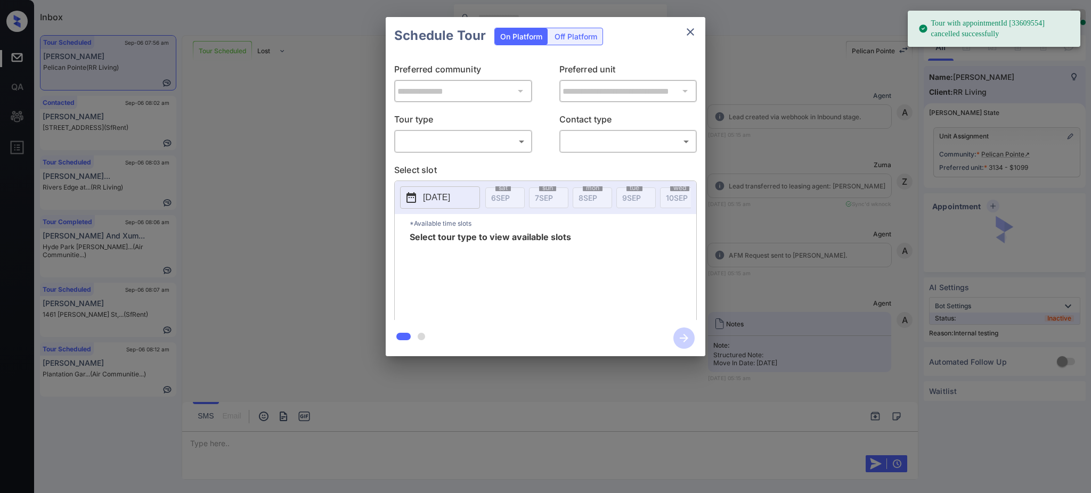
scroll to position [2238, 0]
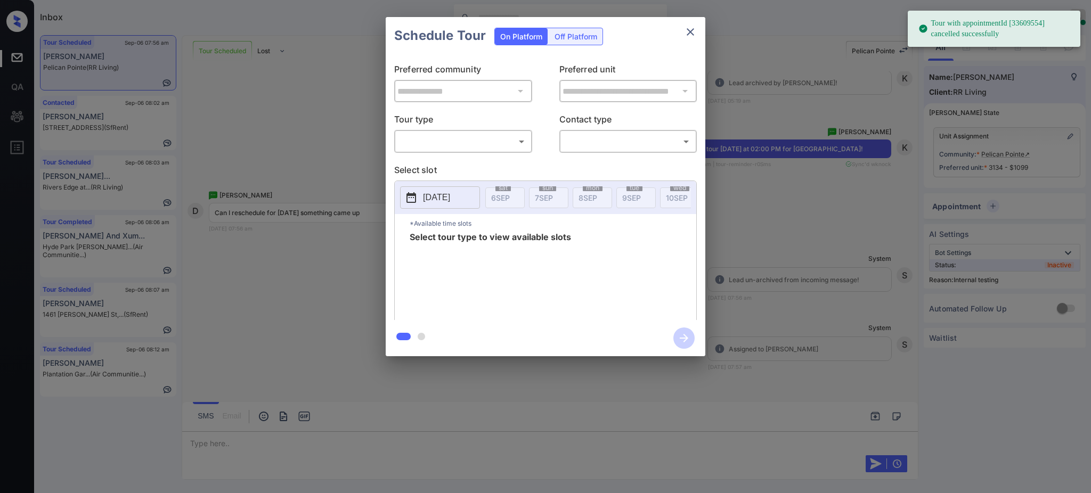
click at [450, 145] on body "Tour with appointmentId [33609554] cancelled successfully Inbox [PERSON_NAME] O…" at bounding box center [545, 246] width 1091 height 493
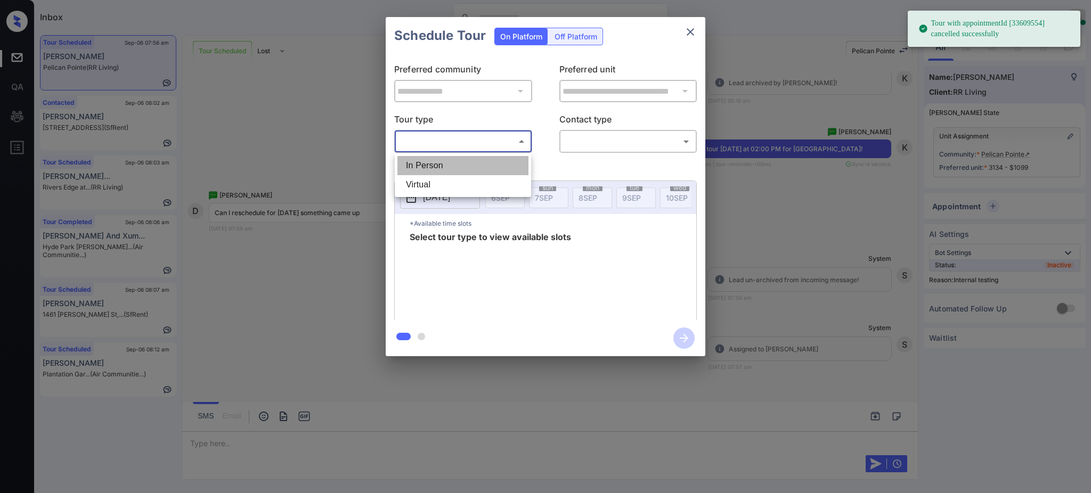
click at [440, 170] on li "In Person" at bounding box center [462, 165] width 131 height 19
type input "********"
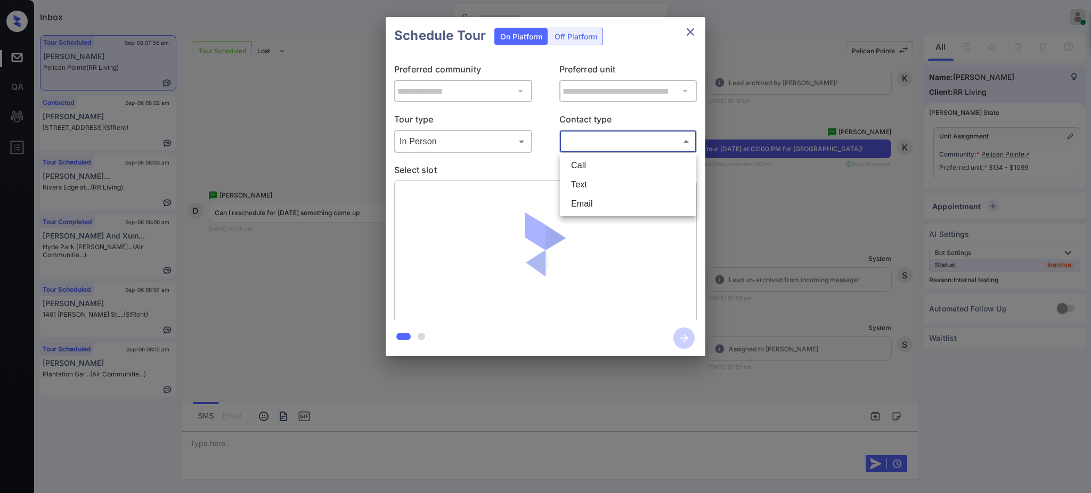
click at [616, 132] on body "Tour with appointmentId [33609554] cancelled successfully Inbox [PERSON_NAME] O…" at bounding box center [545, 246] width 1091 height 493
click at [582, 180] on li "Text" at bounding box center [627, 184] width 131 height 19
type input "****"
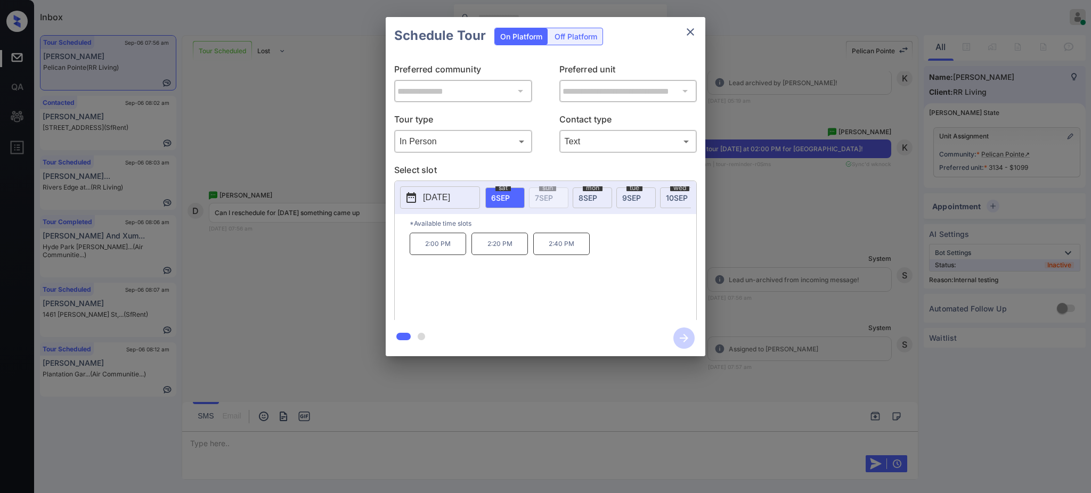
click at [601, 196] on div "[DATE]" at bounding box center [591, 197] width 39 height 21
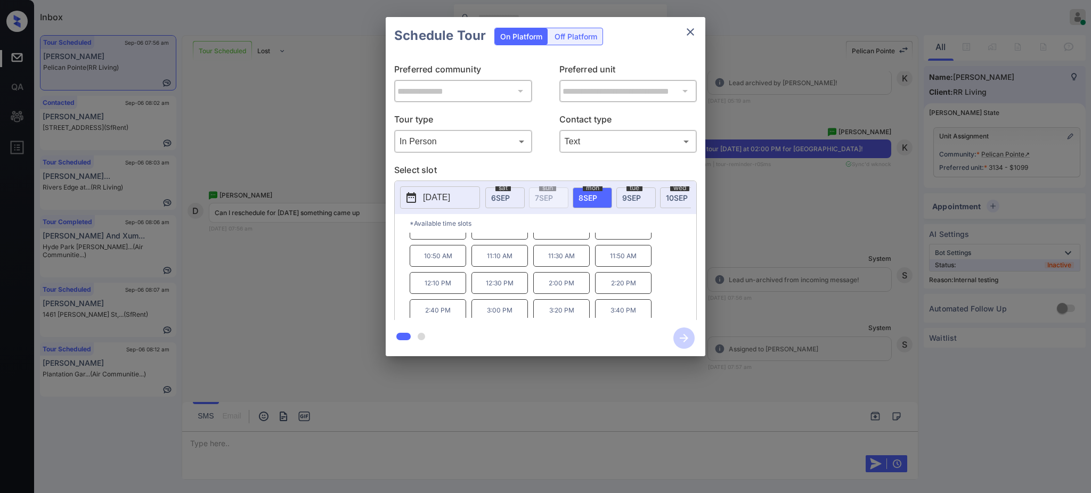
scroll to position [0, 0]
drag, startPoint x: 478, startPoint y: 305, endPoint x: 534, endPoint y: 307, distance: 56.5
click at [522, 307] on p "12:30 PM" at bounding box center [499, 298] width 56 height 22
copy p "12:30 PM"
drag, startPoint x: 531, startPoint y: 306, endPoint x: 601, endPoint y: 297, distance: 70.3
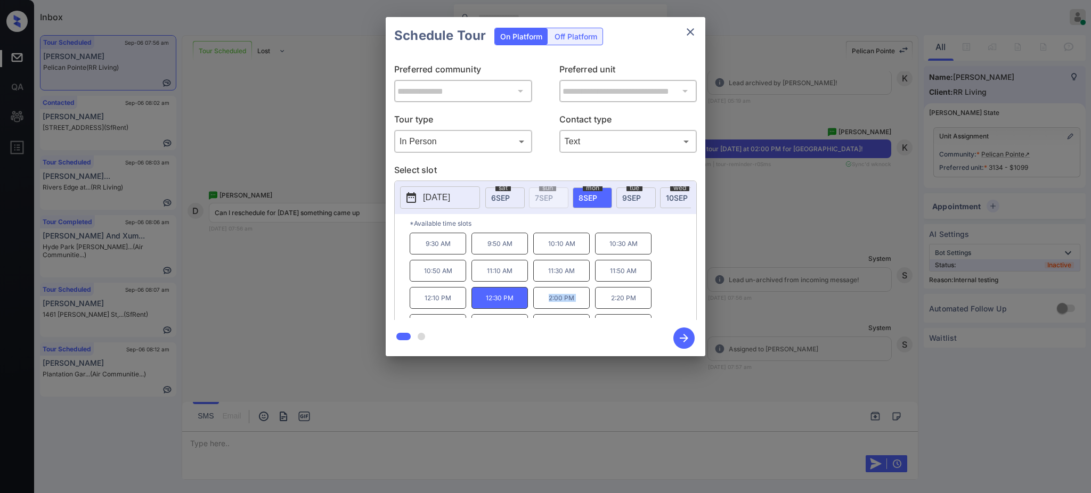
click at [600, 297] on div "9:30 AM 9:50 AM 10:10 AM 10:30 AM 10:50 AM 11:10 AM 11:30 AM 11:50 AM 12:10 PM …" at bounding box center [552, 275] width 286 height 85
copy p "2:00 PM"
click at [691, 29] on icon "close" at bounding box center [690, 32] width 13 height 13
